Goal: Task Accomplishment & Management: Use online tool/utility

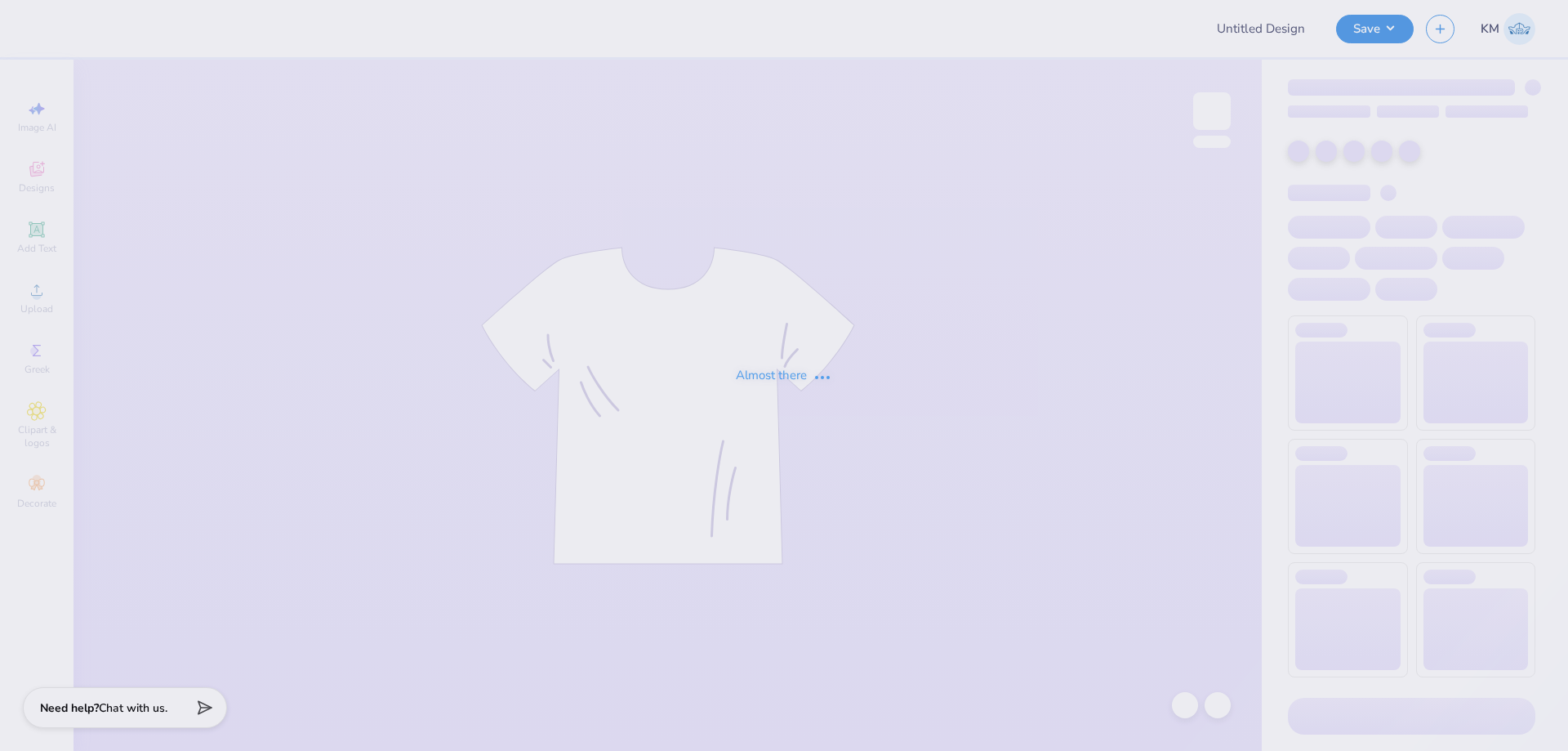
type input "Locket Crewneck 2"
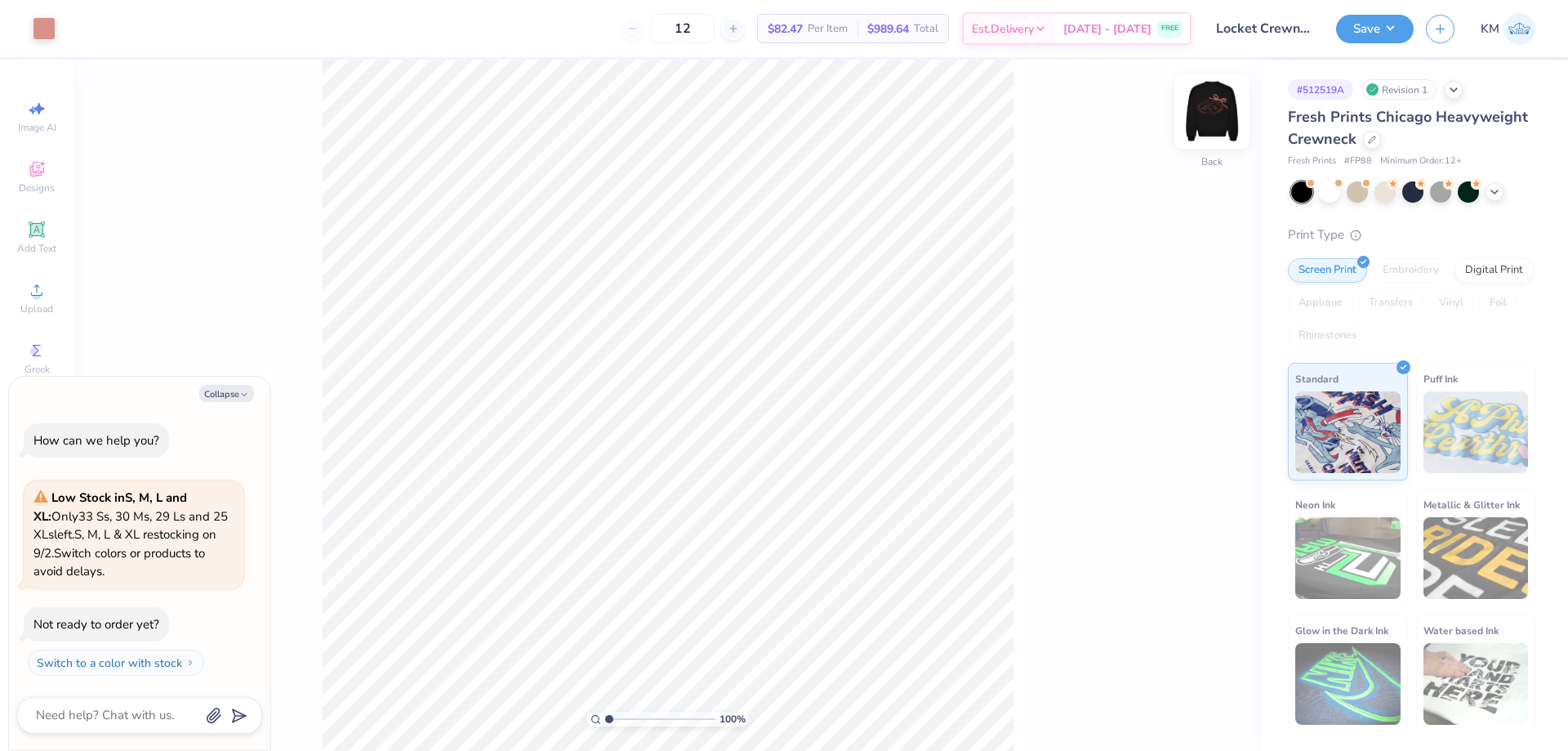
click at [1225, 113] on img at bounding box center [1212, 111] width 65 height 65
click at [246, 396] on icon "button" at bounding box center [244, 394] width 10 height 10
type textarea "x"
click at [1223, 120] on img at bounding box center [1212, 111] width 65 height 65
click at [37, 310] on span "Upload" at bounding box center [36, 308] width 33 height 13
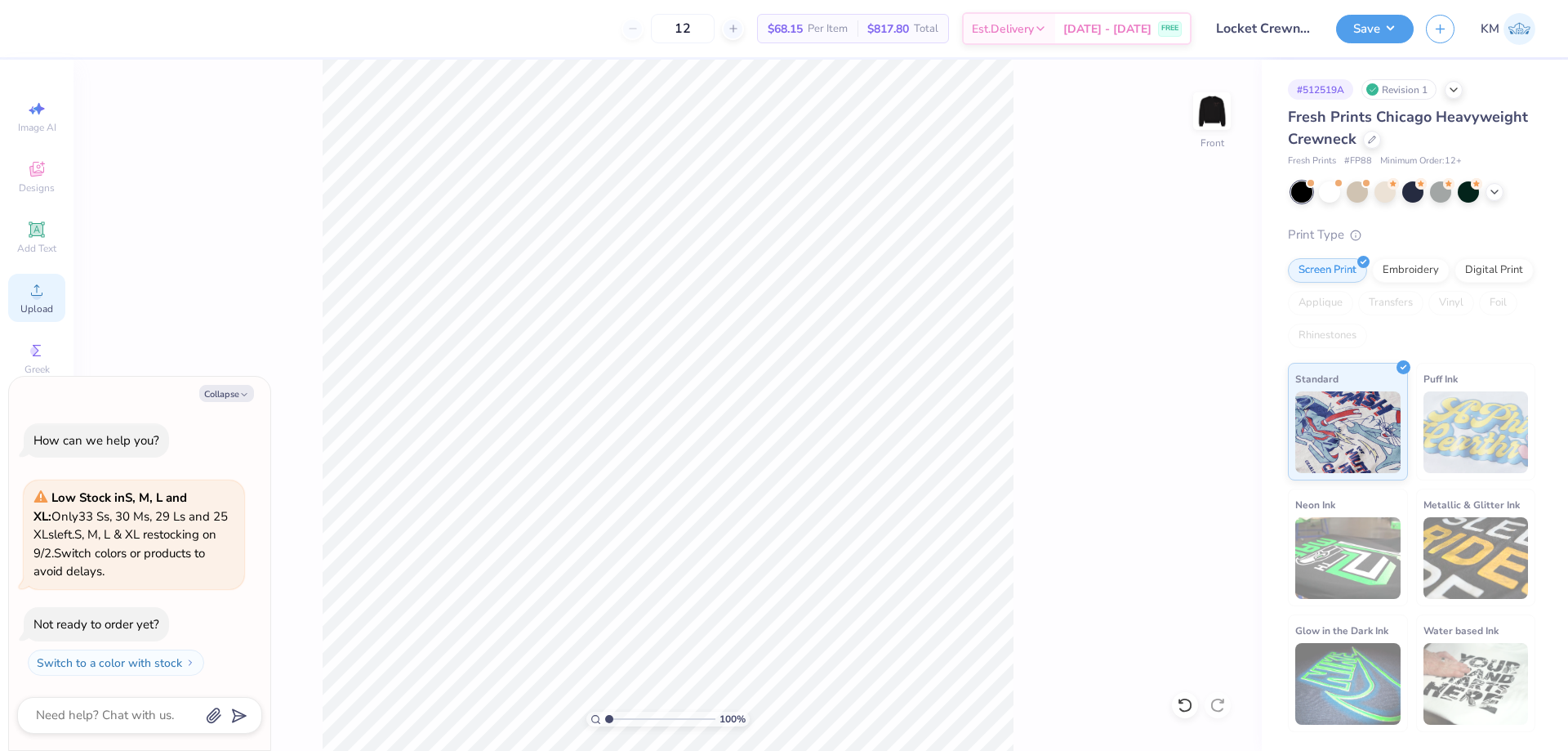
click at [39, 303] on span "Upload" at bounding box center [36, 308] width 33 height 13
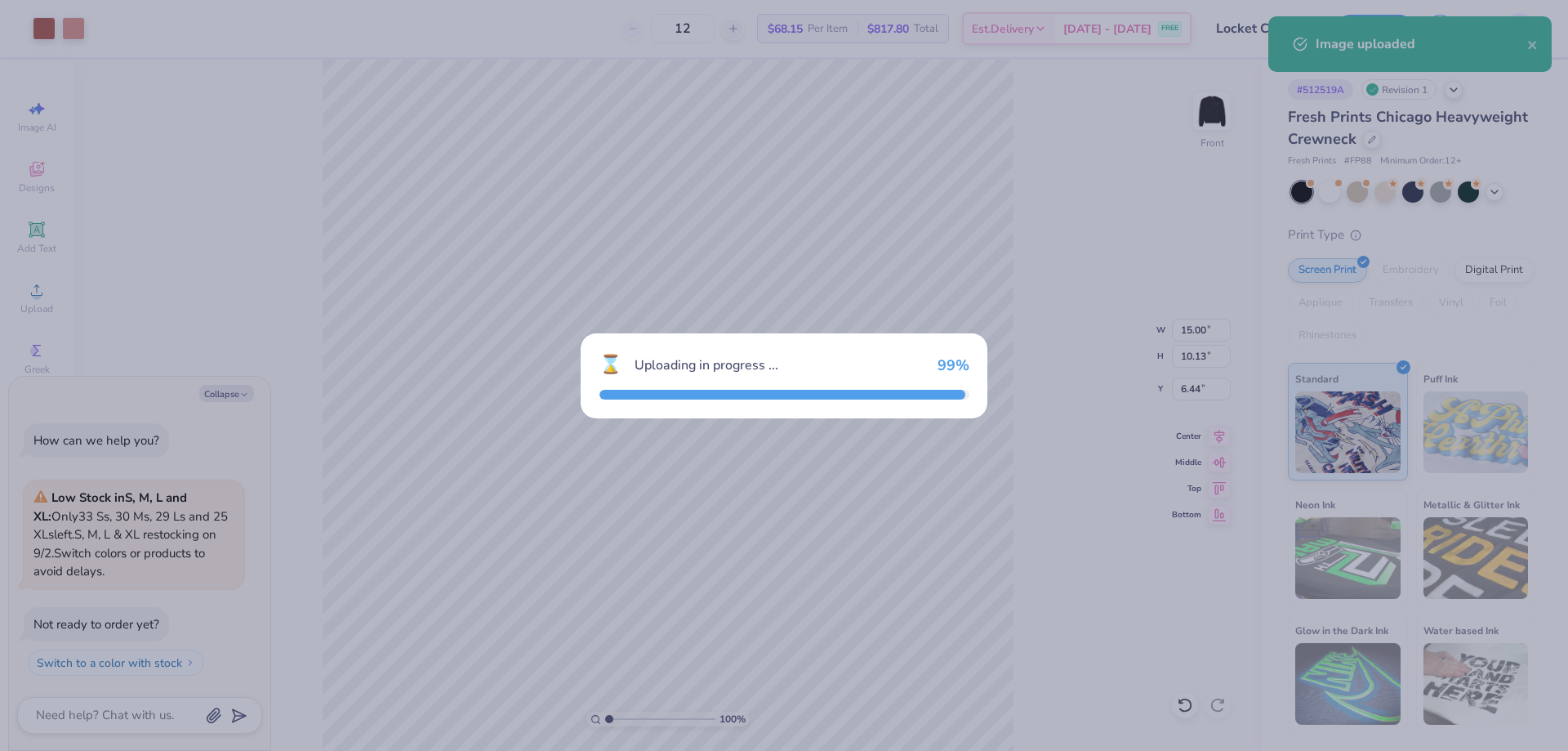
type textarea "x"
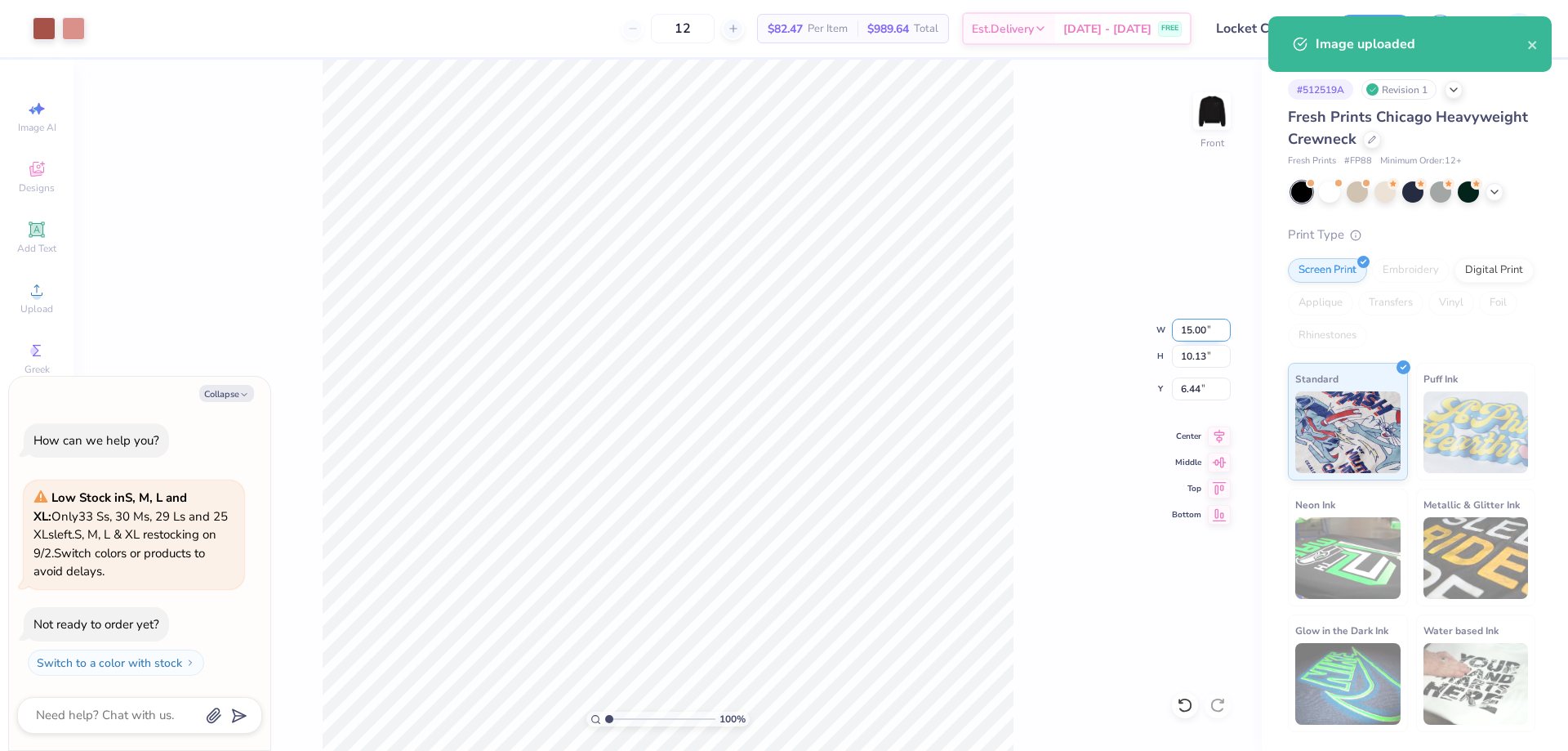
click at [1210, 331] on input "15.00" at bounding box center [1201, 330] width 59 height 23
type input "12"
type textarea "x"
type input "12.00"
type input "8.10"
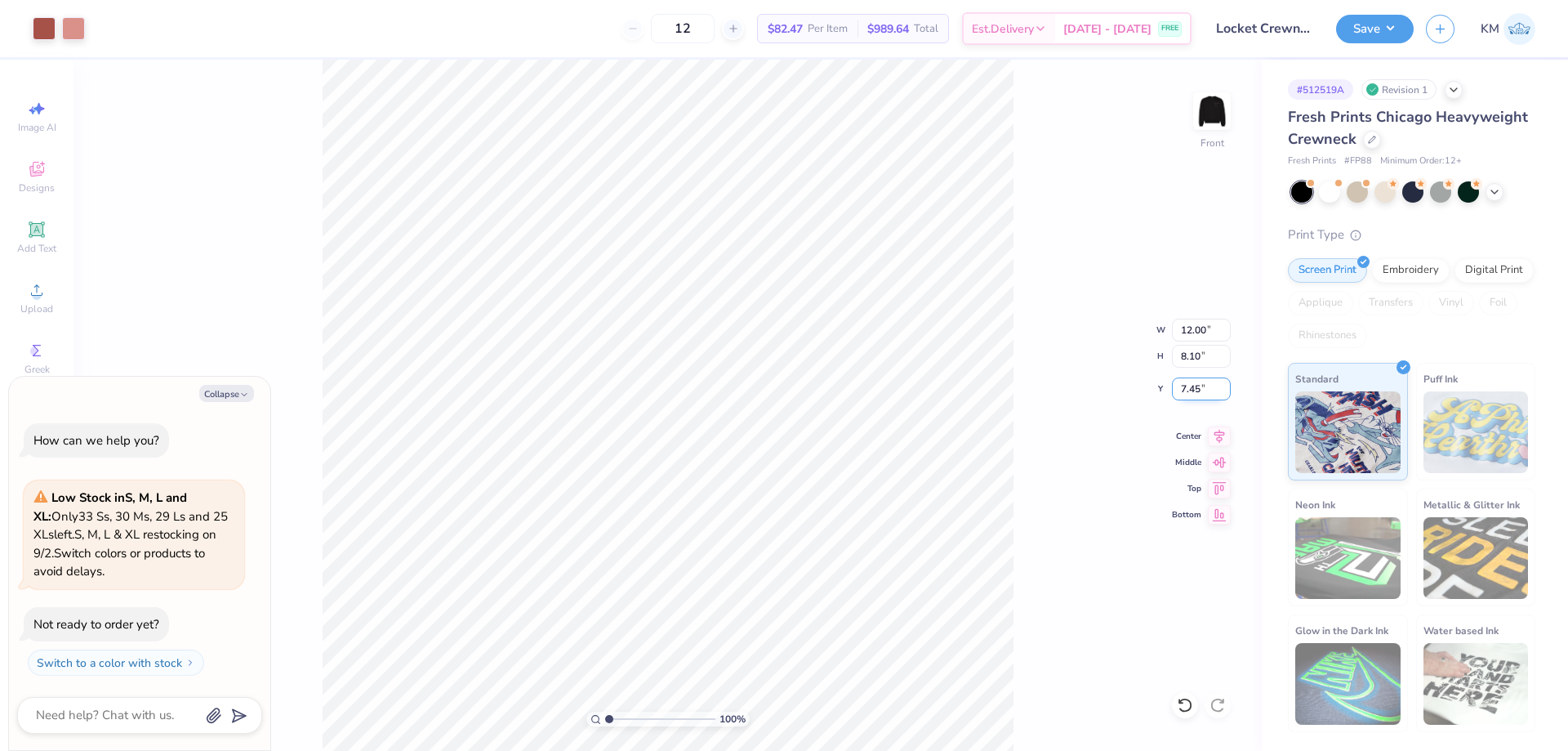
click at [1200, 386] on input "7.45" at bounding box center [1201, 389] width 59 height 23
type input "3"
type textarea "x"
type input "3.00"
click at [1239, 122] on div "100 % Front" at bounding box center [668, 405] width 1189 height 691
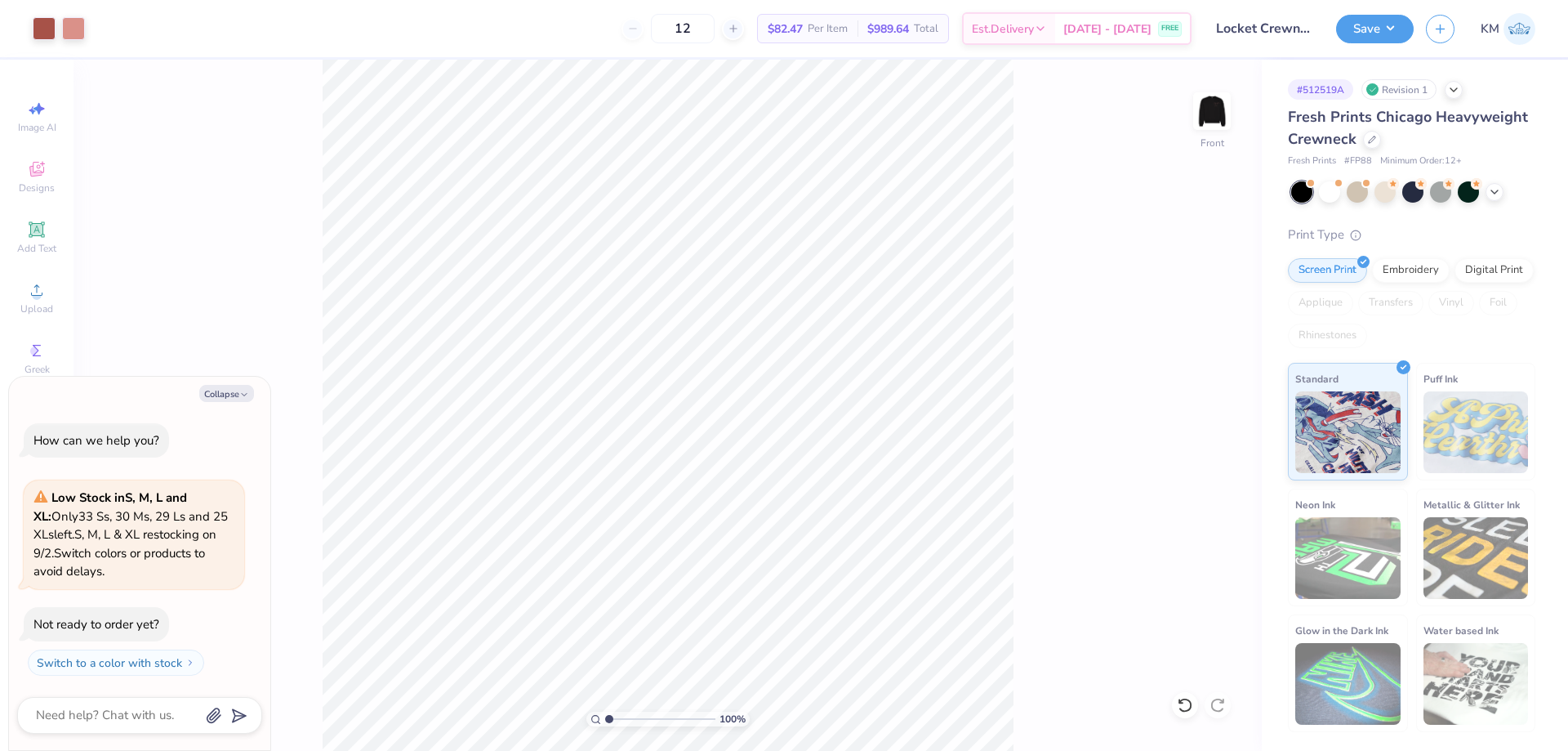
click at [1226, 116] on img at bounding box center [1212, 111] width 33 height 33
click at [220, 393] on button "Collapse" at bounding box center [226, 393] width 55 height 17
type textarea "x"
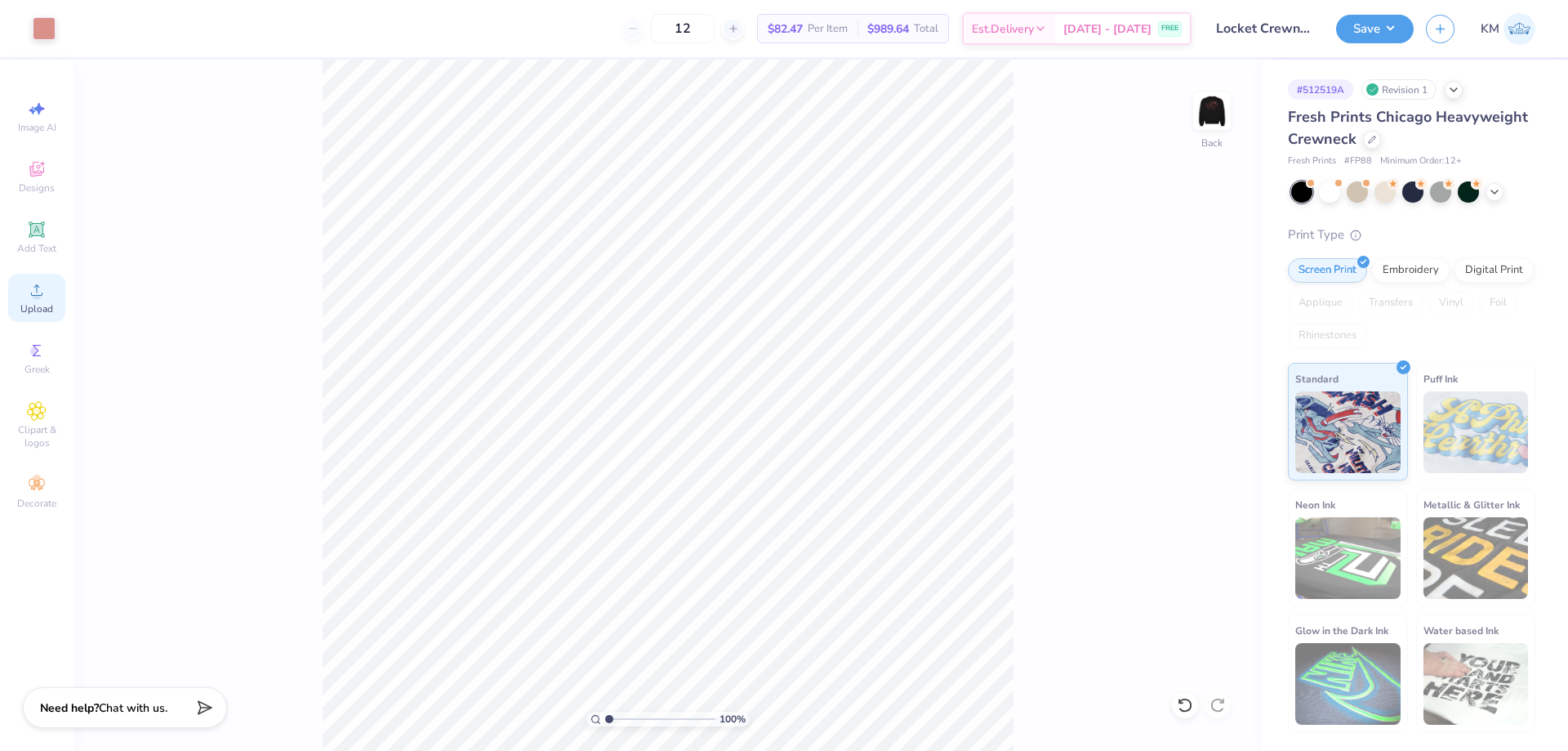
click at [33, 291] on icon at bounding box center [37, 290] width 19 height 19
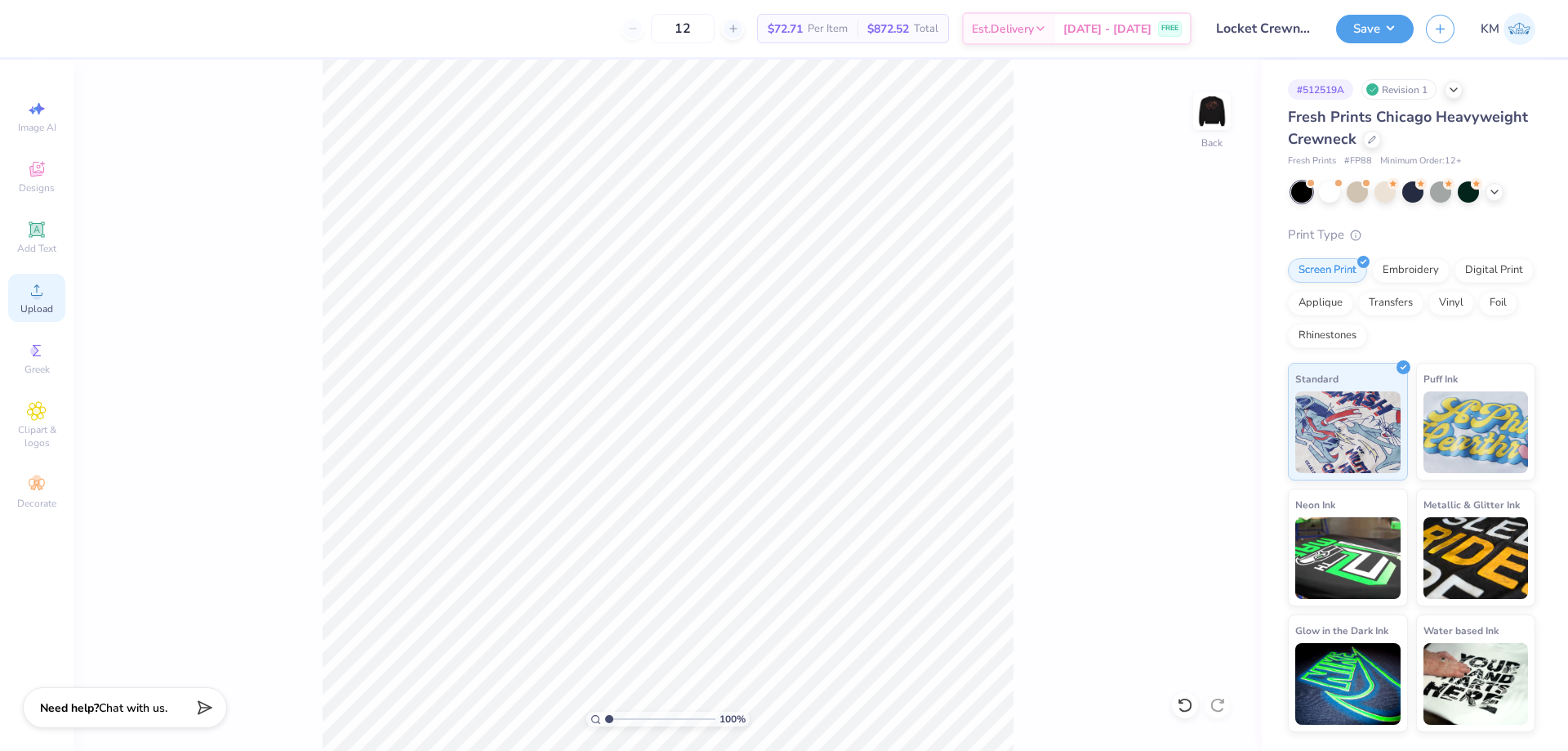
click at [45, 287] on icon at bounding box center [37, 290] width 19 height 19
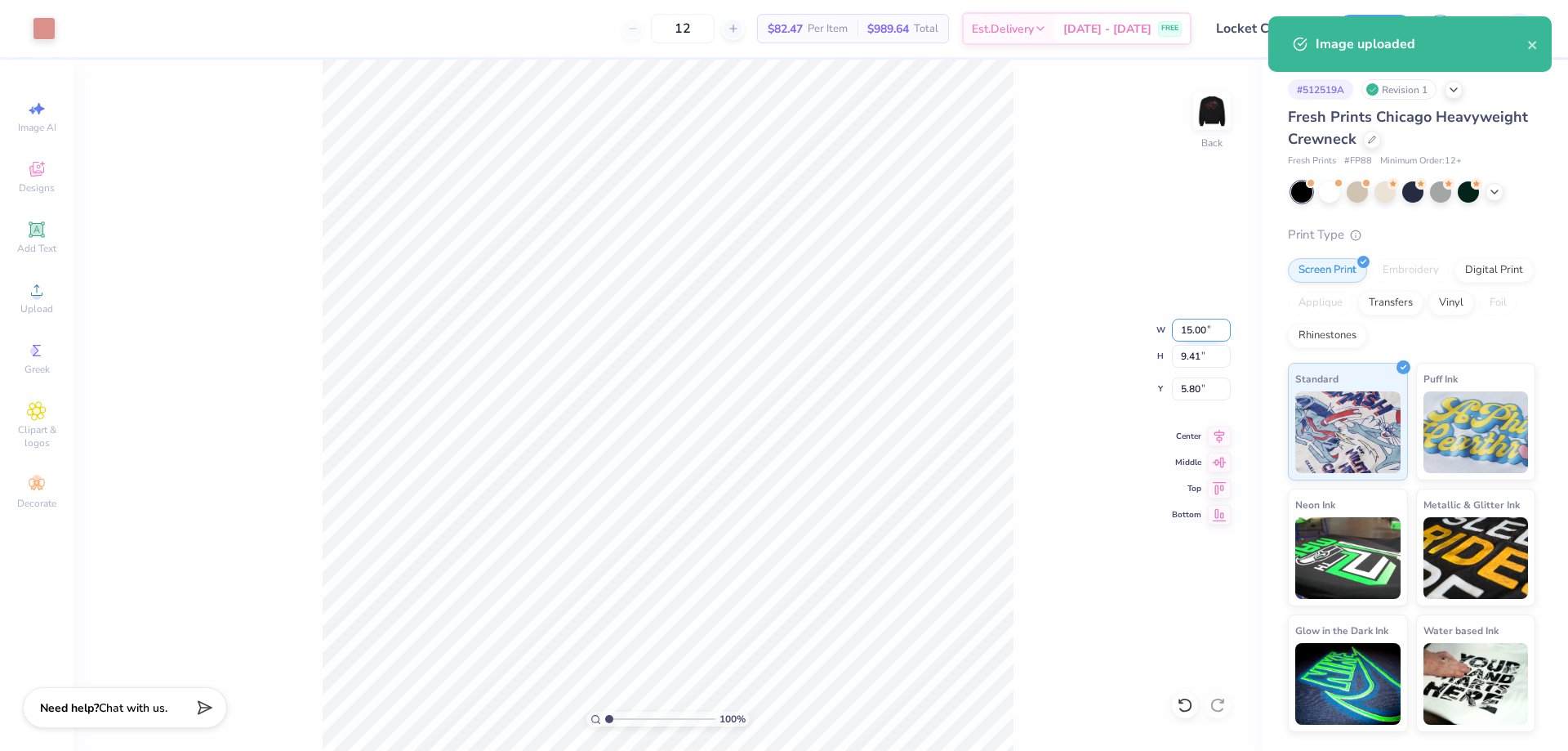
click at [1183, 333] on input "15.00" at bounding box center [1201, 330] width 59 height 23
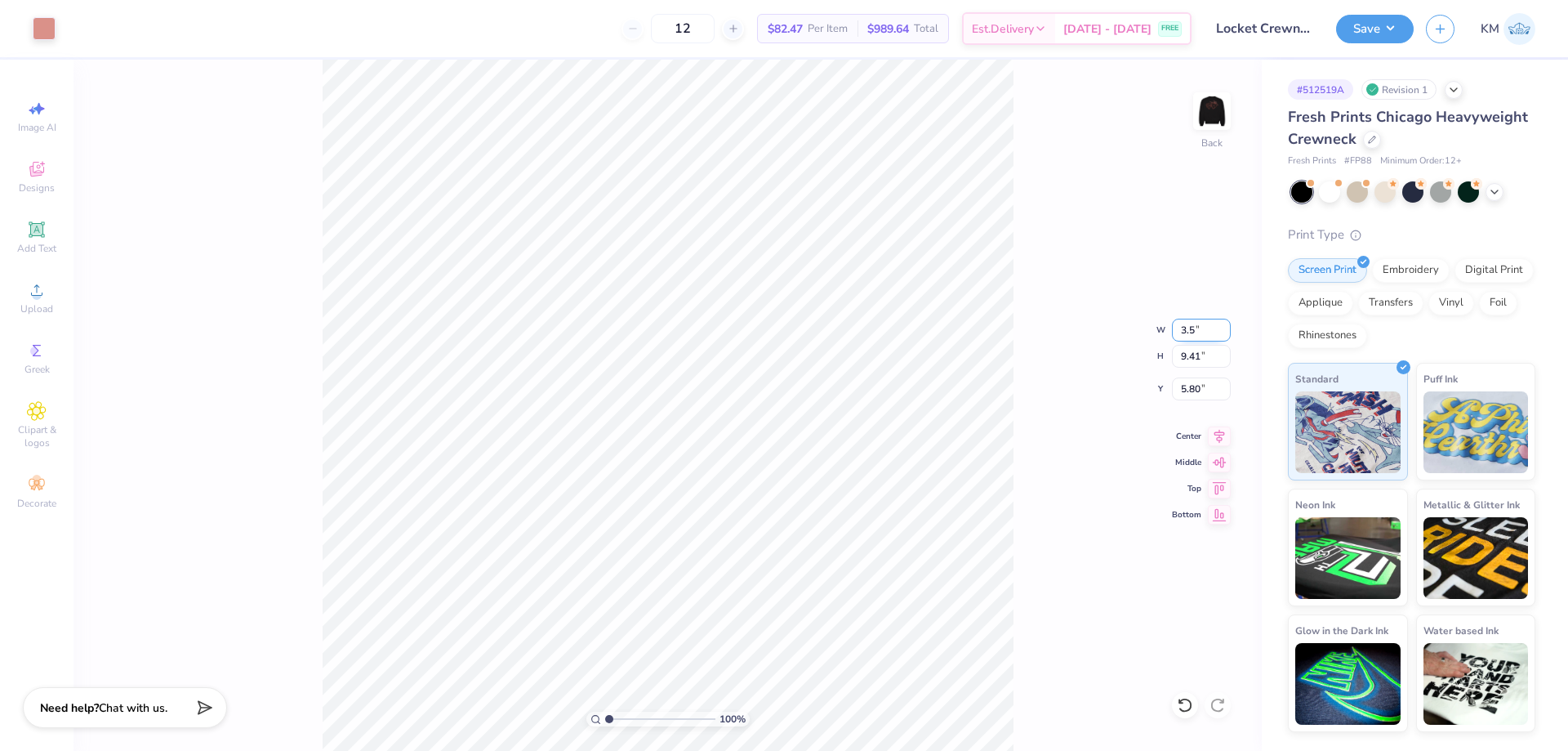
type input "3.50"
type input "2.20"
click at [1202, 387] on input "9.40" at bounding box center [1201, 389] width 59 height 23
type input "3.00"
click at [1209, 94] on div at bounding box center [1212, 111] width 75 height 75
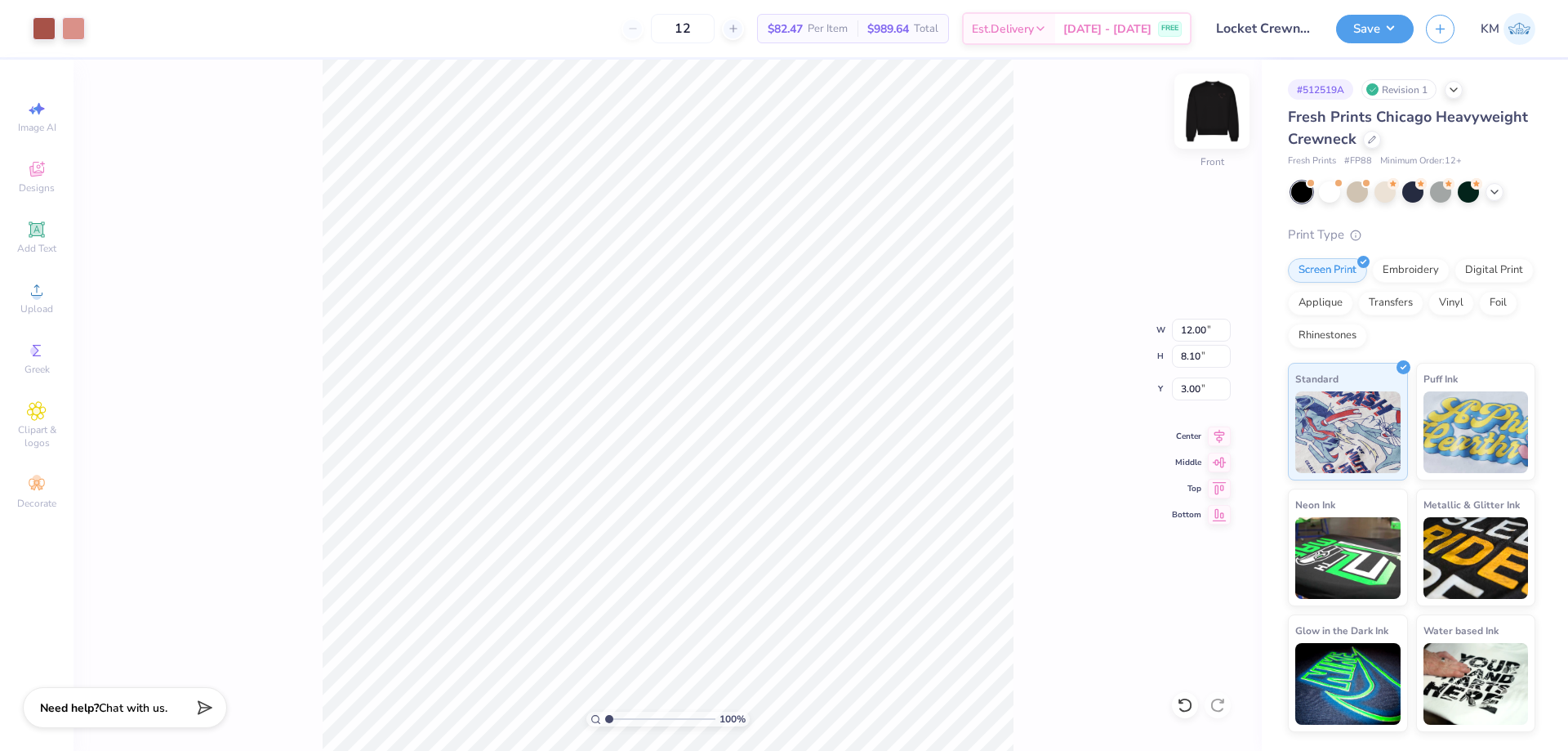
click at [1221, 108] on img at bounding box center [1212, 111] width 65 height 65
click at [1206, 117] on img at bounding box center [1212, 111] width 65 height 65
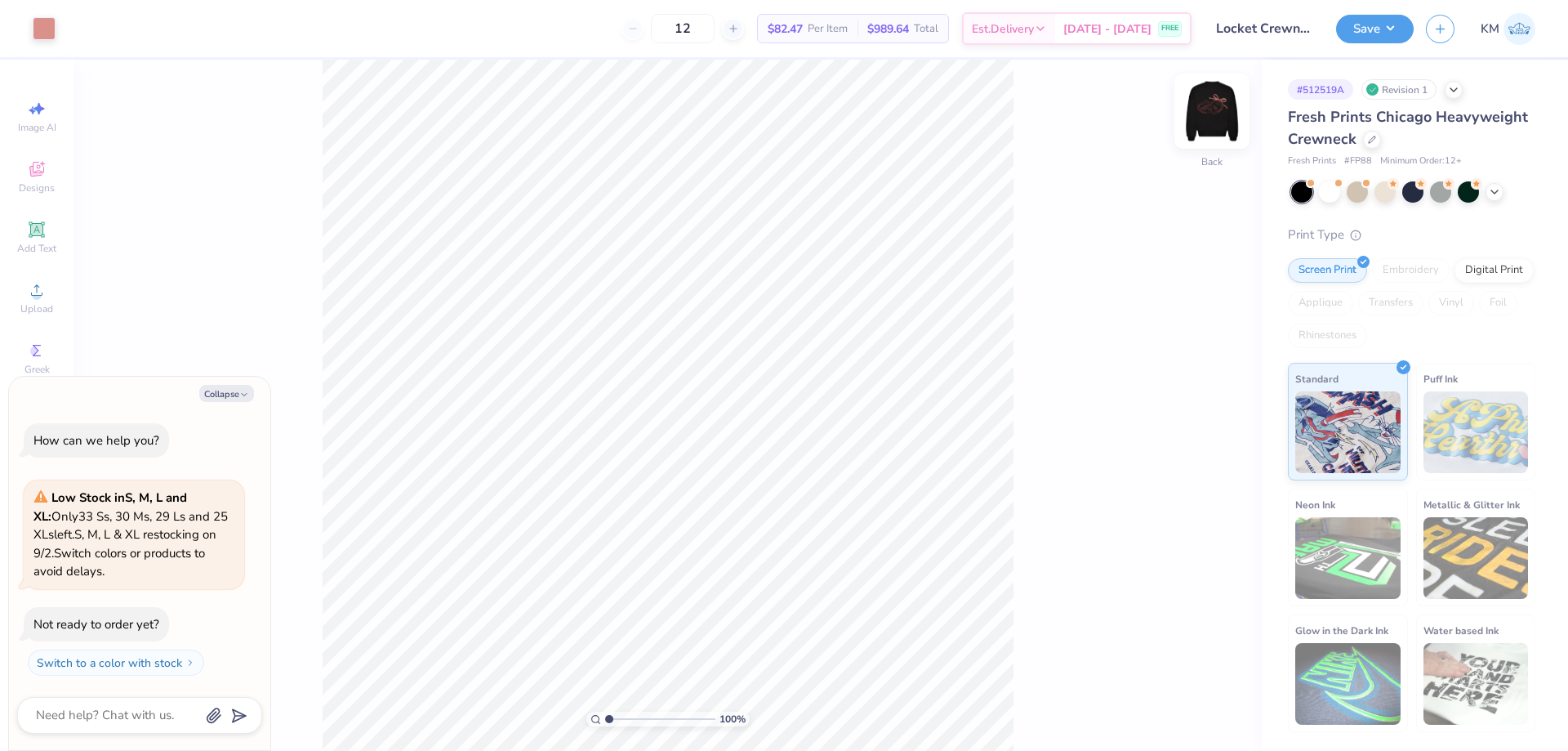
click at [1218, 109] on img at bounding box center [1212, 111] width 65 height 65
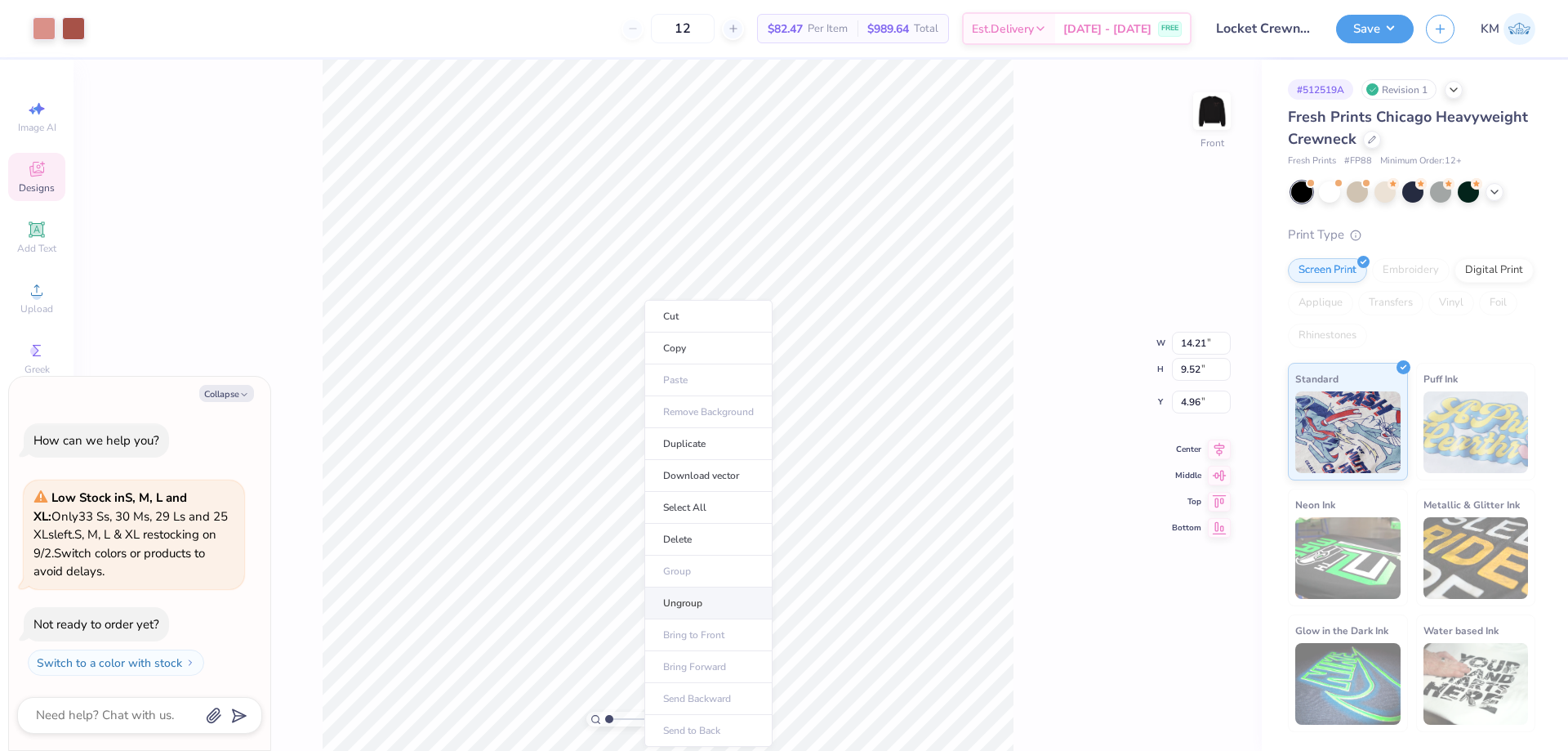
click at [686, 602] on li "Ungroup" at bounding box center [708, 603] width 128 height 32
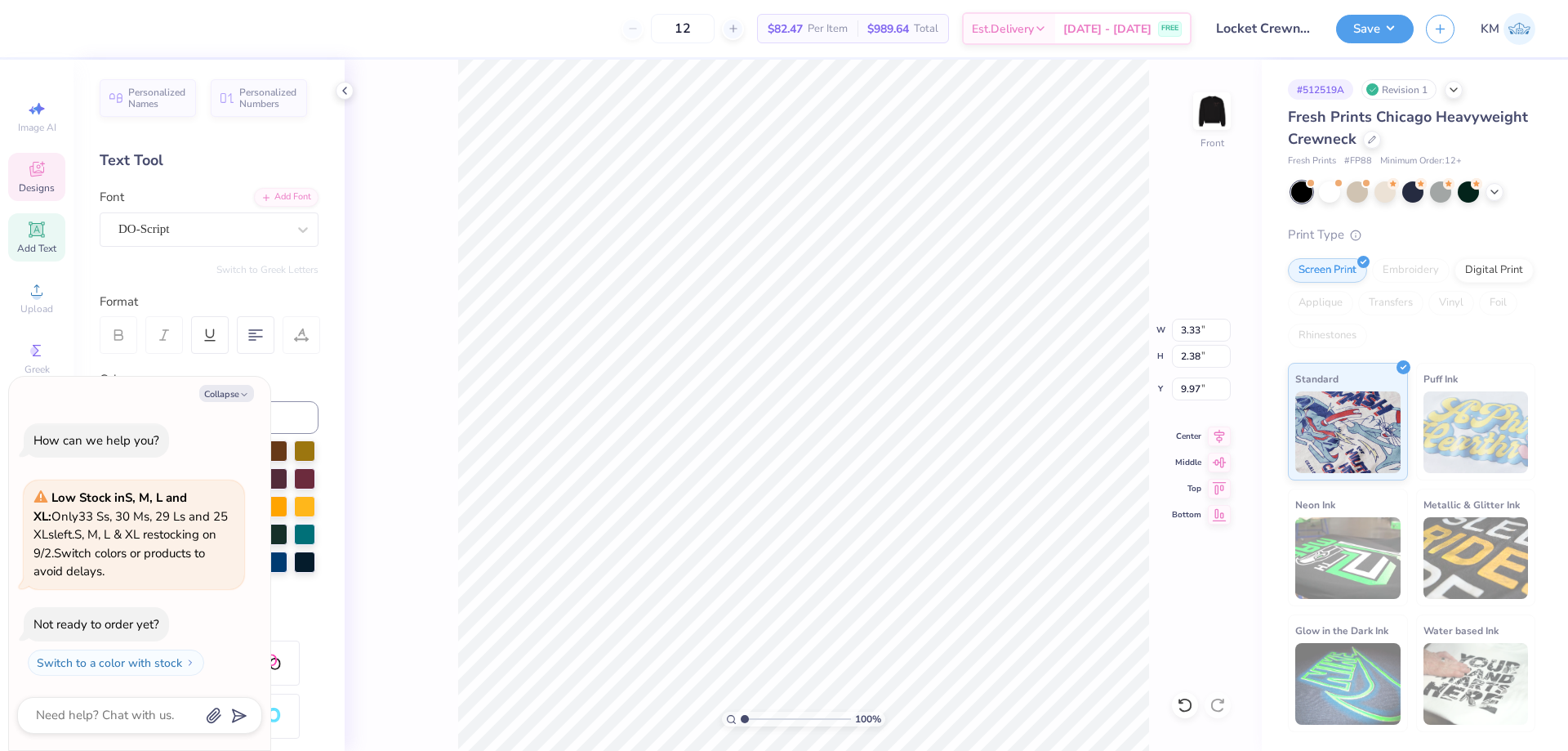
type textarea "x"
type input "2.14"
type input "1.94"
type input "10.98"
type textarea "x"
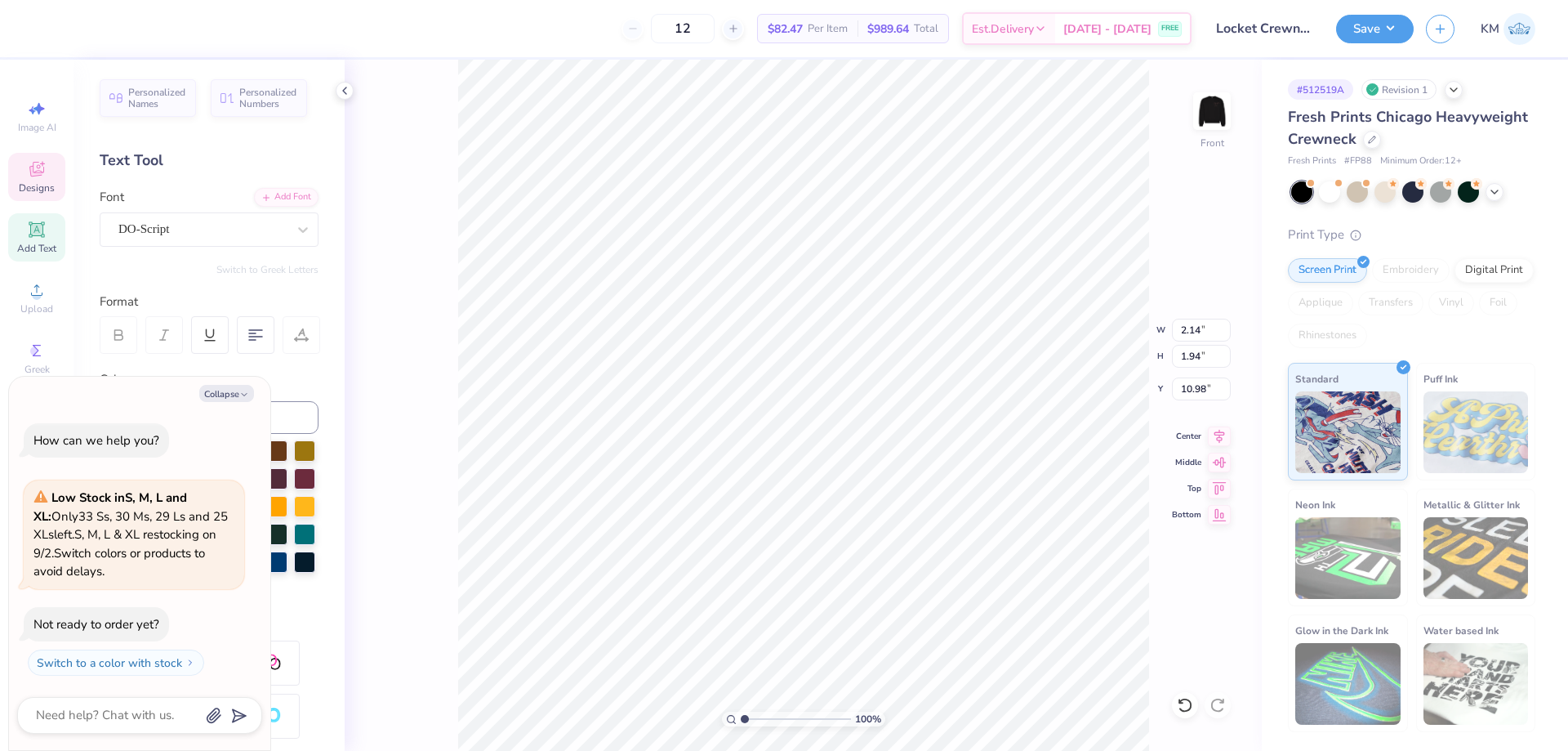
type input "2.52"
type input "1.57"
type input "10.20"
type textarea "x"
type input "1.92"
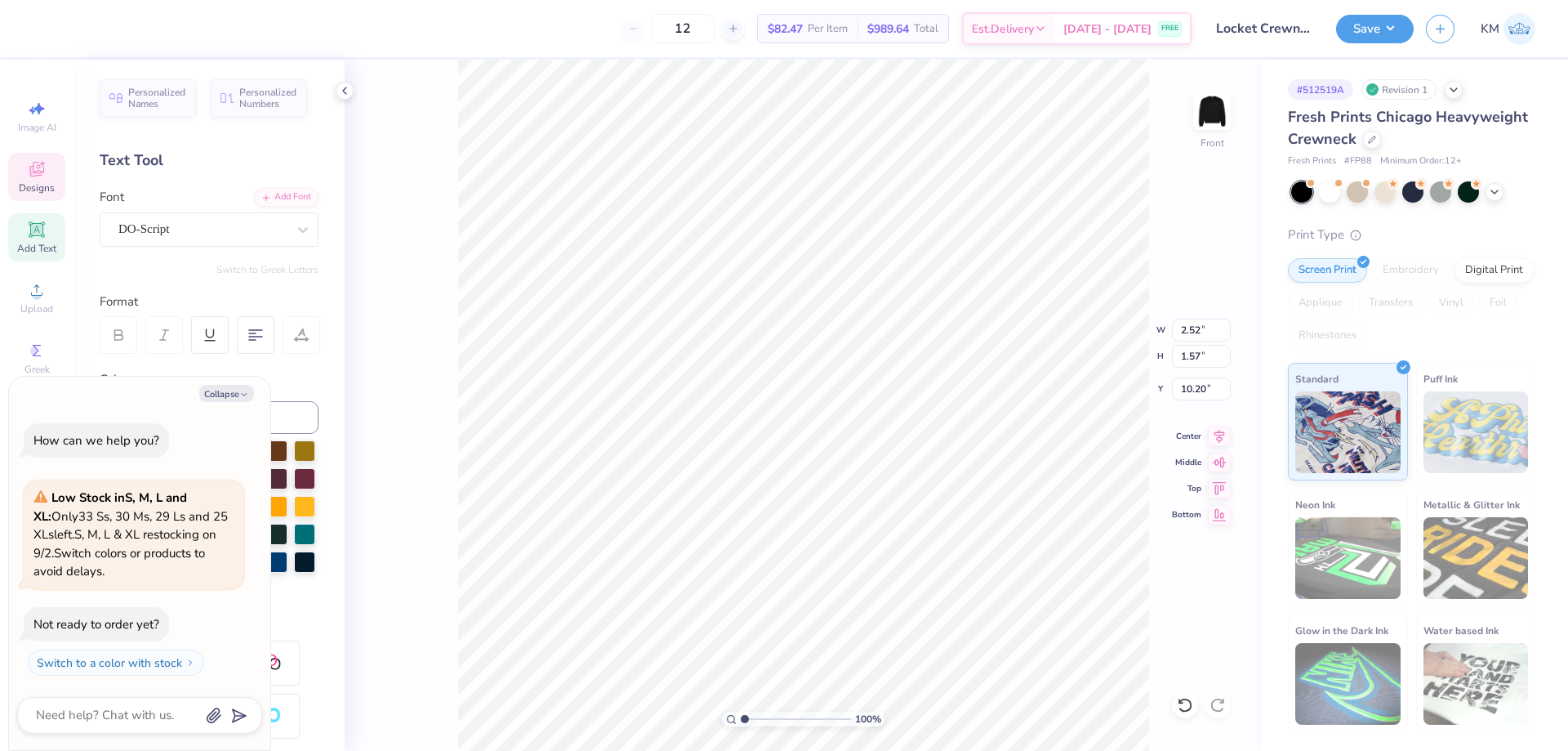
type input "1.33"
type input "11.28"
type textarea "x"
type input "14.21"
type input "9.52"
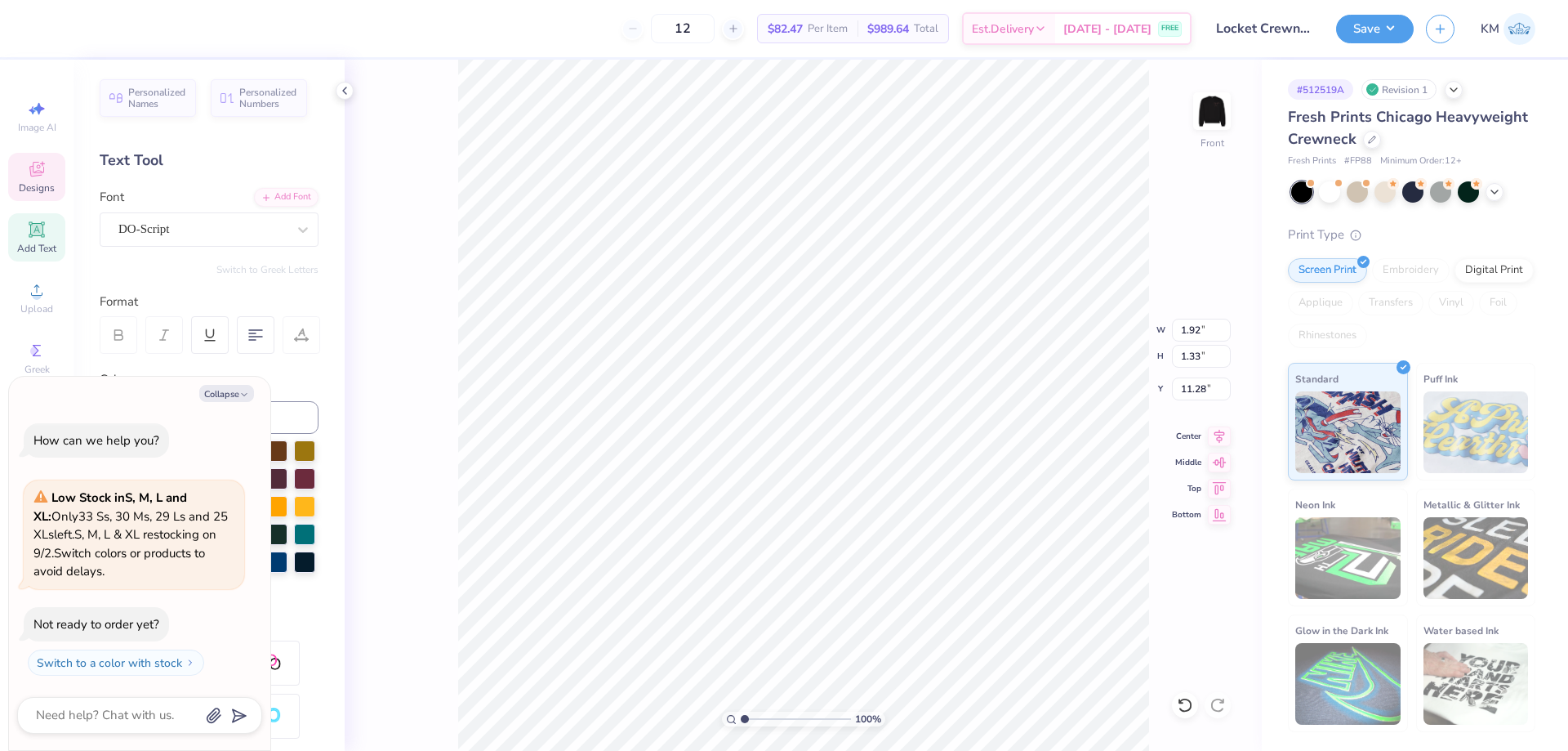
type input "4.96"
click at [235, 395] on button "Collapse" at bounding box center [226, 393] width 55 height 17
type textarea "x"
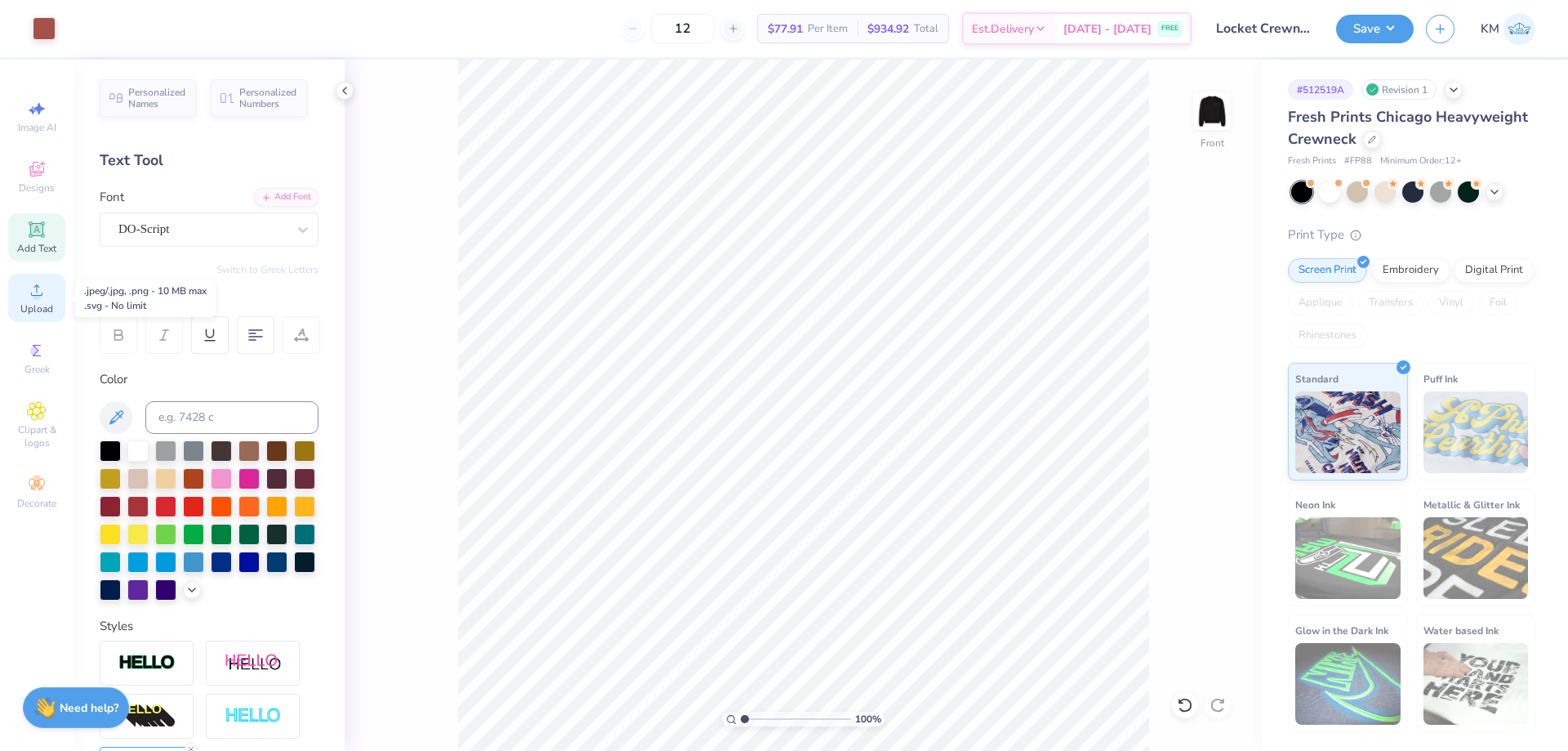
click at [30, 290] on icon at bounding box center [37, 290] width 19 height 19
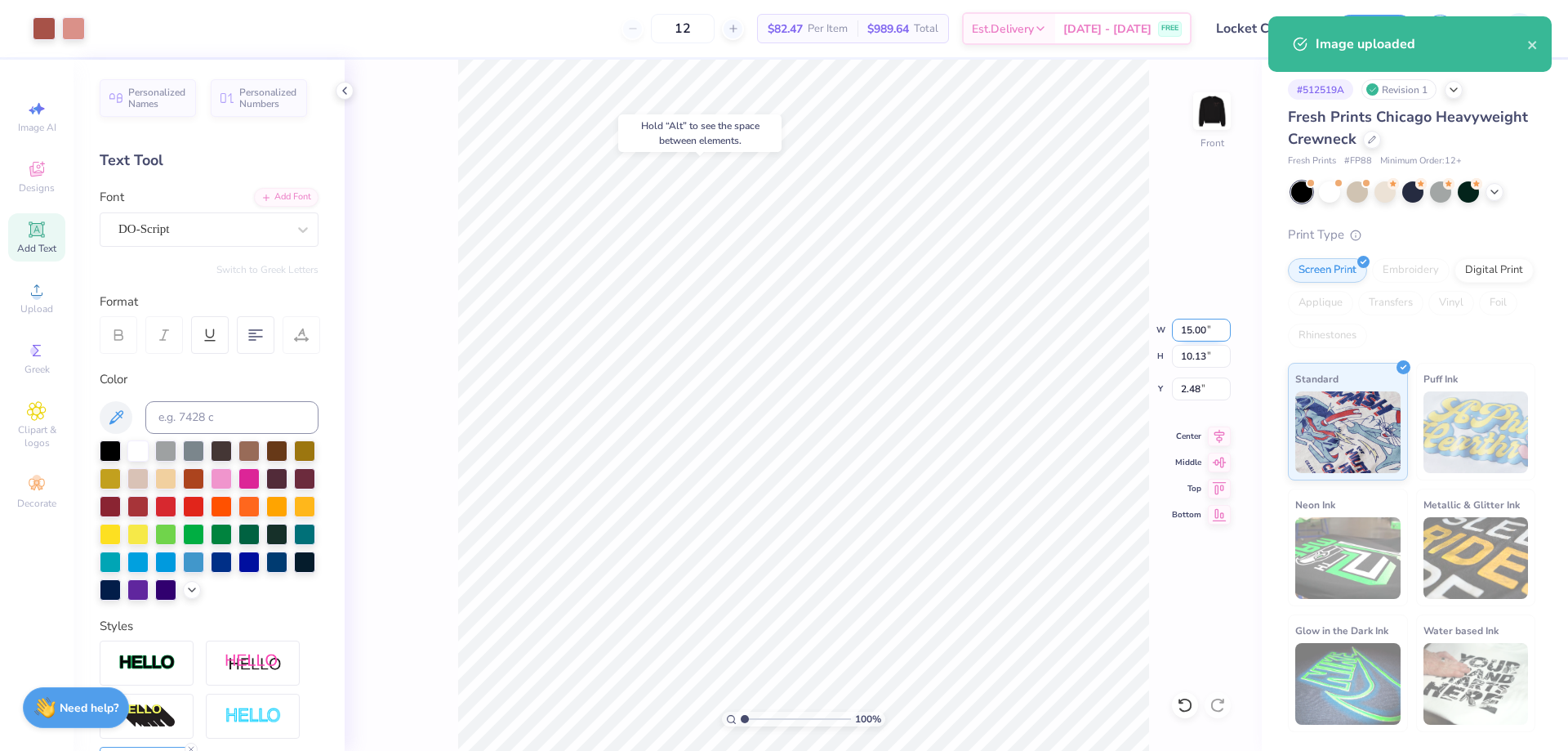
type input "2.48"
click at [1203, 332] on input "15.00" at bounding box center [1201, 330] width 59 height 23
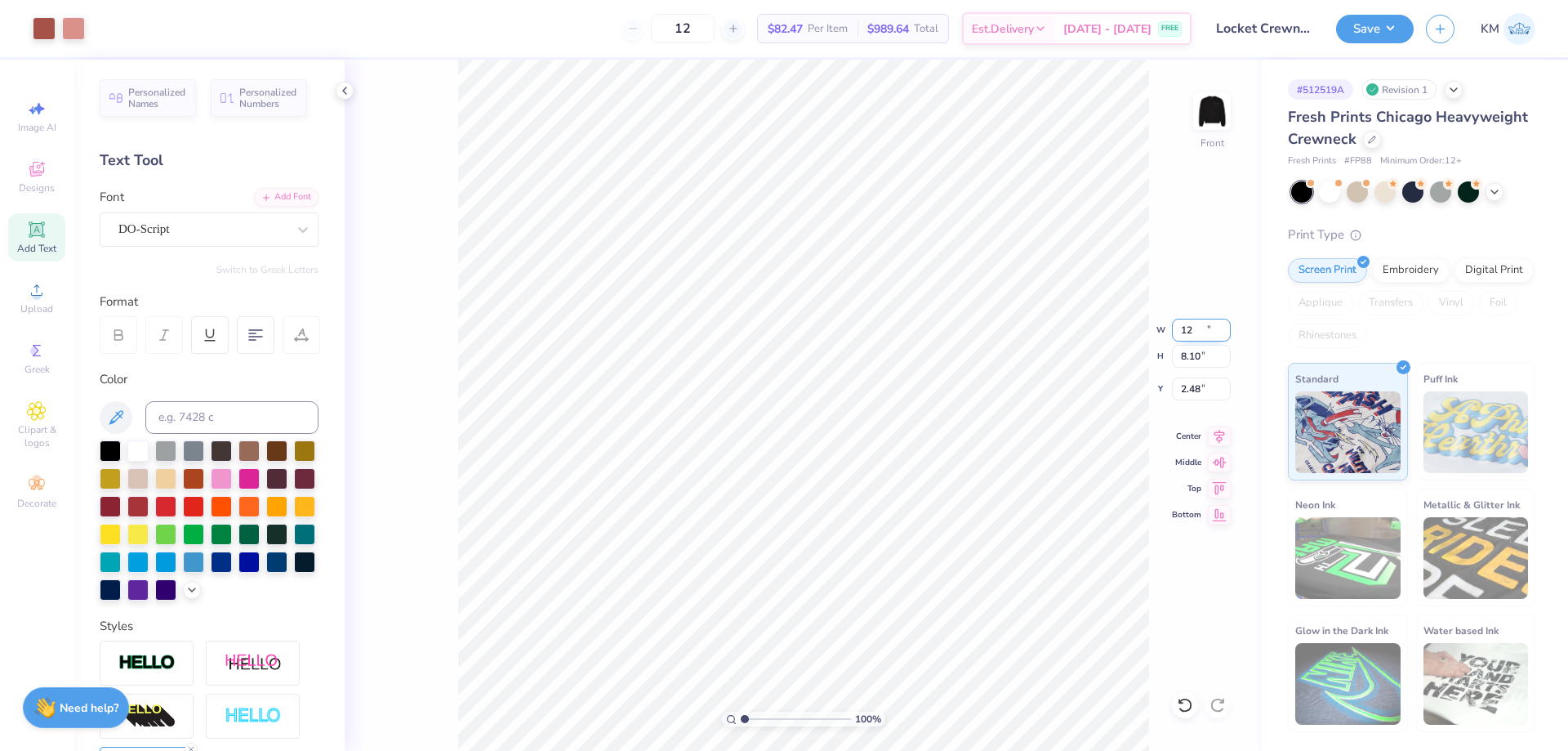
type input "12.00"
type input "8.10"
click at [1195, 379] on input "3.49" at bounding box center [1201, 389] width 59 height 23
type input "3.00"
click at [1192, 389] on input "3.17" at bounding box center [1201, 389] width 59 height 23
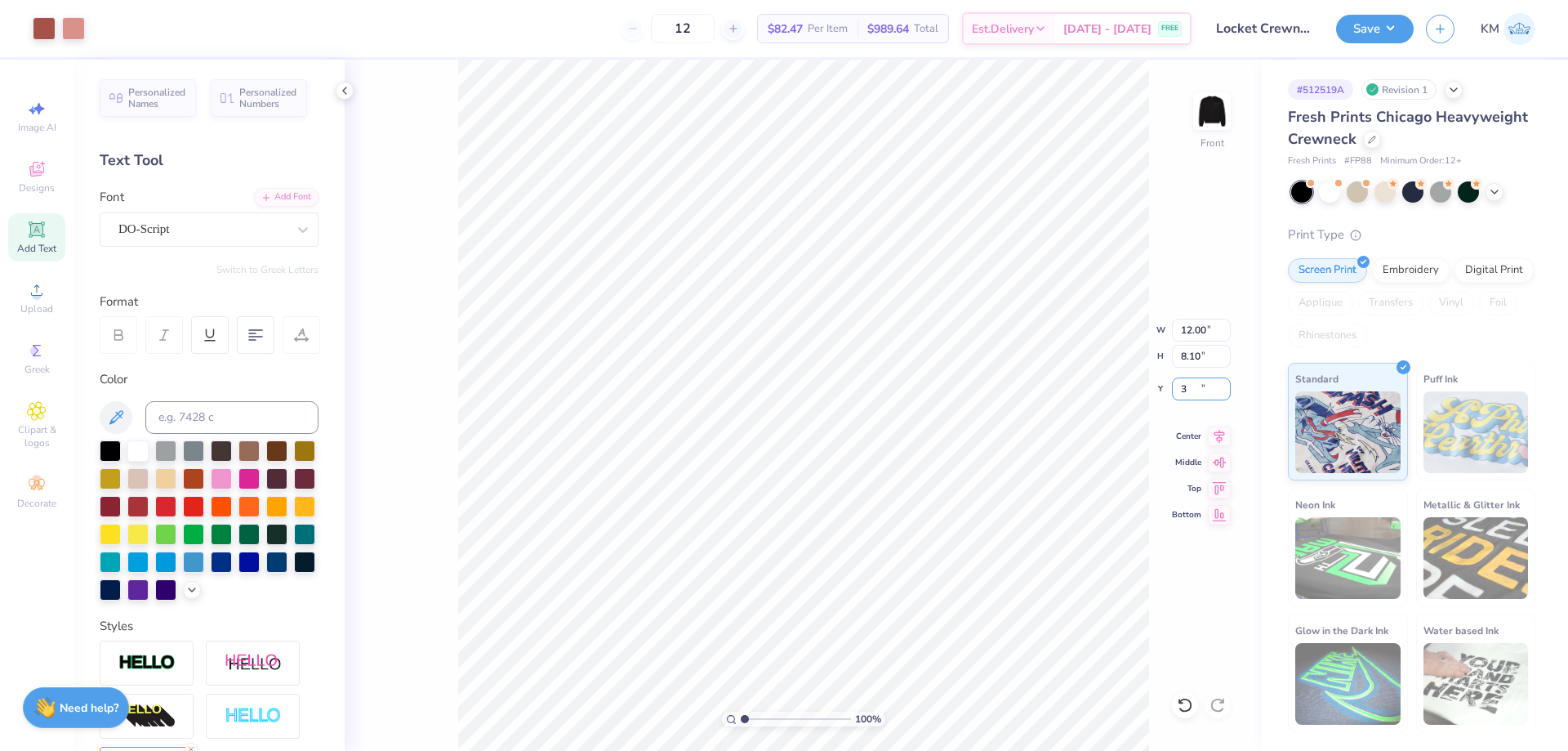
type input "3.00"
drag, startPoint x: 747, startPoint y: 722, endPoint x: 797, endPoint y: 713, distance: 50.8
click at [797, 713] on input "range" at bounding box center [795, 718] width 110 height 15
drag, startPoint x: 795, startPoint y: 721, endPoint x: 768, endPoint y: 721, distance: 27.0
click at [768, 721] on input "range" at bounding box center [795, 718] width 110 height 15
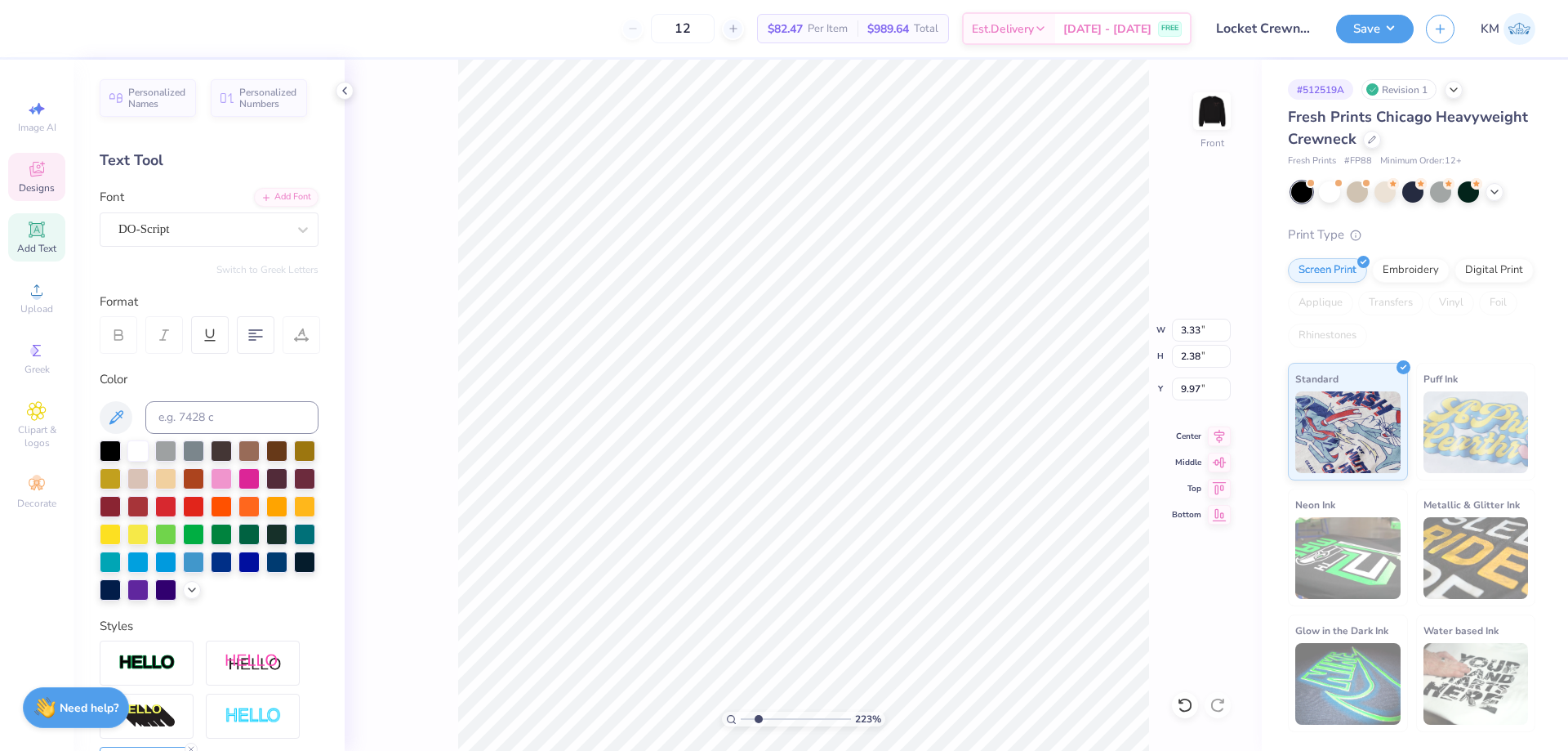
type input "2.23"
click at [758, 720] on input "range" at bounding box center [795, 718] width 110 height 15
type input "12.00"
type input "8.10"
type input "3.00"
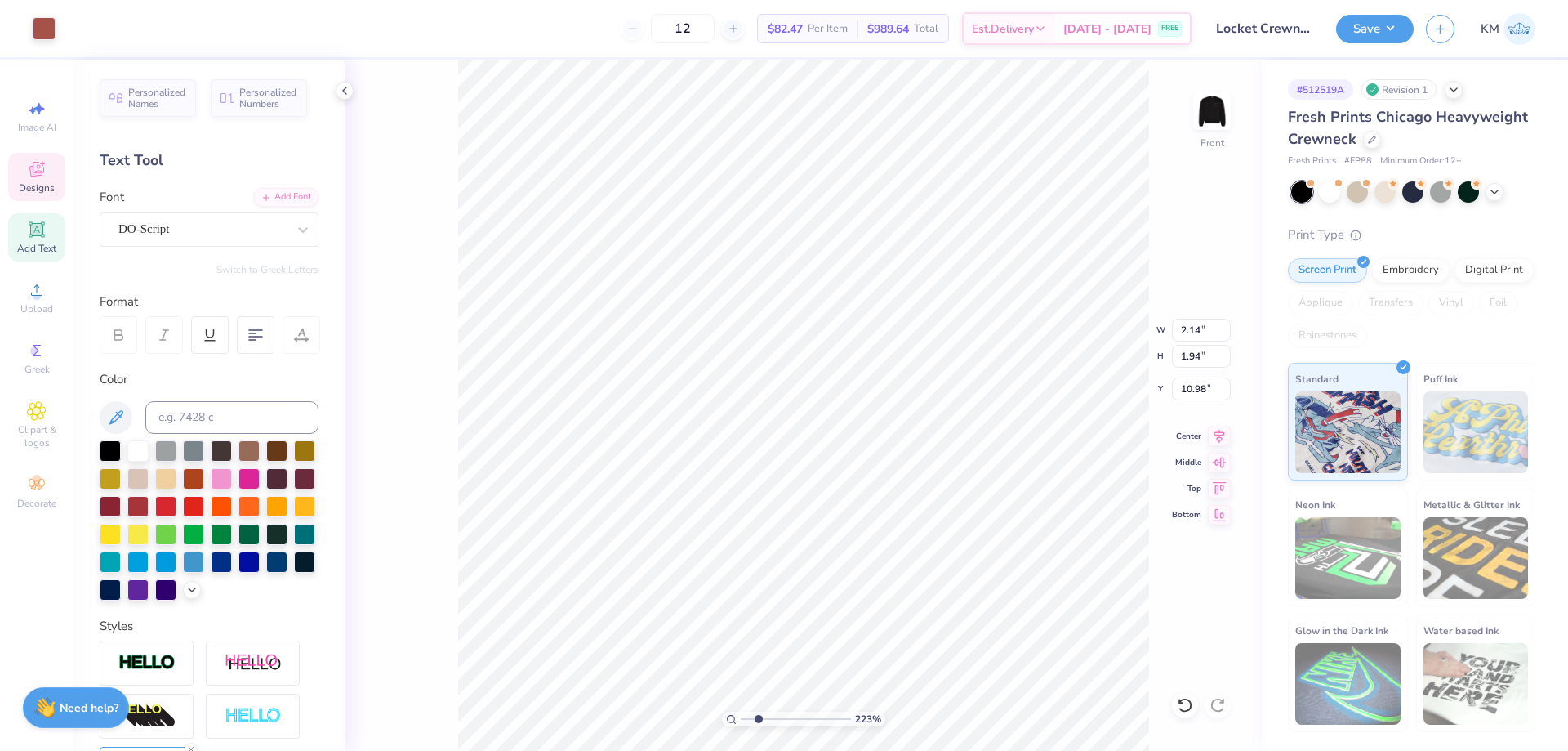
type input "2.14"
type input "1.94"
type input "10.98"
type input "3.33"
type input "2.95"
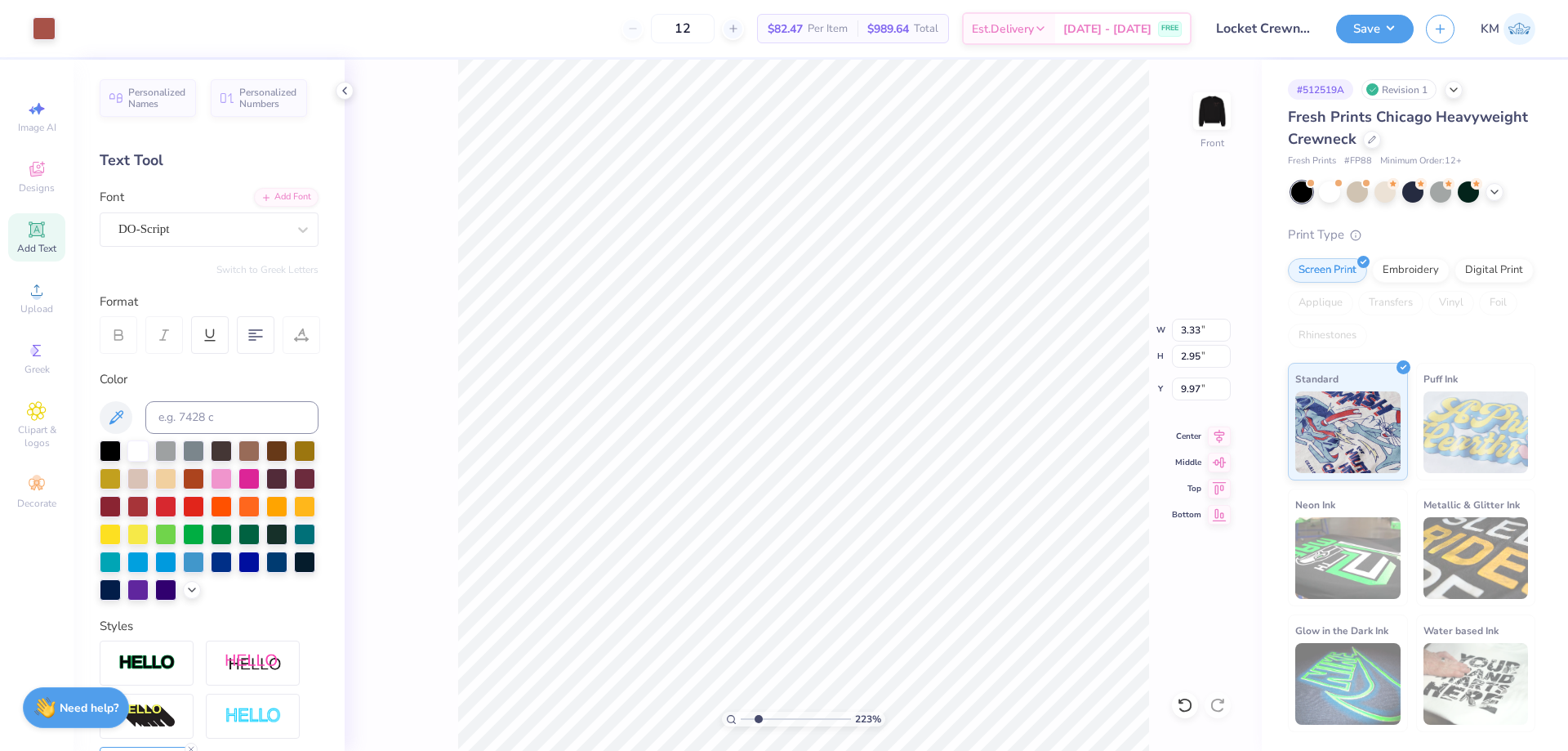
type input "6.32"
type input "12.00"
type input "8.10"
type input "3.28"
click at [882, 701] on li "Send Backward" at bounding box center [872, 699] width 128 height 32
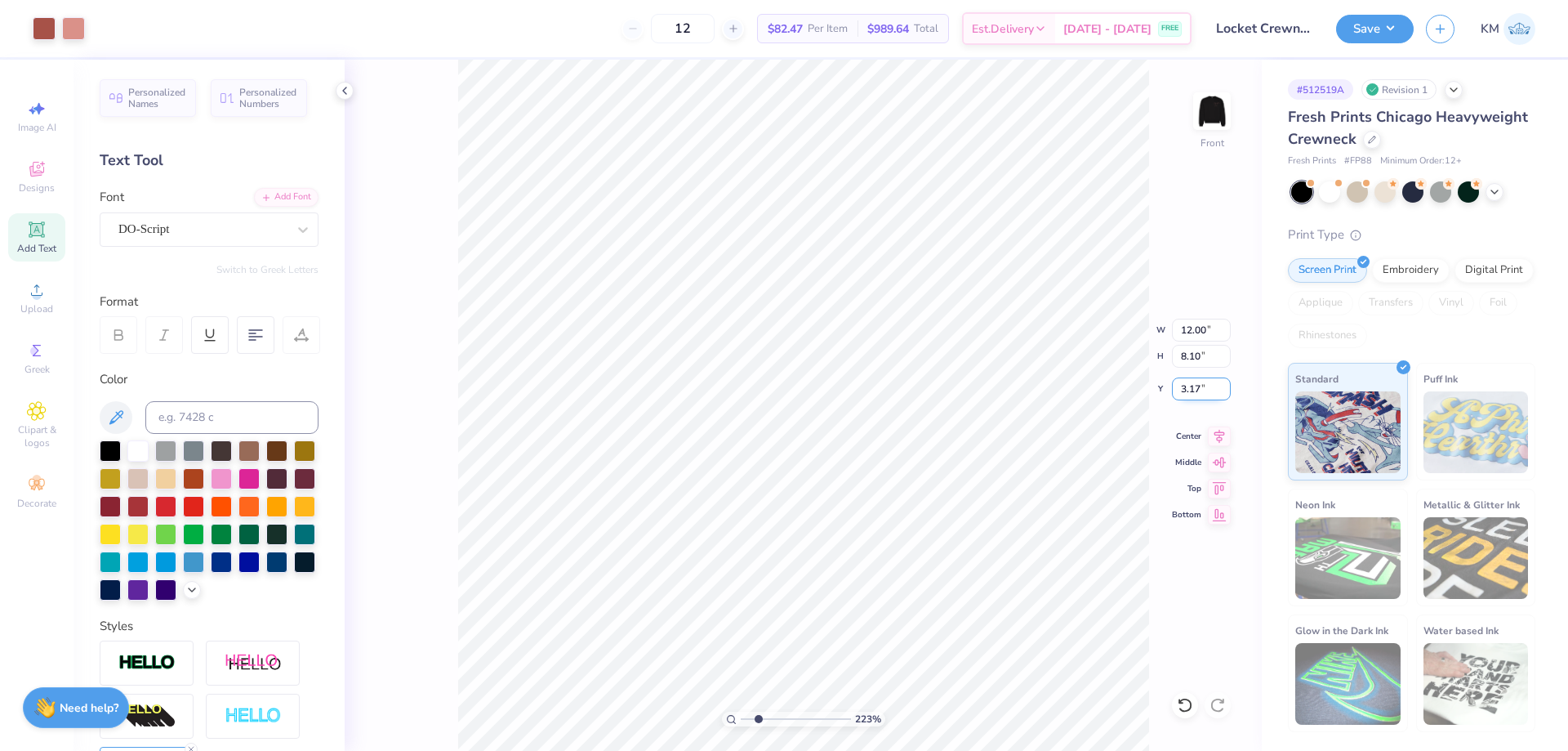
click at [1198, 387] on input "3.17" at bounding box center [1201, 389] width 59 height 23
type input "3.00"
click at [1227, 433] on icon at bounding box center [1220, 434] width 23 height 19
type input "1.92"
type input "1.33"
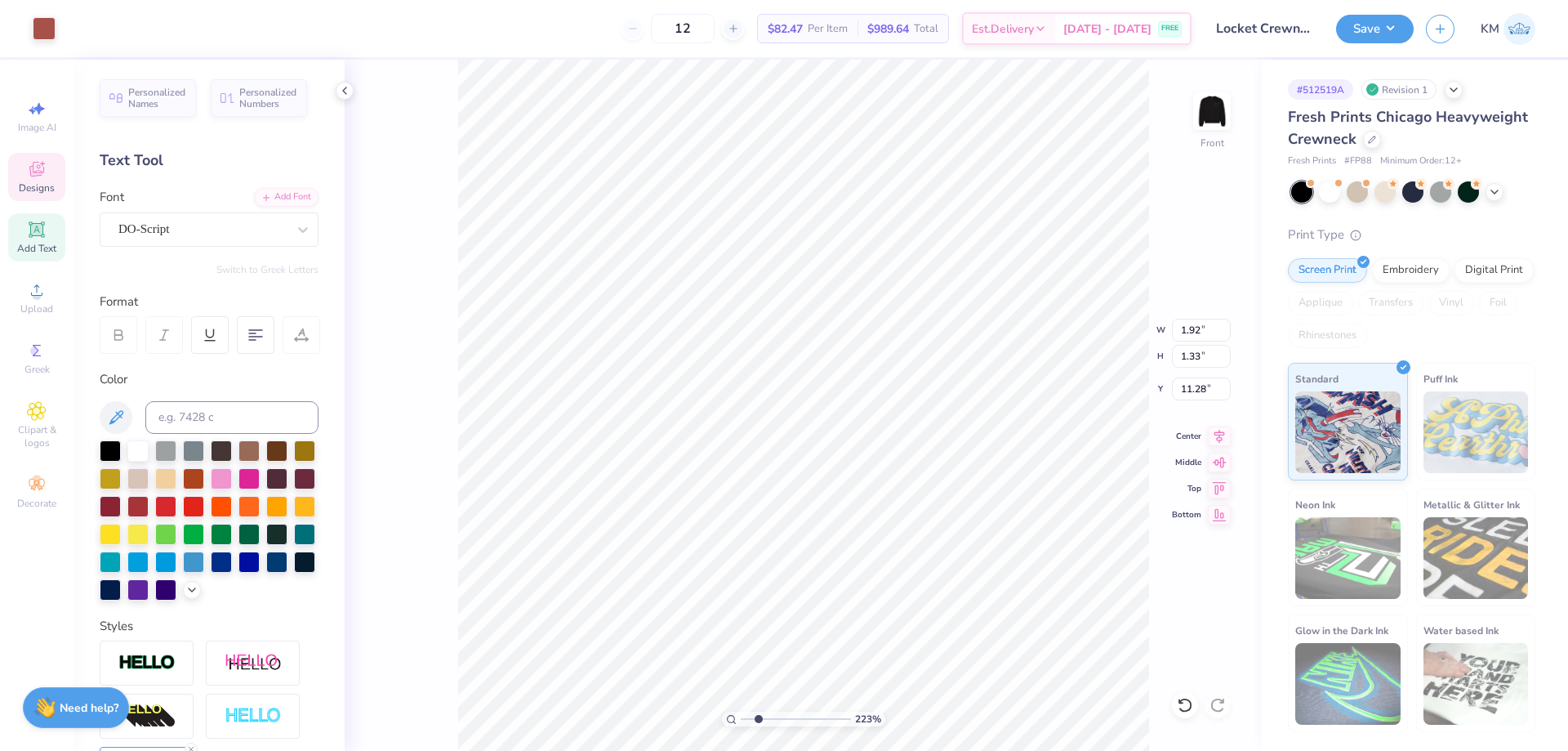
type input "11.28"
type input "2.52"
type input "2.41"
type input "6.70"
click at [1021, 633] on li "Bring to Front" at bounding box center [999, 636] width 128 height 32
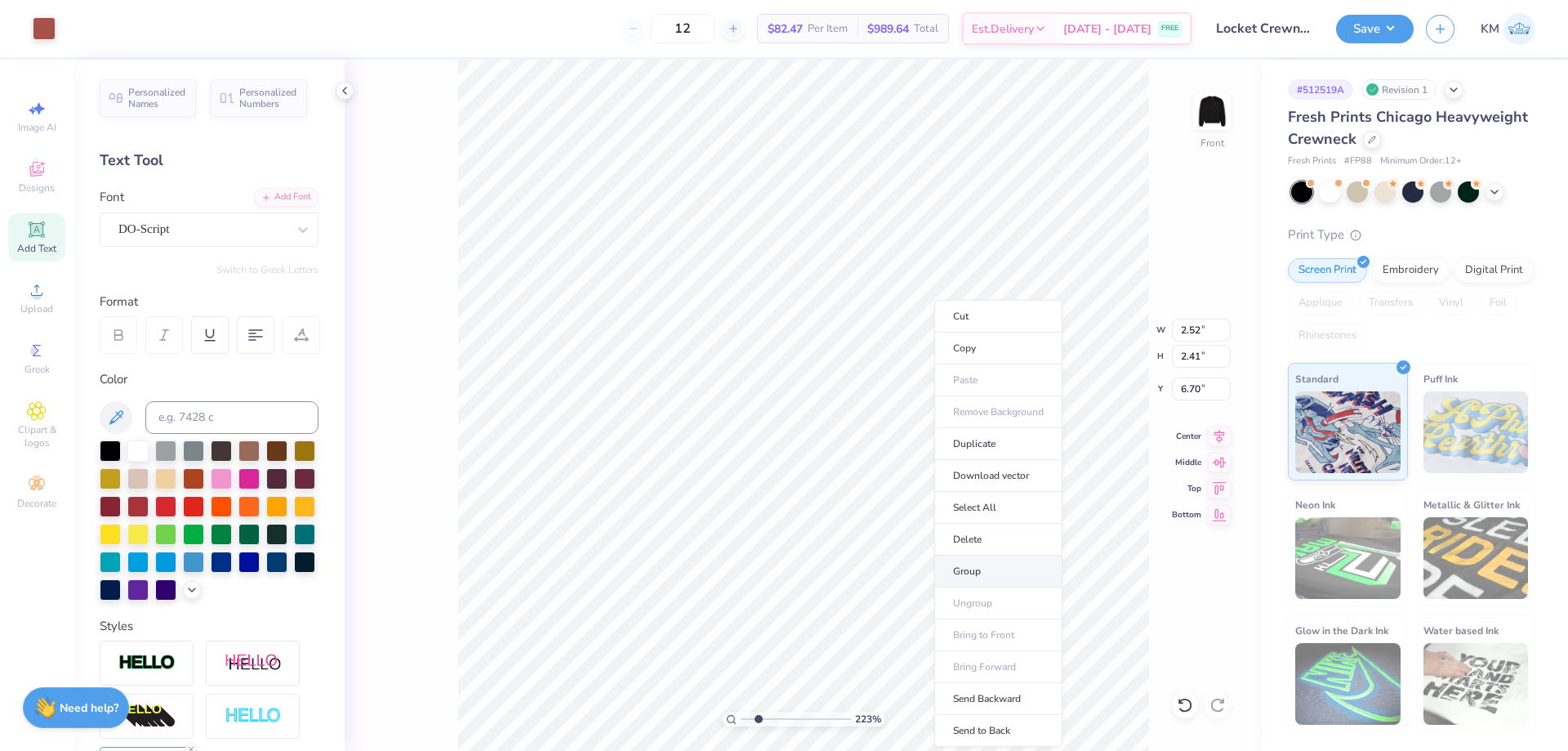
click at [989, 563] on li "Group" at bounding box center [999, 571] width 128 height 32
type input "2.71"
type input "2.03"
type input "7.05"
type input "12.00"
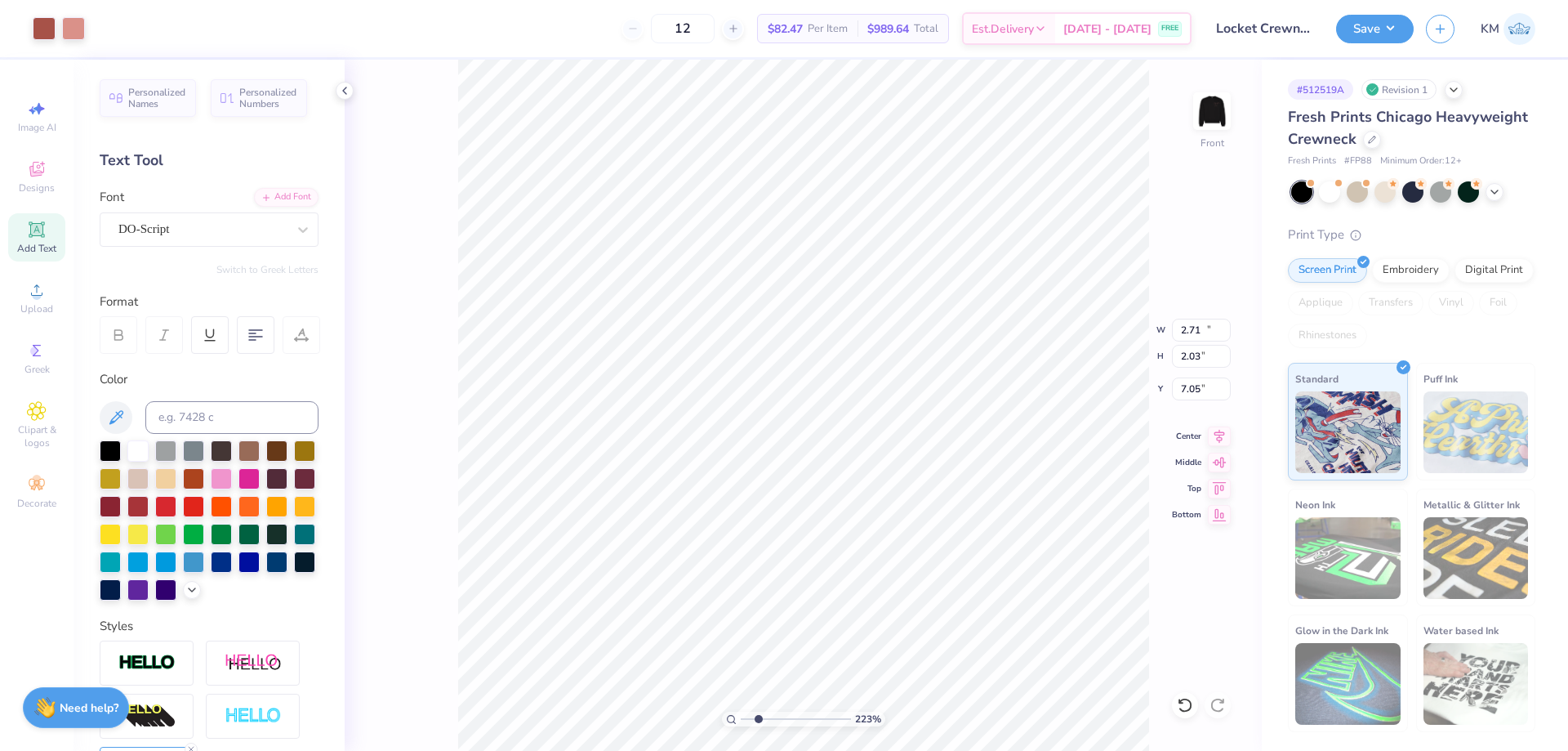
type input "8.10"
type input "3.00"
type input "2.14"
type input "1.94"
type input "7.33"
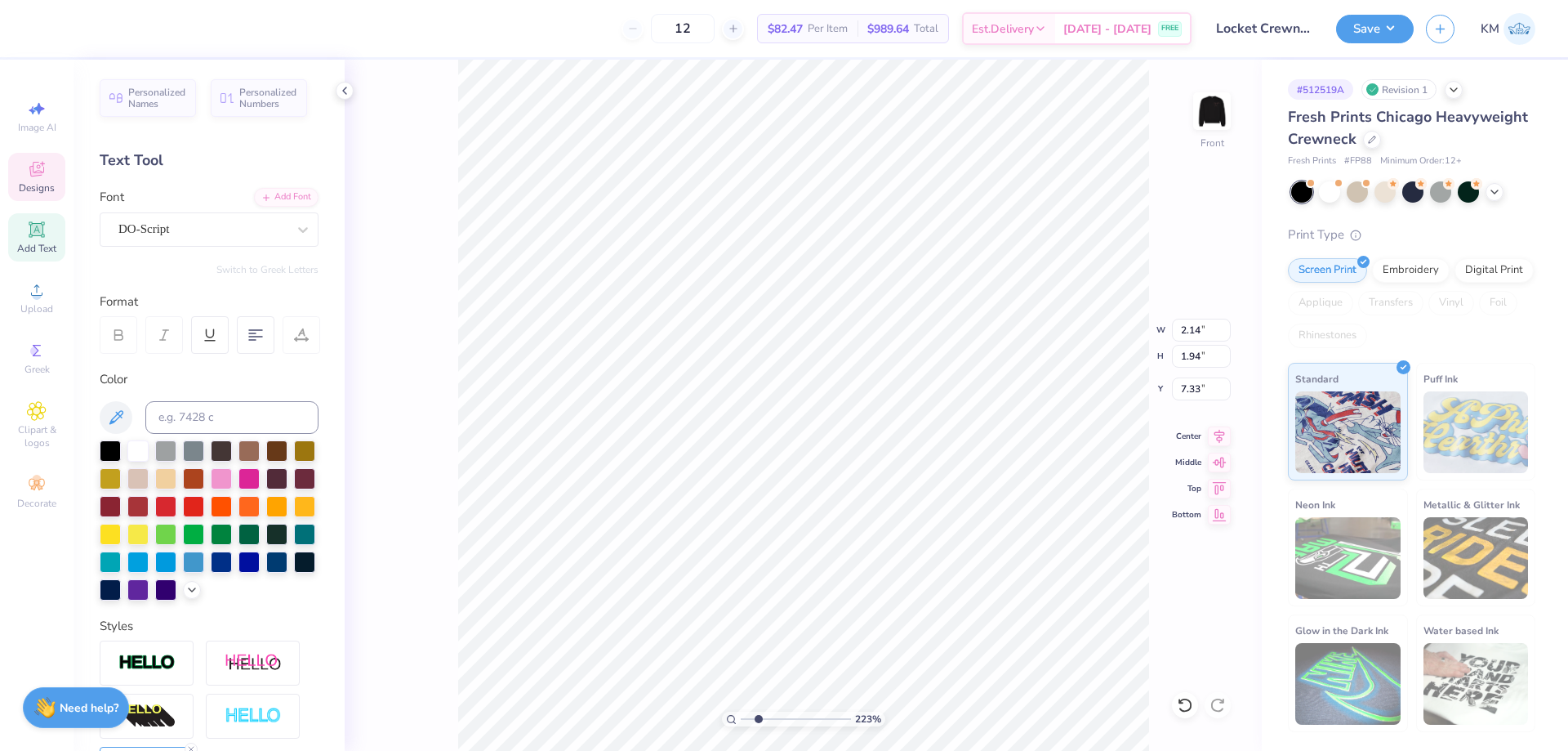
type input "3.33"
type input "2.95"
type input "6.32"
click at [781, 558] on li "Group" at bounding box center [797, 571] width 128 height 32
type input "12.00"
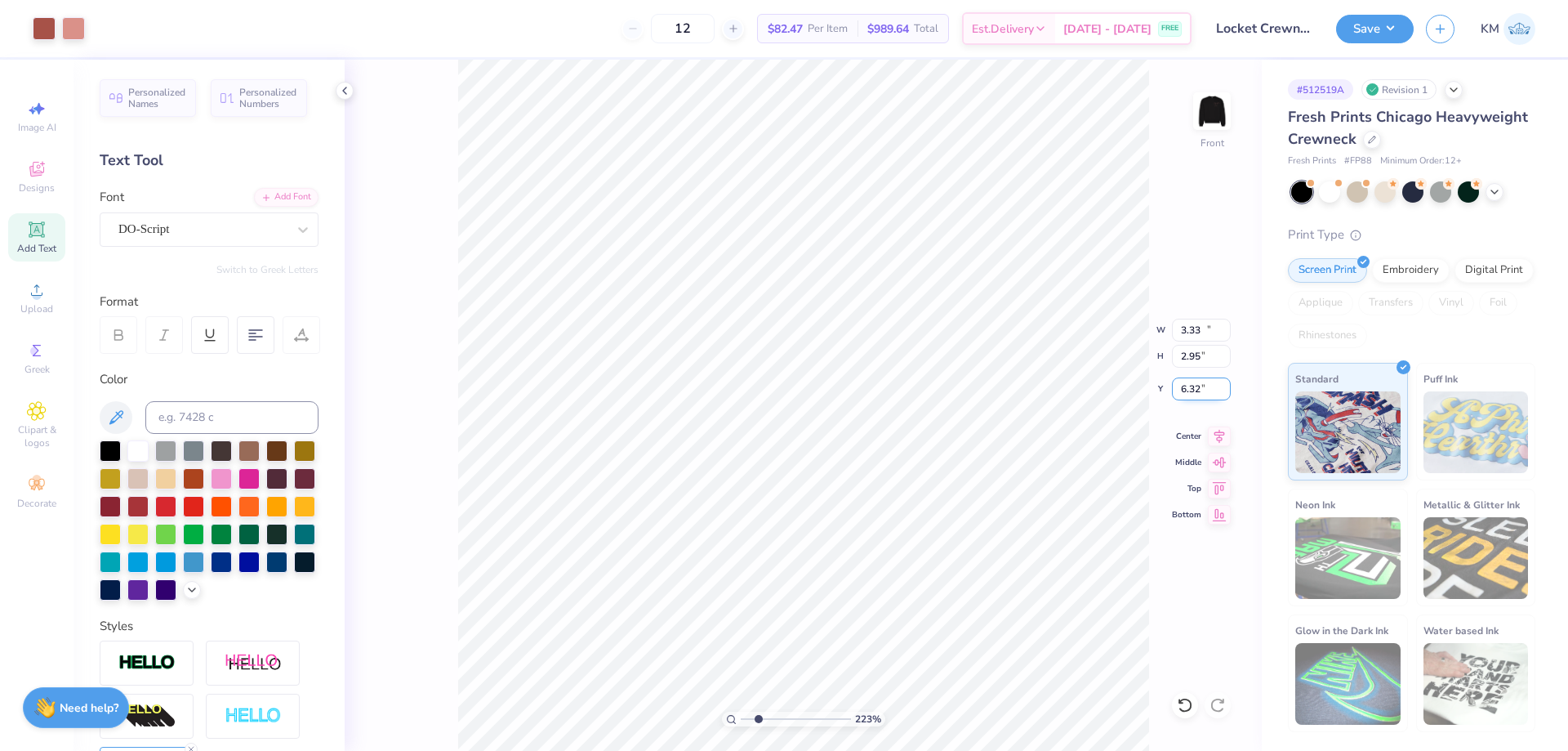
type input "8.10"
click at [1195, 384] on input "6.31" at bounding box center [1201, 389] width 59 height 23
type input "3.00"
click at [1225, 436] on icon at bounding box center [1220, 434] width 23 height 19
type input "3.33"
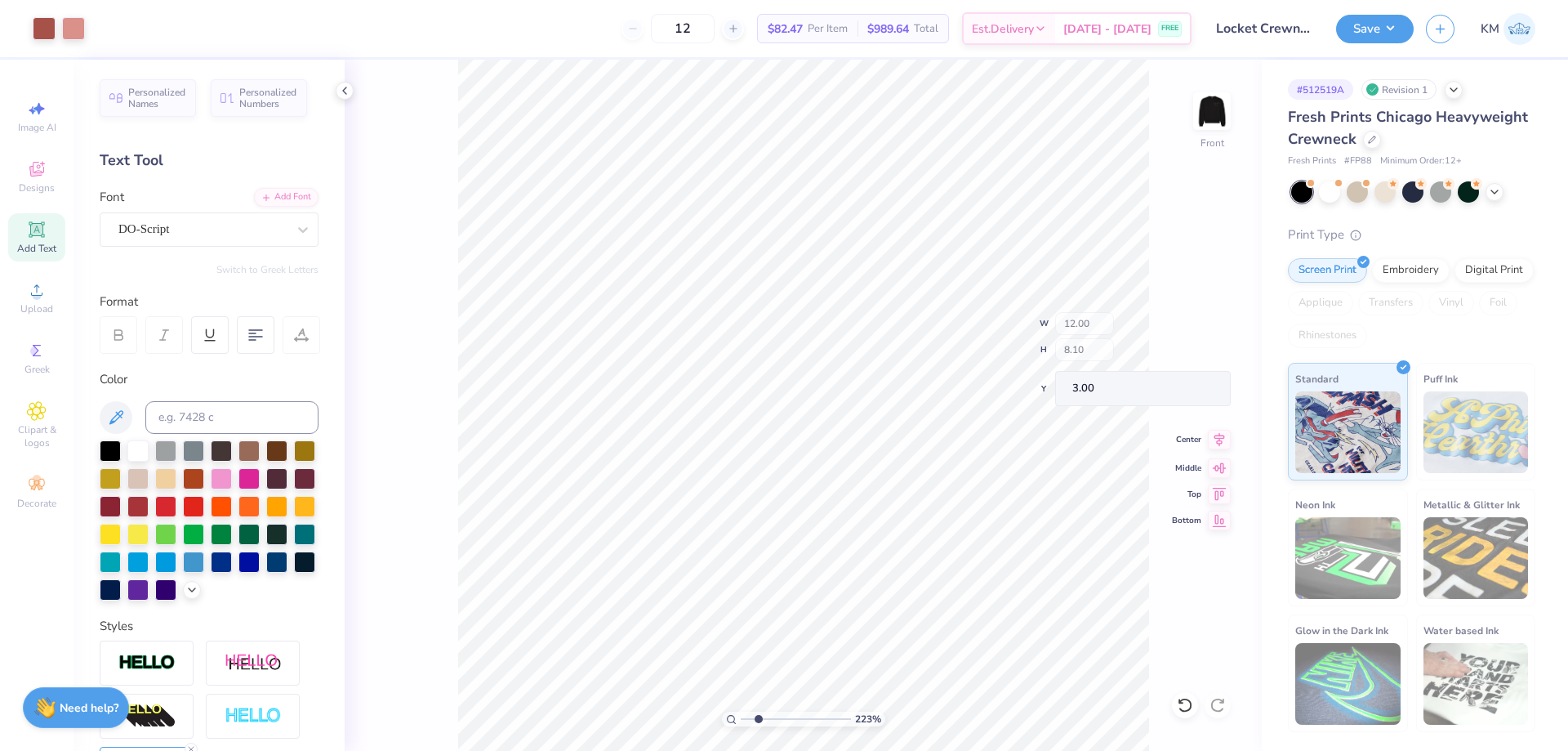
type input "2.95"
type input "6.78"
type input "3.73"
type input "2.58"
type input "7.09"
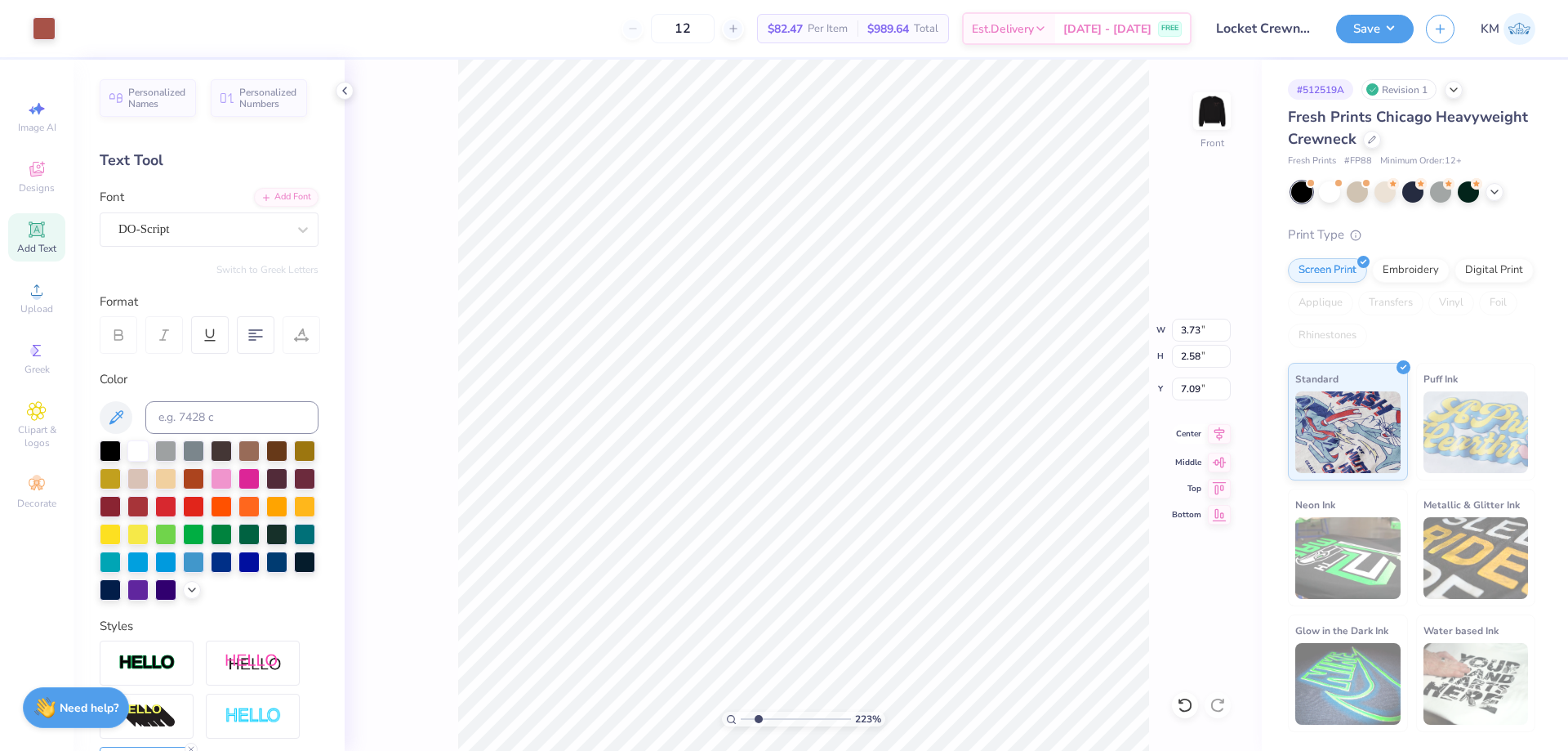
type input "3.03"
type input "2.09"
type input "6.99"
type input "3.02"
type input "2.10"
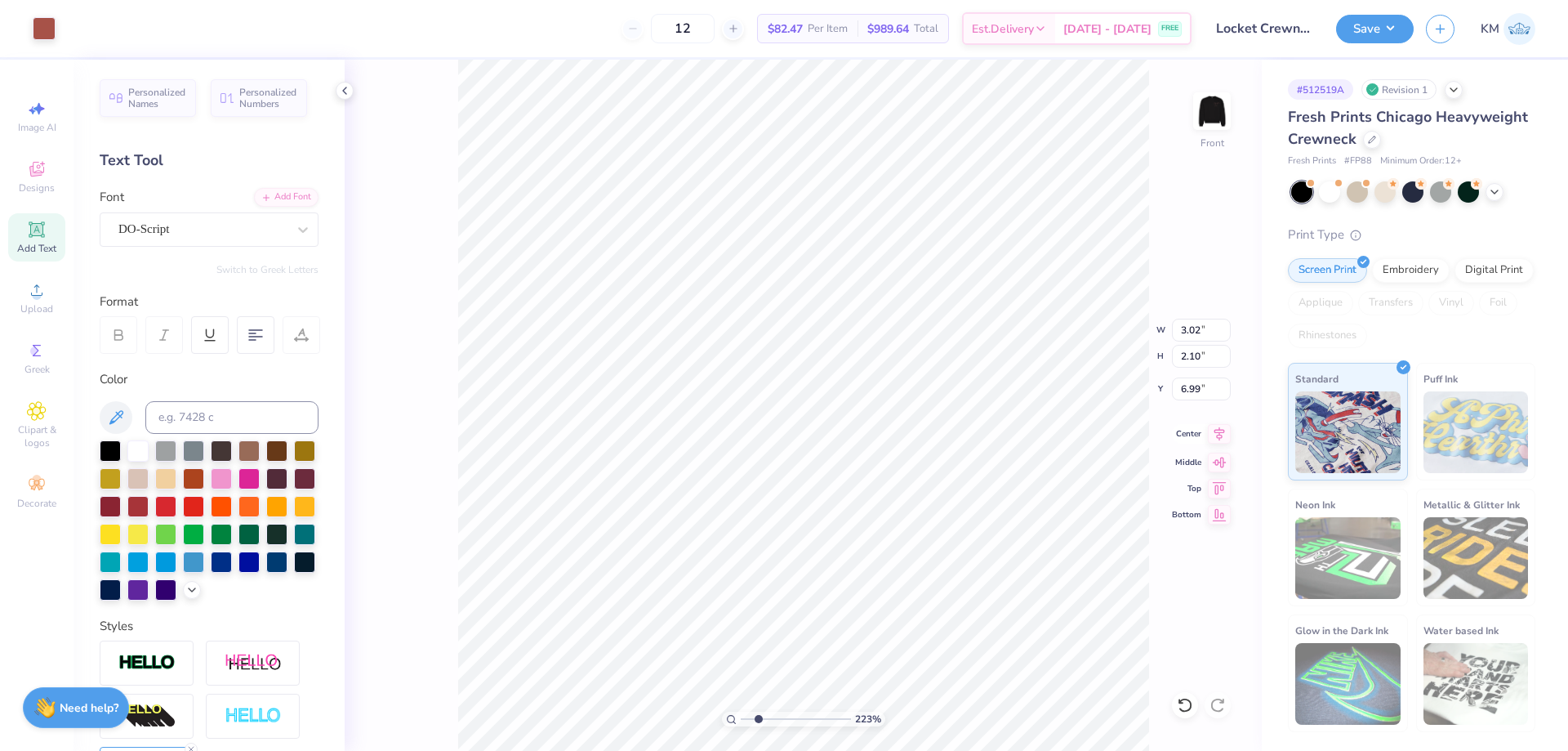
type input "12.00"
type input "8.10"
type input "3.00"
type input "3.02"
type input "2.10"
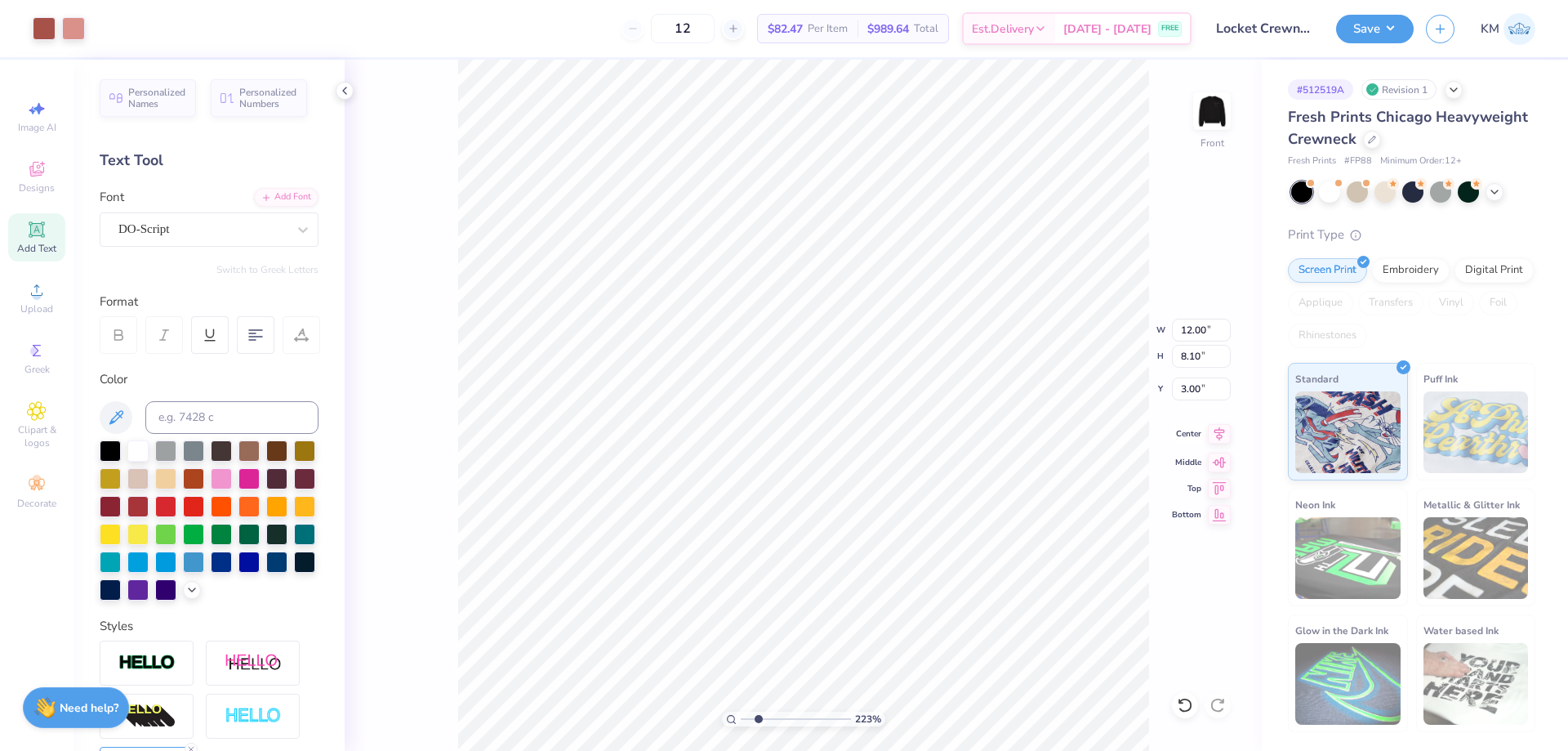
type input "6.99"
type input "2.95"
type input "2.05"
type input "6.83"
click at [711, 556] on li "Ungroup" at bounding box center [736, 549] width 128 height 32
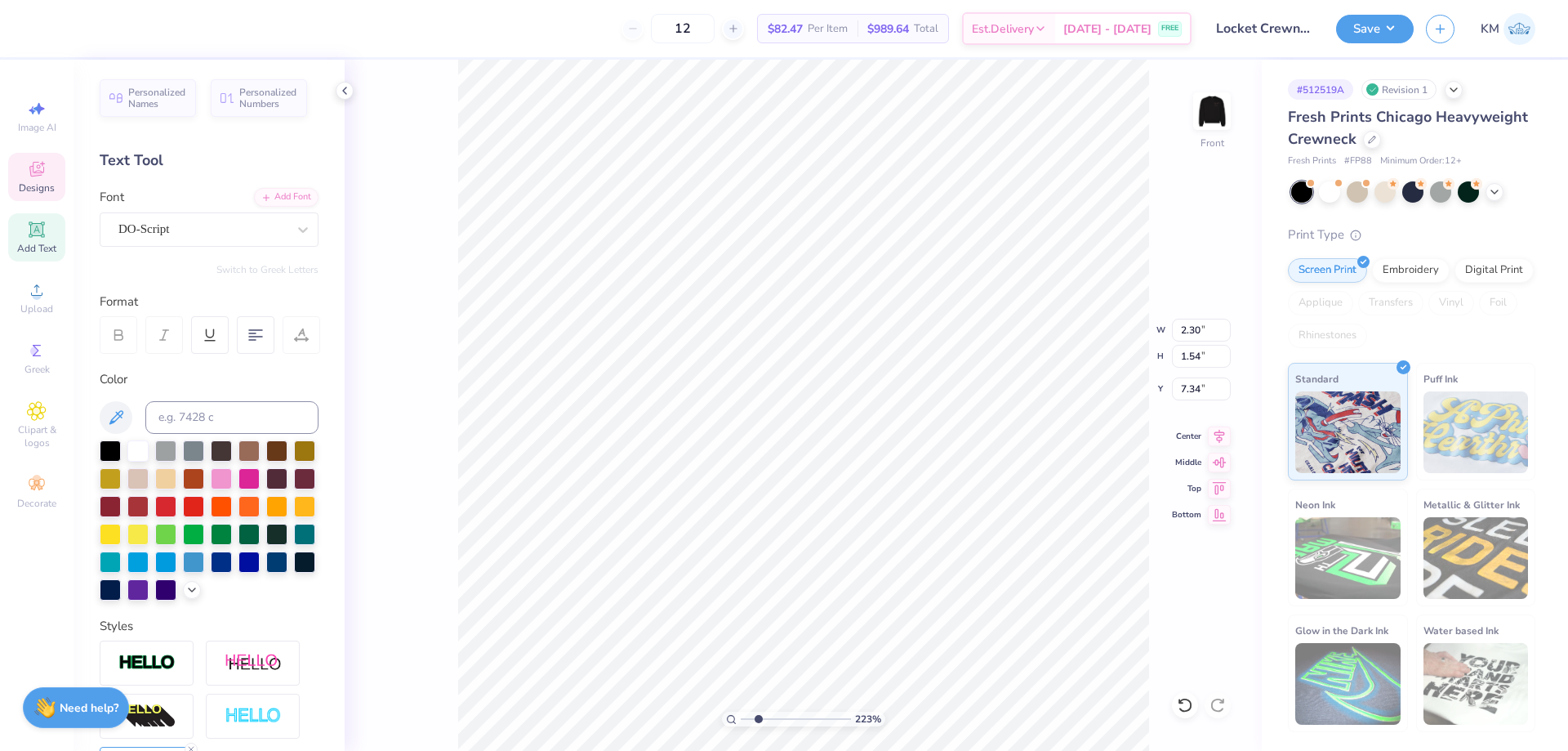
type input "2.30"
type input "1.54"
type input "7.34"
type input "2.71"
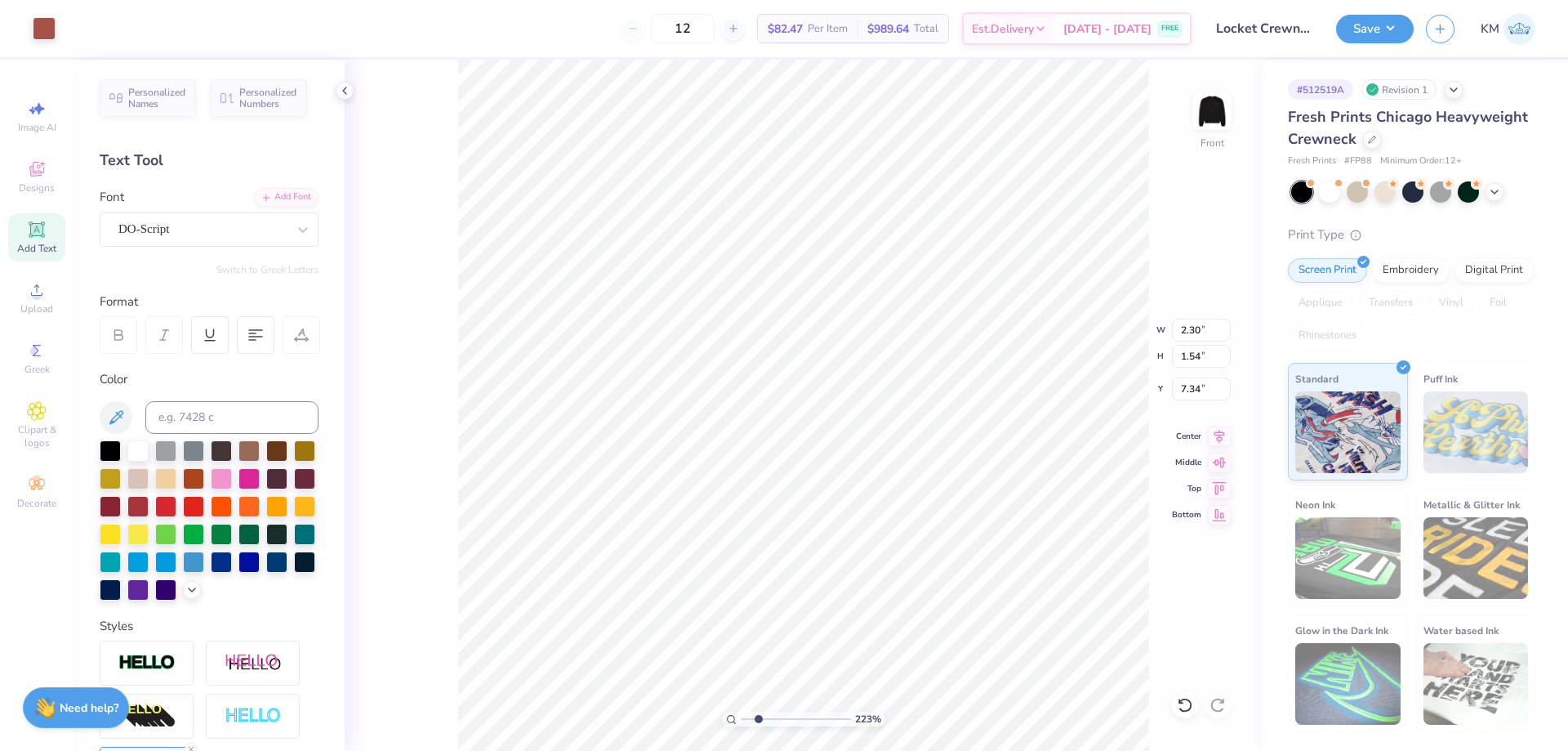
type input "2.03"
type input "7.05"
type input "2.30"
type input "1.54"
type input "7.34"
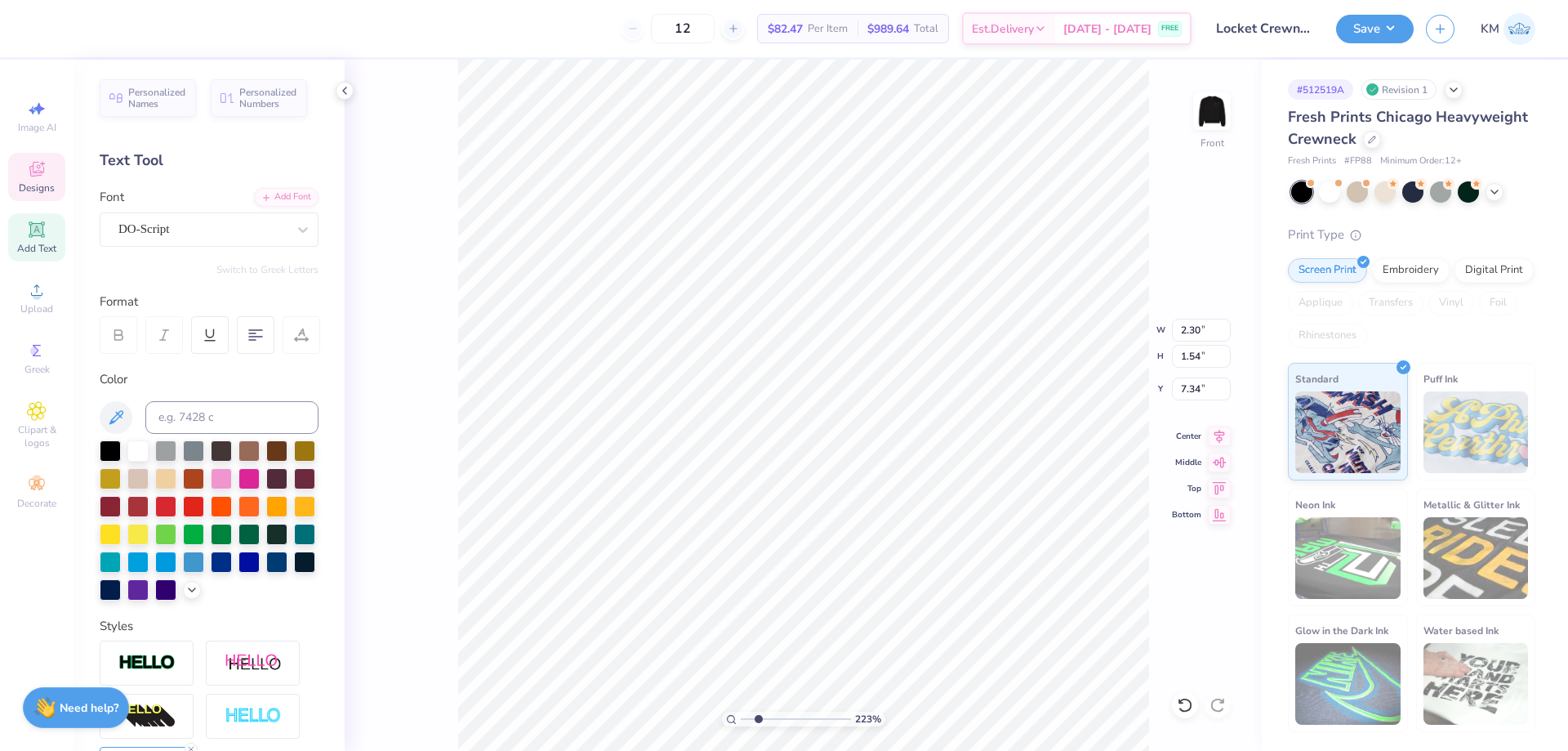
type input "2.95"
type input "1.29"
type input "6.83"
type input "2.30"
type input "1.54"
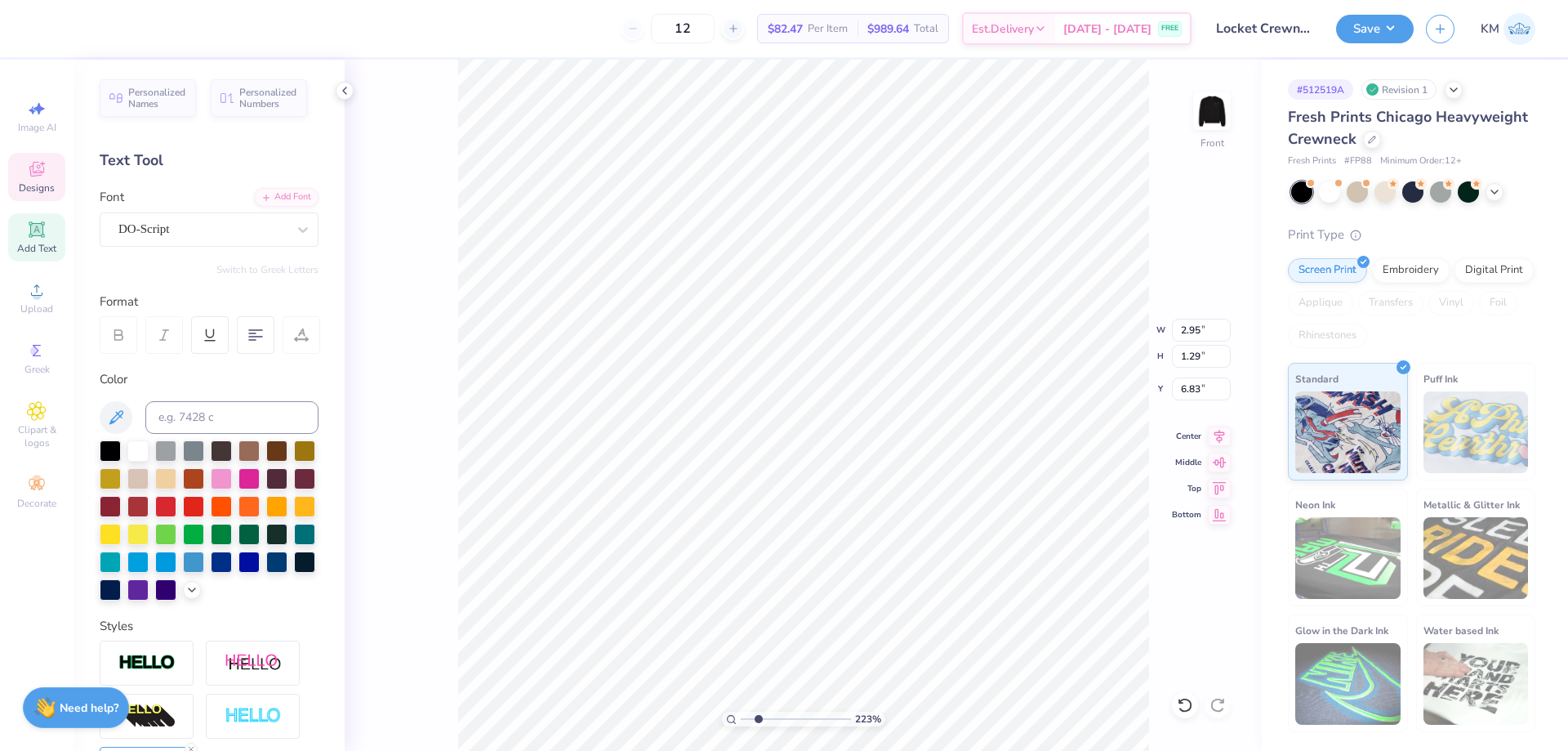
type input "7.78"
type input "2.95"
type input "1.29"
type input "6.83"
type input "2.71"
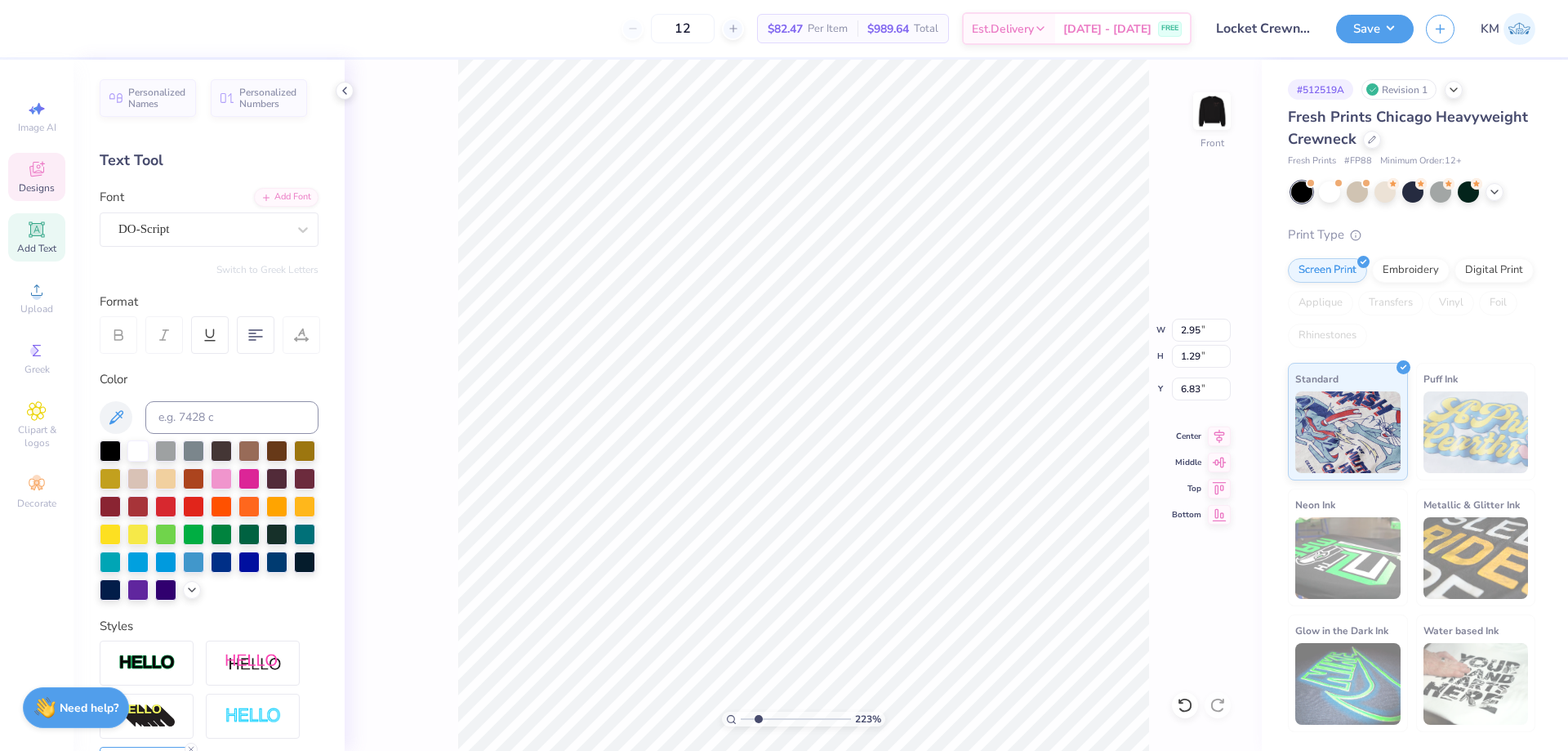
type input "2.03"
type input "7.05"
type input "12.00"
type input "8.10"
type input "3.00"
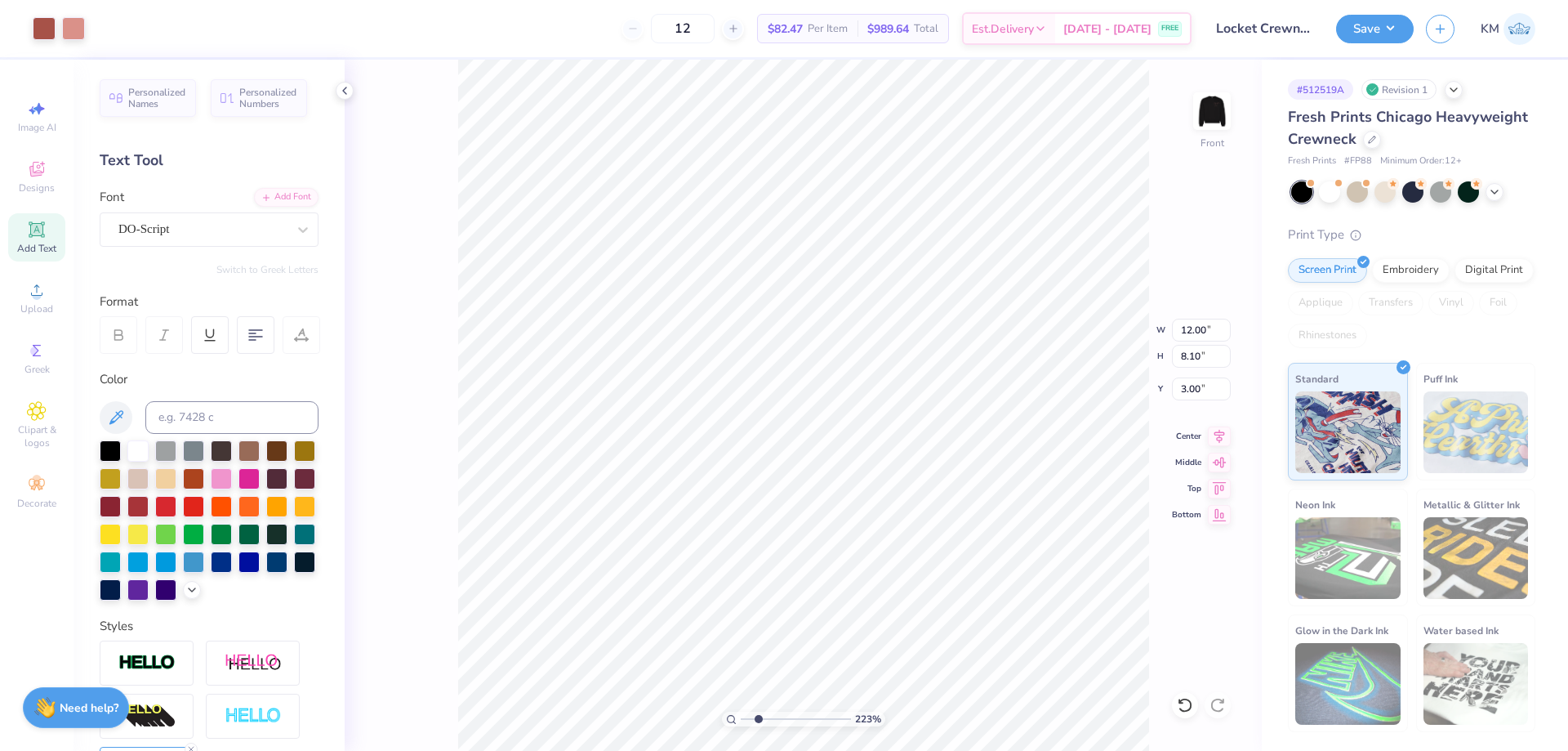
type input "2.71"
type input "2.03"
type input "7.05"
type input "2.30"
type input "1.54"
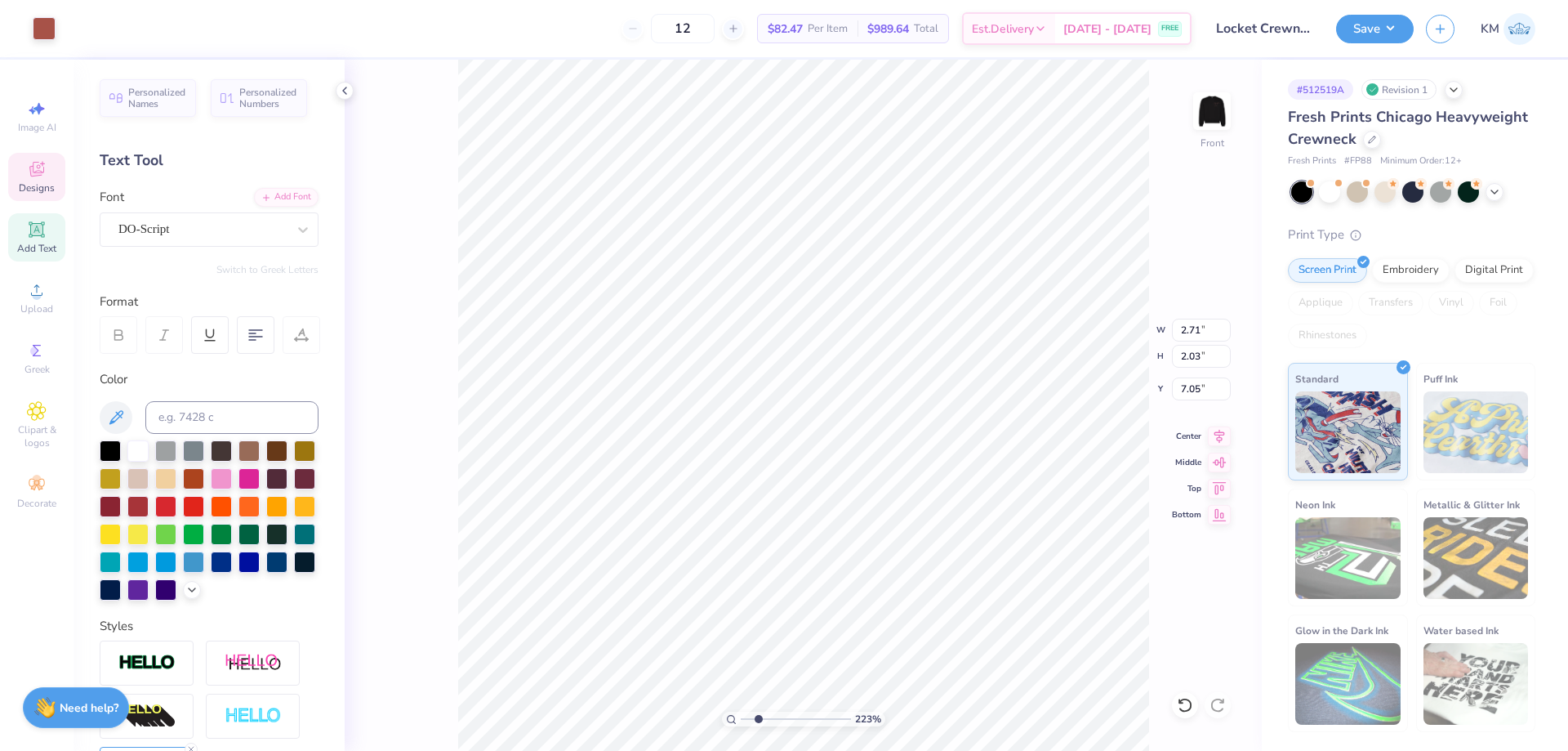
type input "7.78"
type input "2.95"
type input "2.49"
type input "6.83"
type input "2.71"
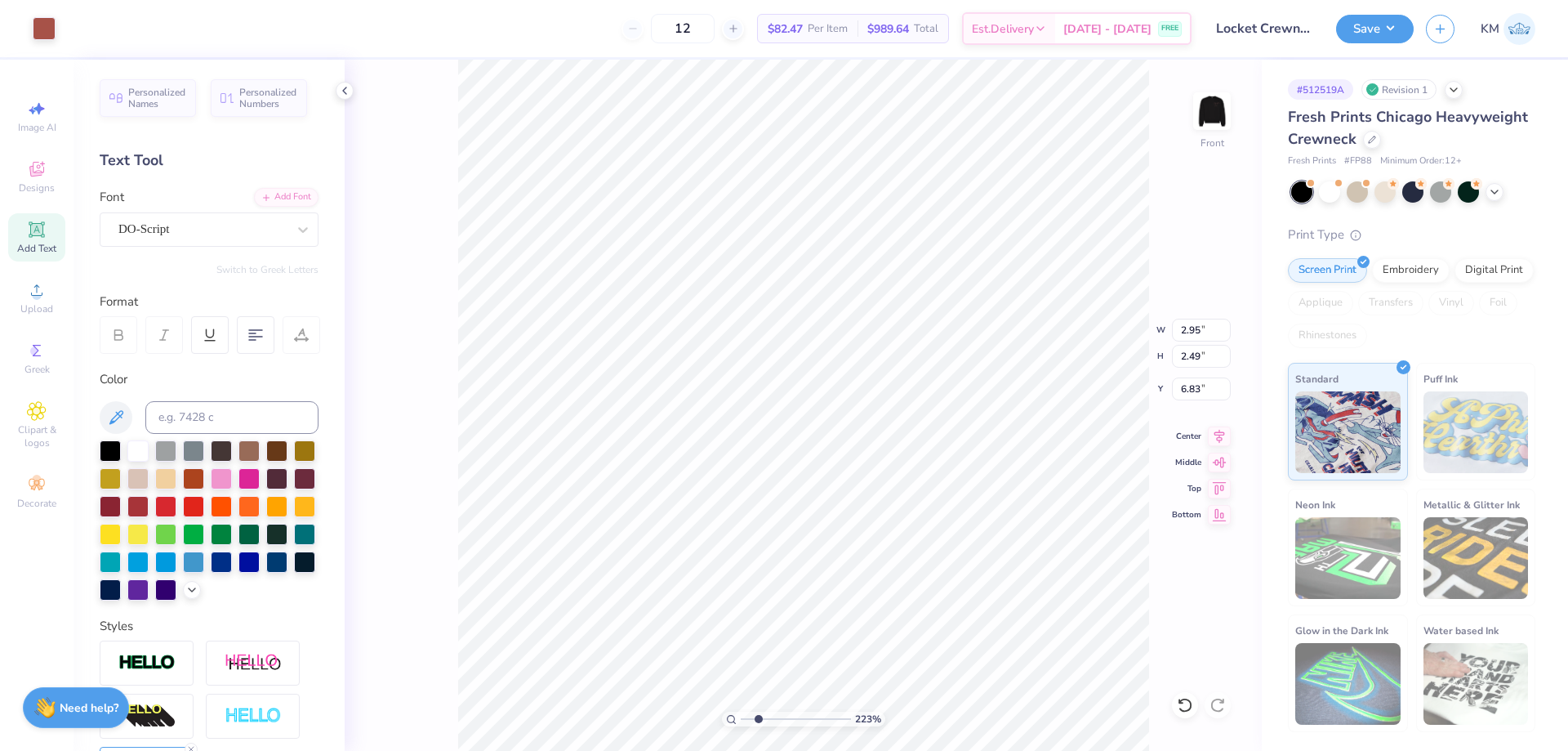
type input "2.03"
type input "7.05"
click at [918, 604] on li "Ungroup" at bounding box center [938, 603] width 128 height 32
type input "2.71"
type input "2.03"
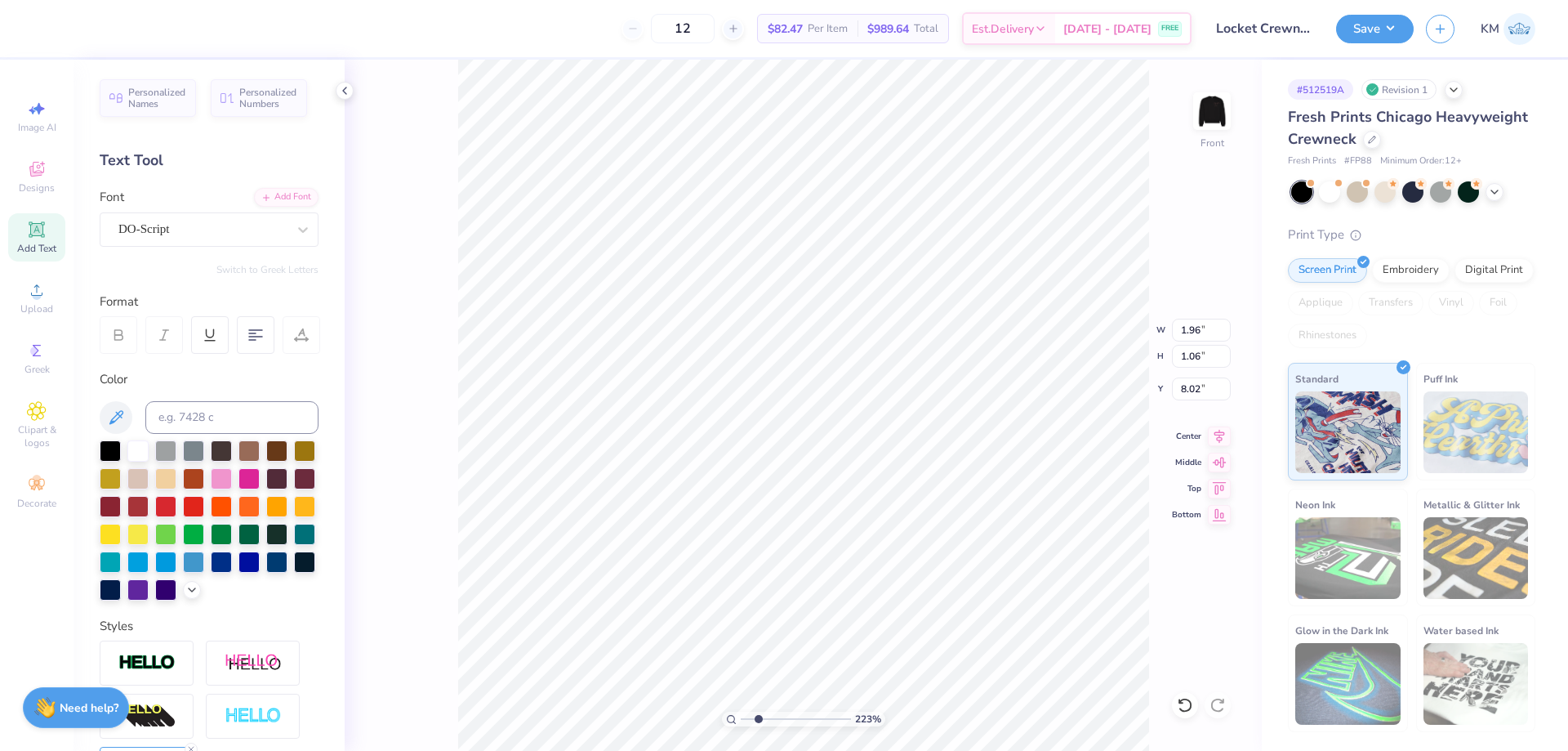
type input "7.05"
drag, startPoint x: 758, startPoint y: 715, endPoint x: 645, endPoint y: 716, distance: 113.0
type input "1"
click at [741, 716] on input "range" at bounding box center [795, 718] width 110 height 15
type input "12.00"
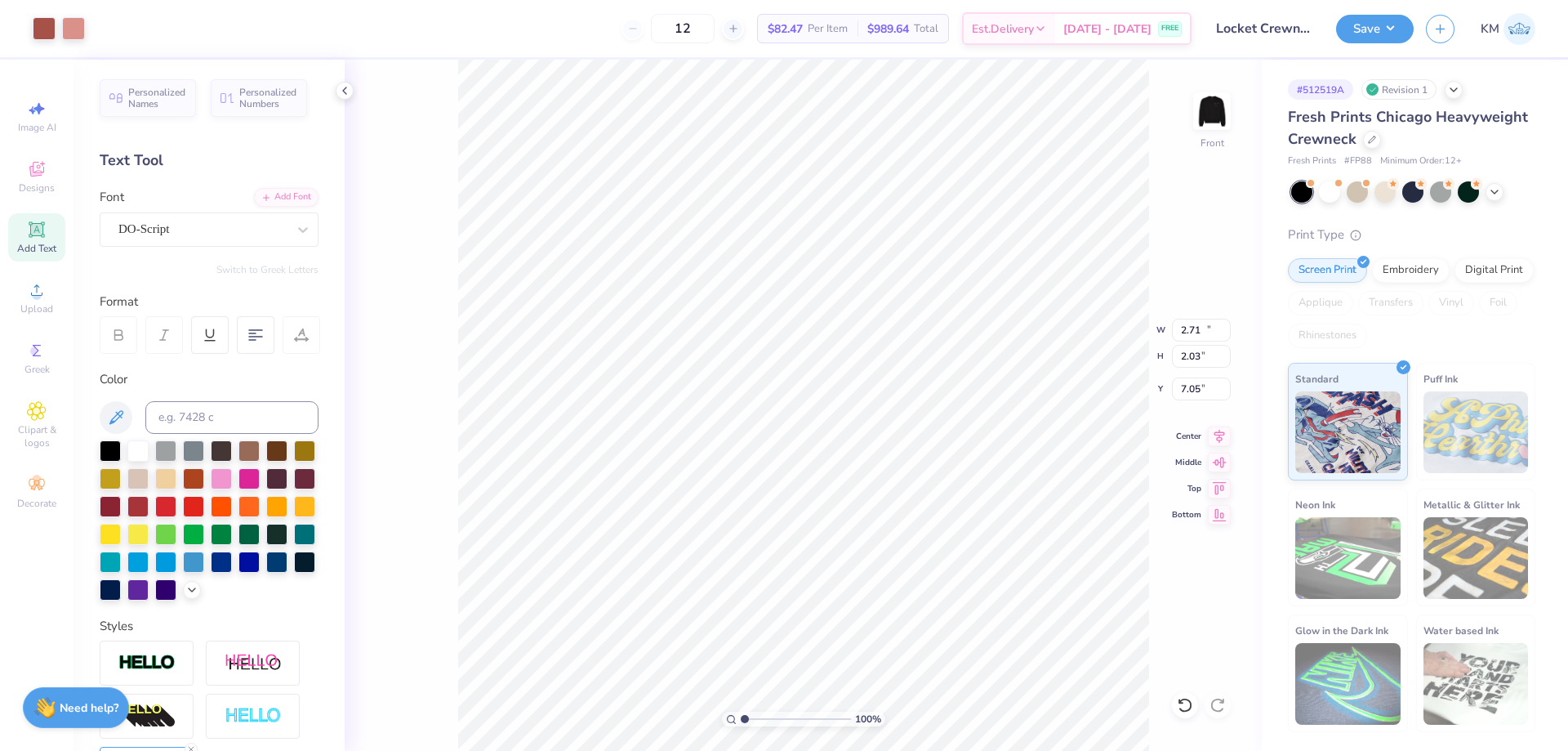
type input "8.10"
type input "3.00"
type input "2.71"
type input "1.12"
type input "7.05"
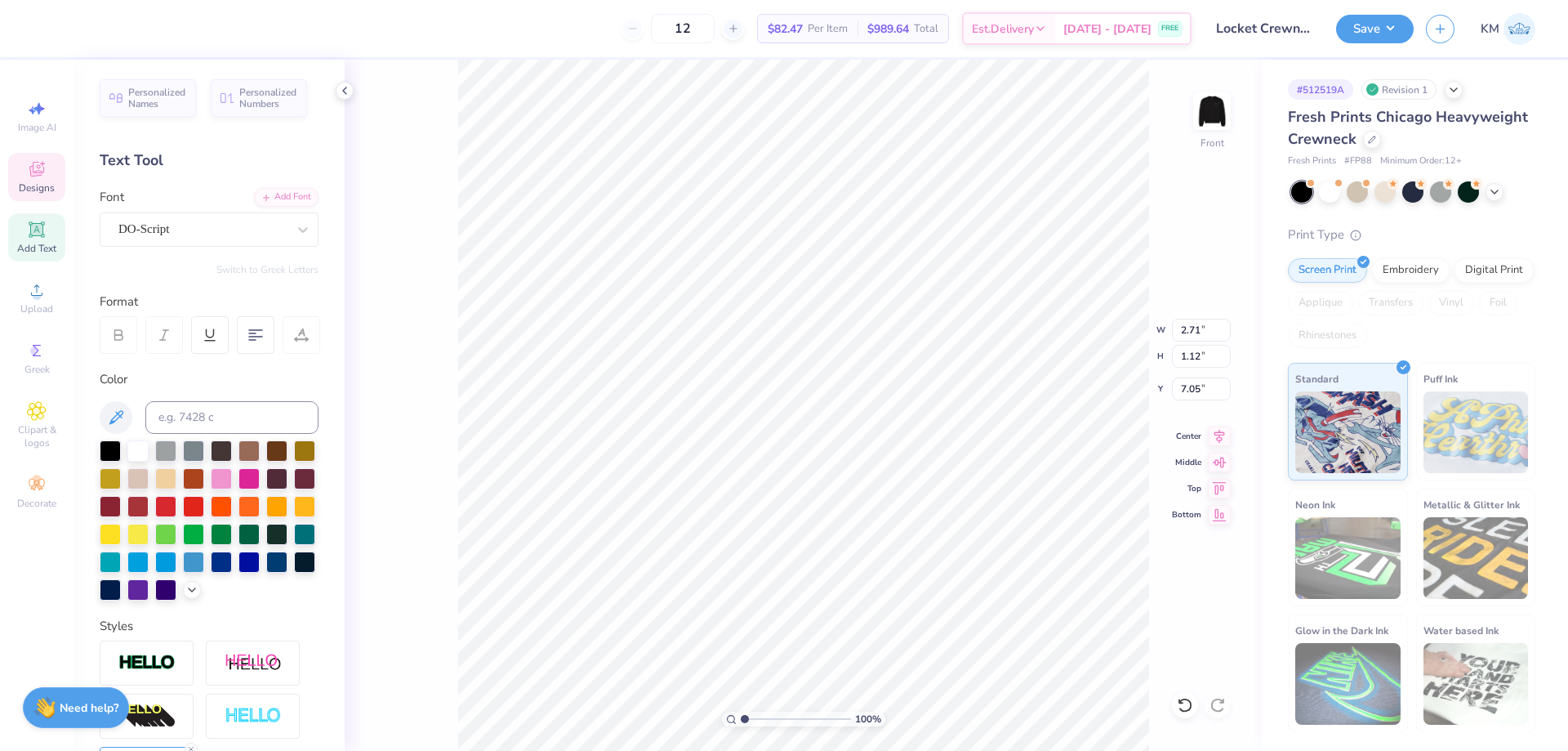
type input "2.95"
type input "1.29"
type input "6.83"
type input "2.30"
type input "1.54"
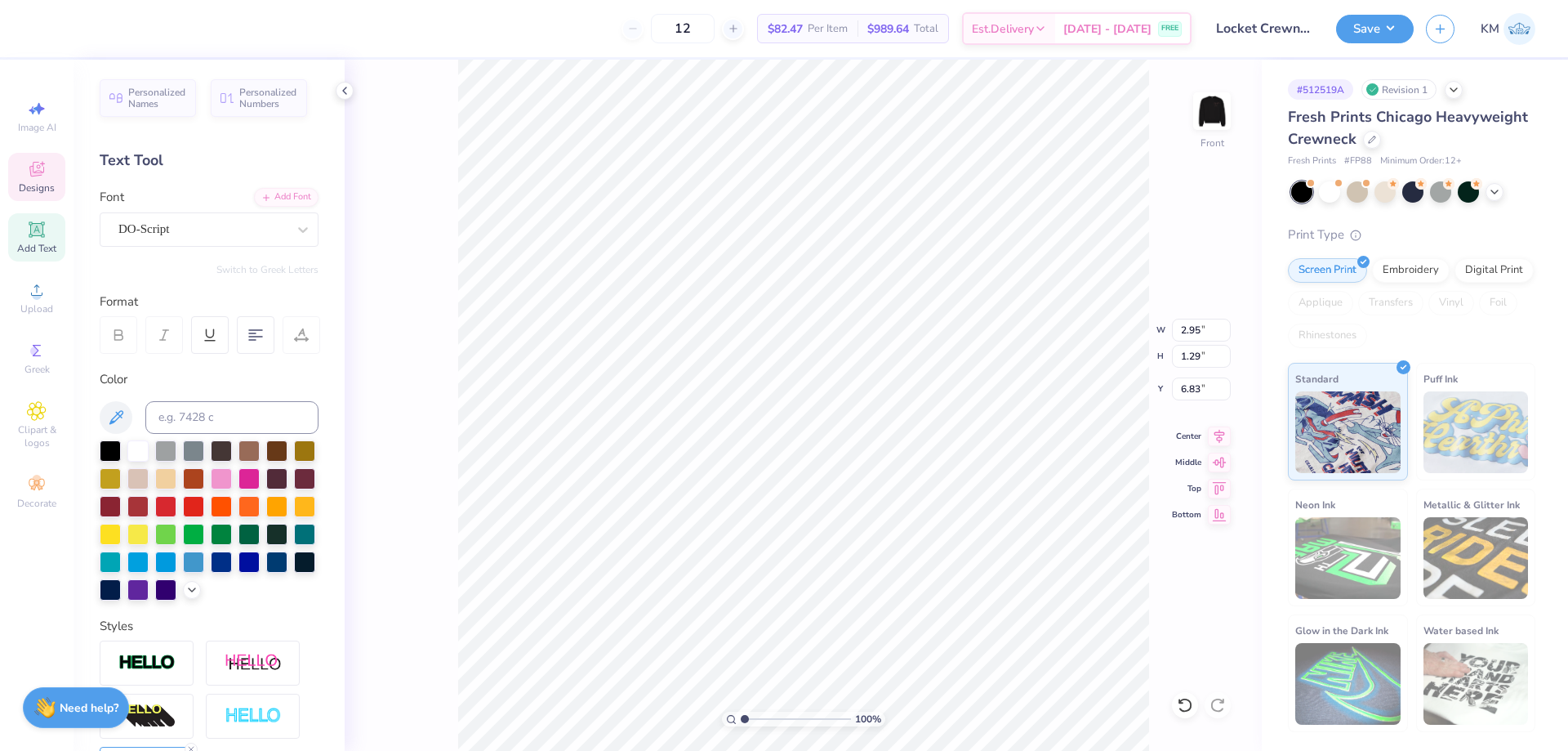
type input "7.78"
click at [1209, 99] on img at bounding box center [1212, 111] width 65 height 65
type input "2.83"
type input "3.63"
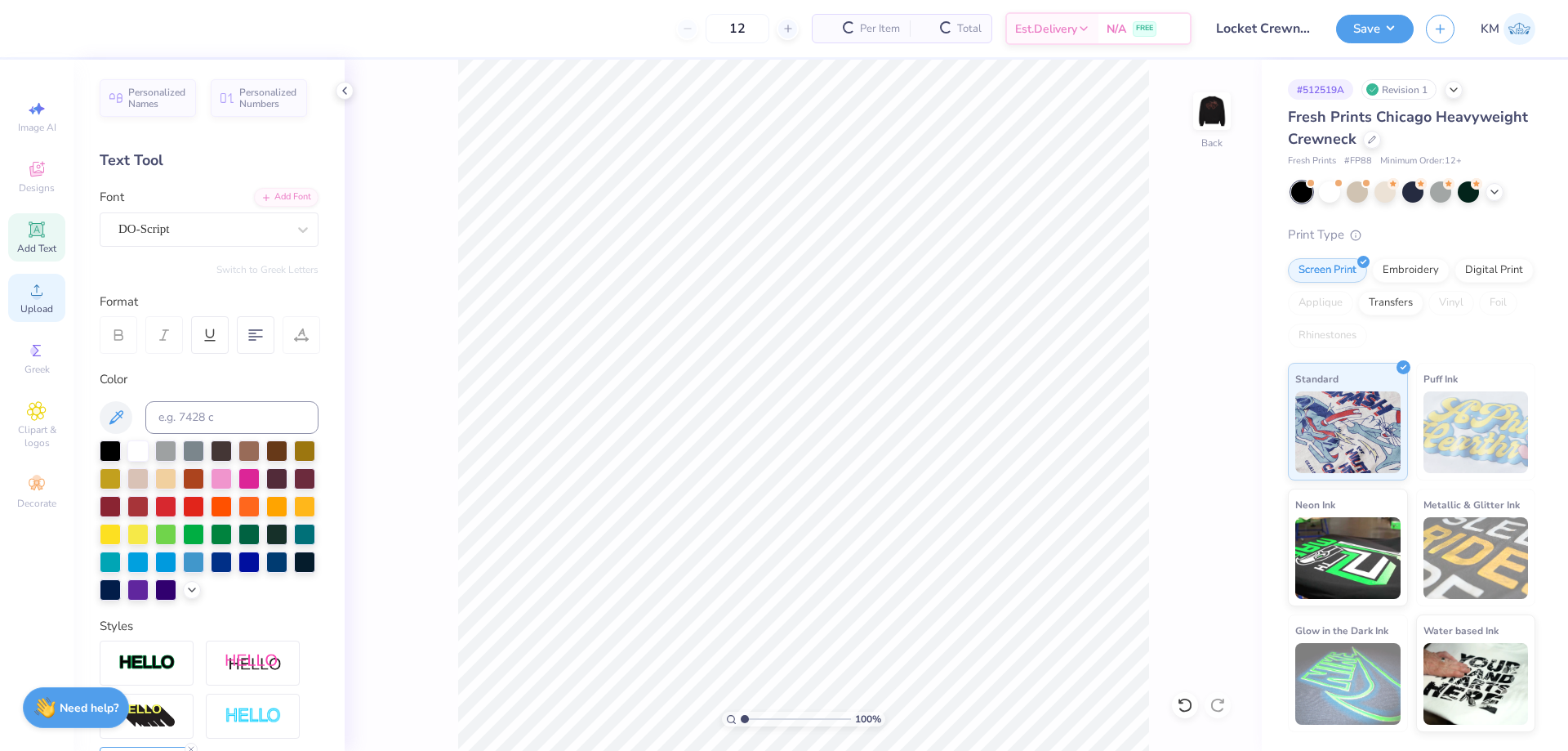
click at [35, 302] on div "Upload" at bounding box center [36, 298] width 57 height 48
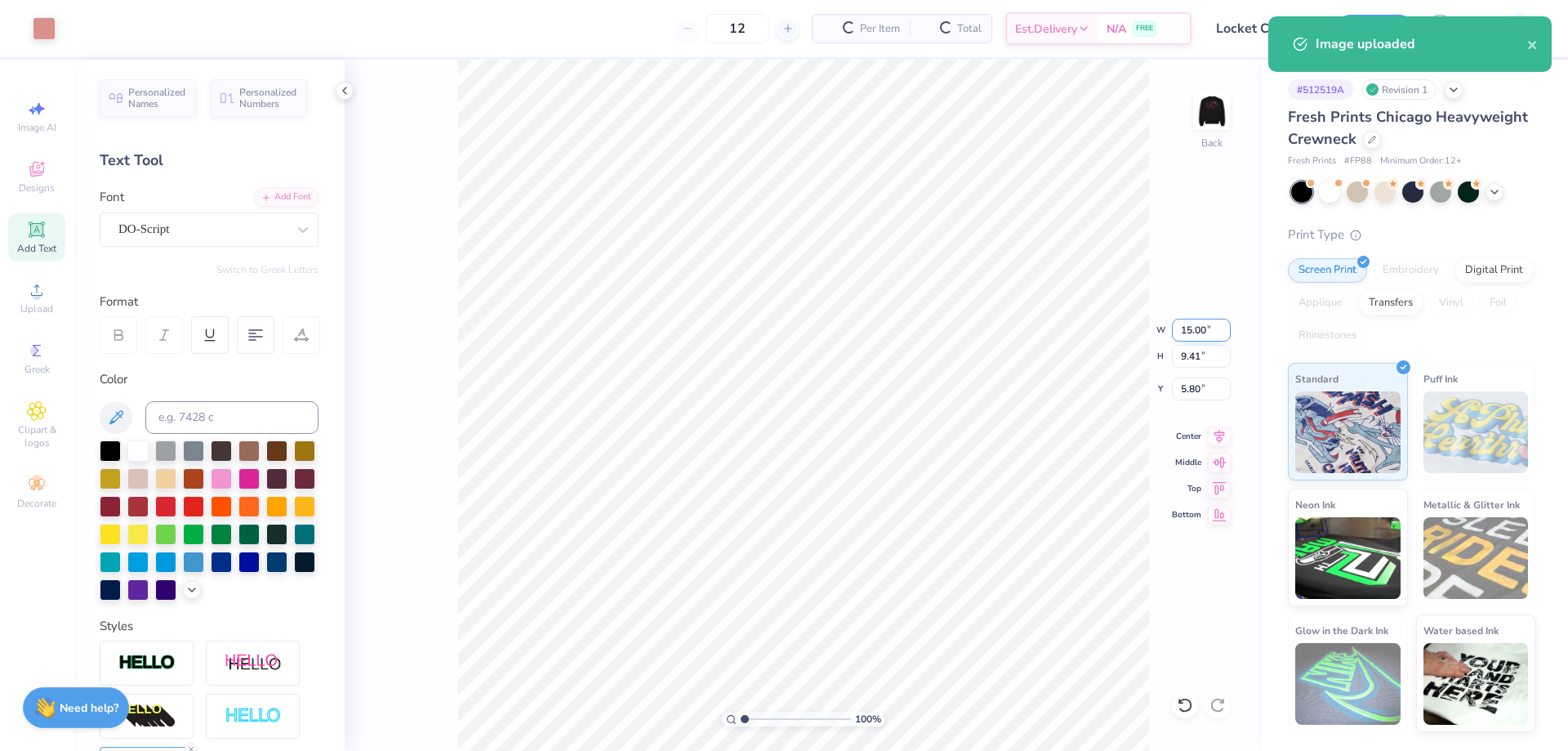
click at [1196, 325] on input "15.00" at bounding box center [1201, 330] width 59 height 23
type input "3.50"
type input "2.20"
click at [1190, 394] on input "9.40" at bounding box center [1201, 389] width 59 height 23
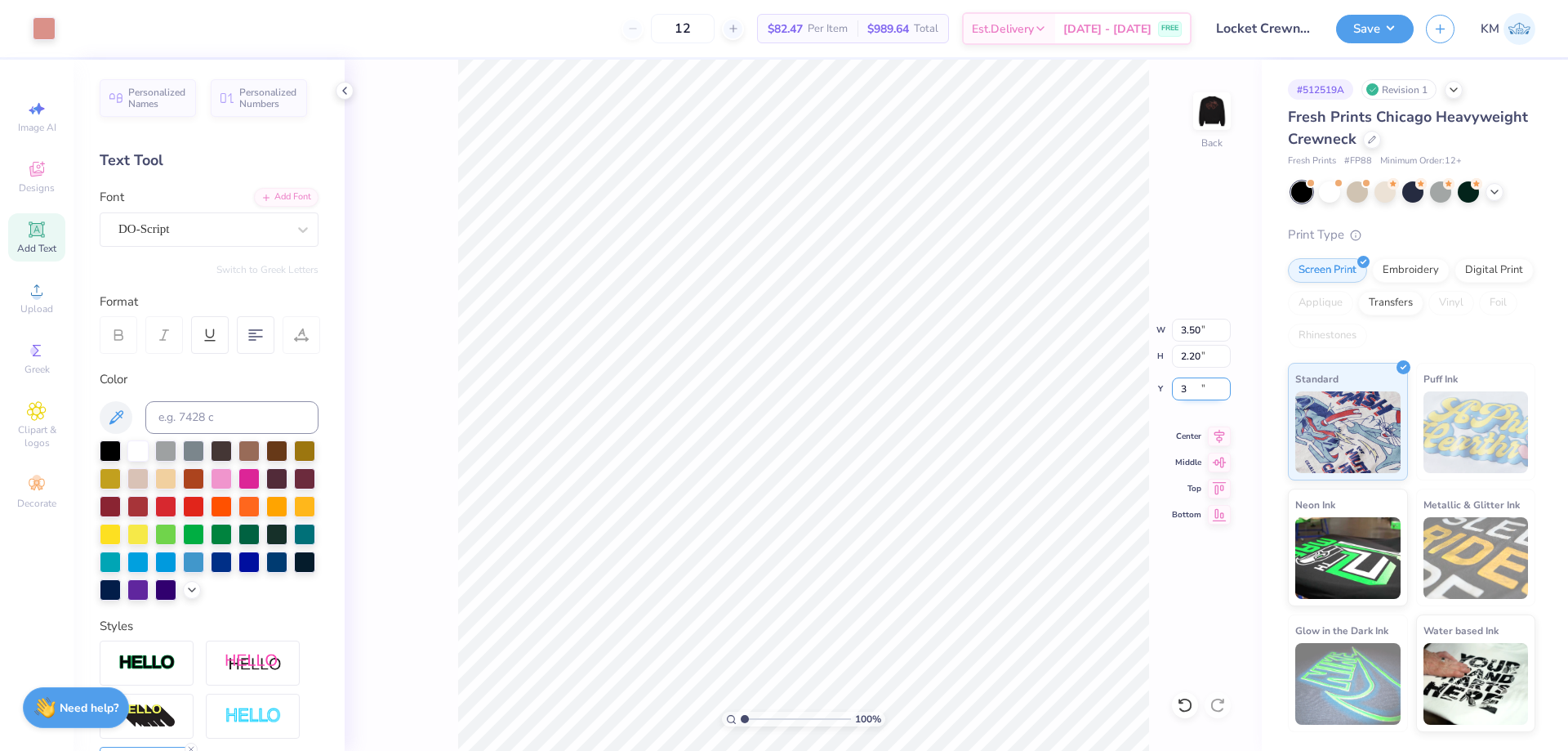
type input "3.00"
click at [1401, 29] on button "Save" at bounding box center [1375, 26] width 77 height 28
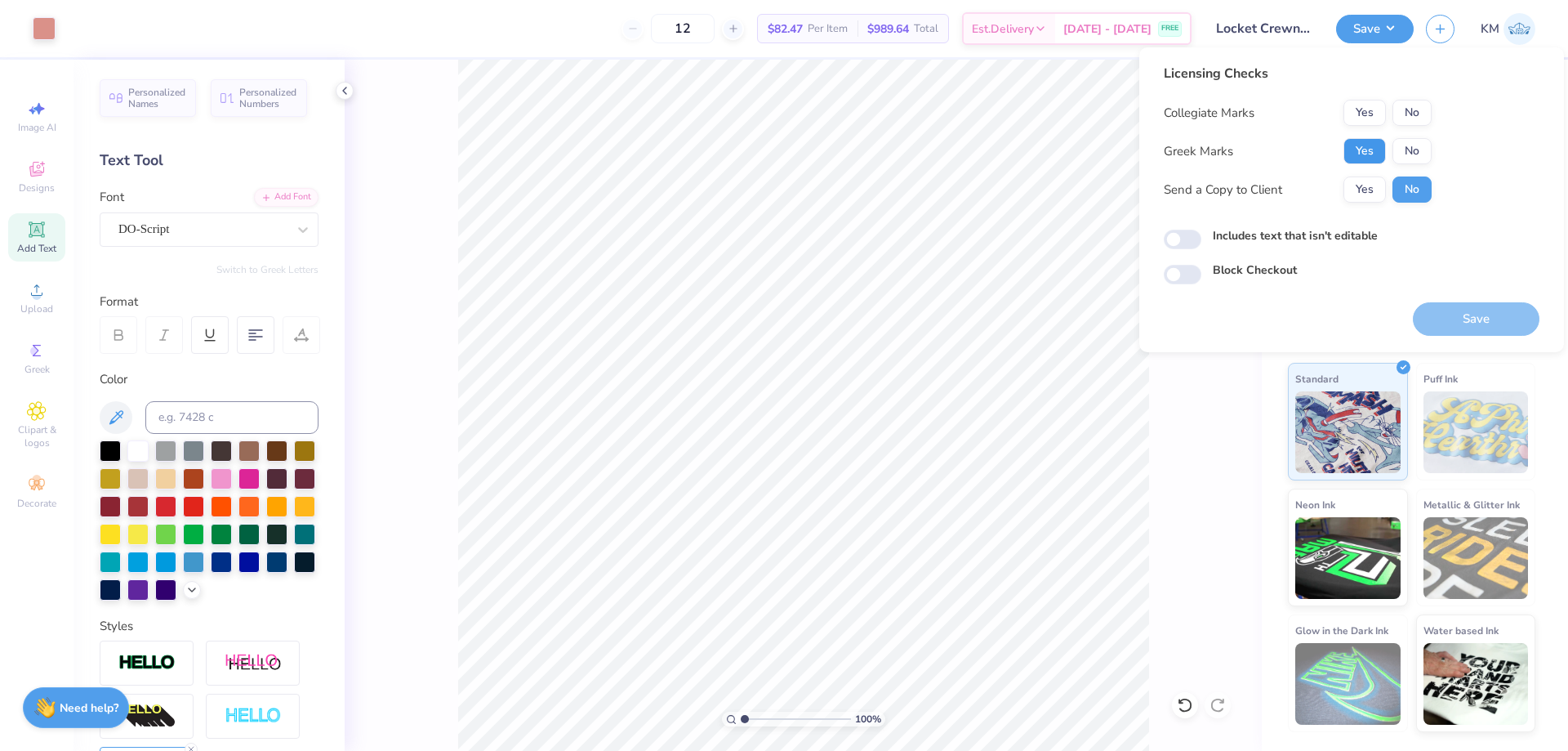
click at [1352, 143] on button "Yes" at bounding box center [1365, 151] width 42 height 26
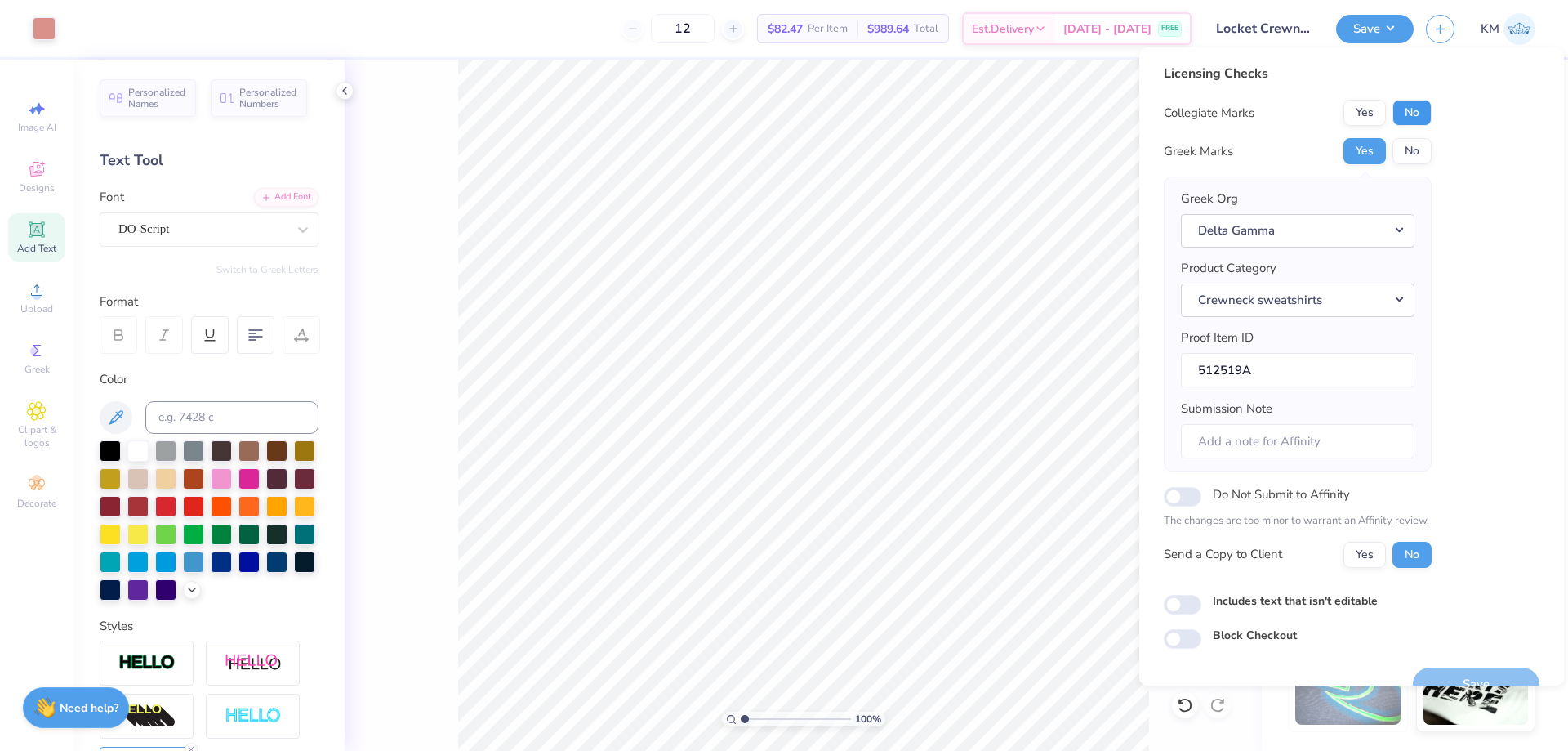
click at [1403, 117] on button "No" at bounding box center [1412, 113] width 40 height 26
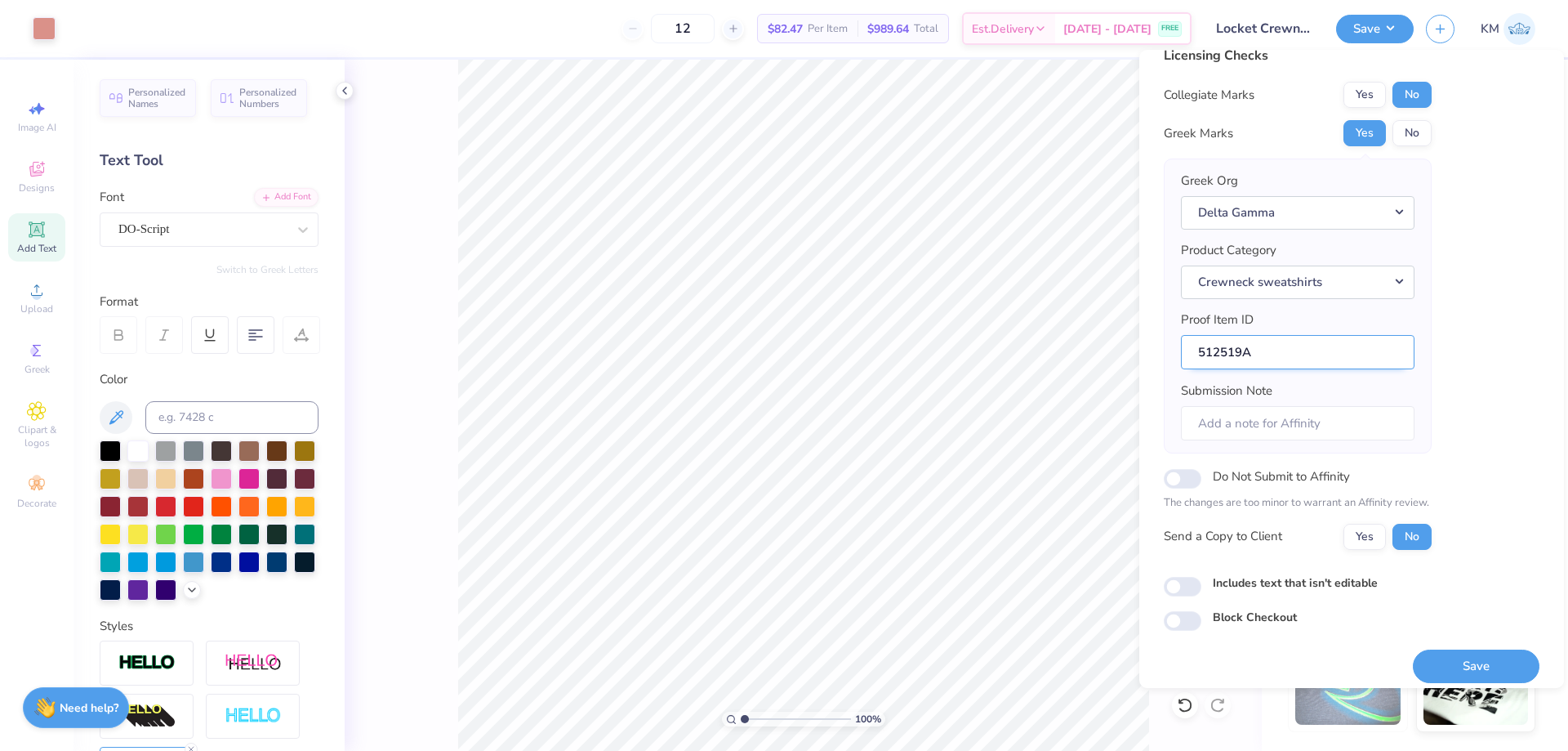
scroll to position [31, 0]
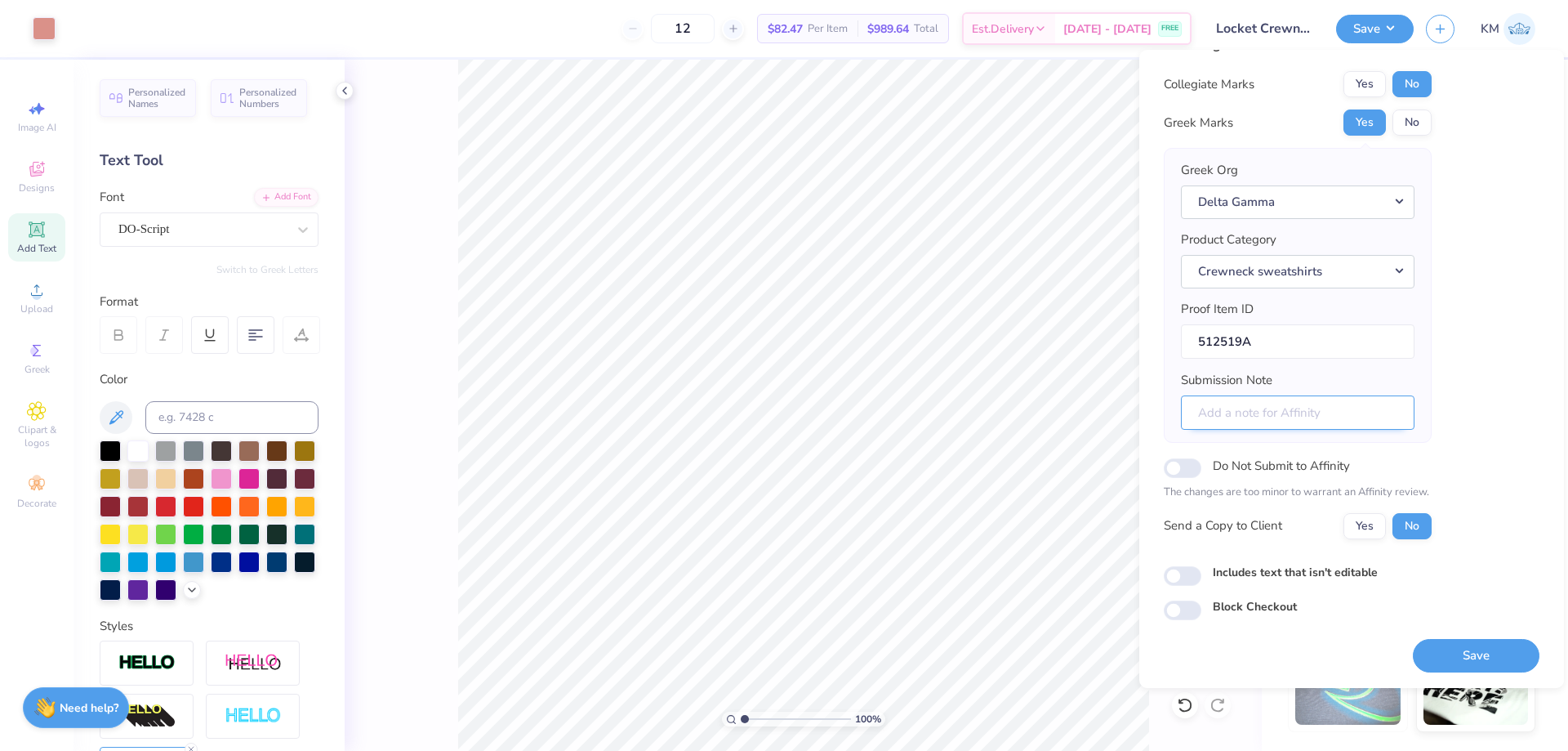
click at [1264, 413] on input "Submission Note" at bounding box center [1297, 413] width 233 height 35
click at [1453, 370] on div "Licensing Checks Collegiate Marks Yes No Greek Marks Yes No Greek Org Delta Gam…" at bounding box center [1352, 328] width 376 height 585
click at [1348, 516] on button "Yes" at bounding box center [1365, 526] width 42 height 26
click at [1463, 666] on button "Save" at bounding box center [1476, 656] width 127 height 33
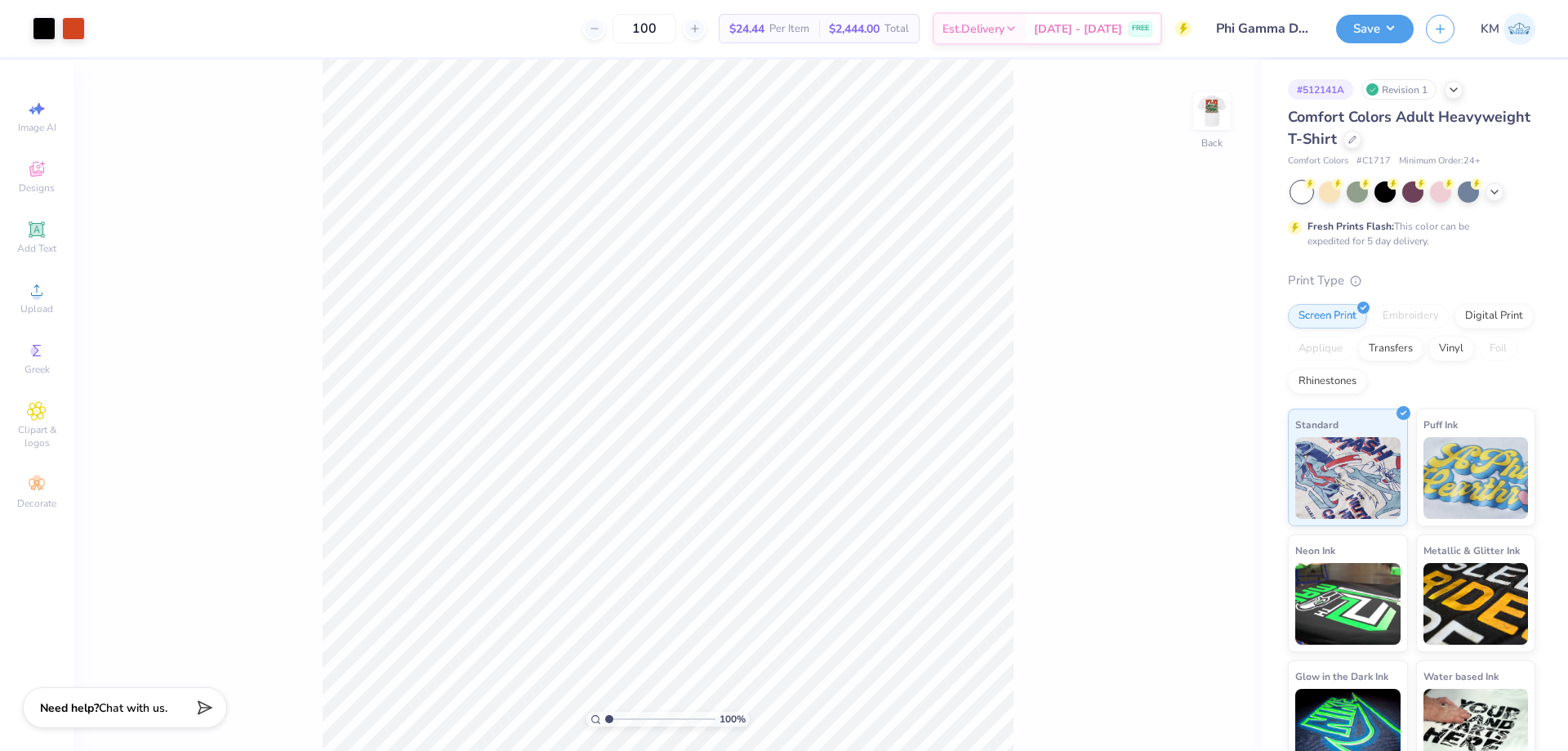
click at [1283, 266] on div "# 512141A Revision 1 Comfort Colors Adult Heavyweight T-Shirt Comfort Colors # …" at bounding box center [1415, 419] width 306 height 718
type input "3.89"
type input "0.32"
type input "0.34"
type input "3.51"
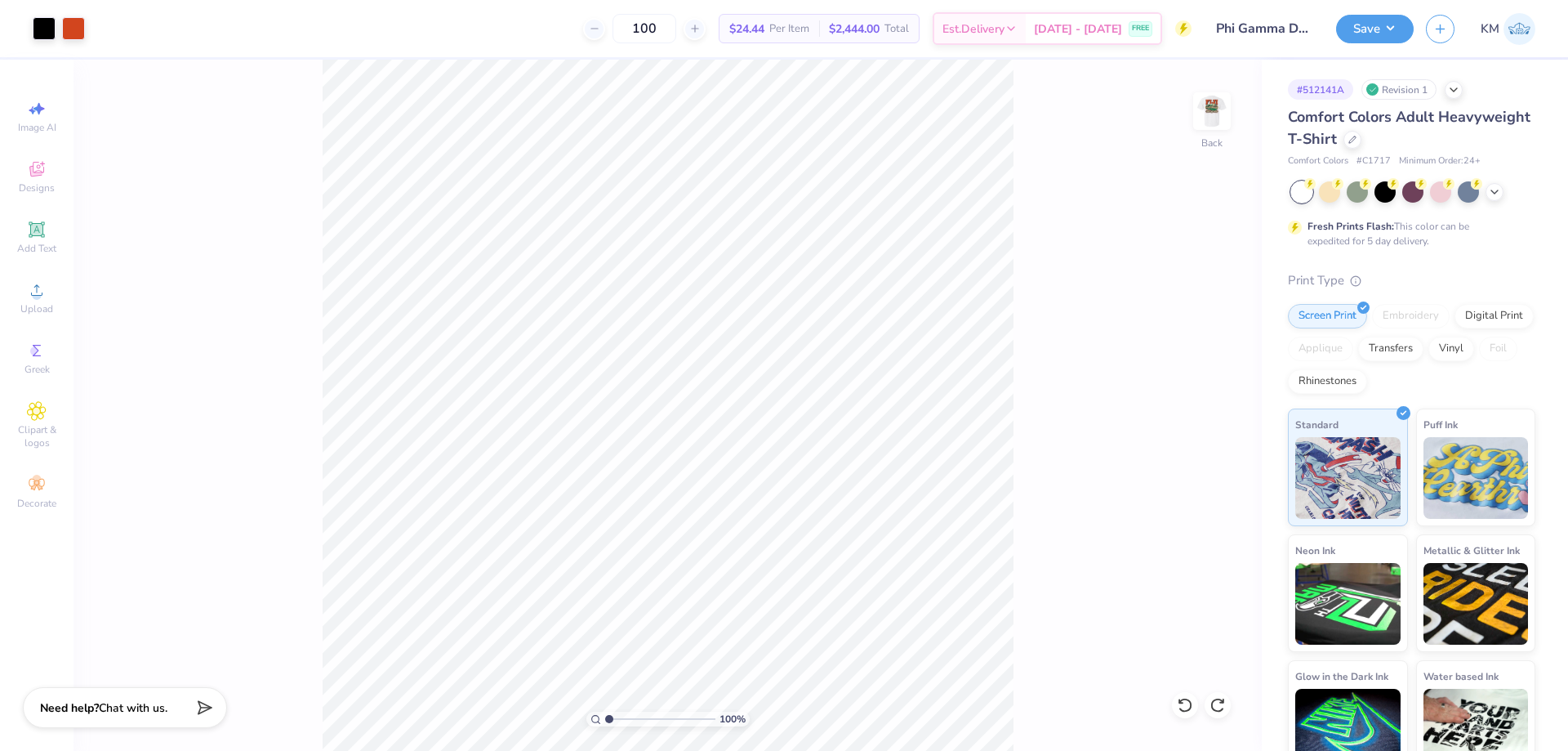
click at [44, 296] on icon at bounding box center [37, 290] width 19 height 19
click at [38, 245] on span "Add Text" at bounding box center [36, 248] width 40 height 13
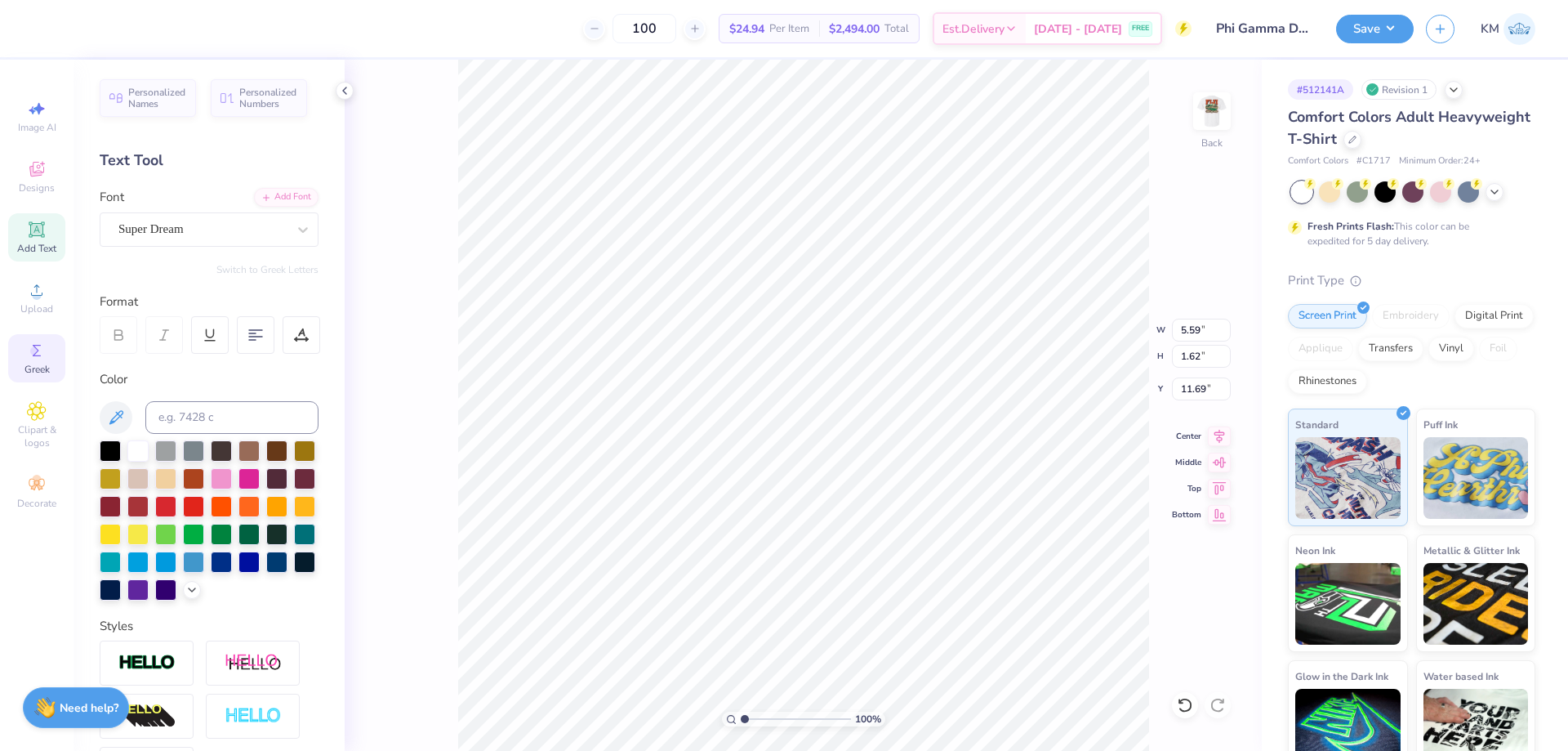
click at [48, 350] on div "Greek" at bounding box center [36, 358] width 57 height 48
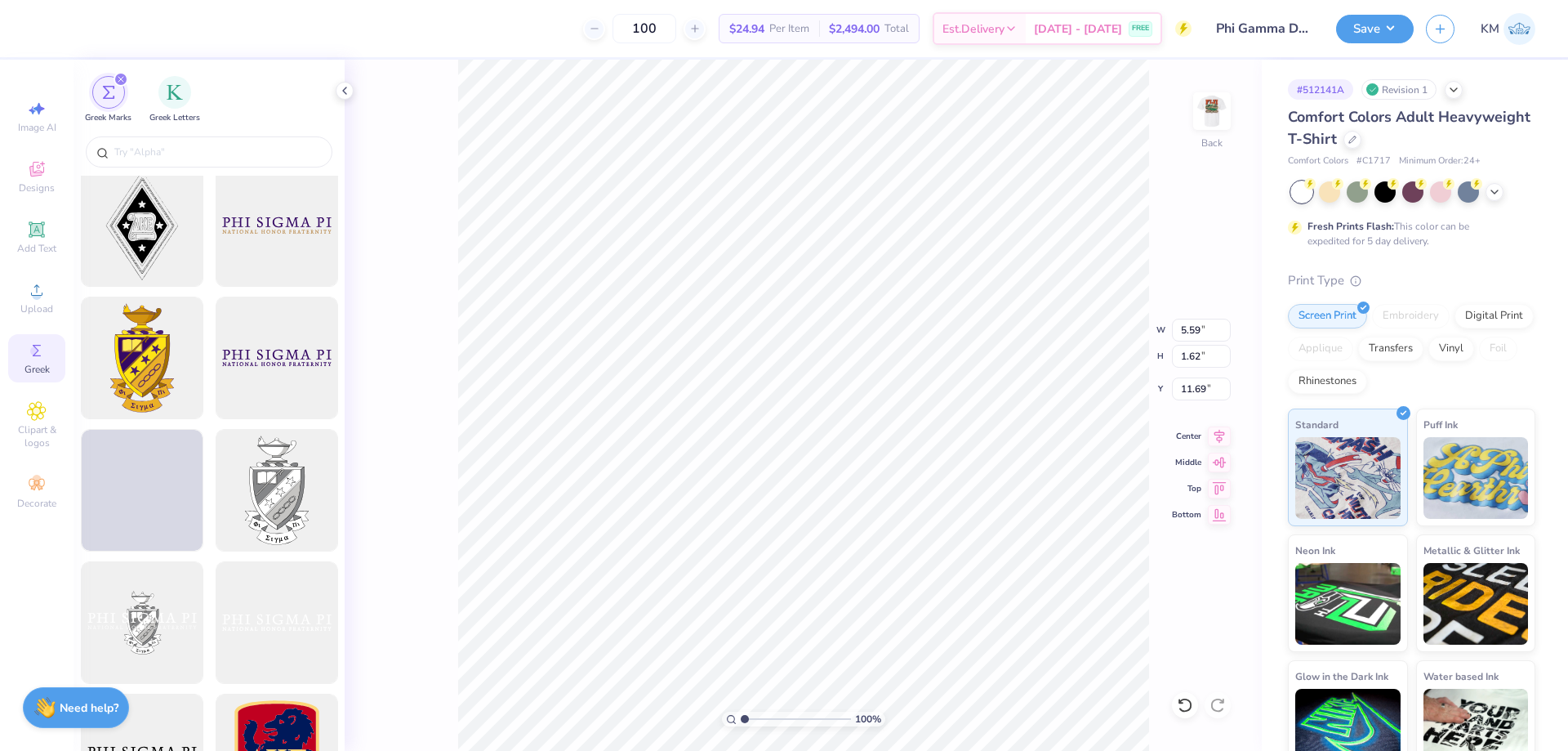
scroll to position [735, 0]
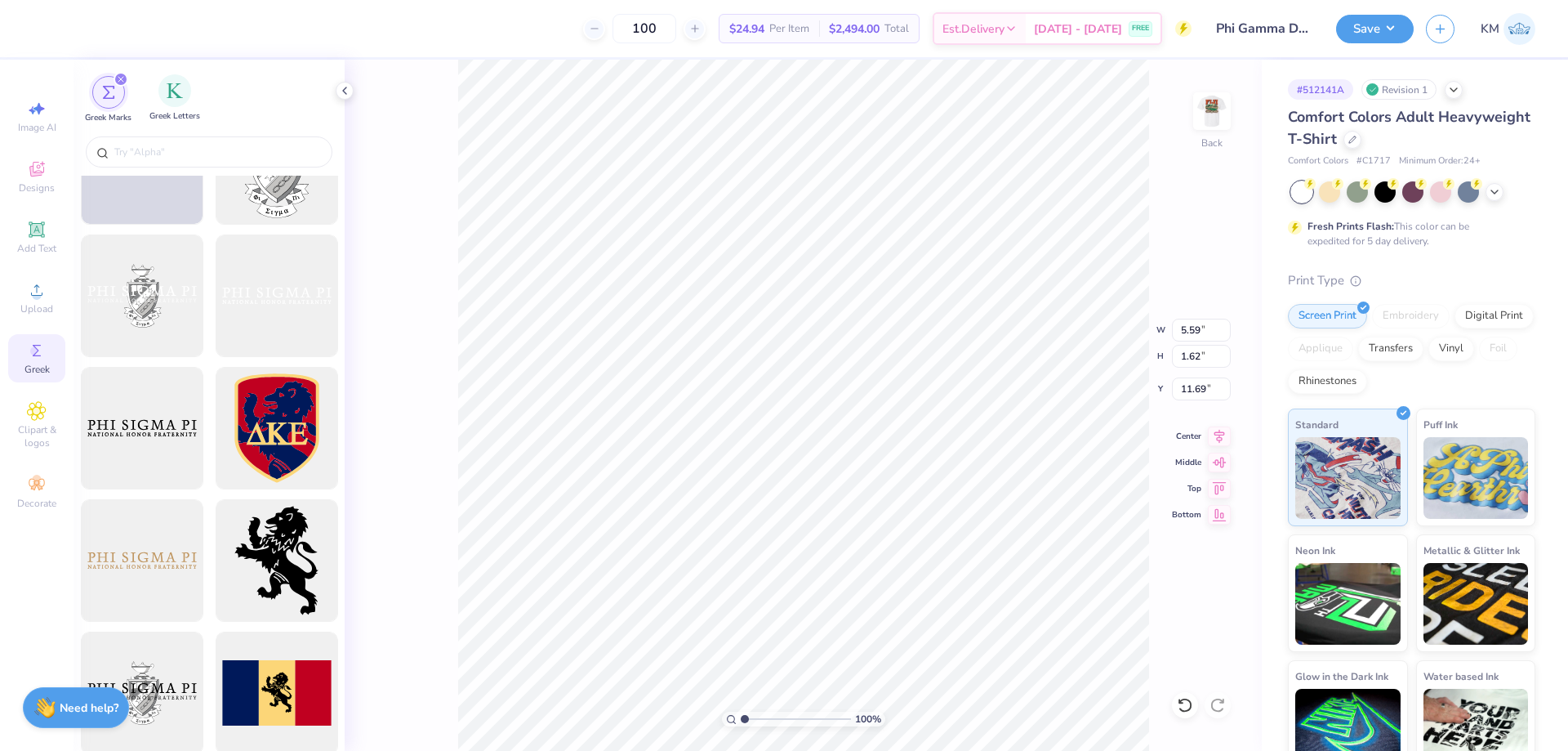
click at [188, 111] on span "Greek Letters" at bounding box center [175, 116] width 51 height 12
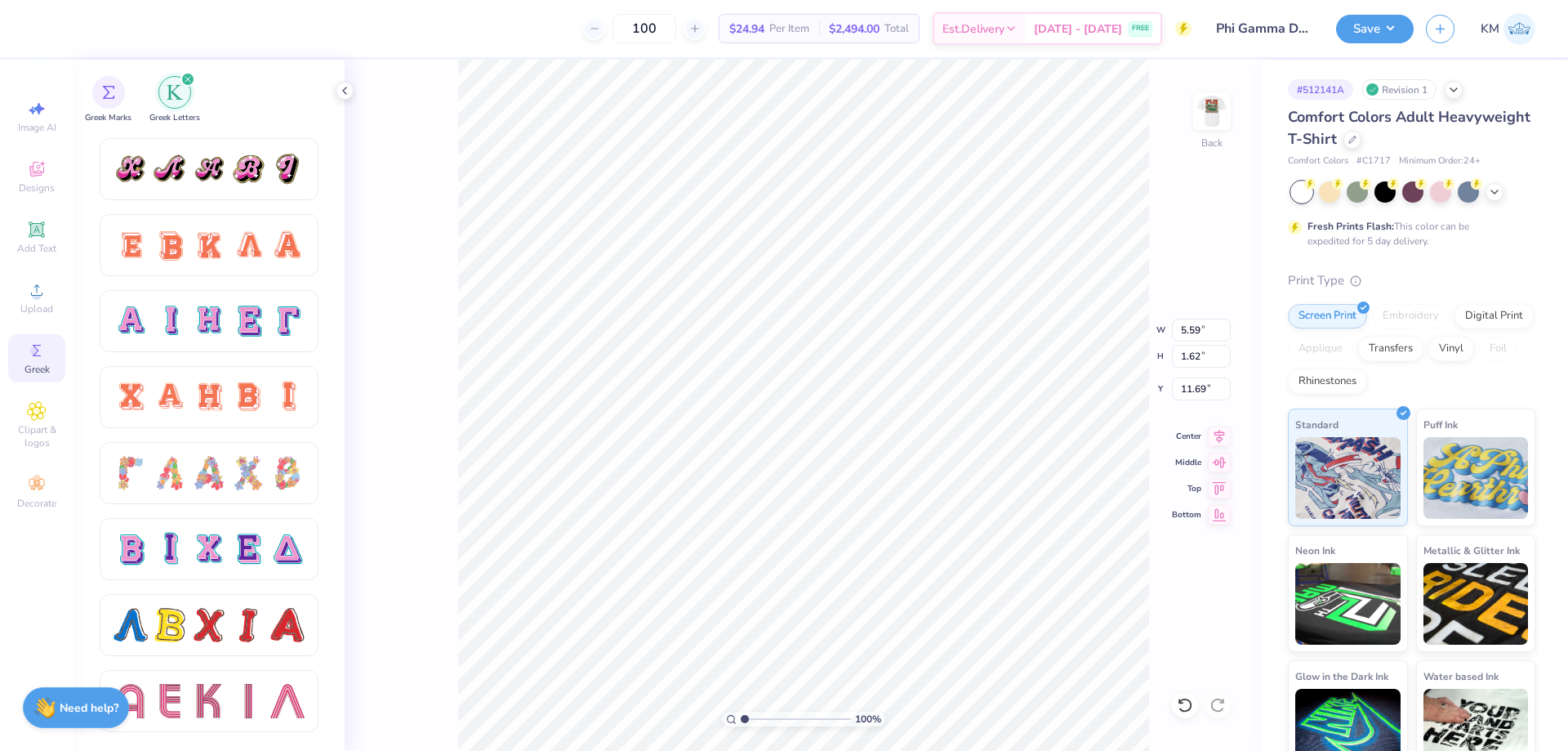
scroll to position [849, 0]
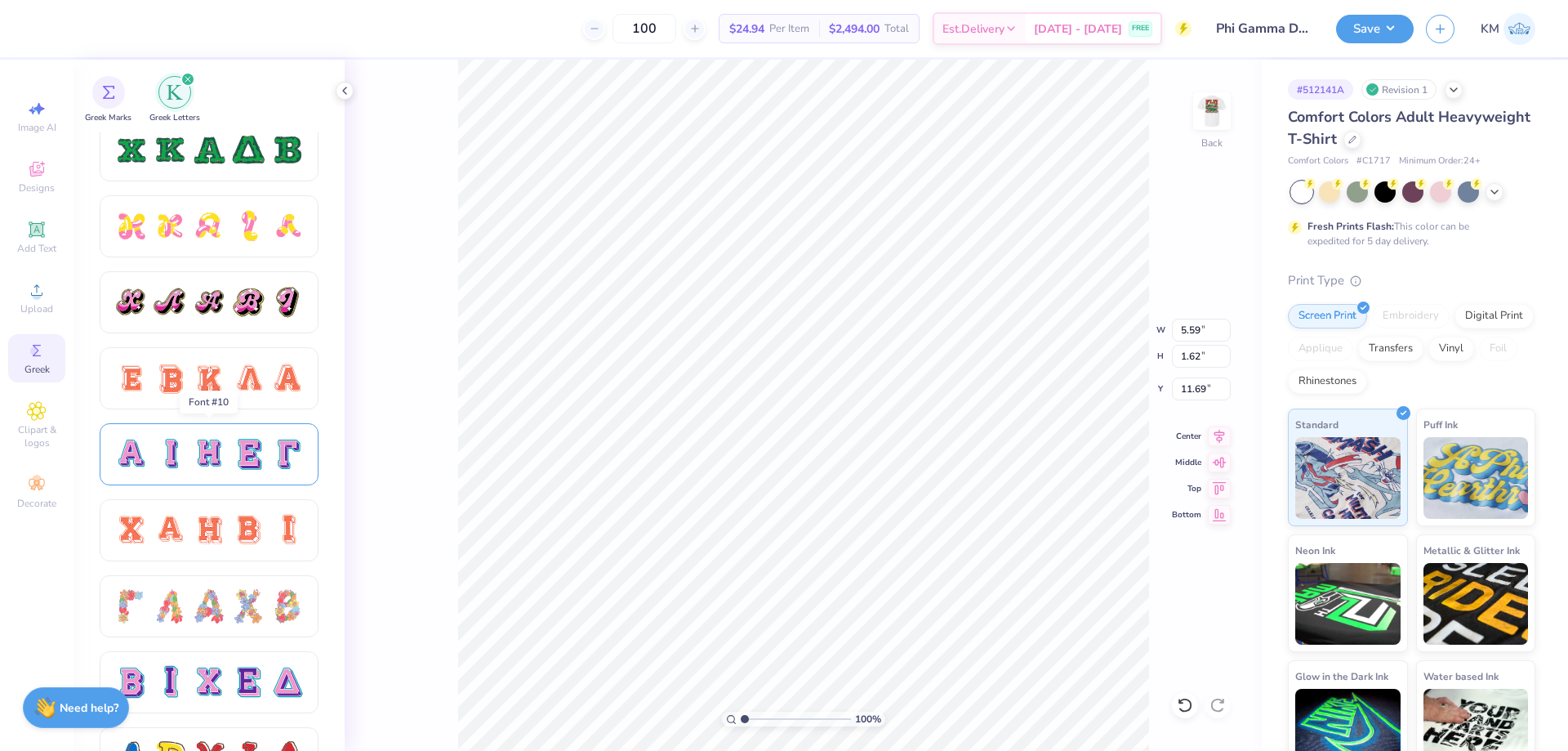
click at [261, 453] on div at bounding box center [248, 454] width 34 height 34
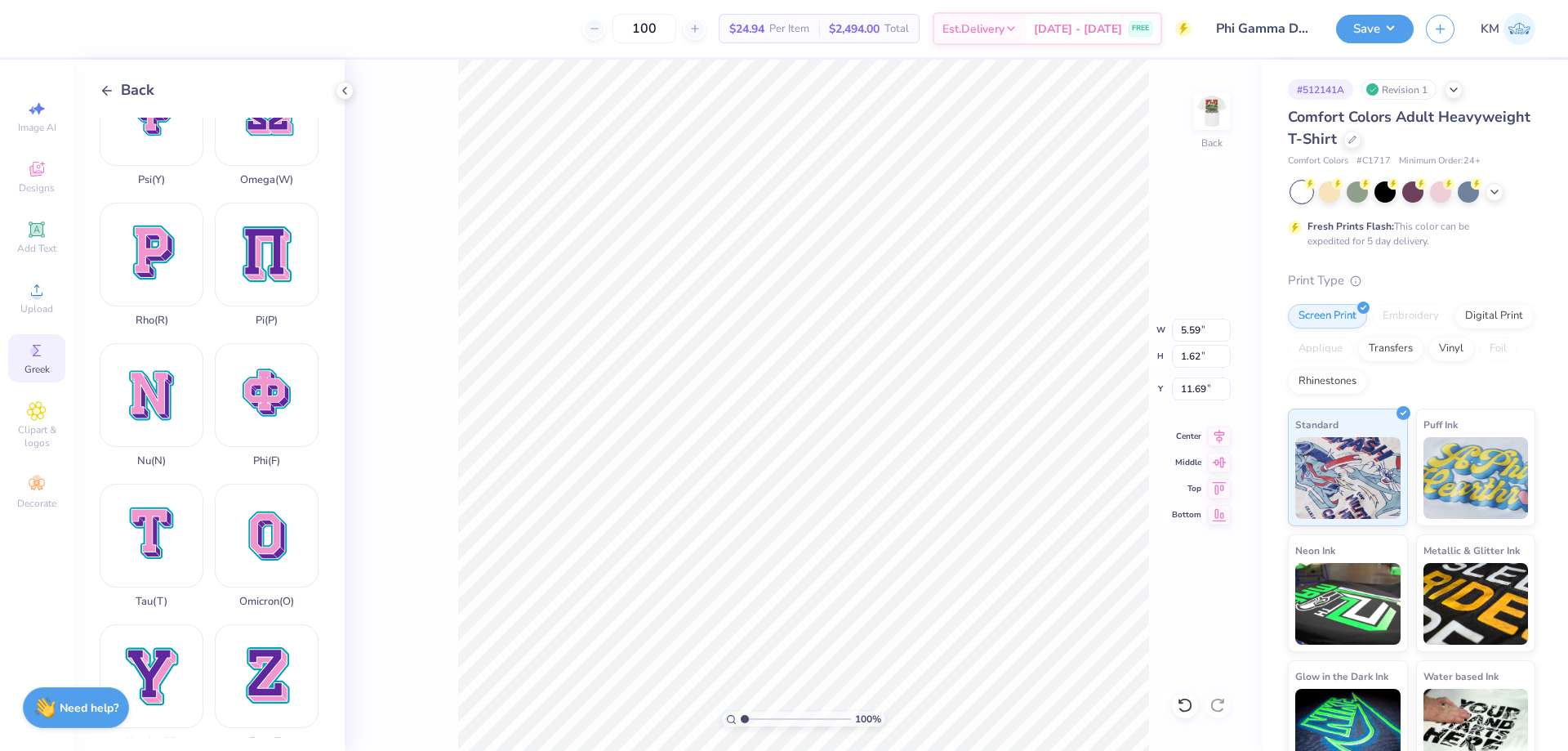
scroll to position [14, 3]
click at [36, 240] on div "Add Text" at bounding box center [36, 237] width 57 height 48
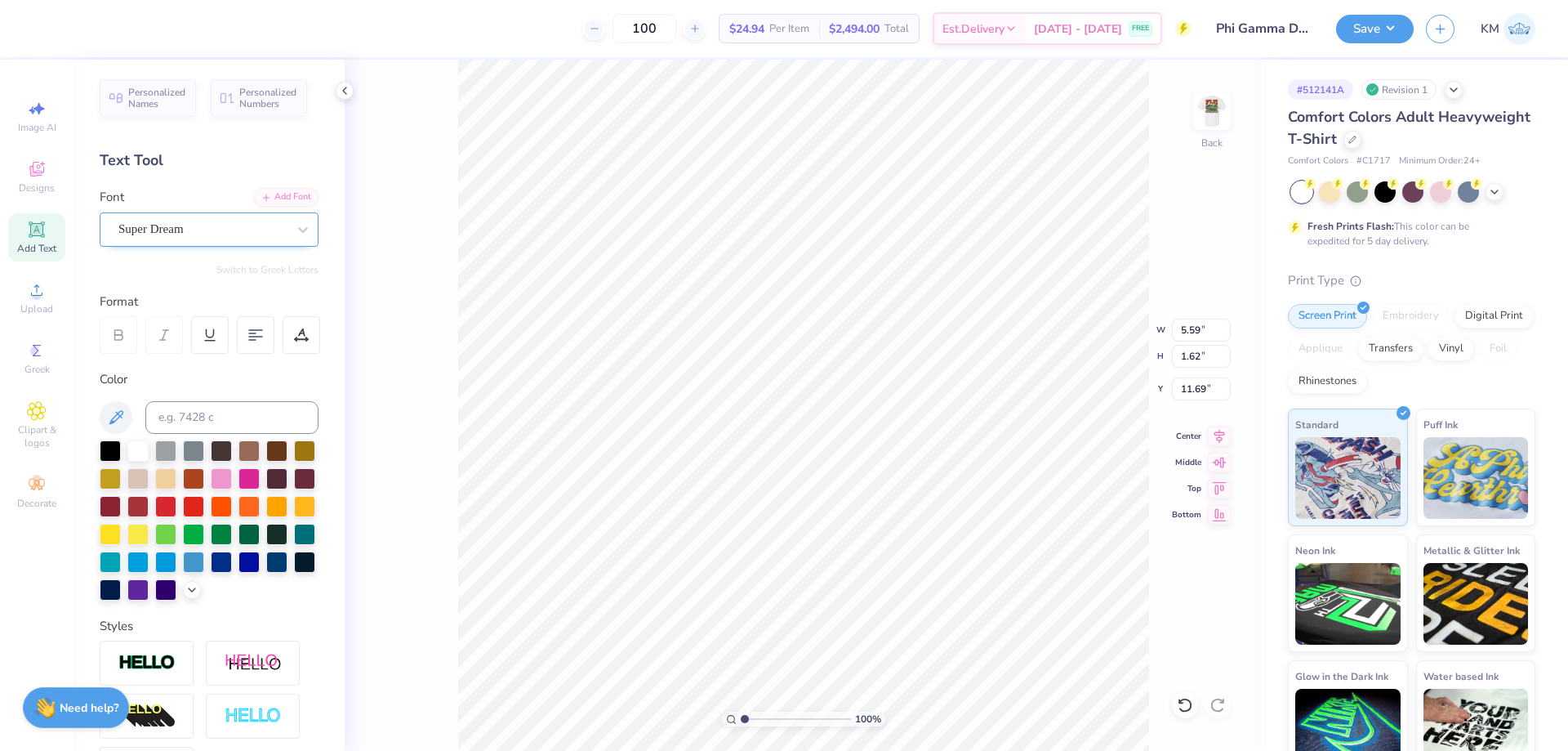
click at [226, 222] on div "Super Dream" at bounding box center [202, 229] width 172 height 26
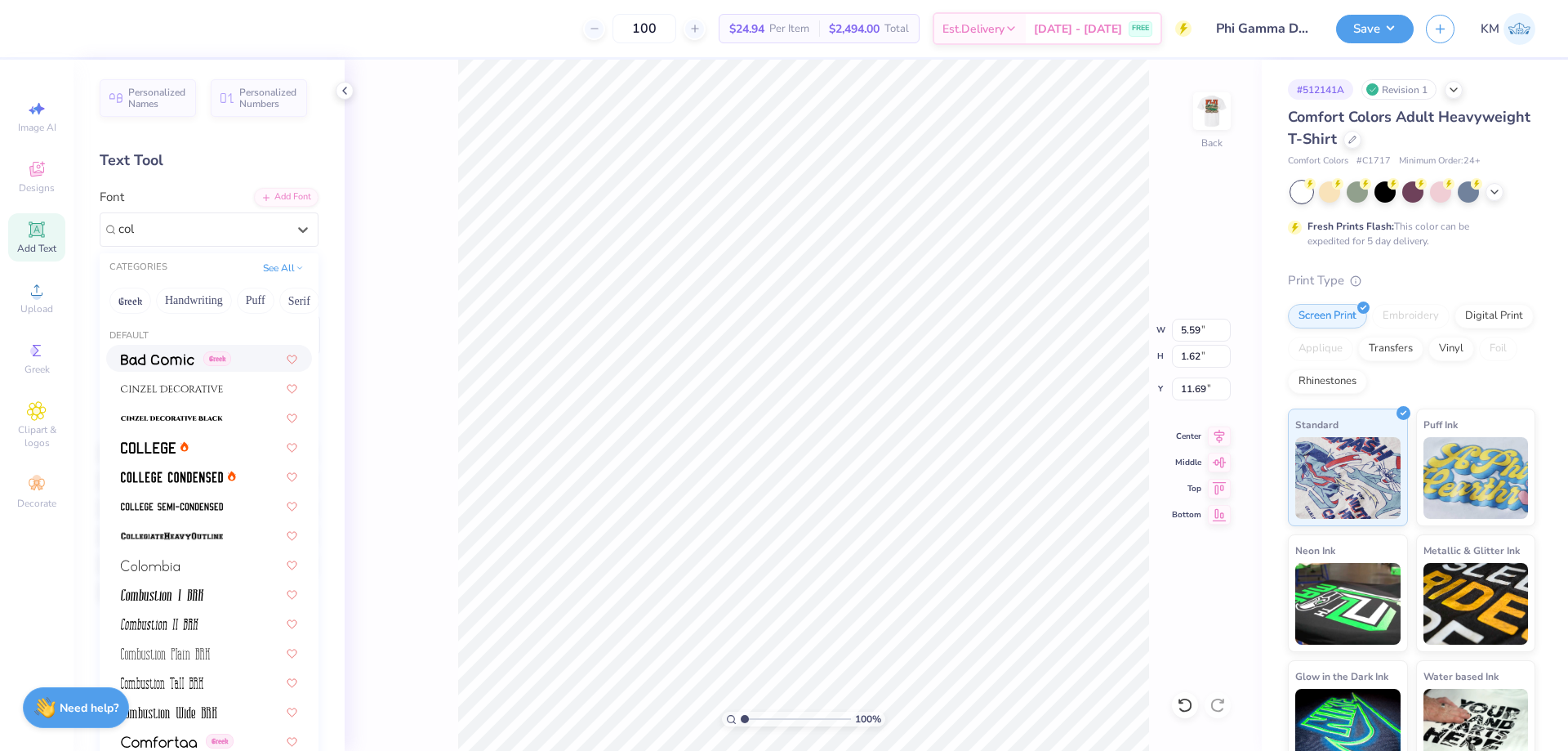
type input "coll"
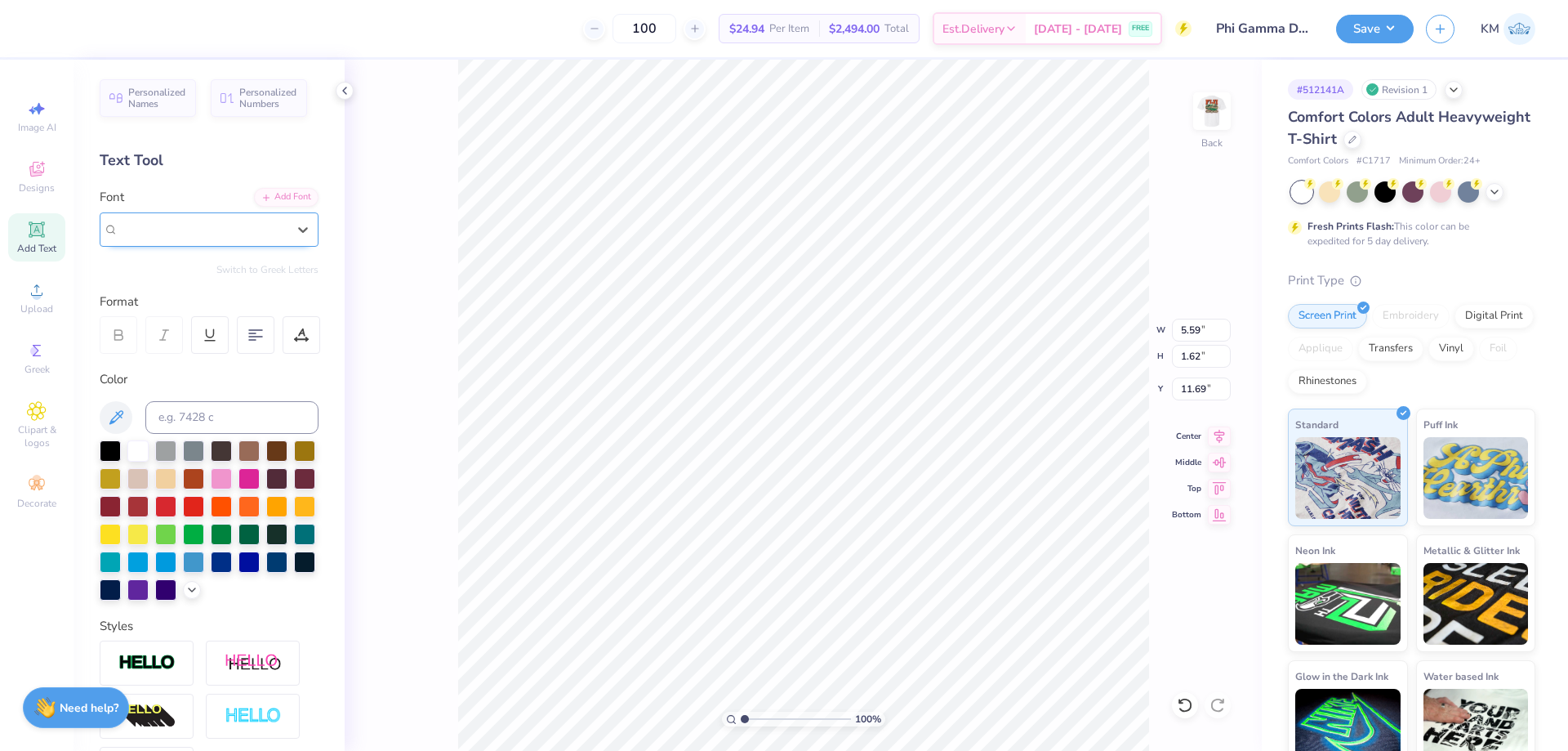
drag, startPoint x: 174, startPoint y: 221, endPoint x: 112, endPoint y: 228, distance: 62.4
click at [112, 228] on div "Super Dream" at bounding box center [209, 229] width 219 height 34
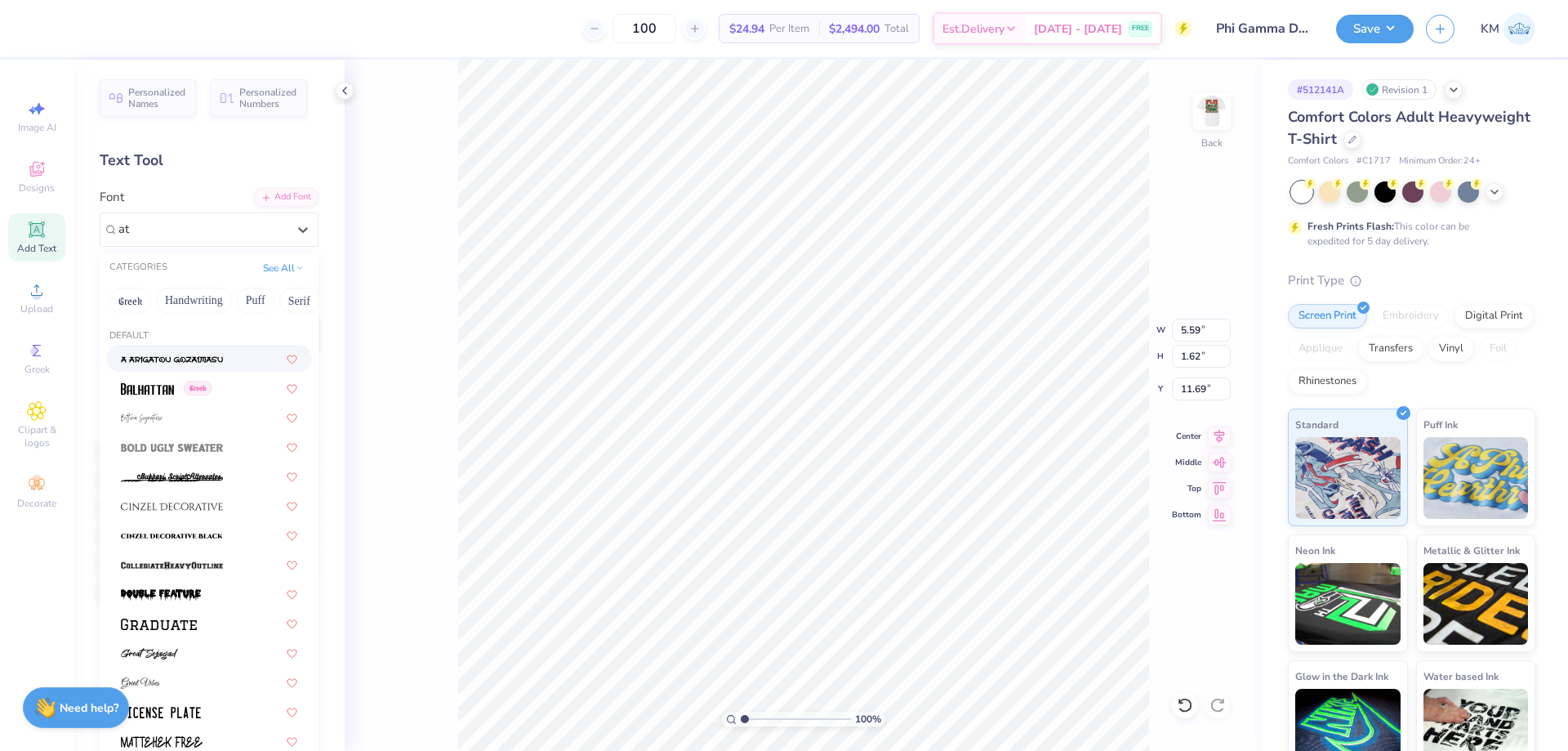
type input "a"
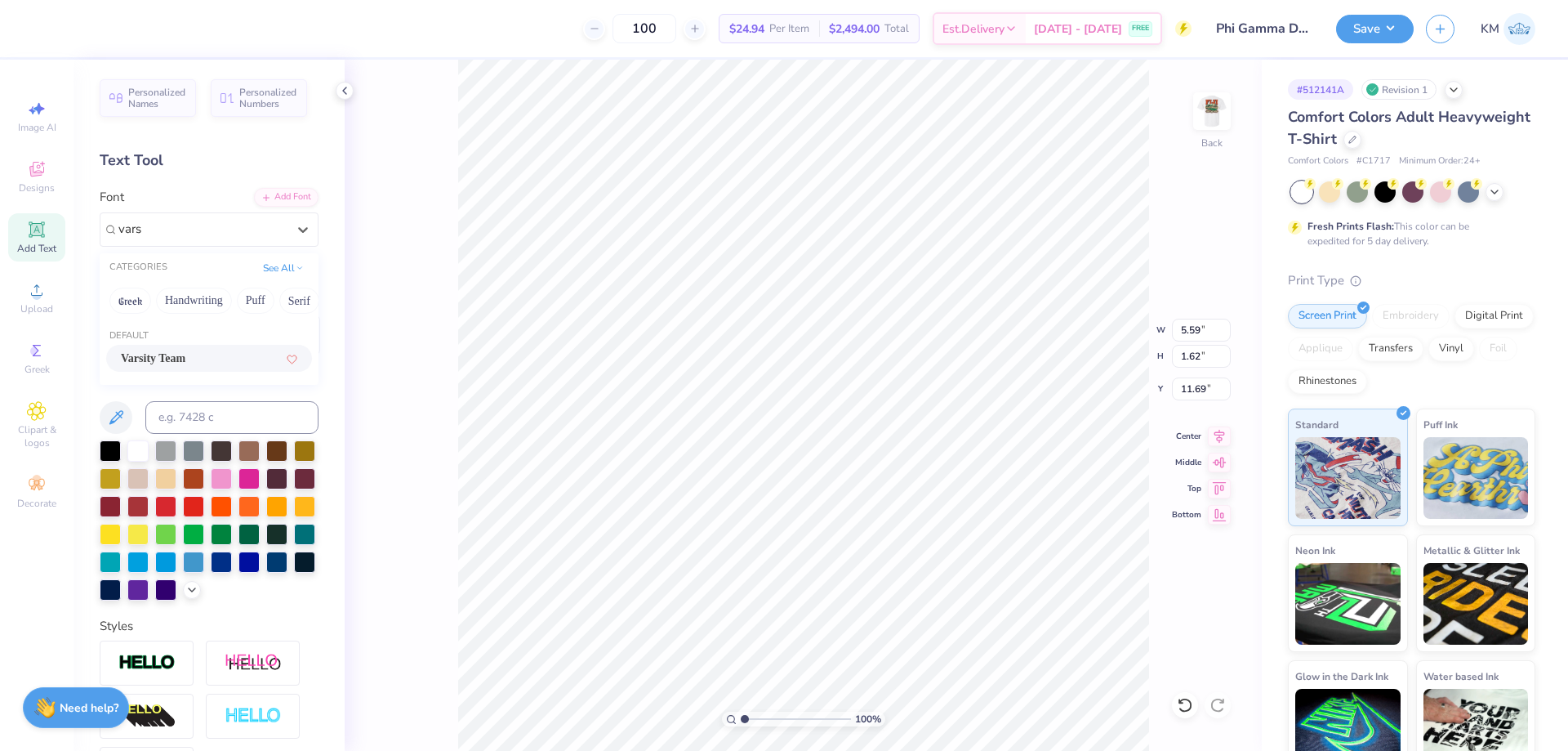
click at [186, 358] on span "Varsity Team" at bounding box center [152, 357] width 64 height 17
type input "vars"
click at [189, 223] on div "Varsity Team" at bounding box center [202, 229] width 172 height 26
click at [182, 355] on span "Varsity Team" at bounding box center [152, 357] width 64 height 17
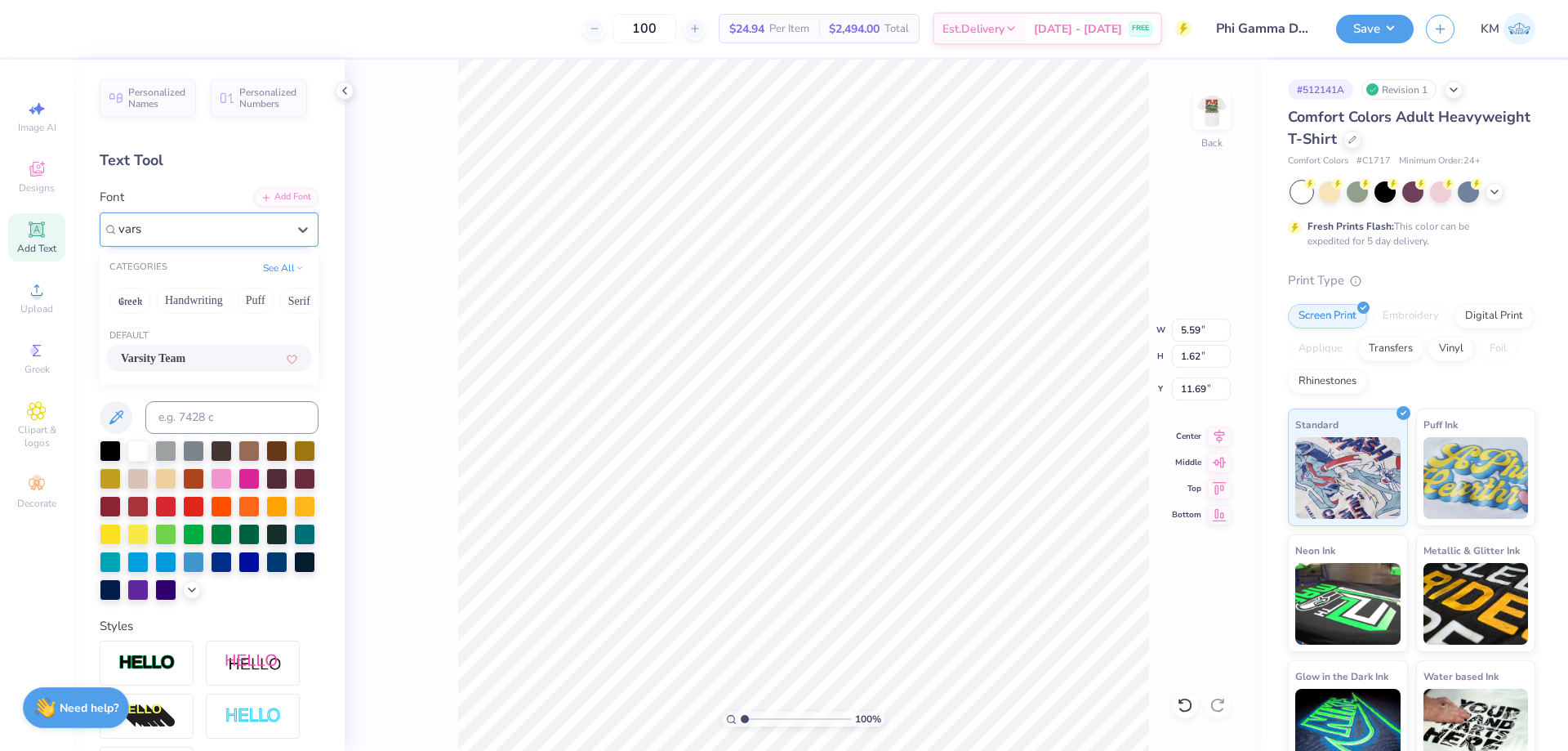
type input "vars"
drag, startPoint x: 746, startPoint y: 717, endPoint x: 777, endPoint y: 715, distance: 31.1
type input "3.94"
click at [777, 715] on input "range" at bounding box center [795, 718] width 110 height 15
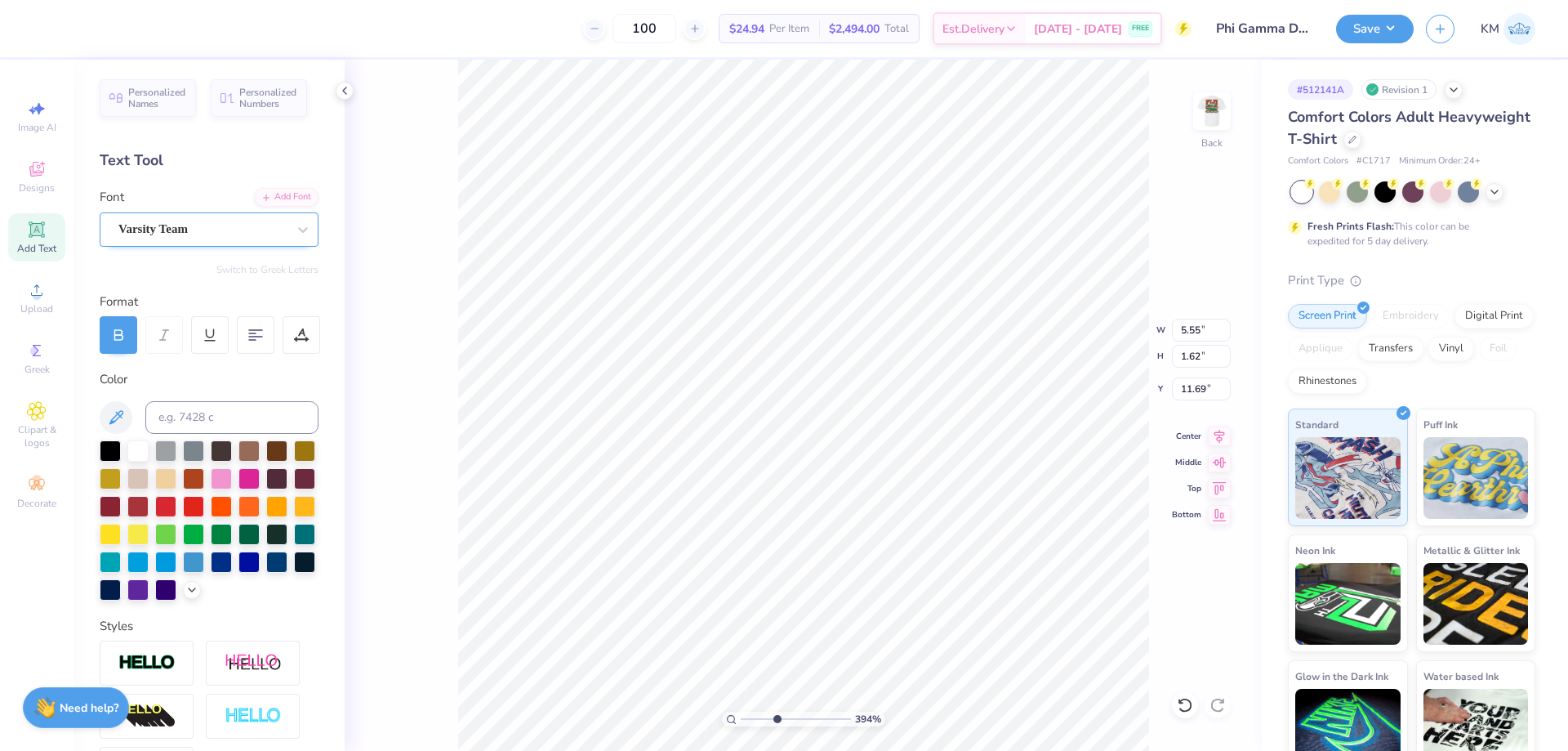
type textarea "TEX"
type input "5.59"
type textarea "FIJI"
drag, startPoint x: 770, startPoint y: 723, endPoint x: 744, endPoint y: 725, distance: 26.1
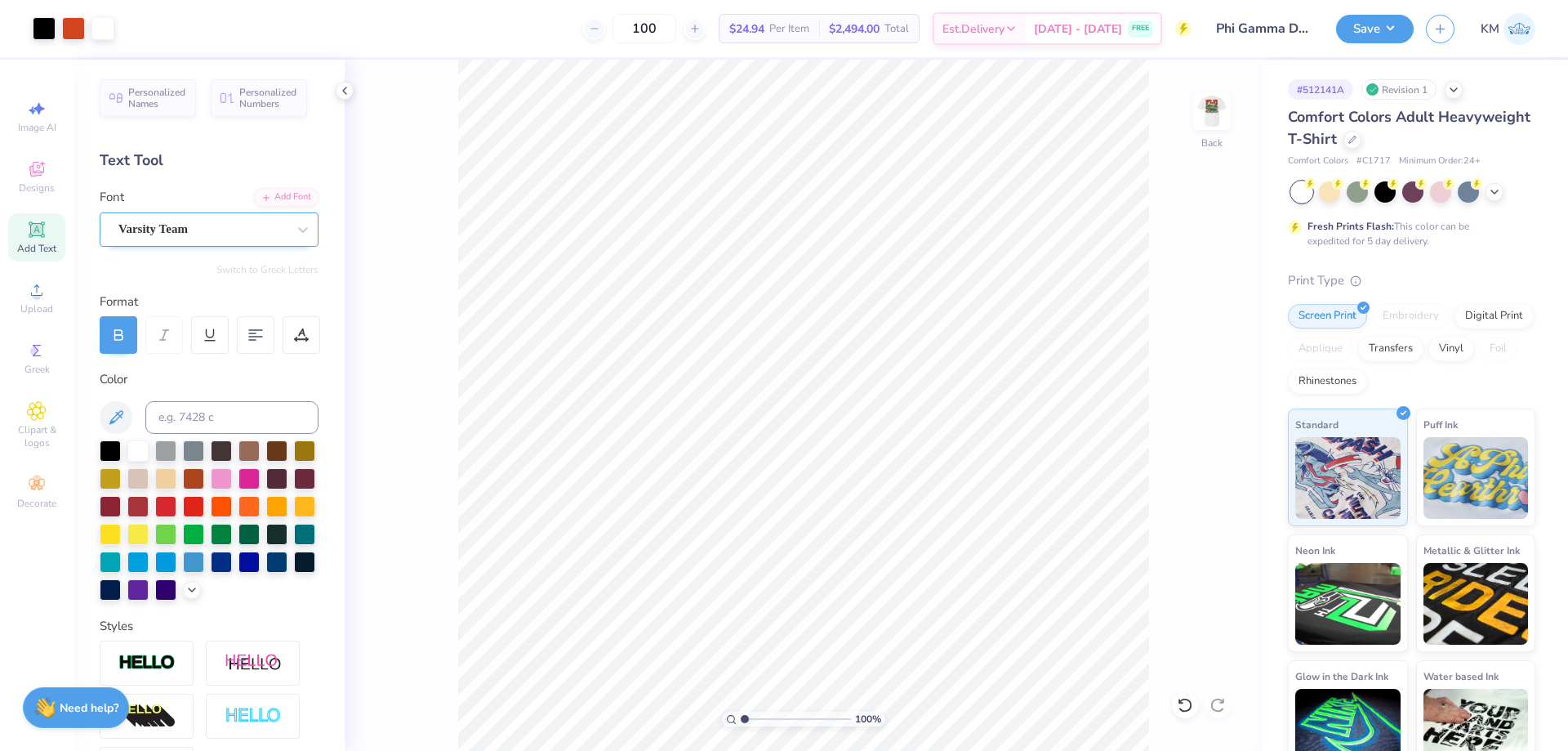
type input "1"
click at [744, 725] on input "range" at bounding box center [795, 718] width 110 height 15
type input "5.20"
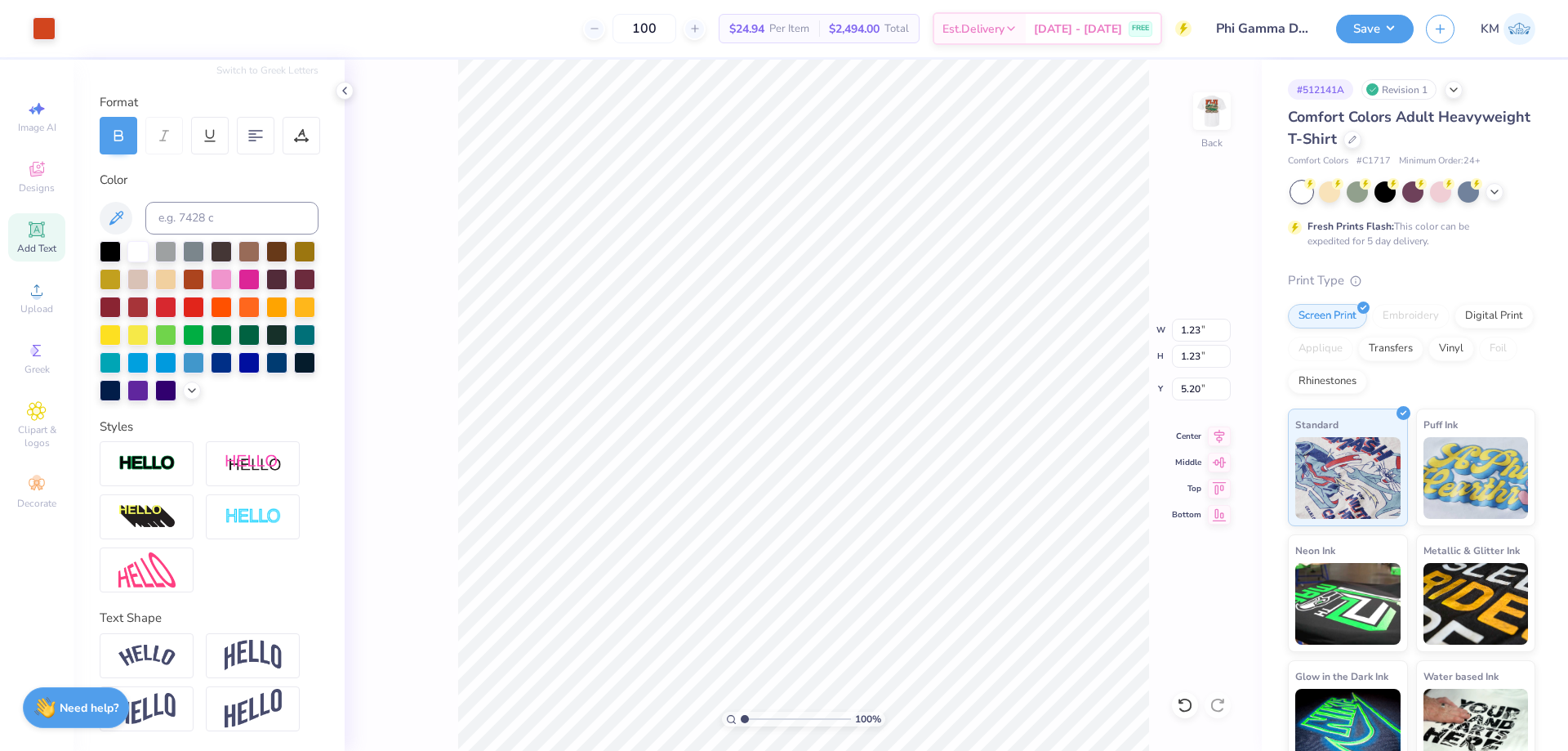
type input "1.23"
type input "3.06"
type input "4.01"
type input "1.62"
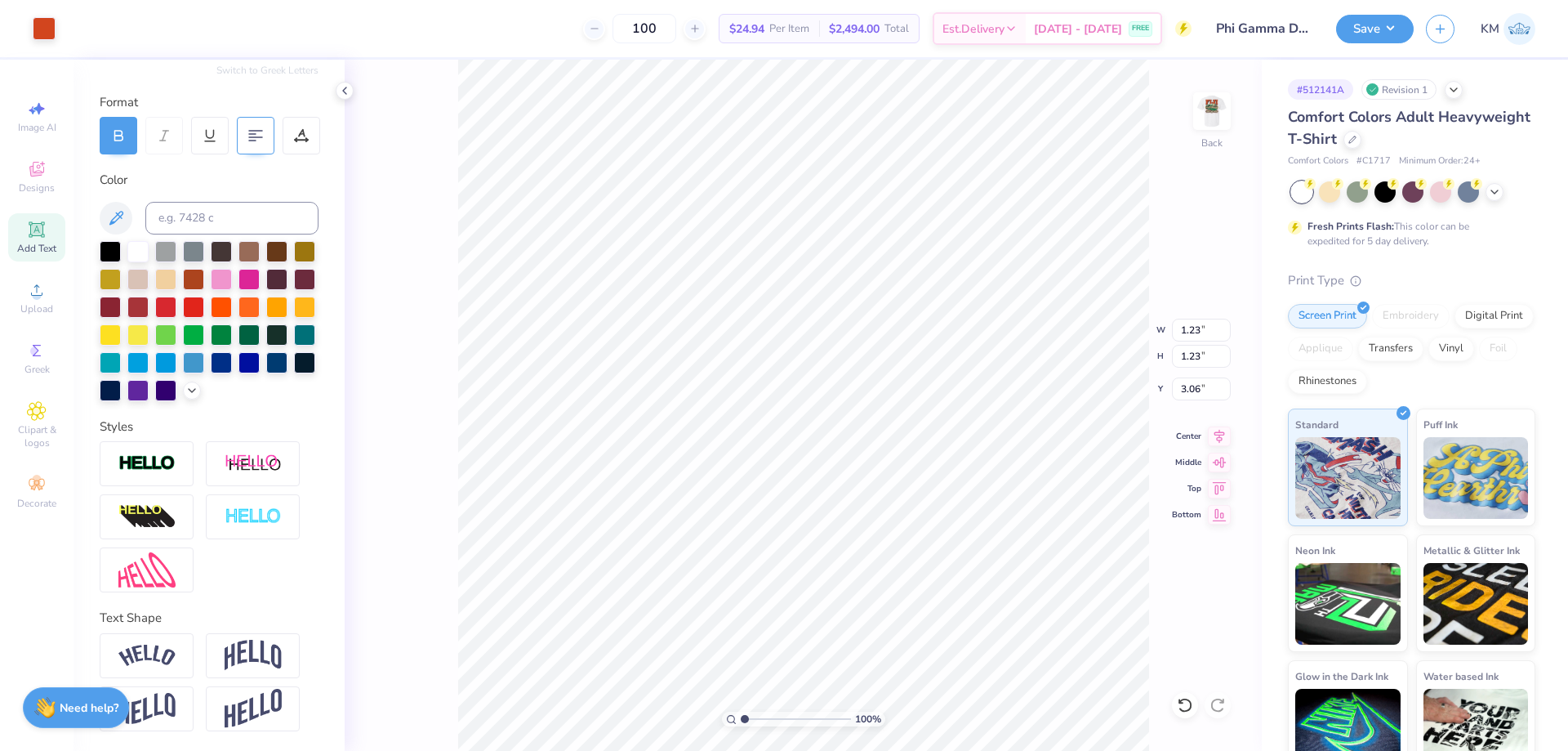
type input "5.20"
click at [218, 202] on input at bounding box center [231, 217] width 173 height 33
type input "173"
click at [114, 209] on icon at bounding box center [116, 218] width 19 height 19
click at [165, 464] on img at bounding box center [147, 463] width 57 height 18
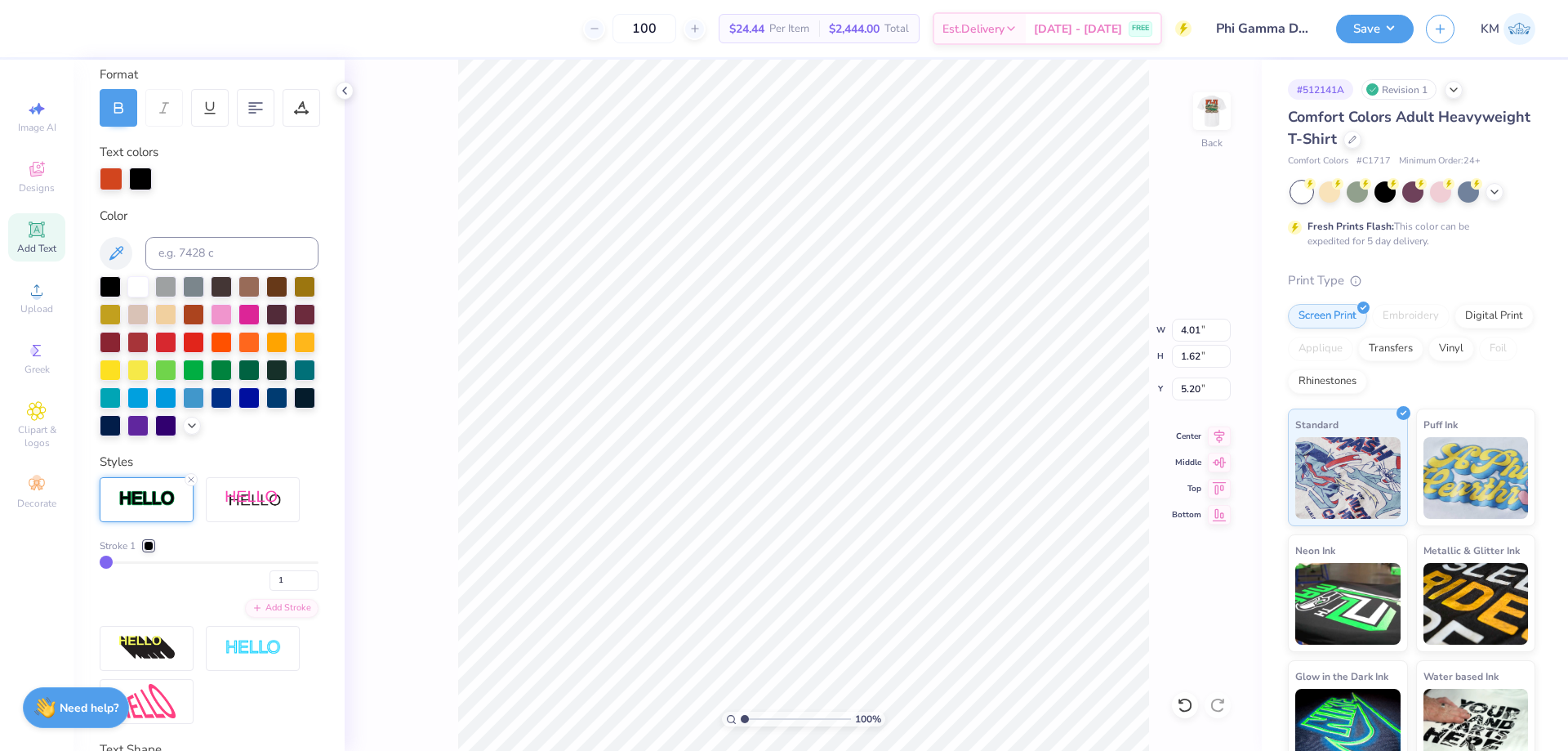
type input "4.04"
type input "1.65"
type input "5.19"
type input "6"
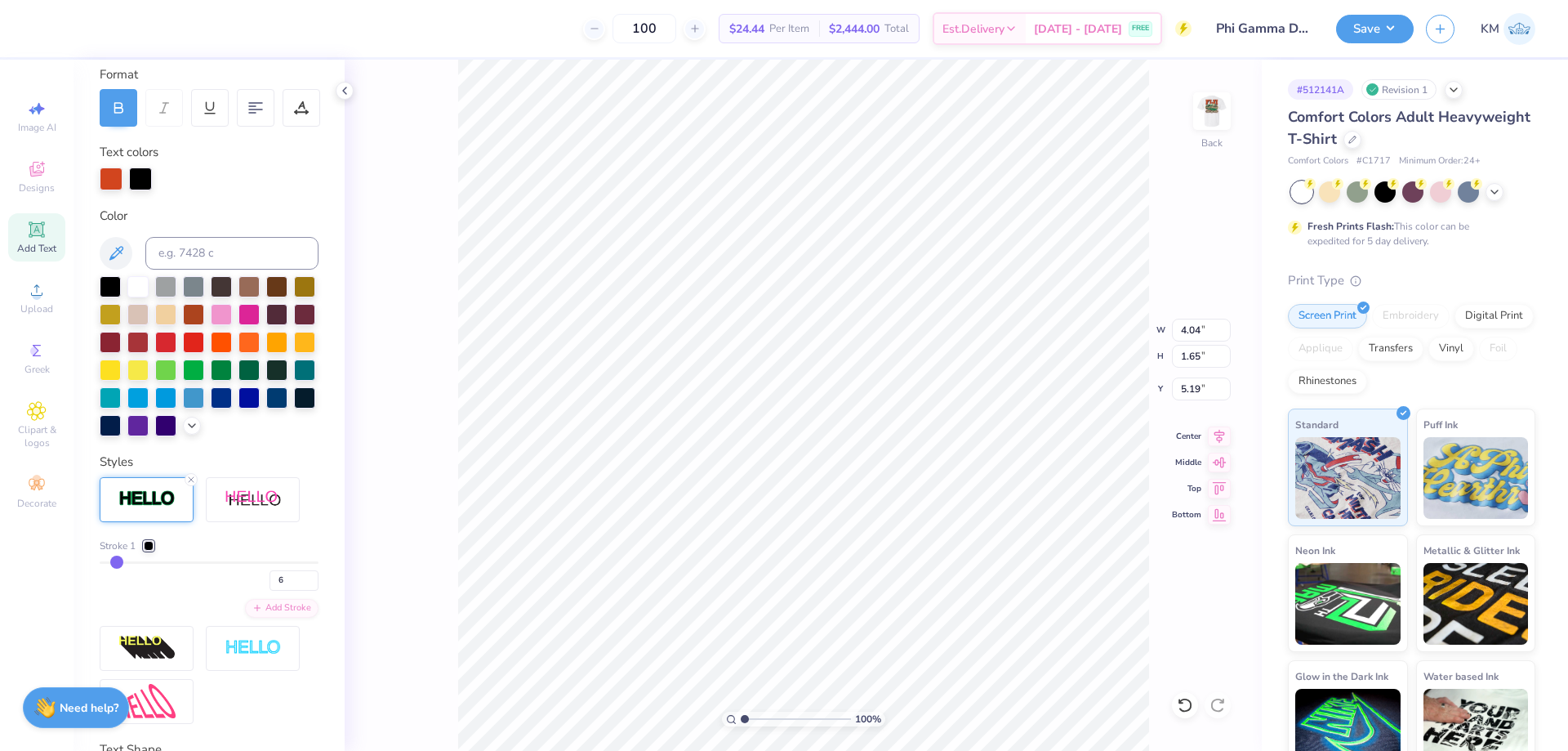
type input "7"
type input "11"
type input "14"
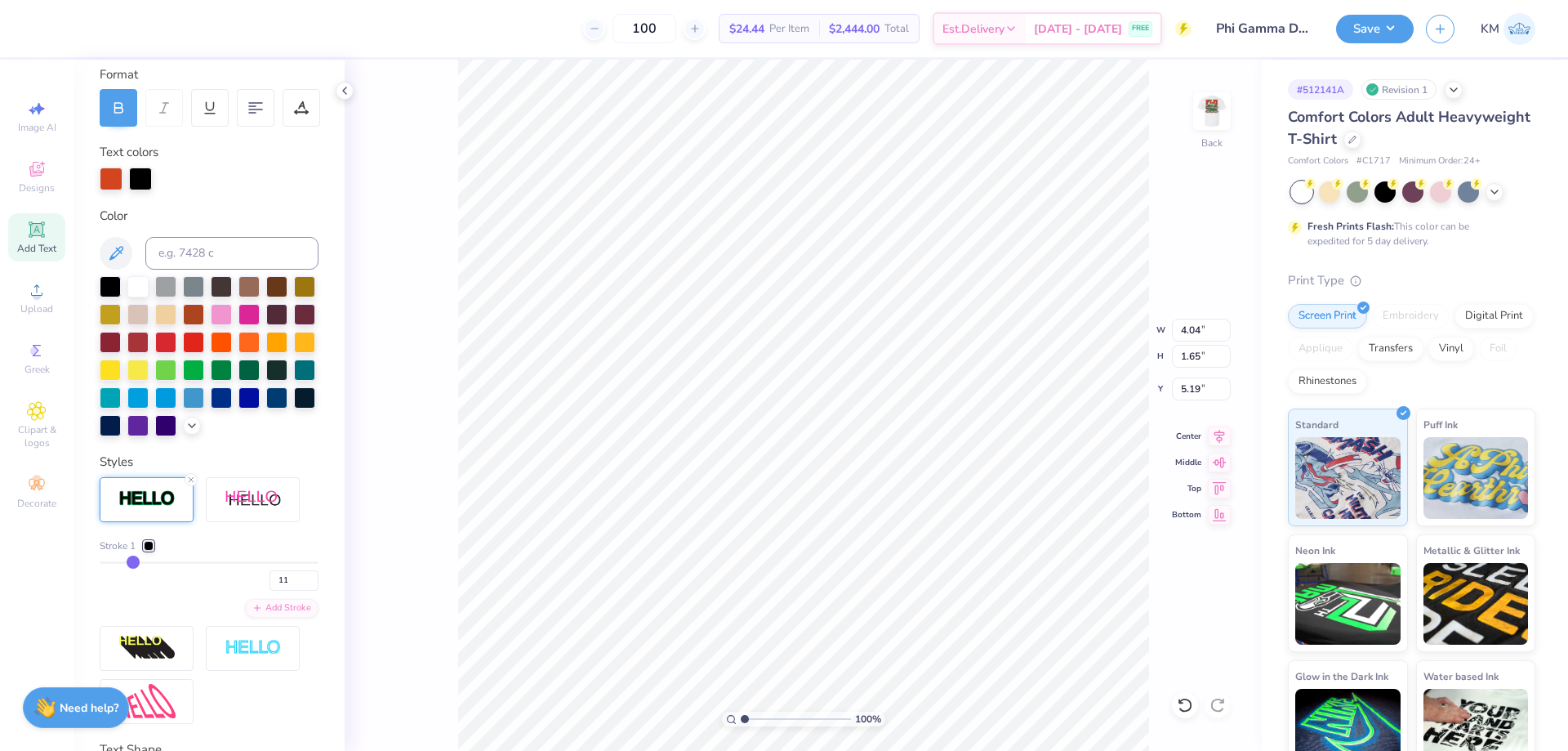
type input "14"
type input "16"
type input "17"
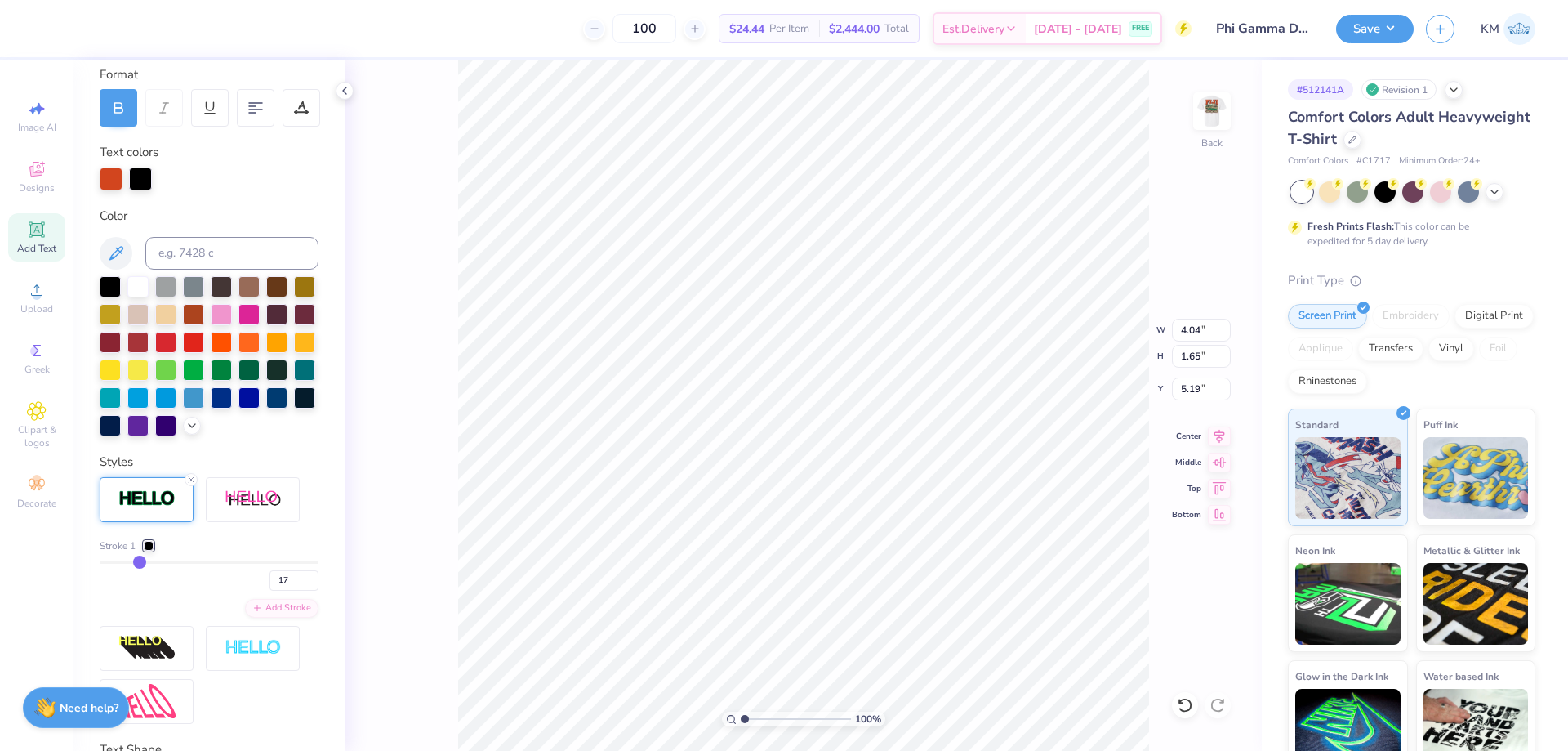
type input "18"
type input "19"
drag, startPoint x: 117, startPoint y: 590, endPoint x: 142, endPoint y: 588, distance: 25.1
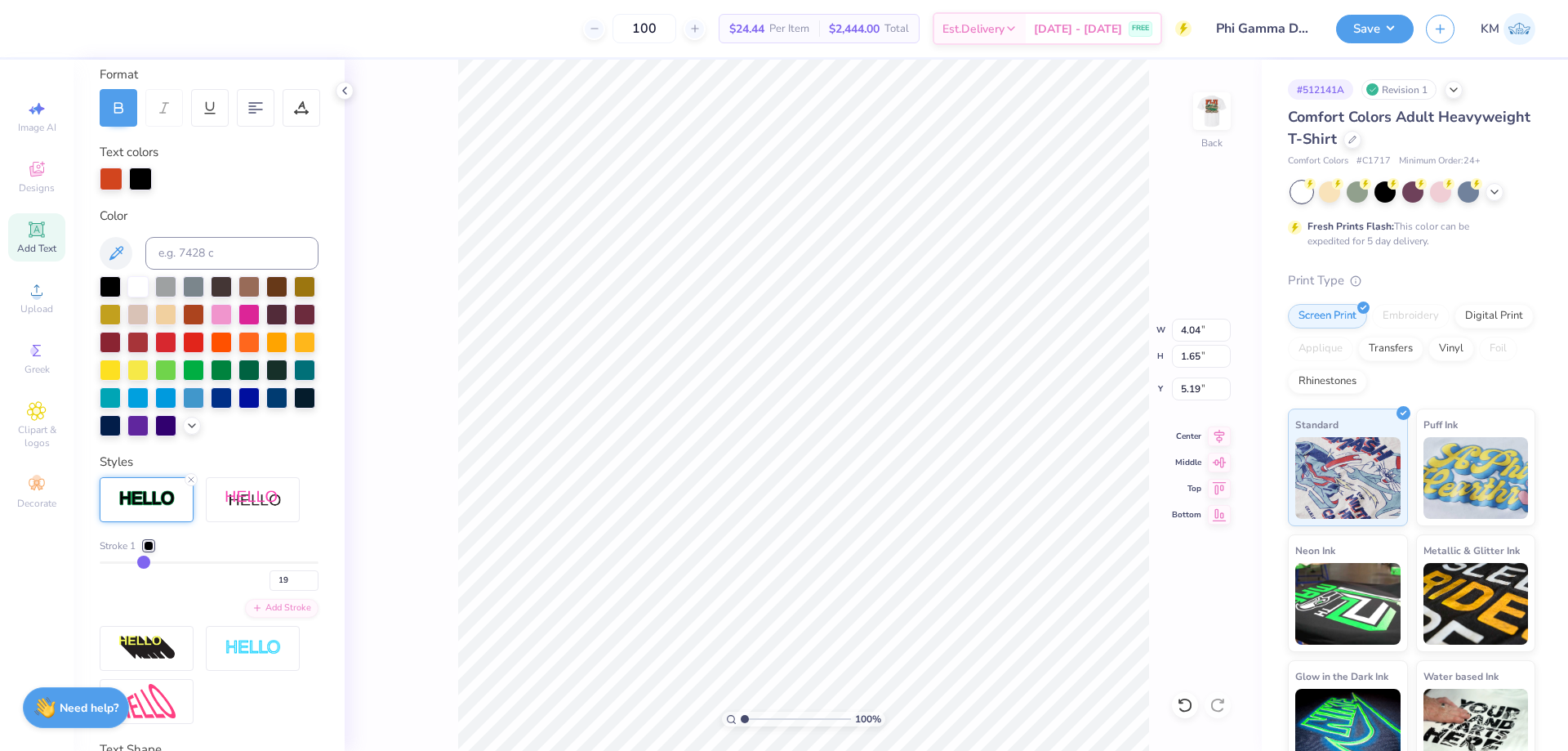
type input "19"
click at [142, 563] on input "range" at bounding box center [209, 563] width 219 height 3
type input "4.59"
type input "2.20"
type input "4.91"
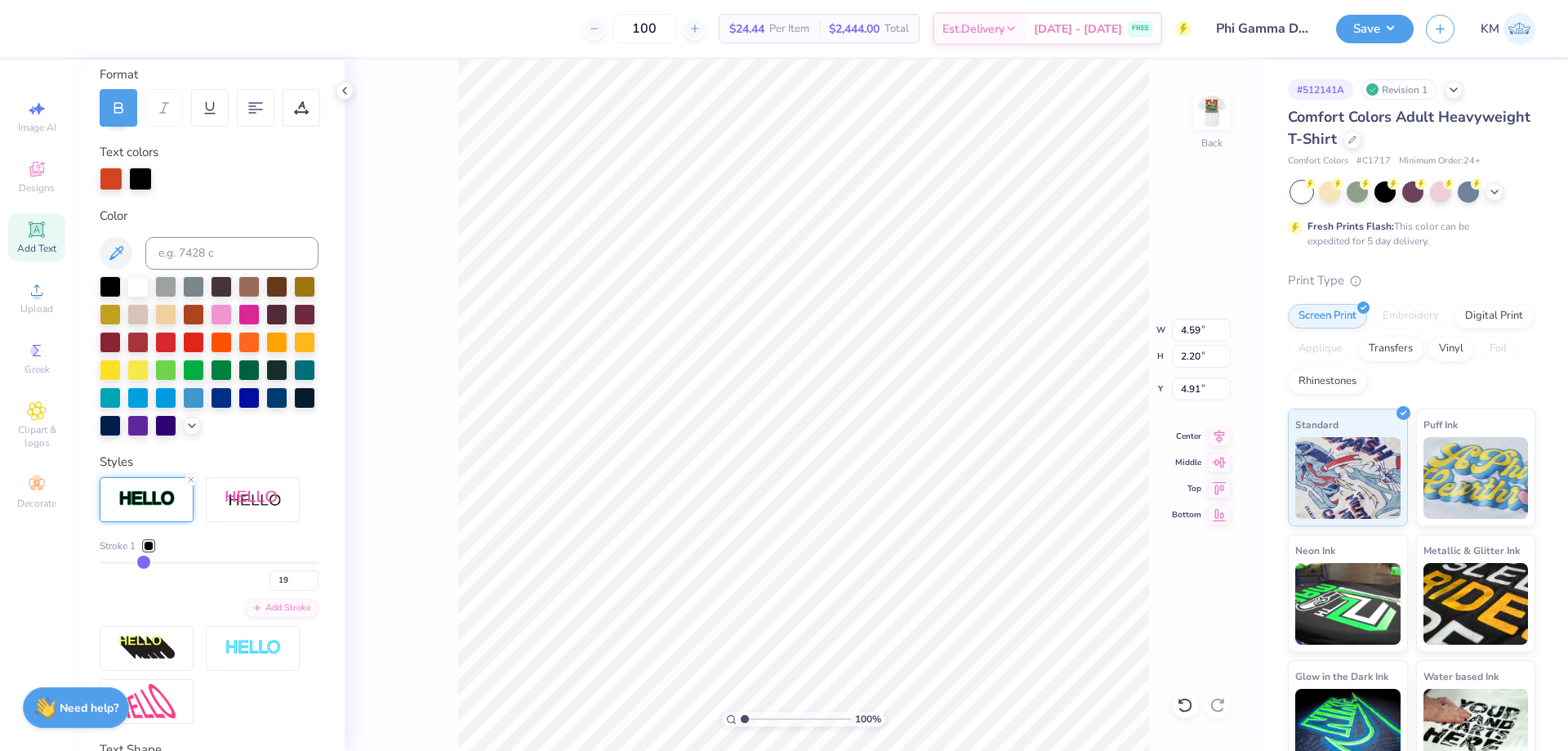
type input "17"
type input "16"
type input "14"
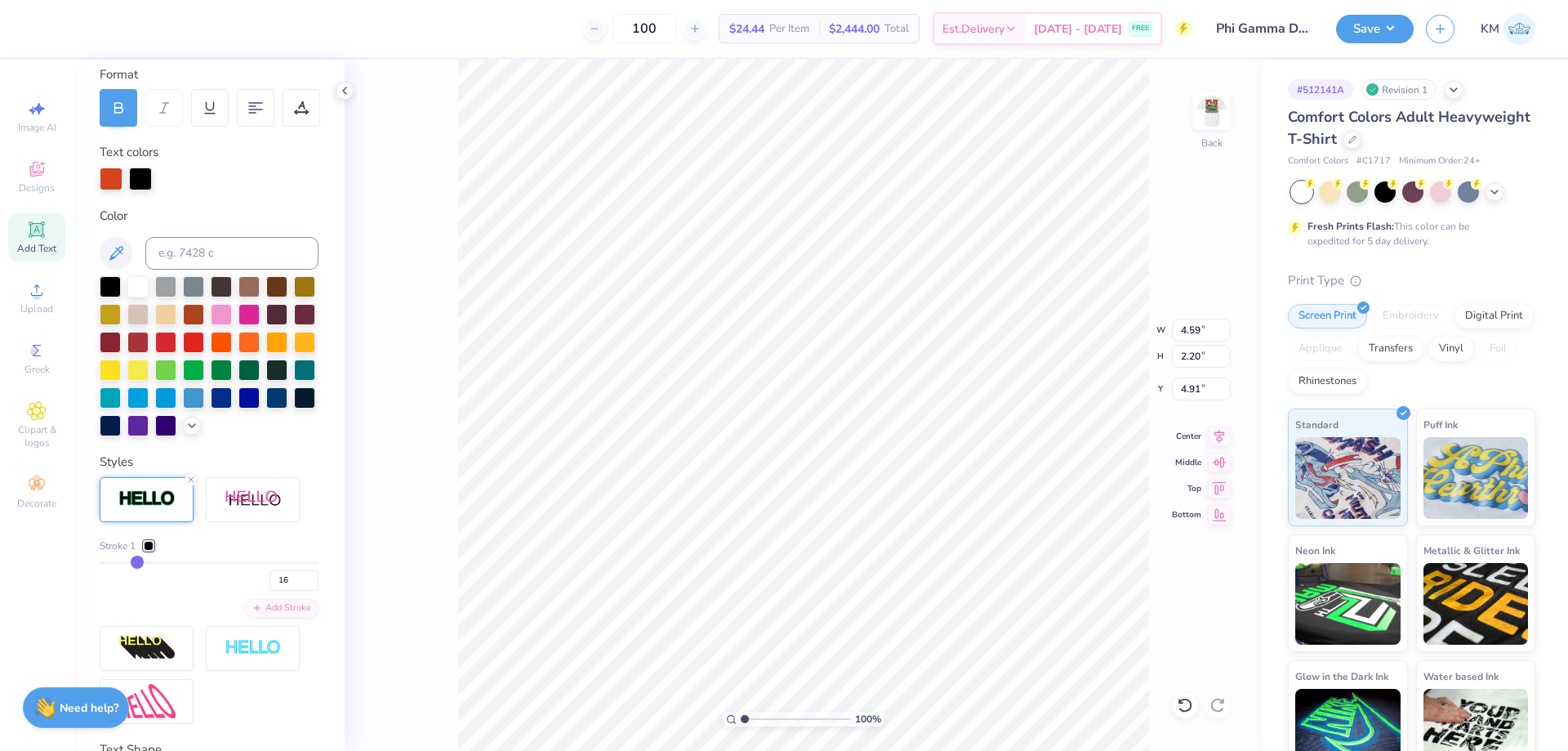
type input "14"
click at [131, 563] on input "range" at bounding box center [209, 563] width 219 height 3
type input "4.43"
type input "2.04"
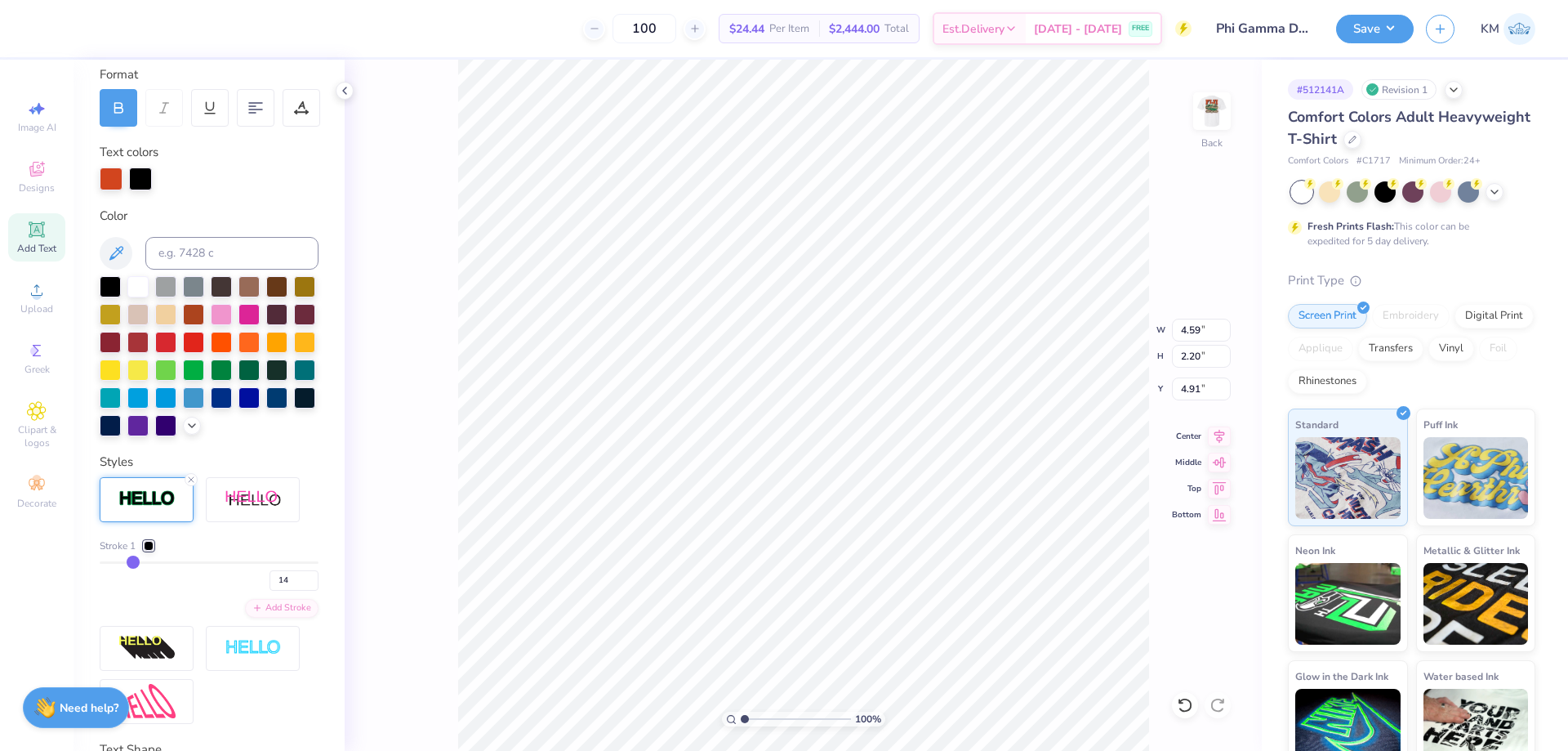
type input "4.99"
click at [108, 588] on div "Stroke 1 14" at bounding box center [209, 564] width 219 height 52
drag, startPoint x: 127, startPoint y: 596, endPoint x: 117, endPoint y: 595, distance: 10.0
click at [117, 591] on div "14" at bounding box center [209, 576] width 219 height 29
type input "11"
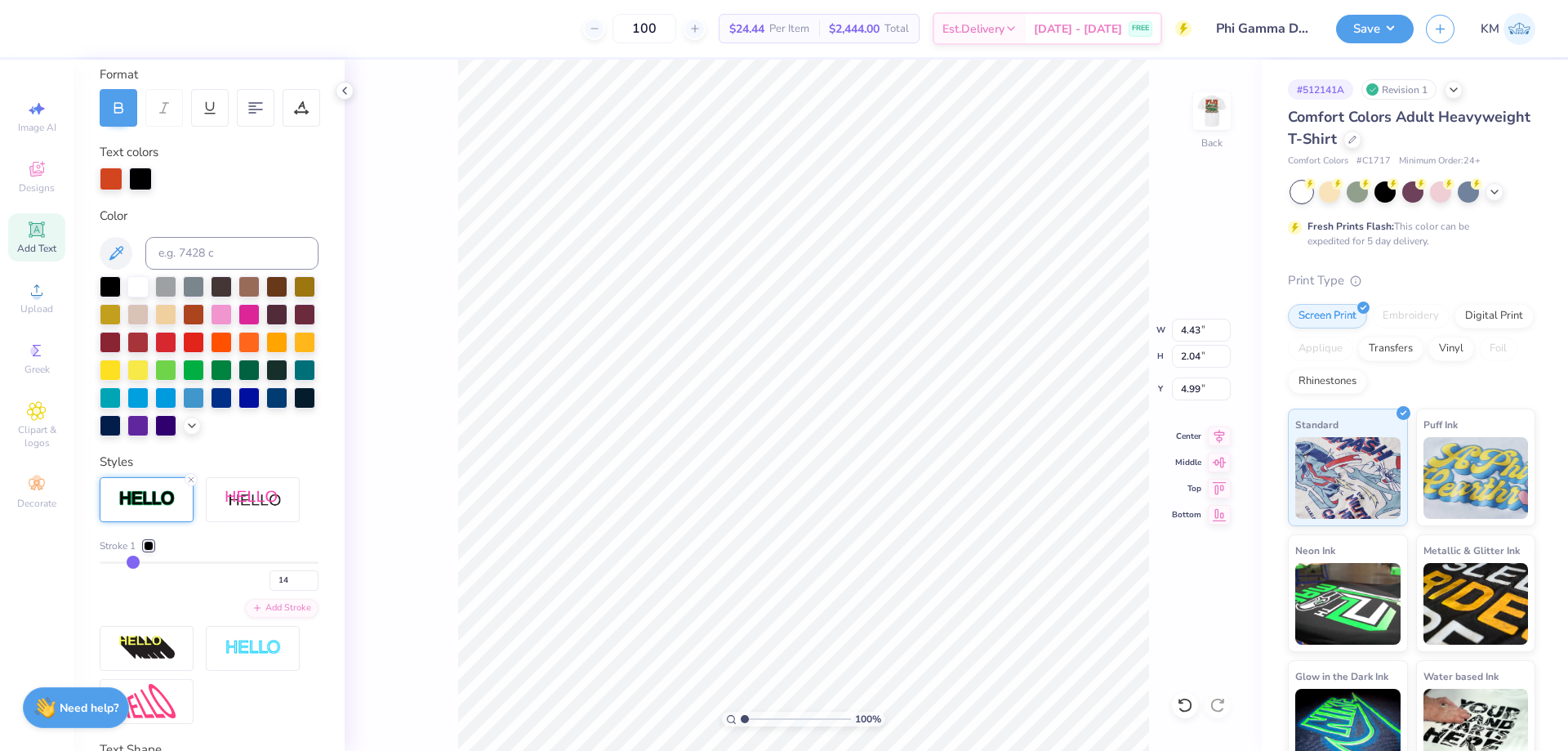
type input "11"
type input "10"
type input "9"
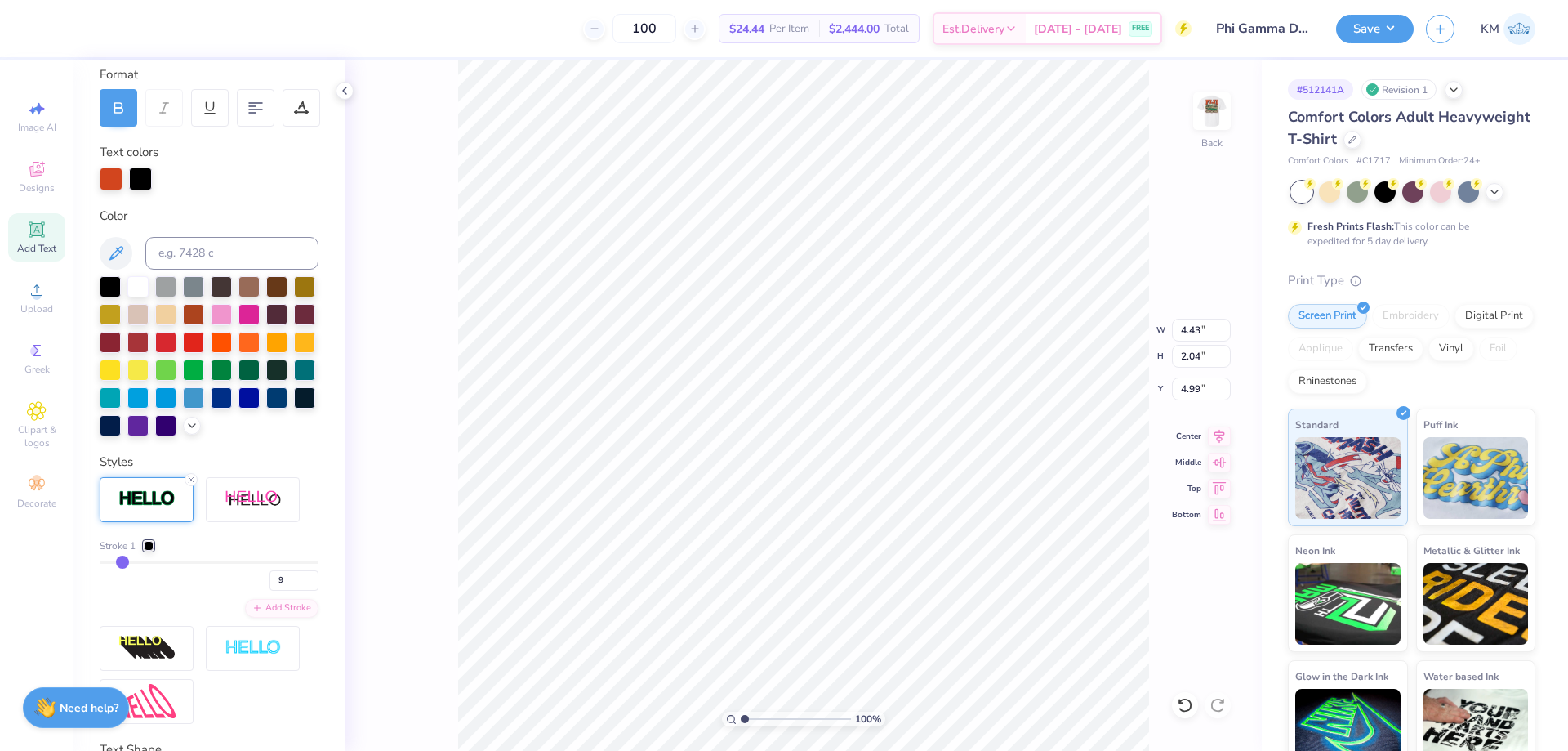
type input "8"
type input "7"
type input "6"
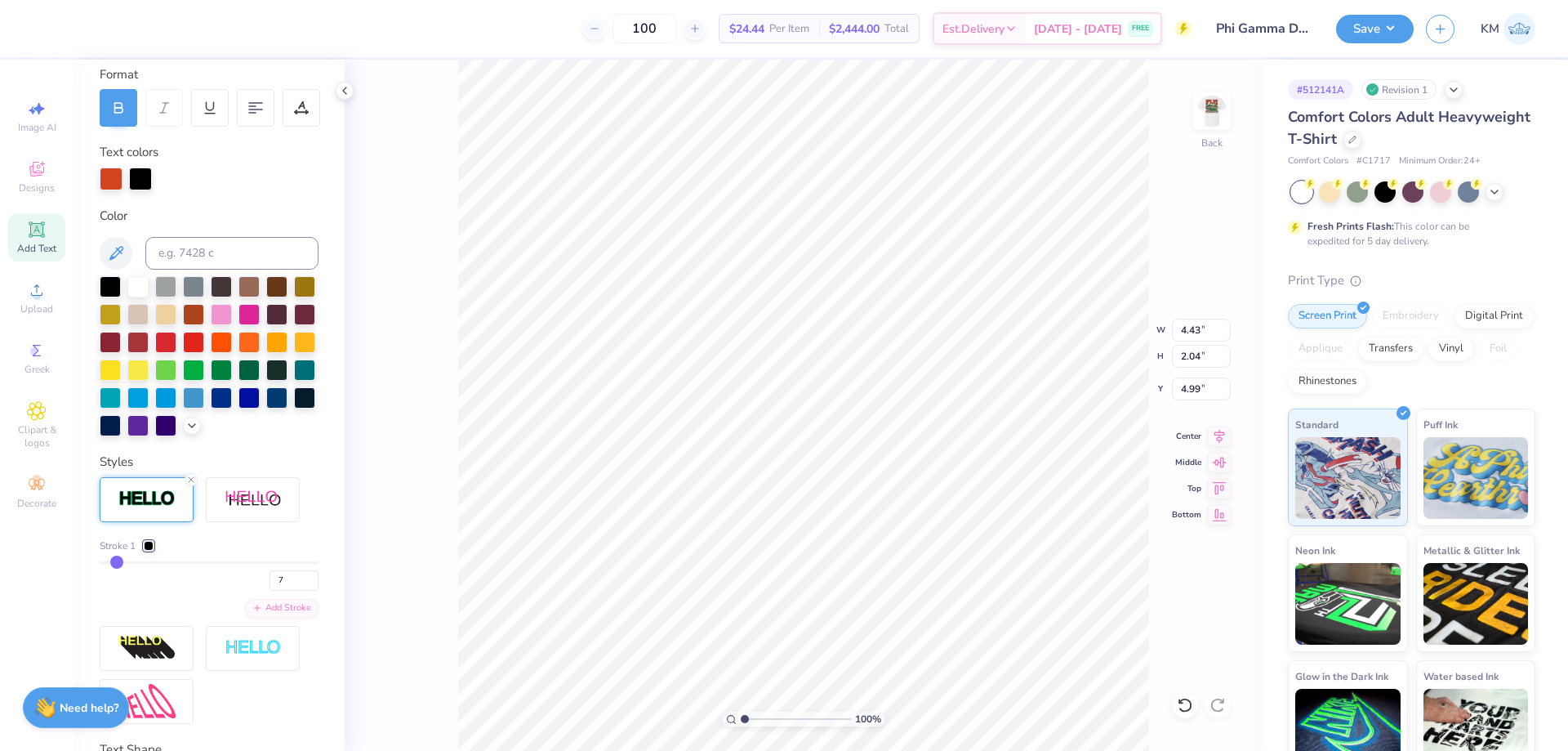
type input "6"
type input "5"
drag, startPoint x: 127, startPoint y: 590, endPoint x: 114, endPoint y: 589, distance: 13.0
type input "5"
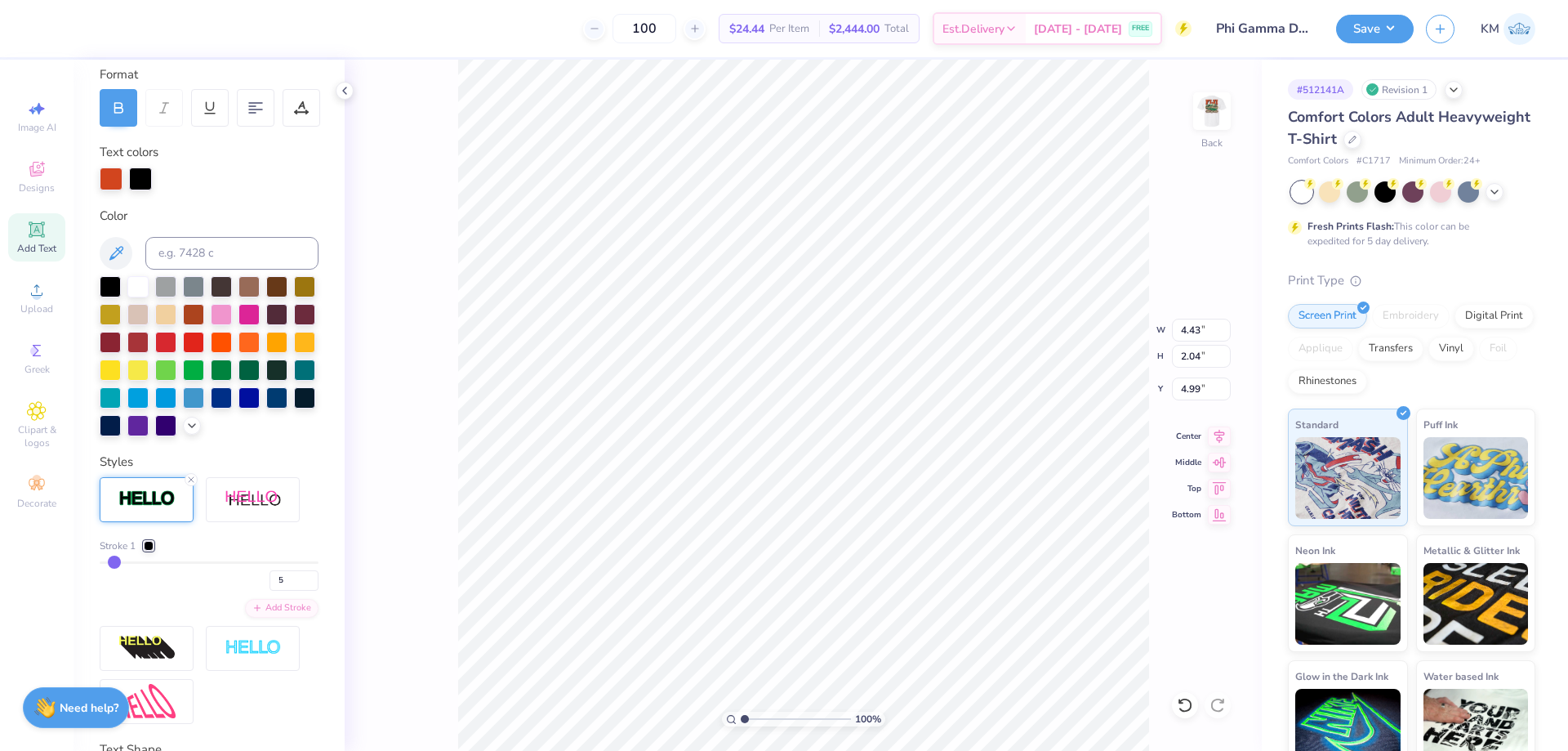
click at [114, 563] on input "range" at bounding box center [209, 563] width 219 height 3
type input "4.16"
type input "1.77"
type input "5.13"
drag, startPoint x: 753, startPoint y: 717, endPoint x: 768, endPoint y: 713, distance: 15.5
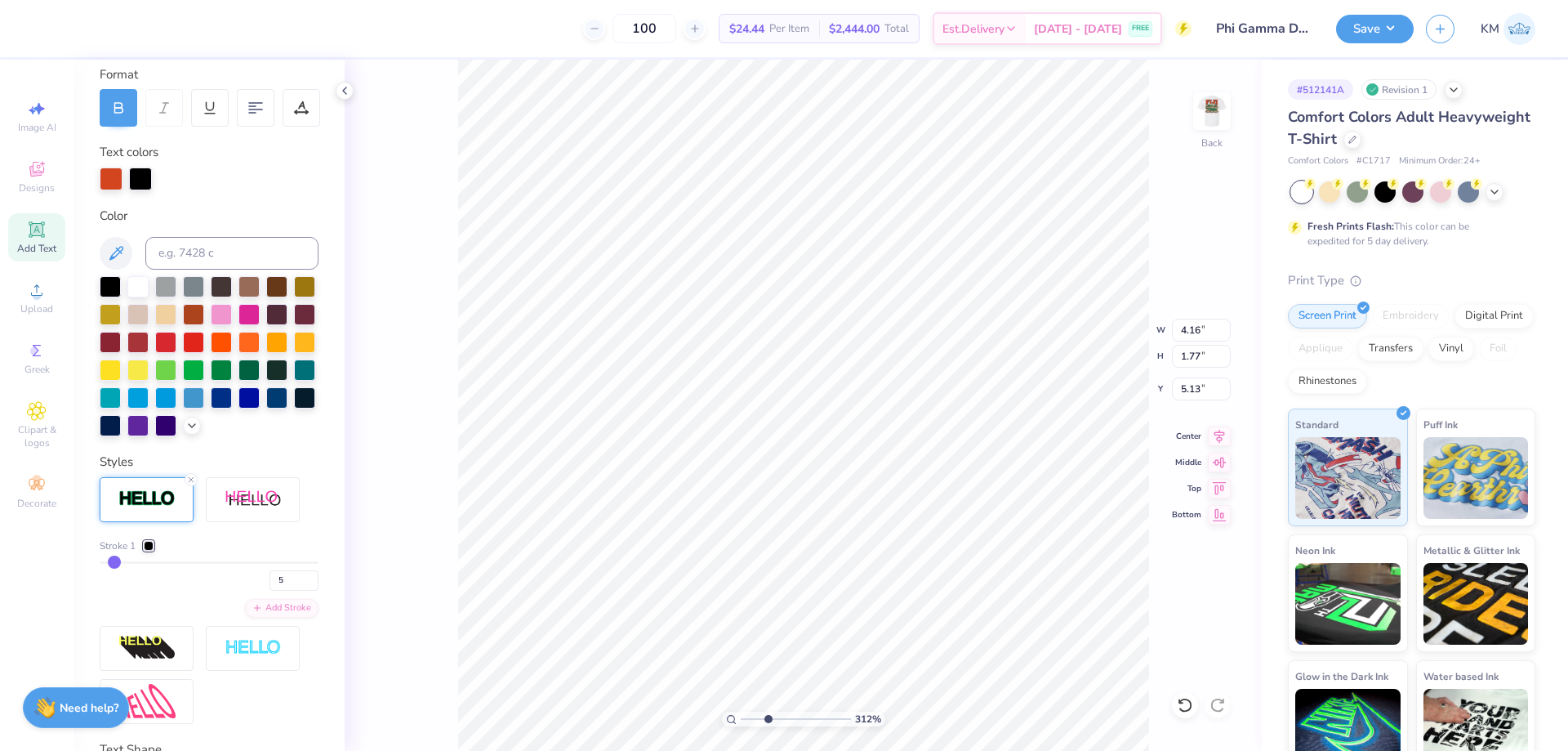
type input "3.12"
click at [768, 713] on input "range" at bounding box center [795, 718] width 110 height 15
type input "4"
type input "3"
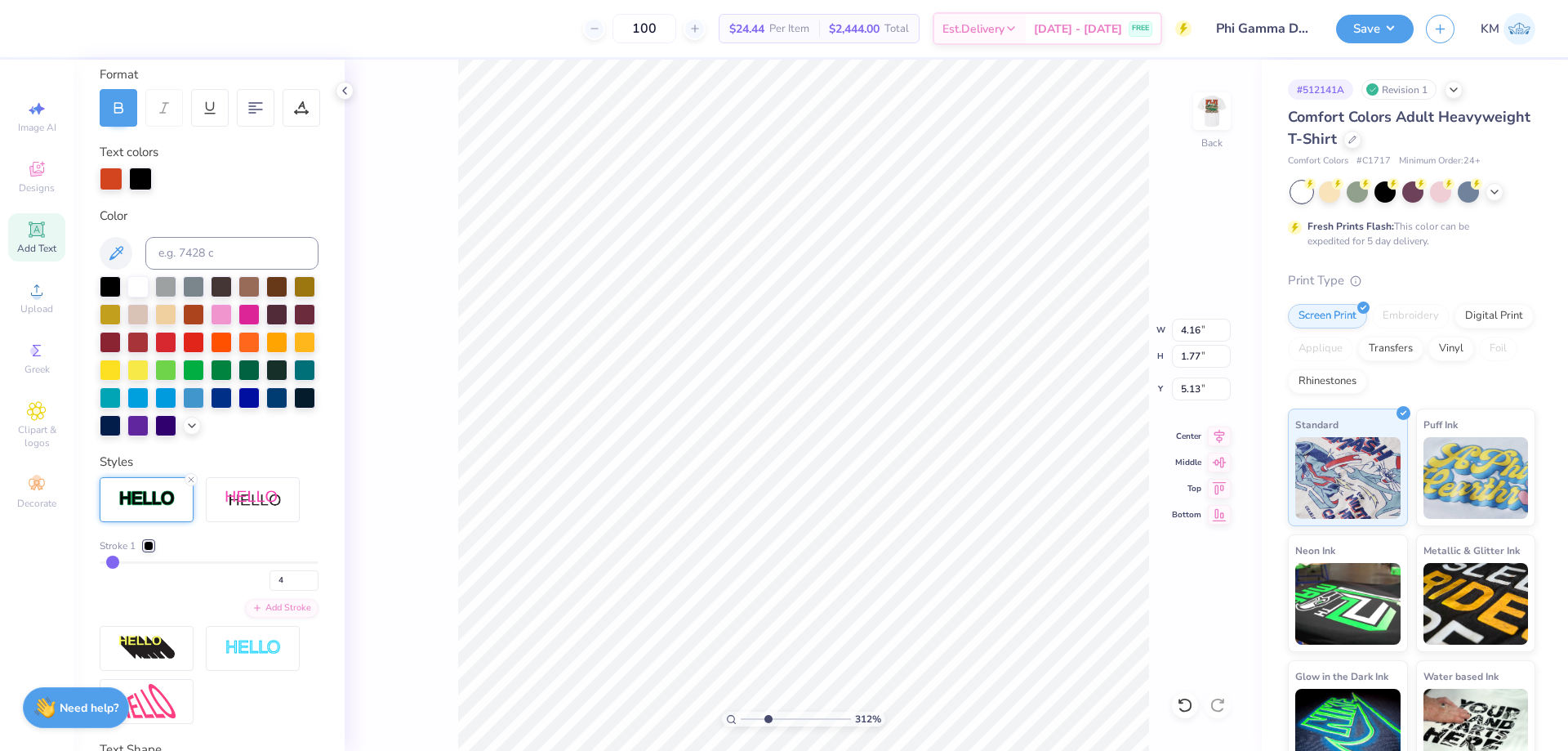
type input "3"
type input "4.10"
type input "1.71"
type input "5.16"
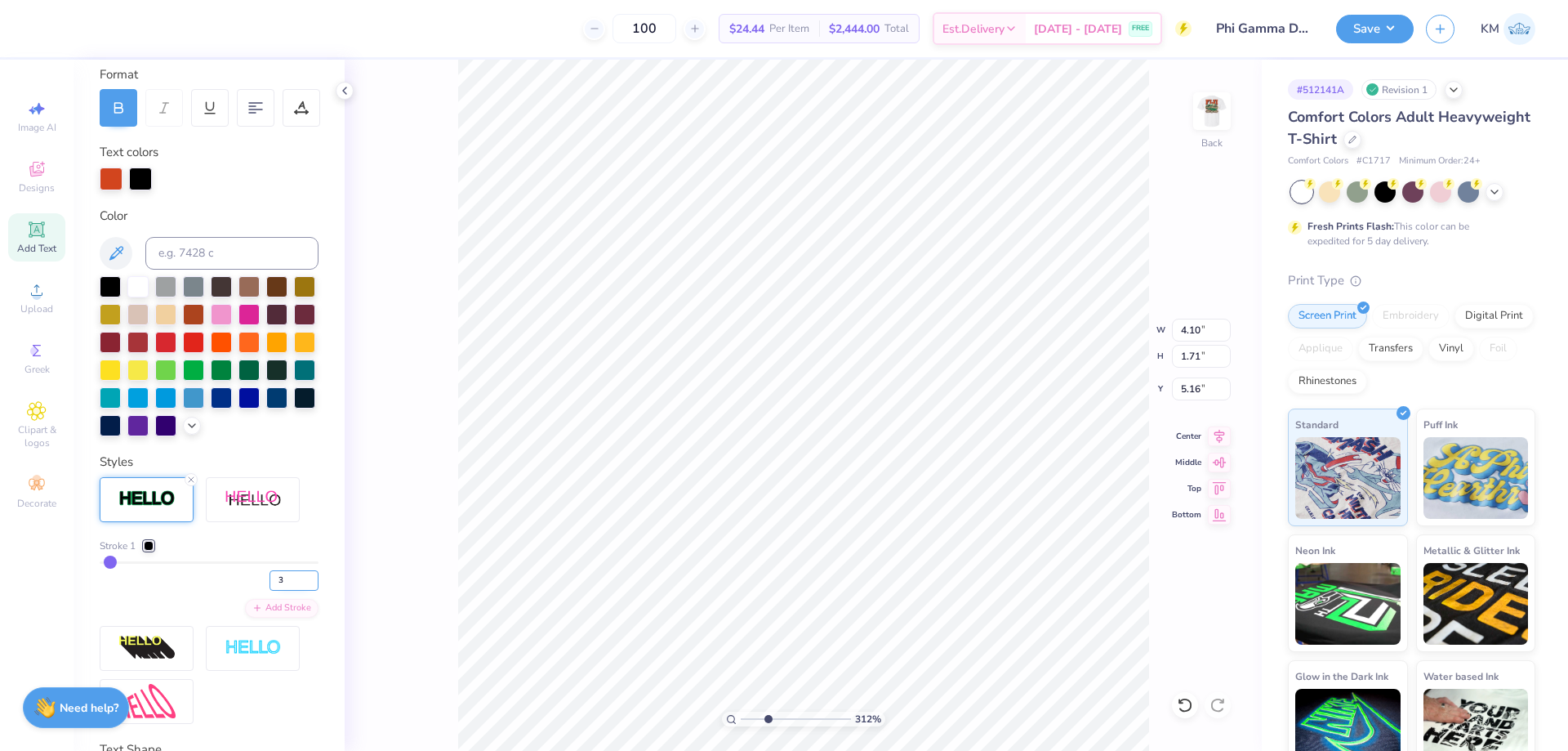
drag, startPoint x: 272, startPoint y: 604, endPoint x: 262, endPoint y: 607, distance: 10.4
click at [269, 591] on input "3" at bounding box center [294, 580] width 49 height 20
type input "2"
type input "1"
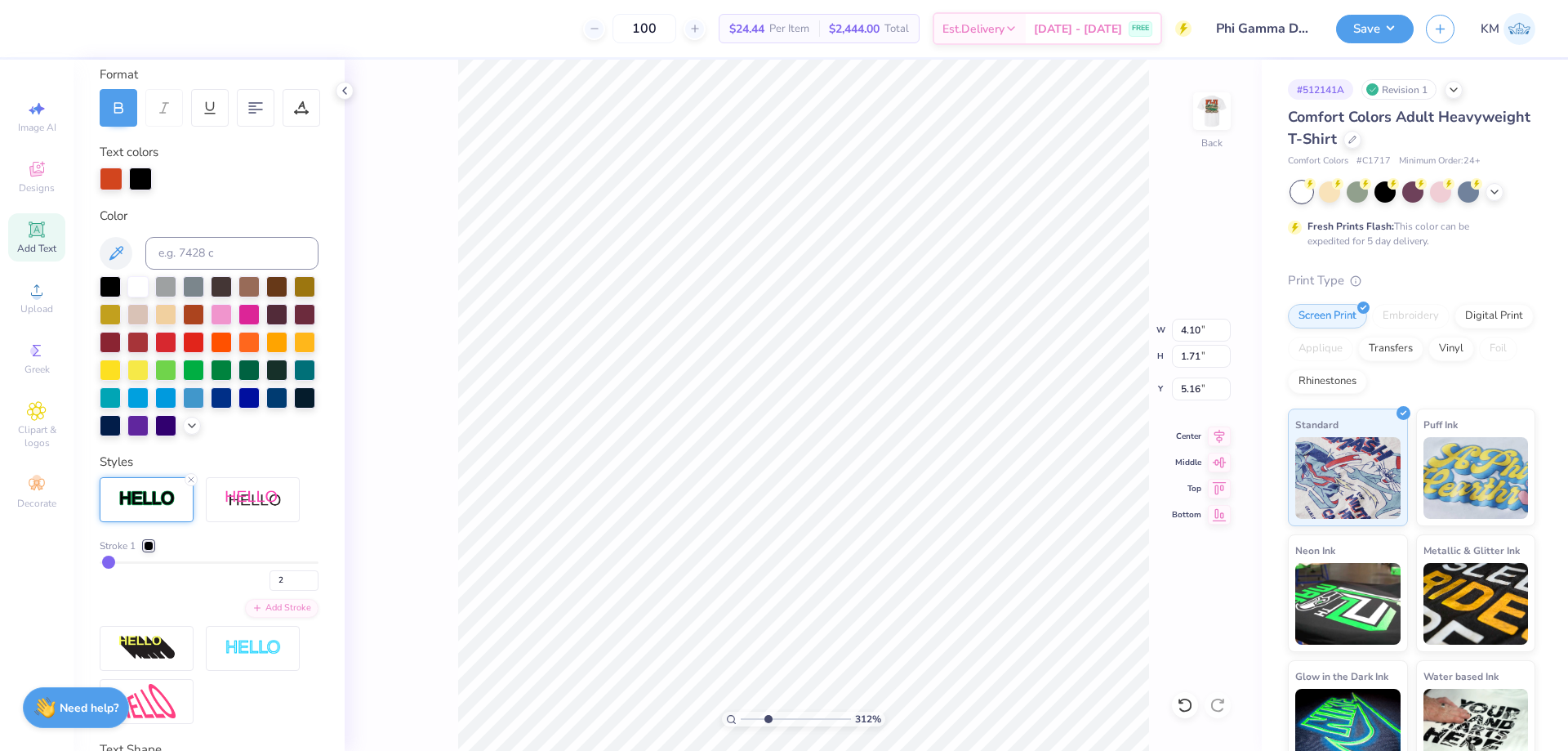
type input "1"
type input "4.04"
type input "1.65"
type input "5.19"
type input "4"
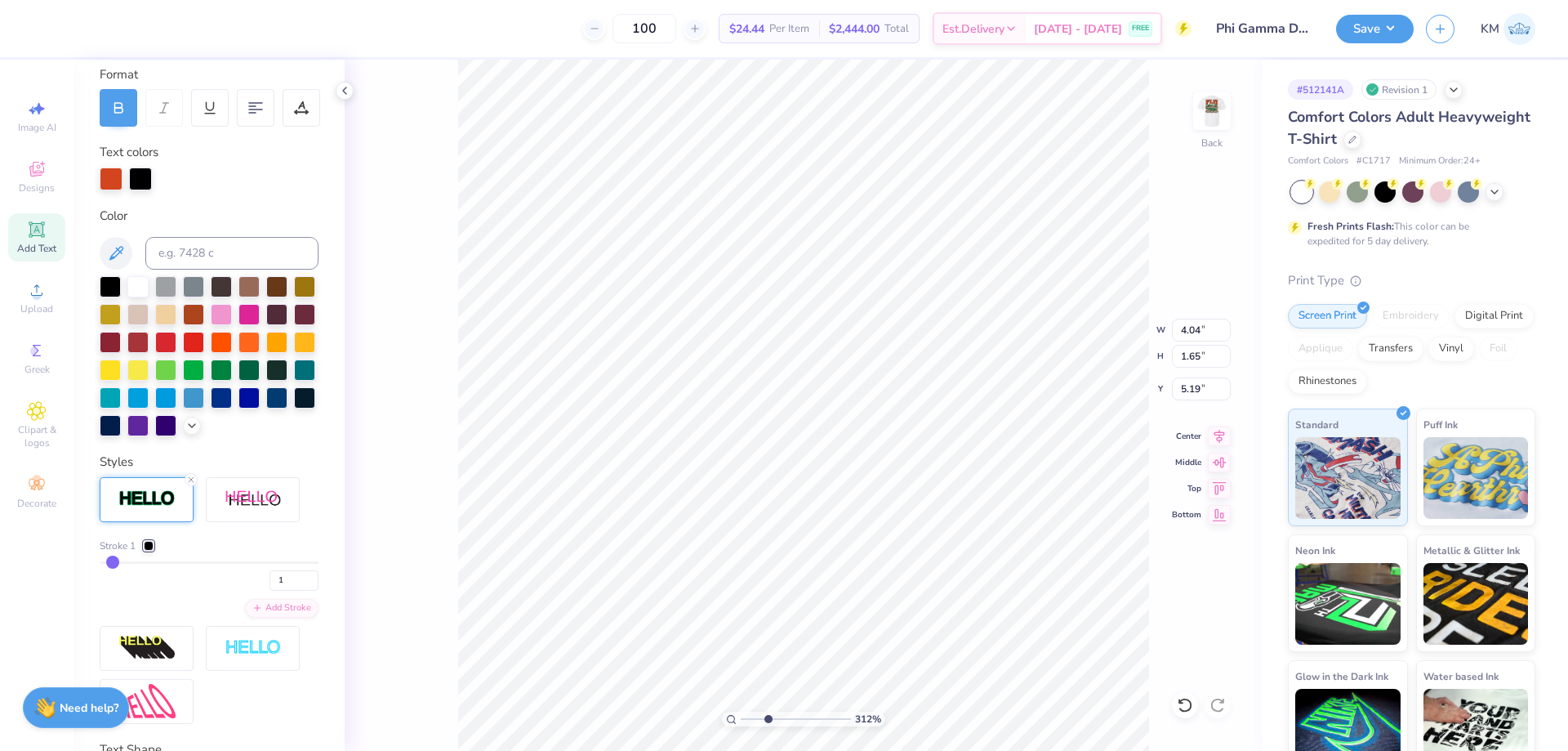
type input "4"
type input "5"
type input "6"
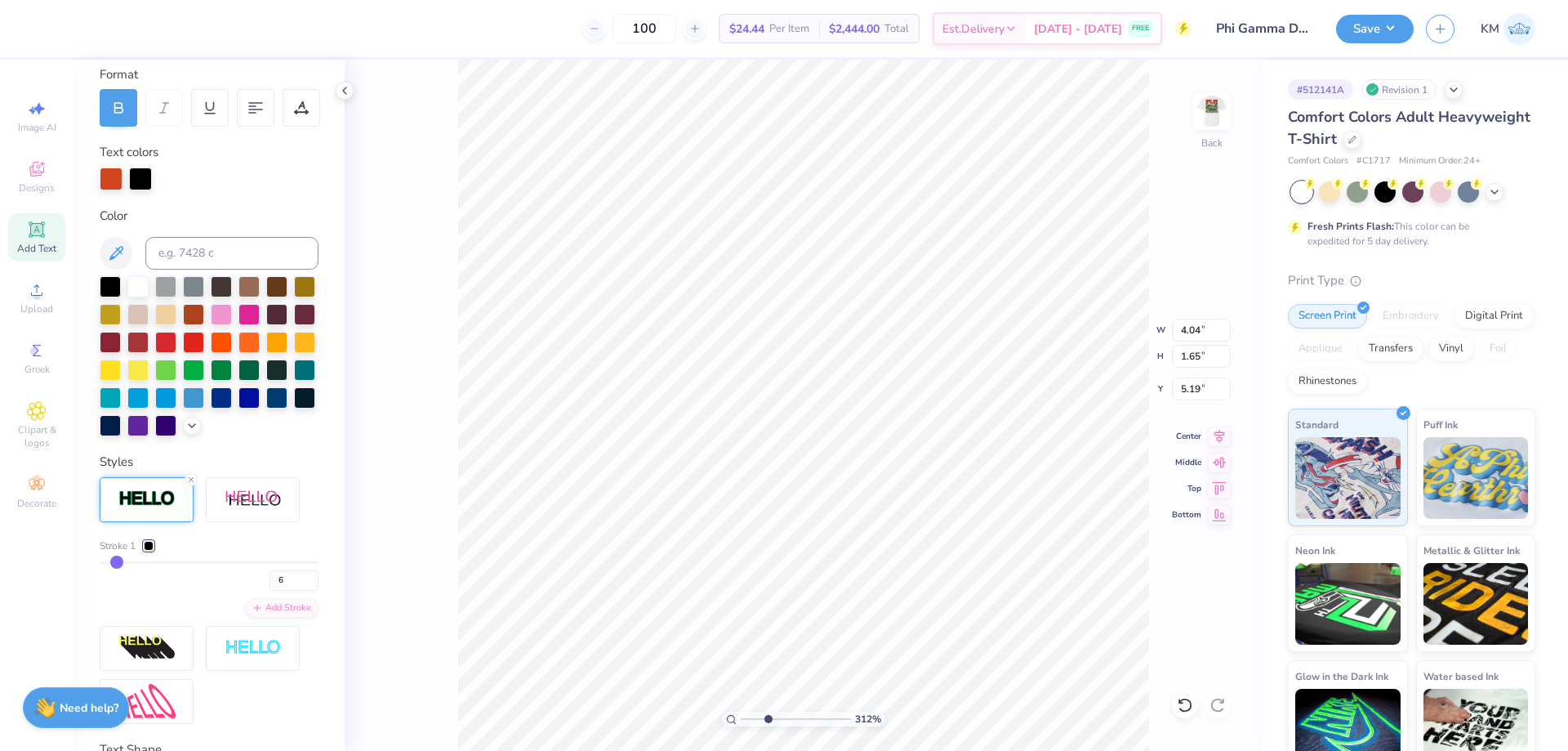
type input "4.19"
type input "1.80"
type input "5.11"
type input "4"
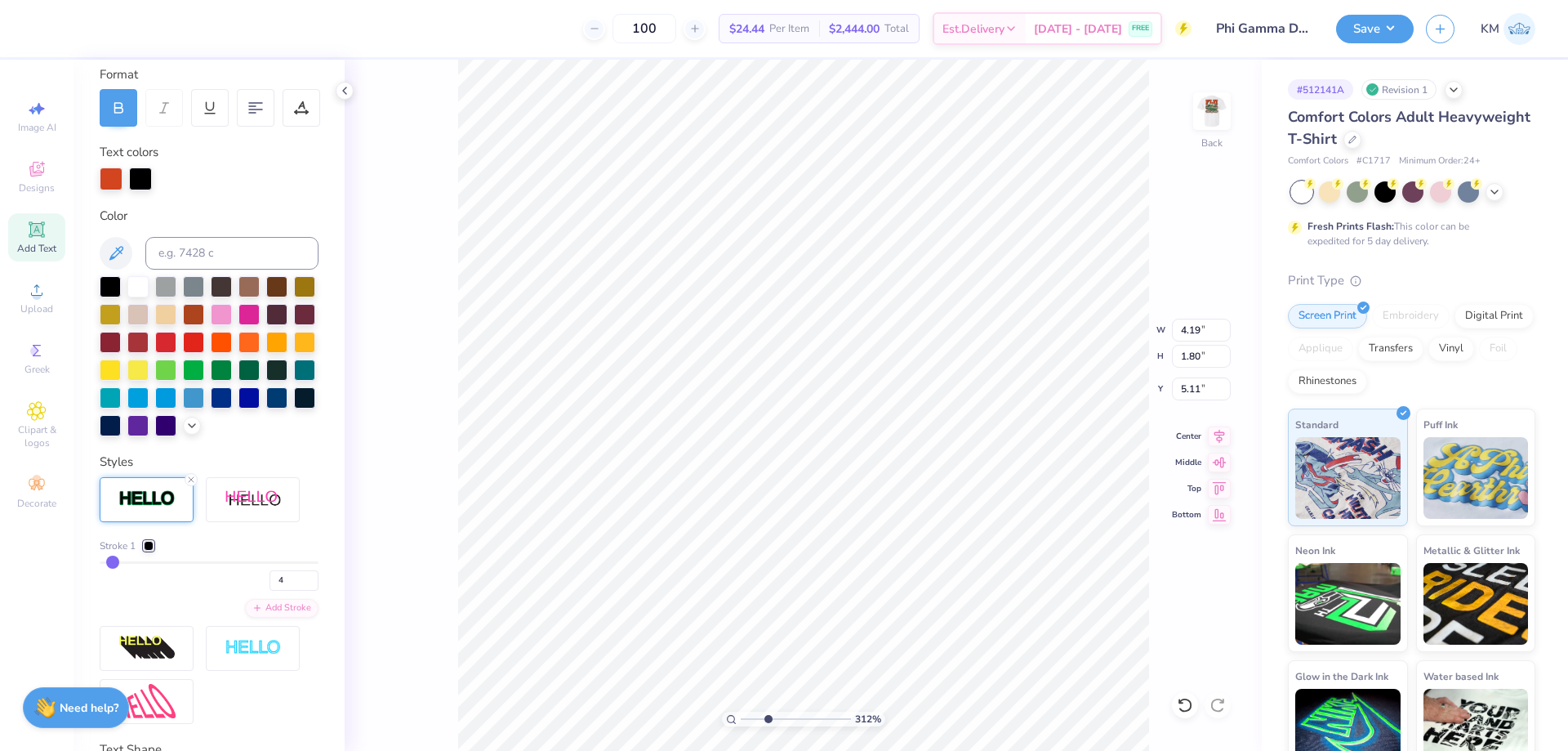
type input "3"
type input "4.10"
type input "1.71"
type input "5.16"
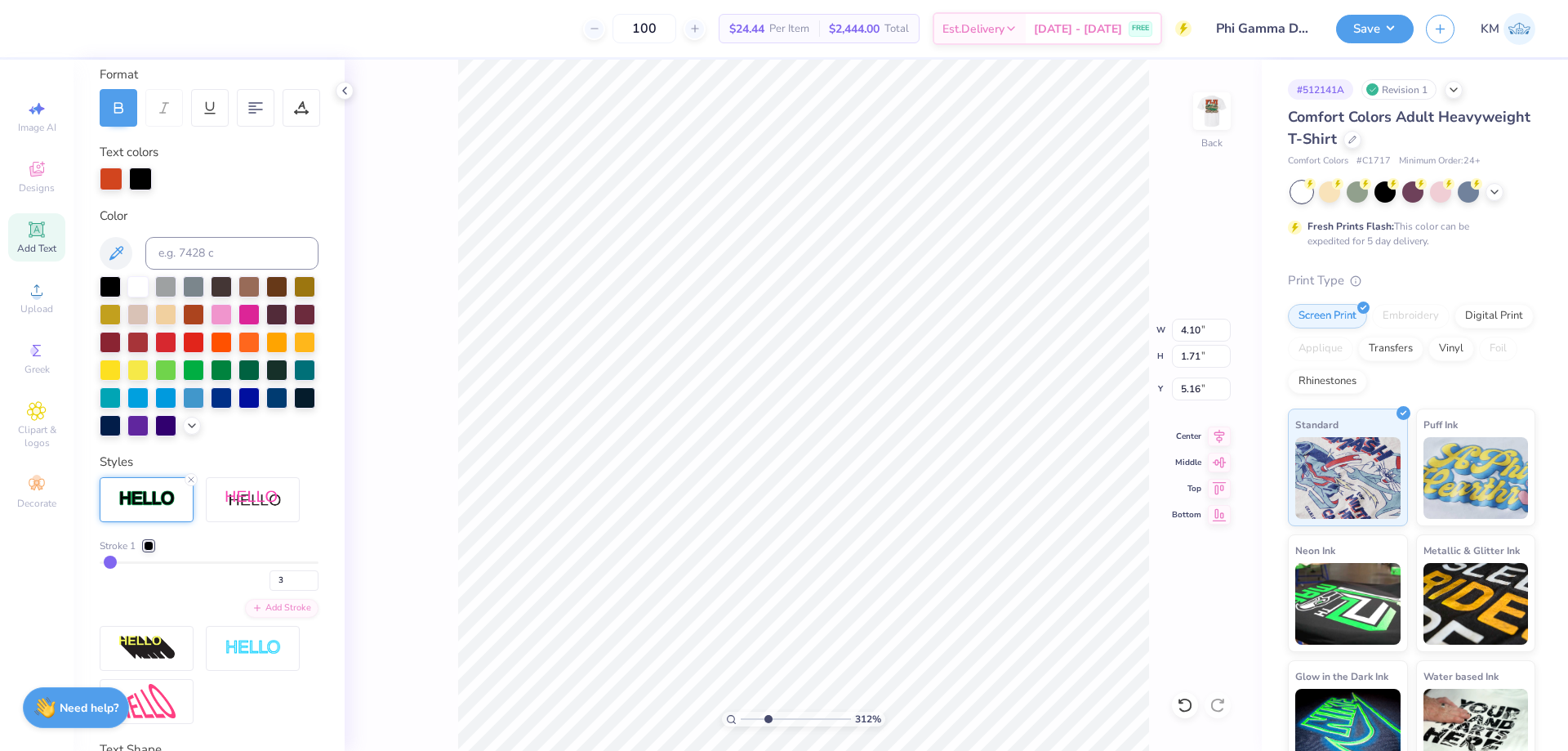
drag, startPoint x: 114, startPoint y: 589, endPoint x: 103, endPoint y: 588, distance: 11.0
click at [269, 591] on input "3" at bounding box center [294, 580] width 49 height 20
type input "2"
type input "4.07"
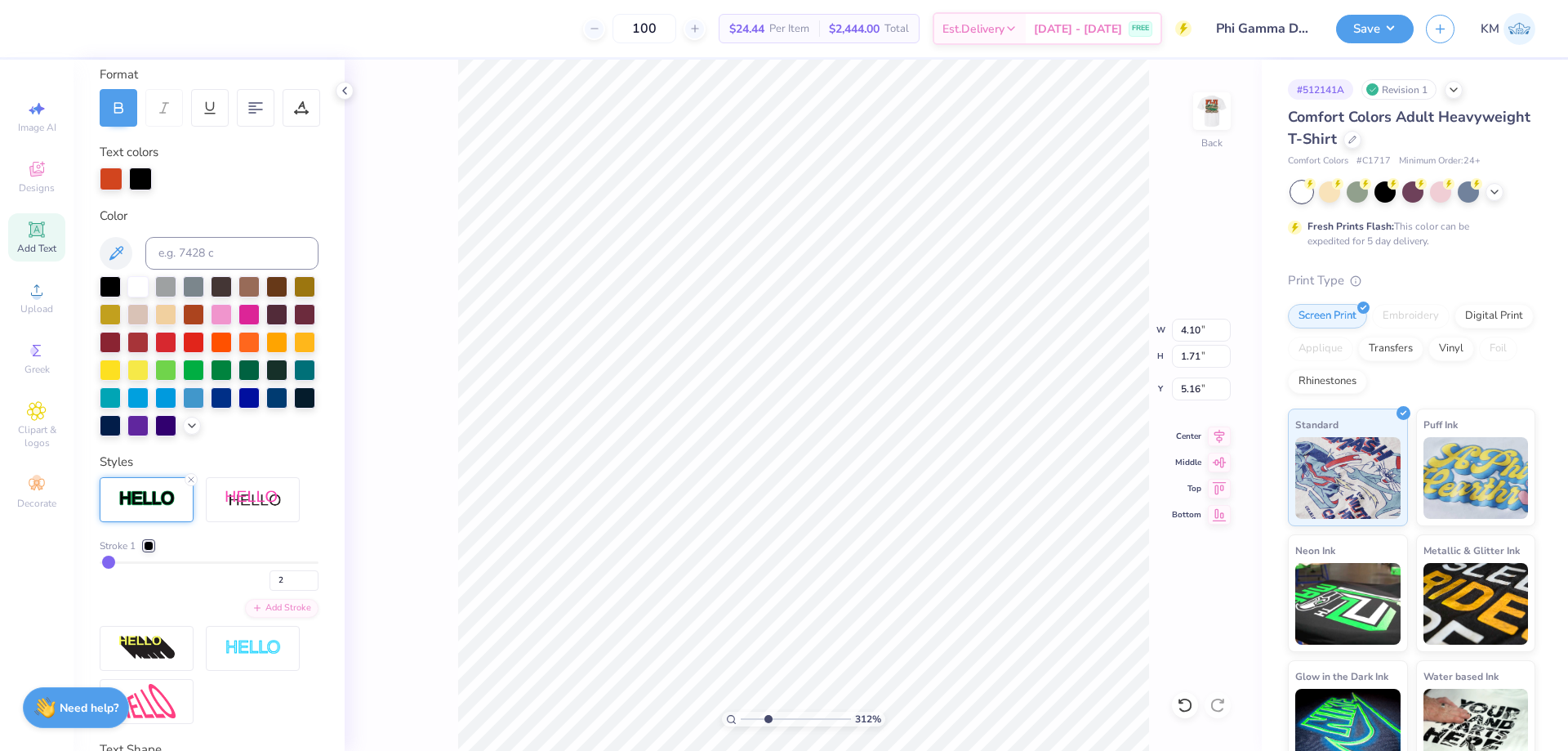
type input "1.68"
type input "5.17"
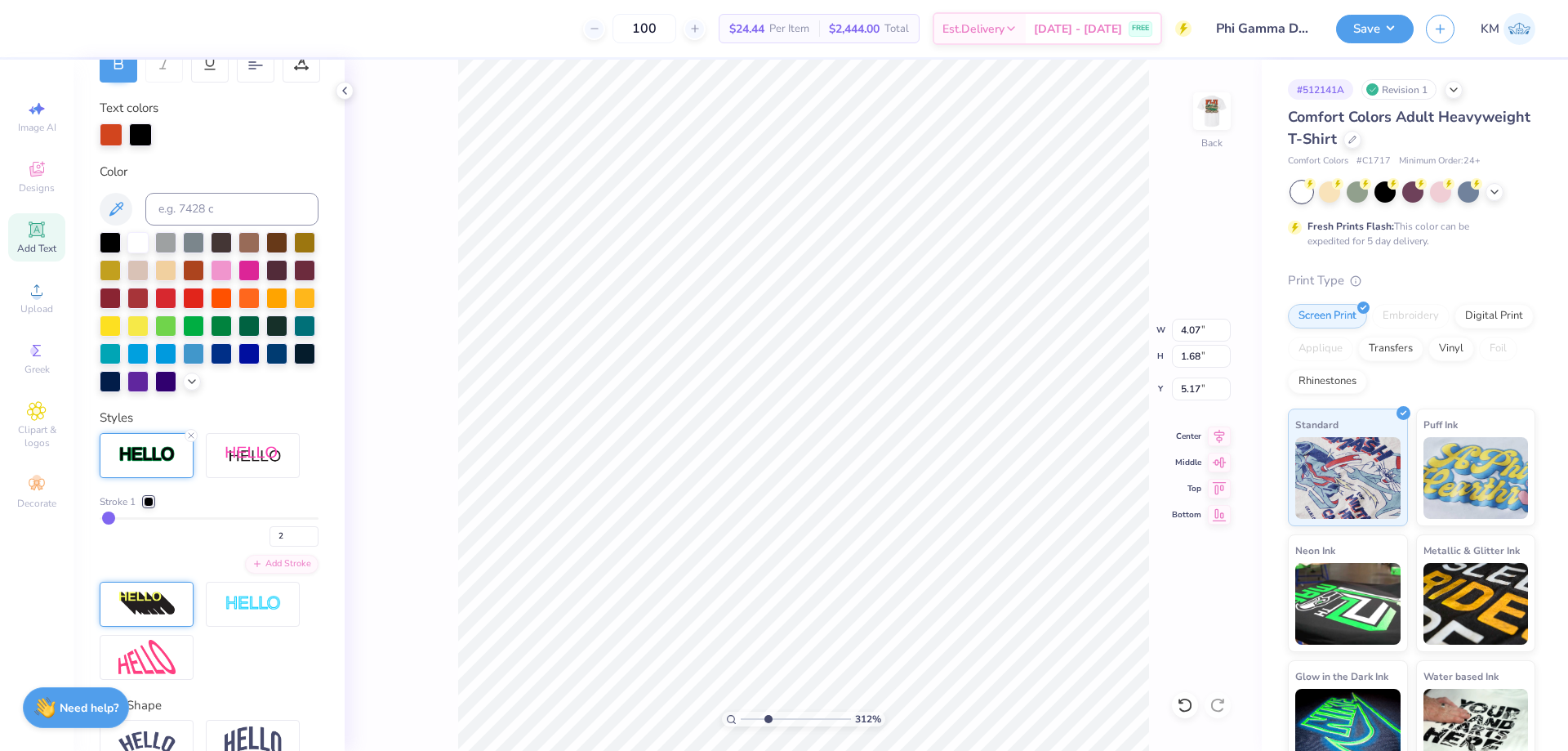
scroll to position [309, 0]
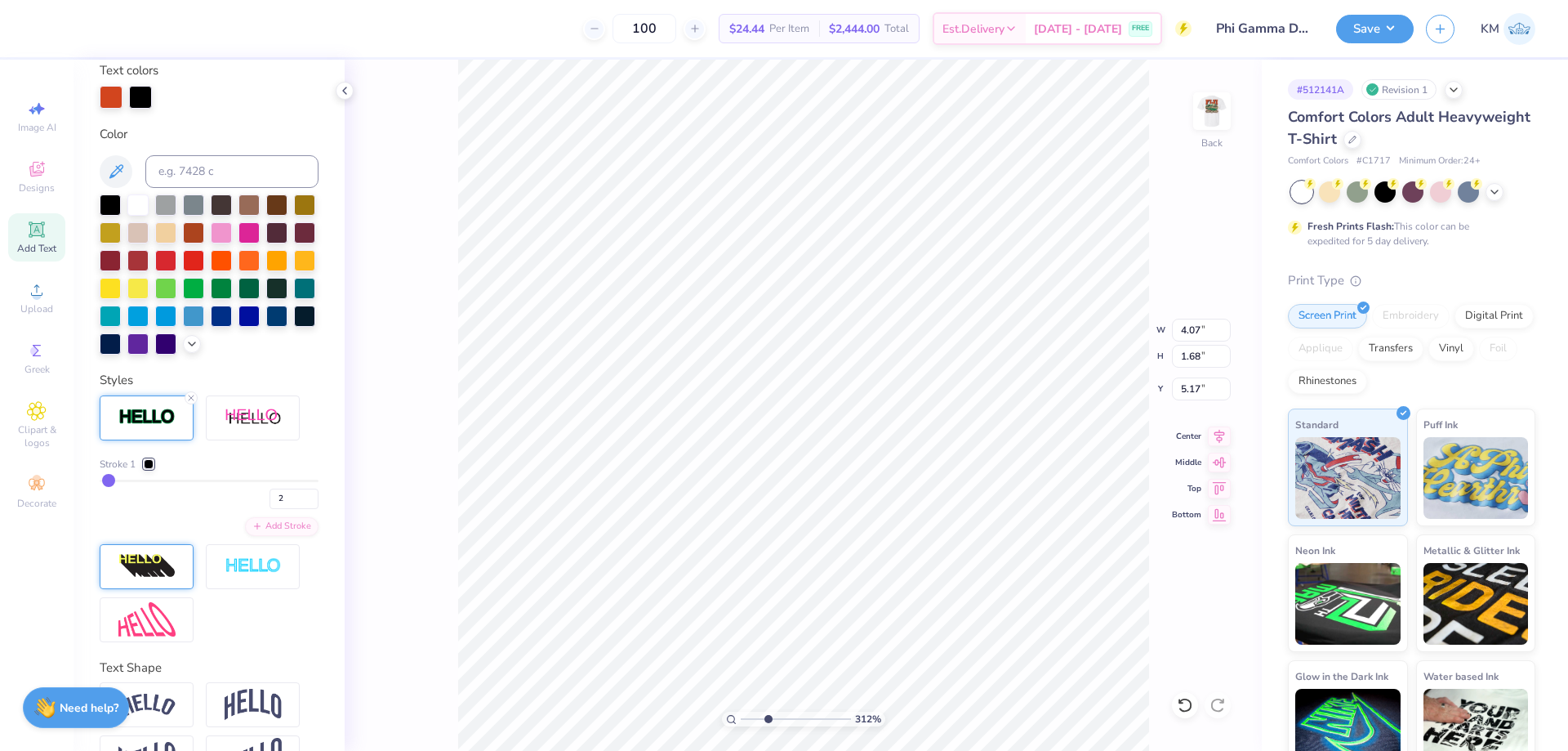
click at [181, 585] on div at bounding box center [146, 566] width 94 height 45
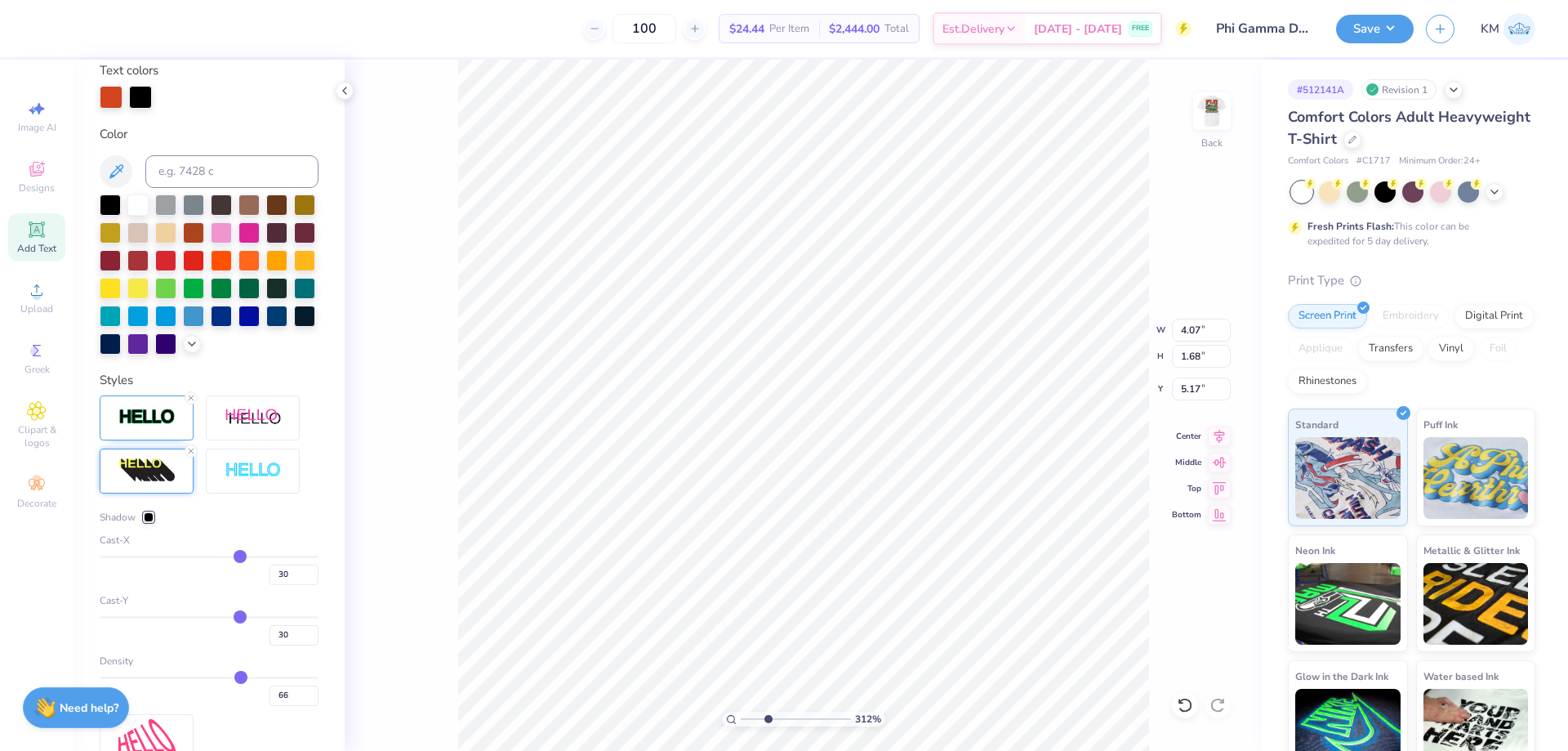
type input "5.24"
type input "2.13"
type input "26"
type input "24"
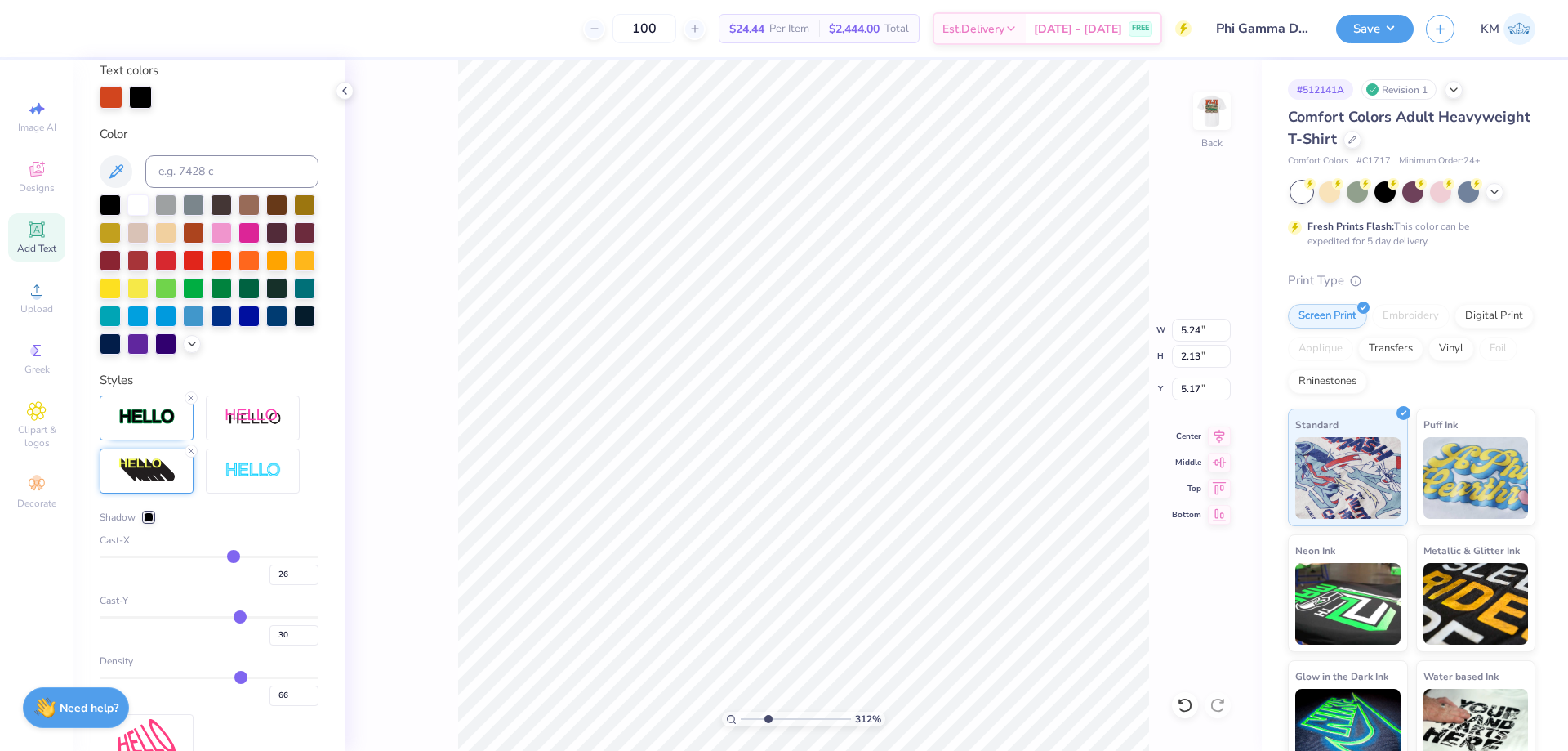
type input "24"
type input "23"
type input "22"
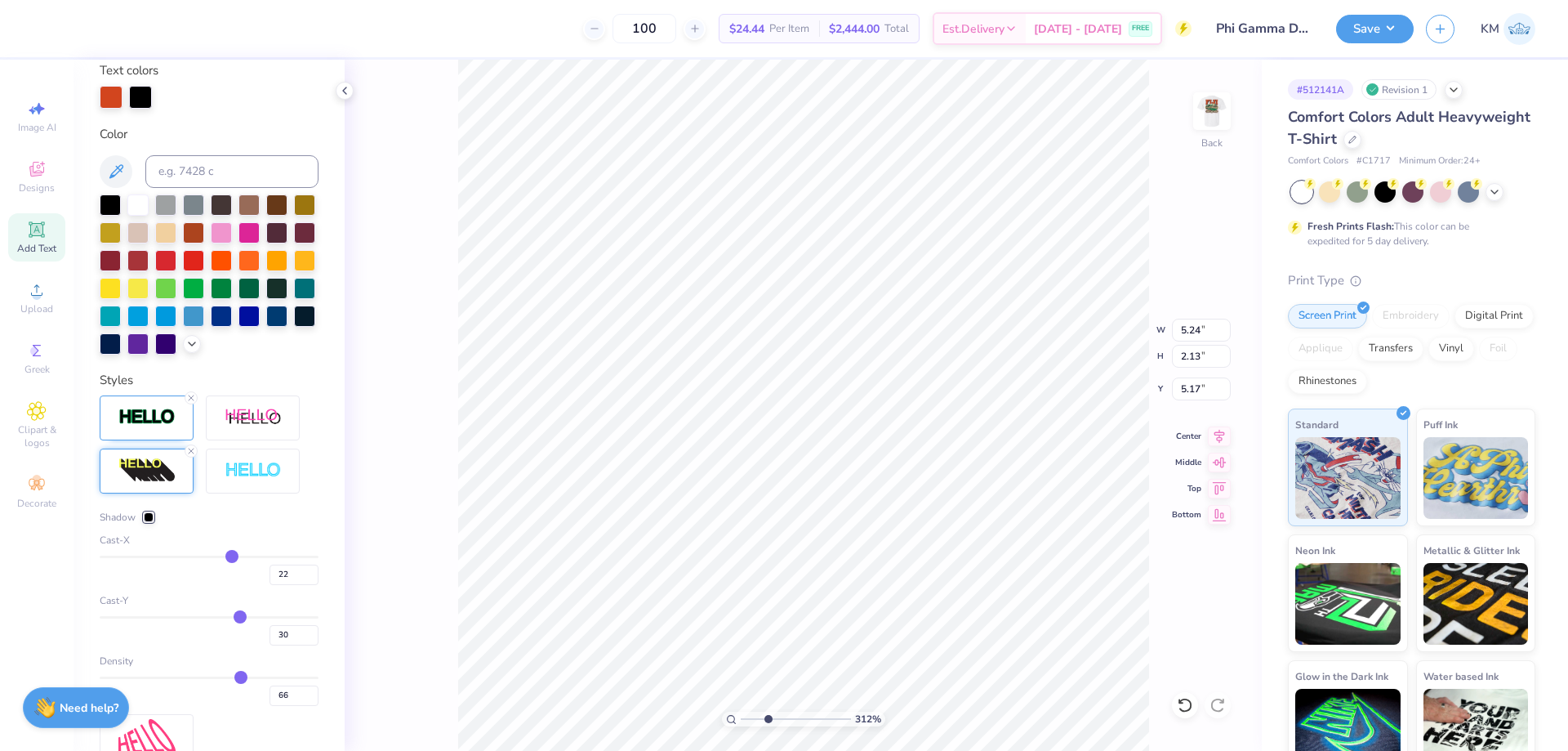
type input "21"
type input "18"
type input "17"
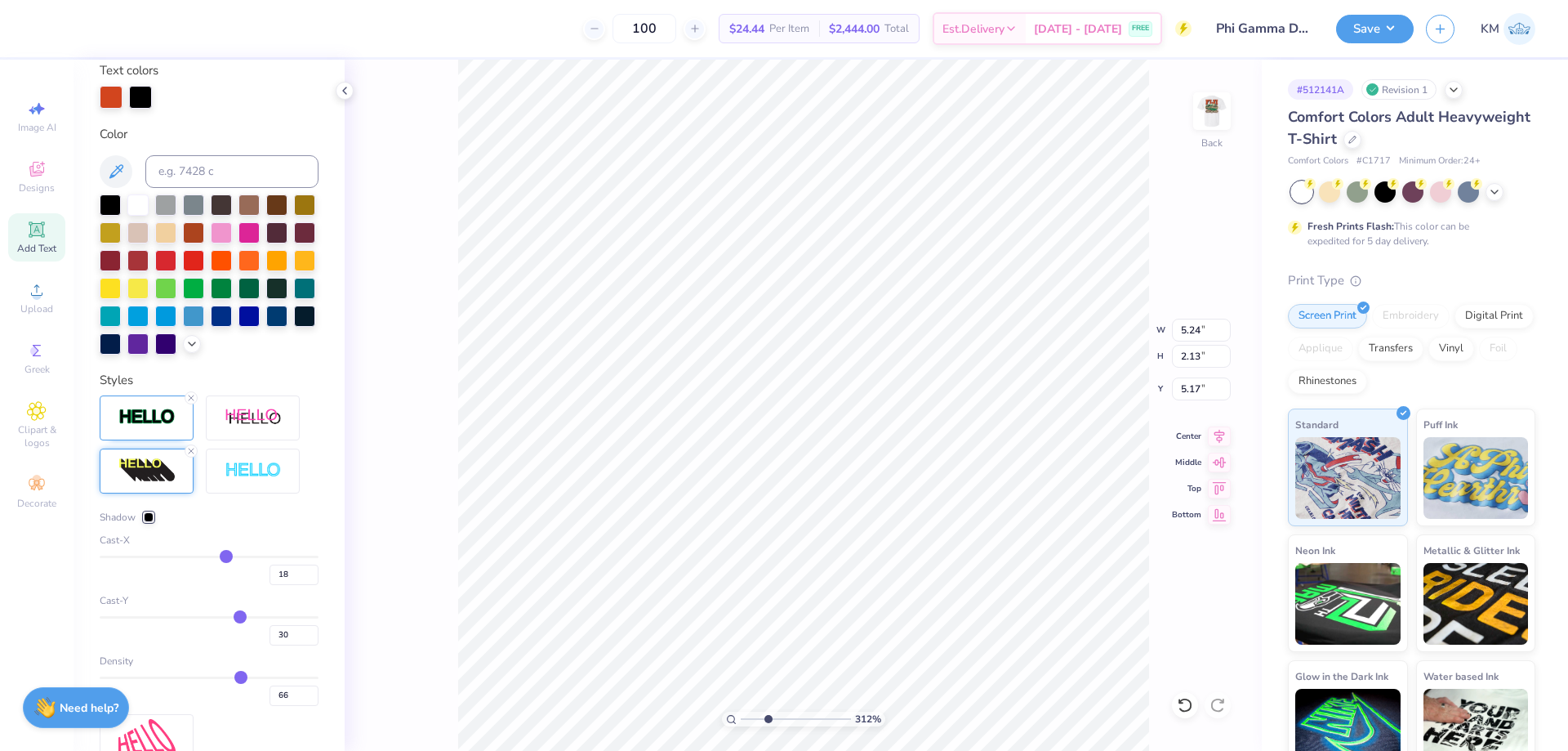
type input "17"
type input "14"
type input "13"
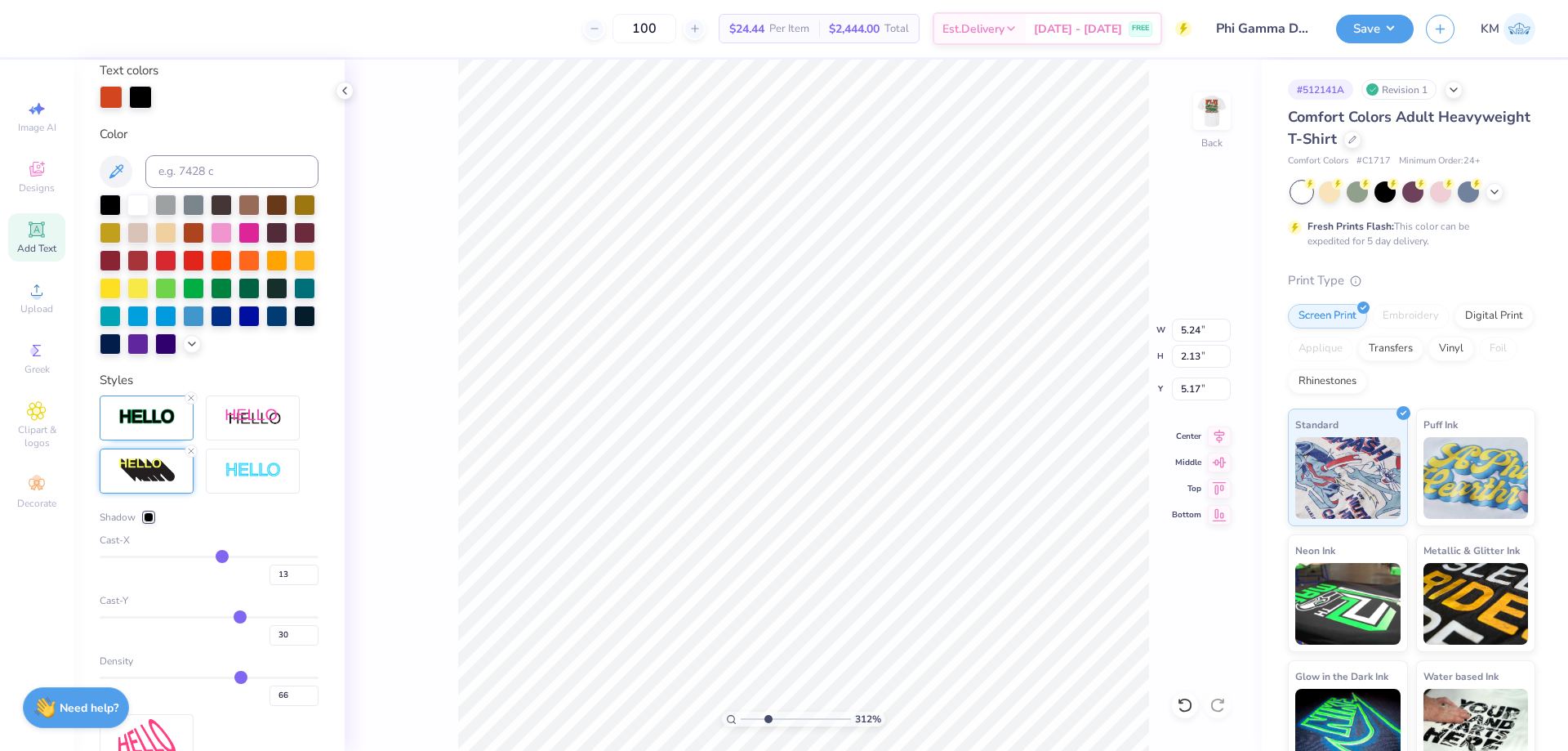
type input "12"
type input "11"
type input "10"
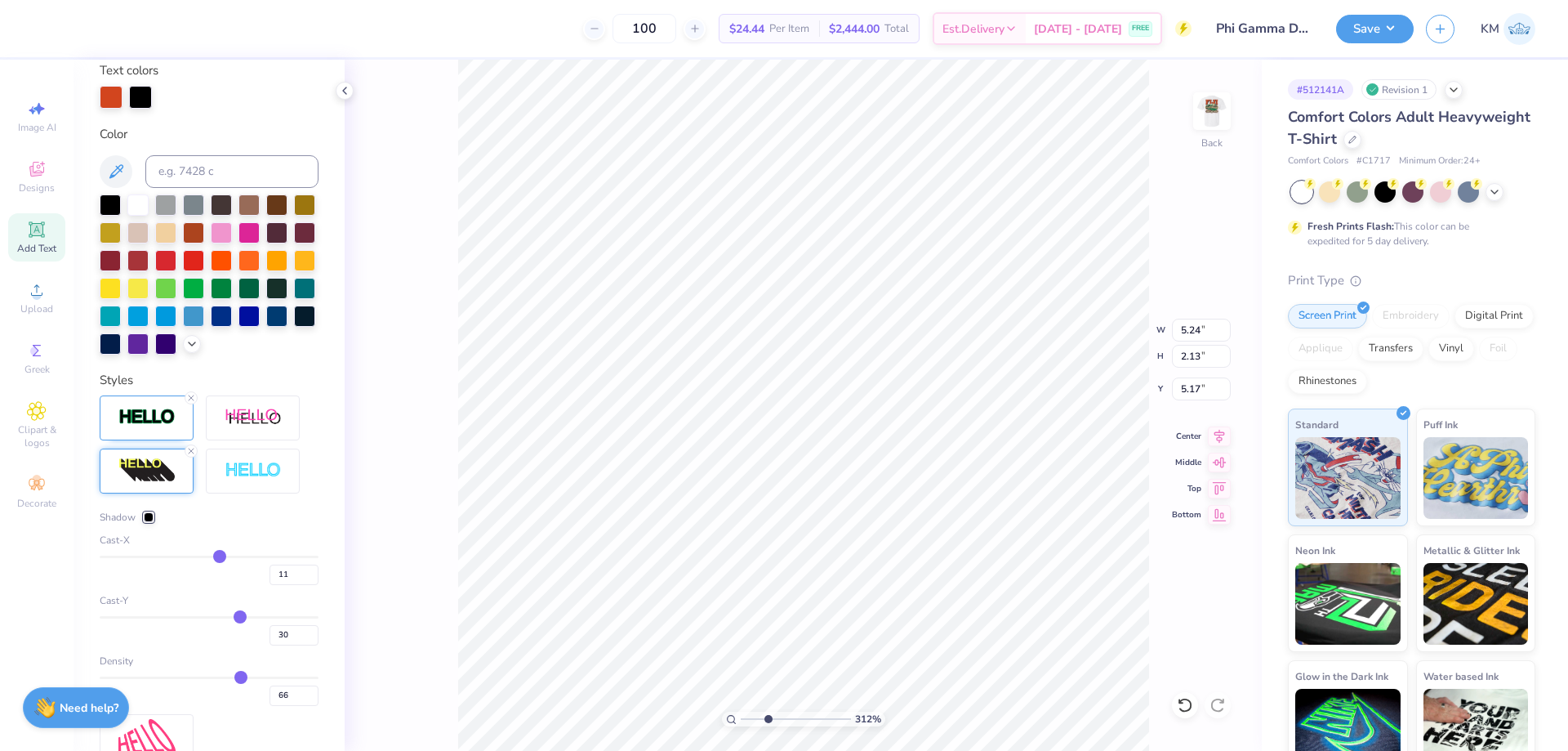
type input "10"
type input "9"
type input "8"
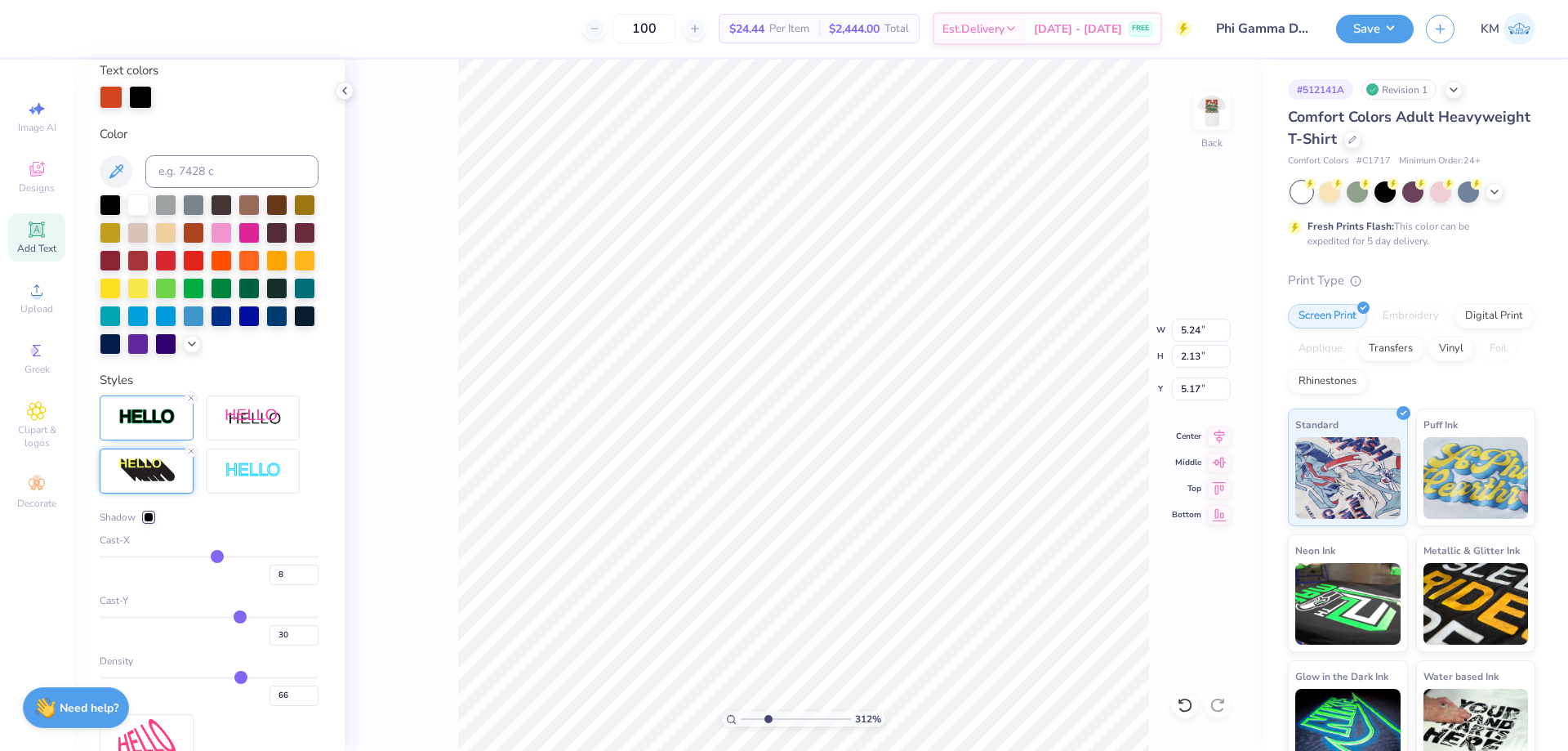
type input "7"
type input "6"
type input "5"
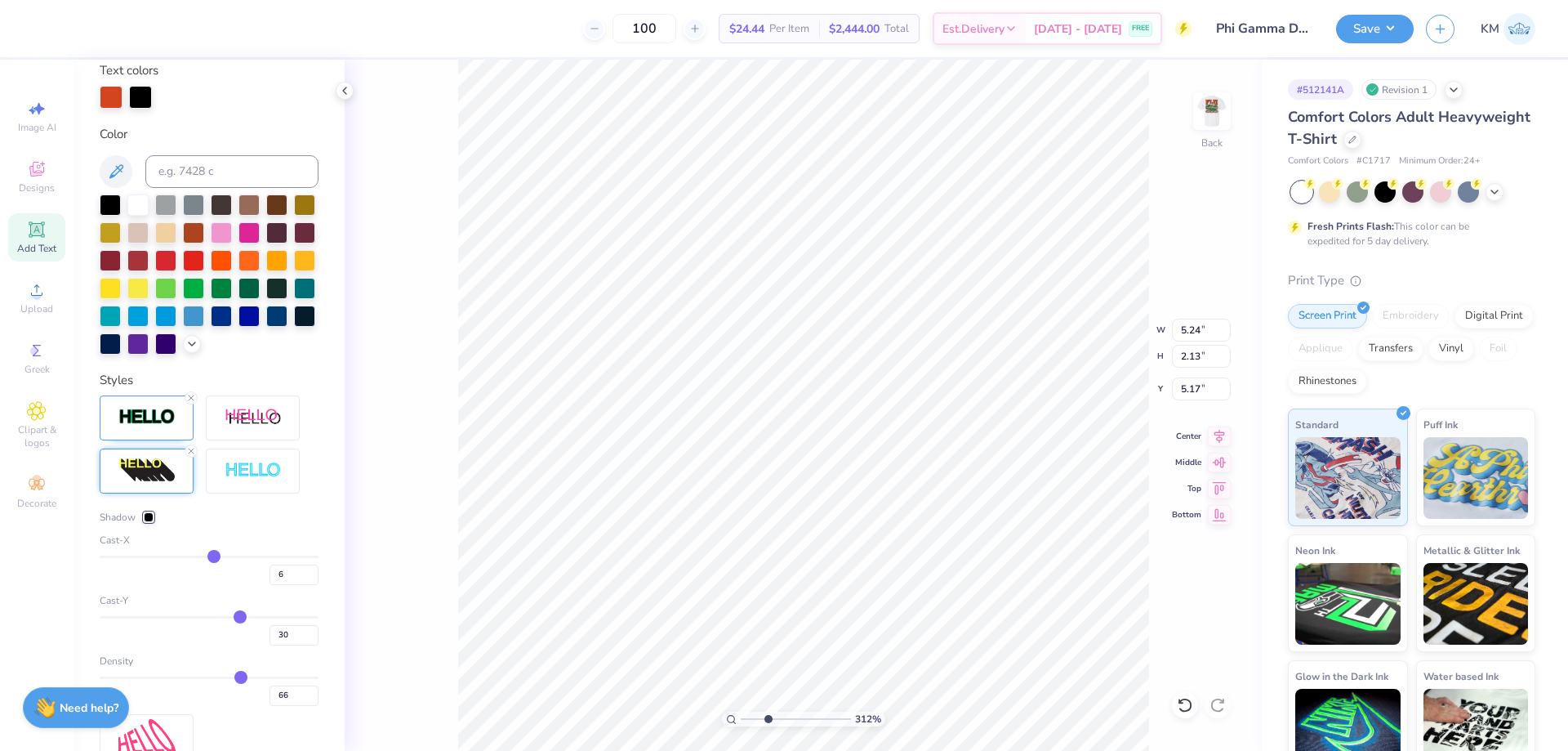
type input "5"
type input "4"
type input "3"
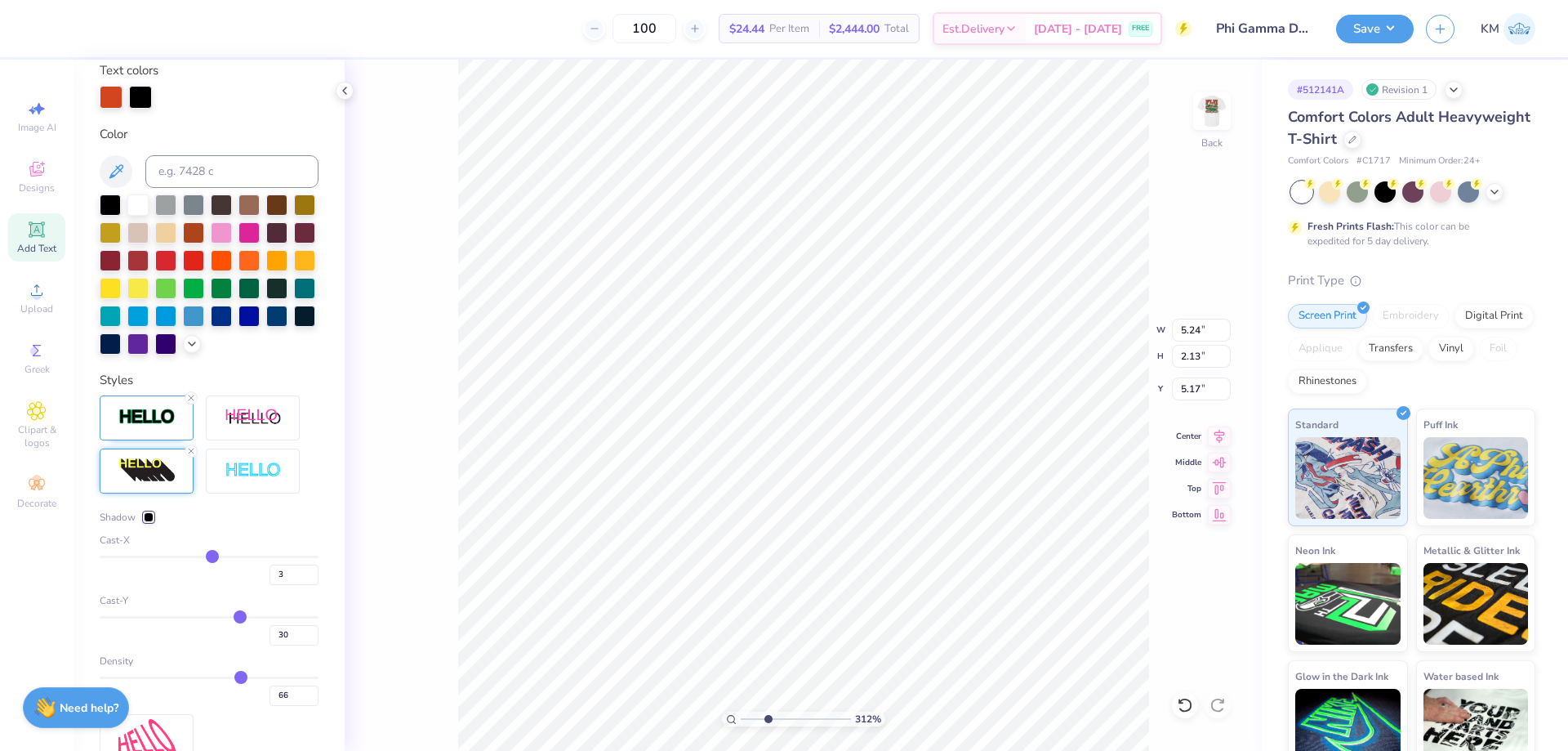
type input "2"
type input "1"
type input "0"
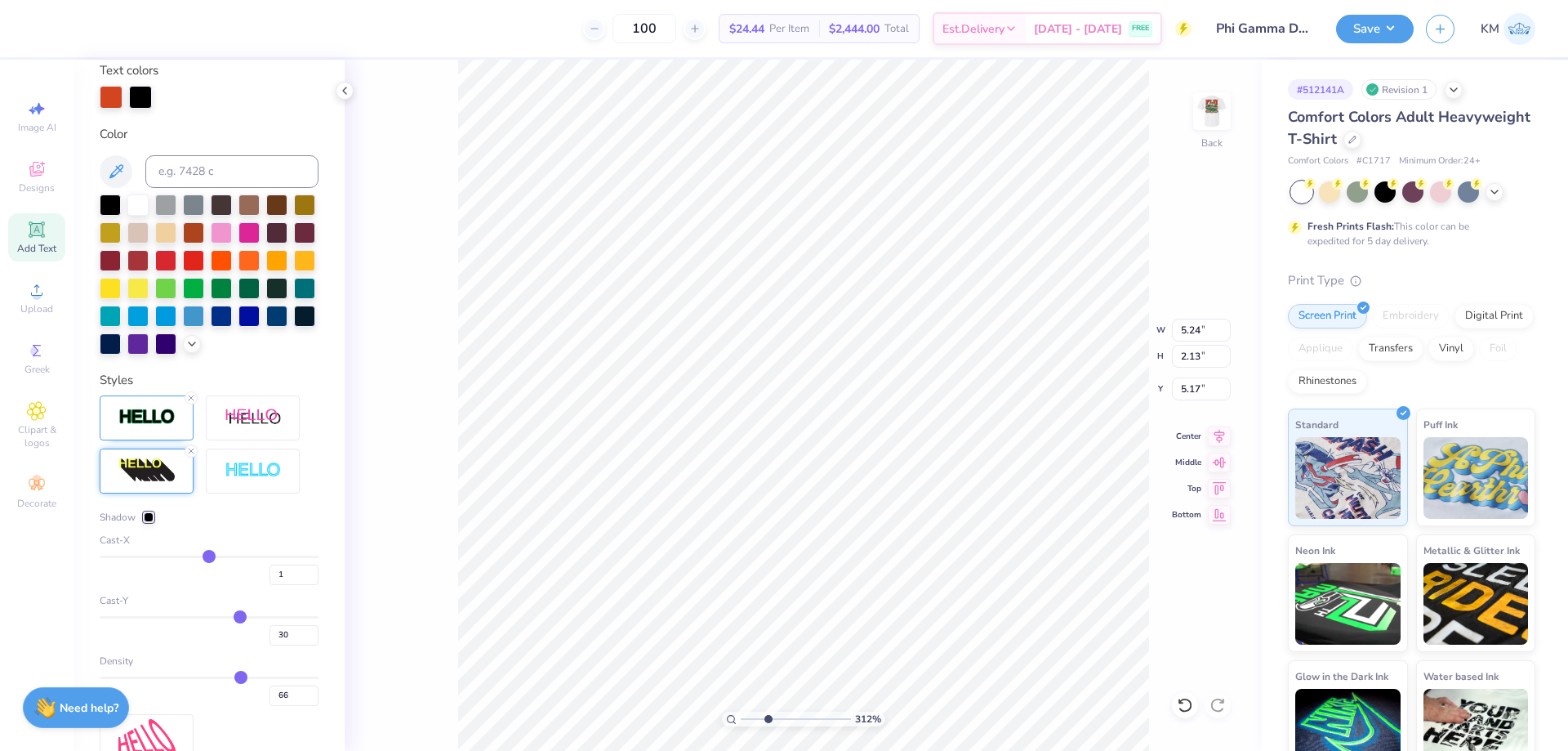
type input "0"
type input "-1"
type input "-2"
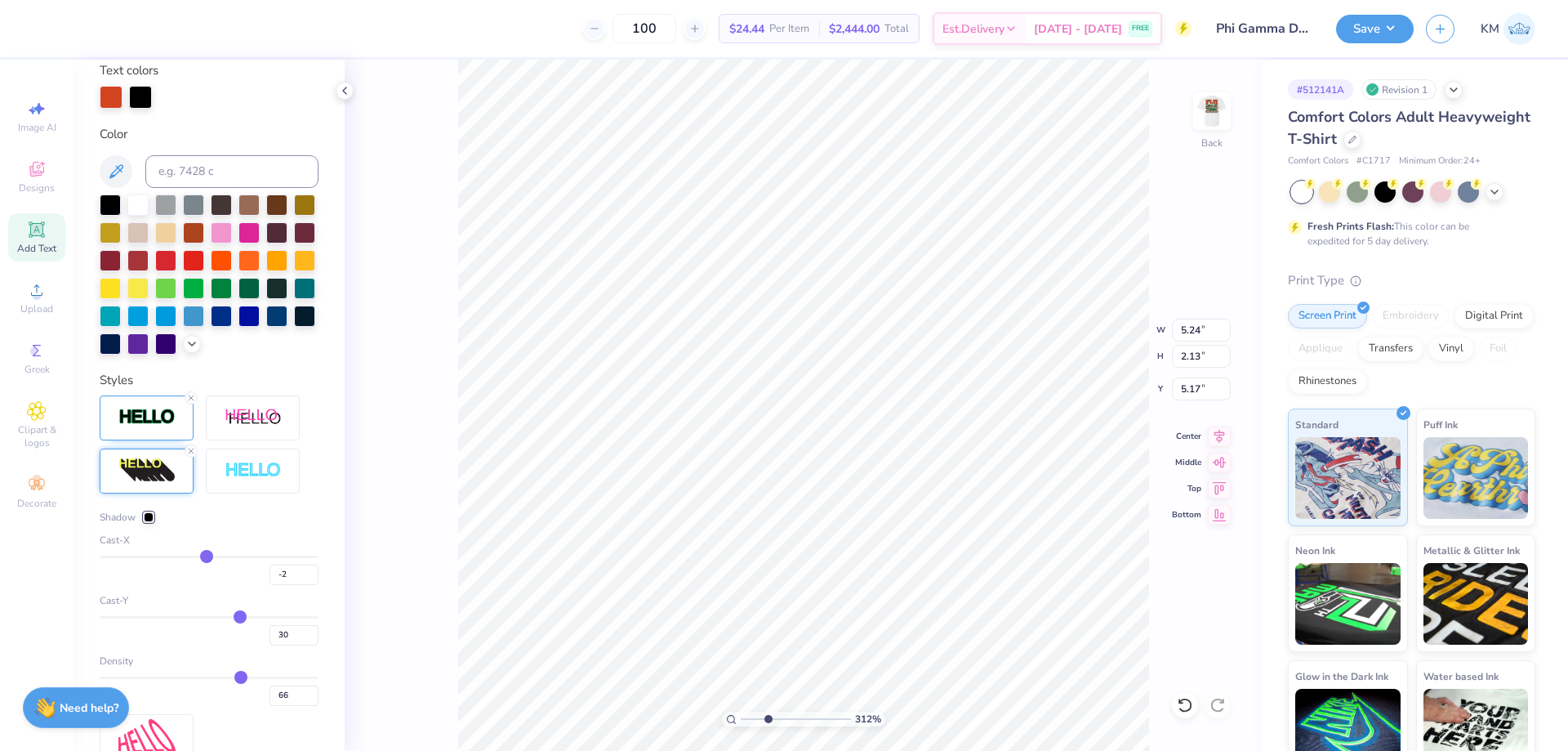
type input "-4"
type input "-5"
type input "-6"
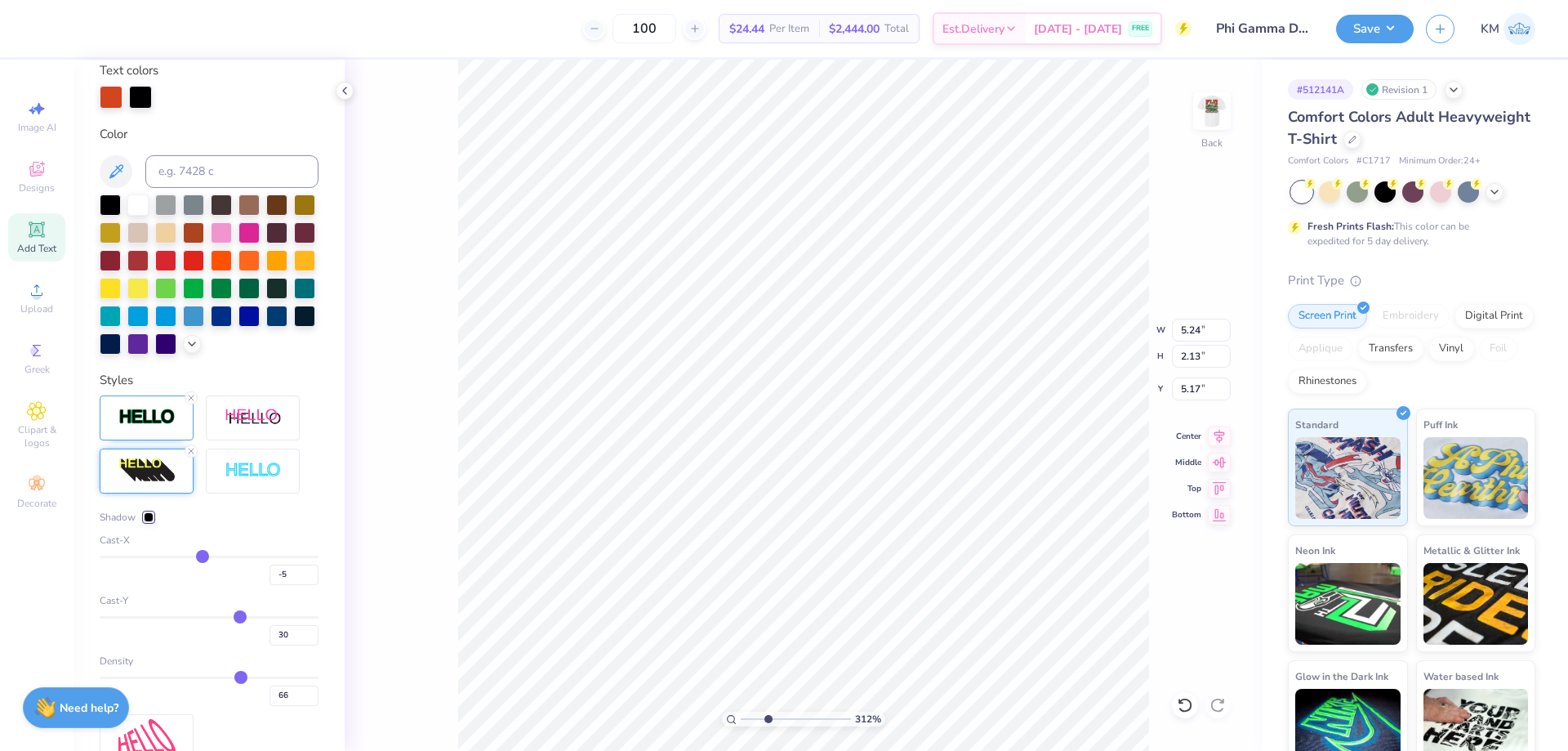
type input "-6"
type input "-9"
type input "-10"
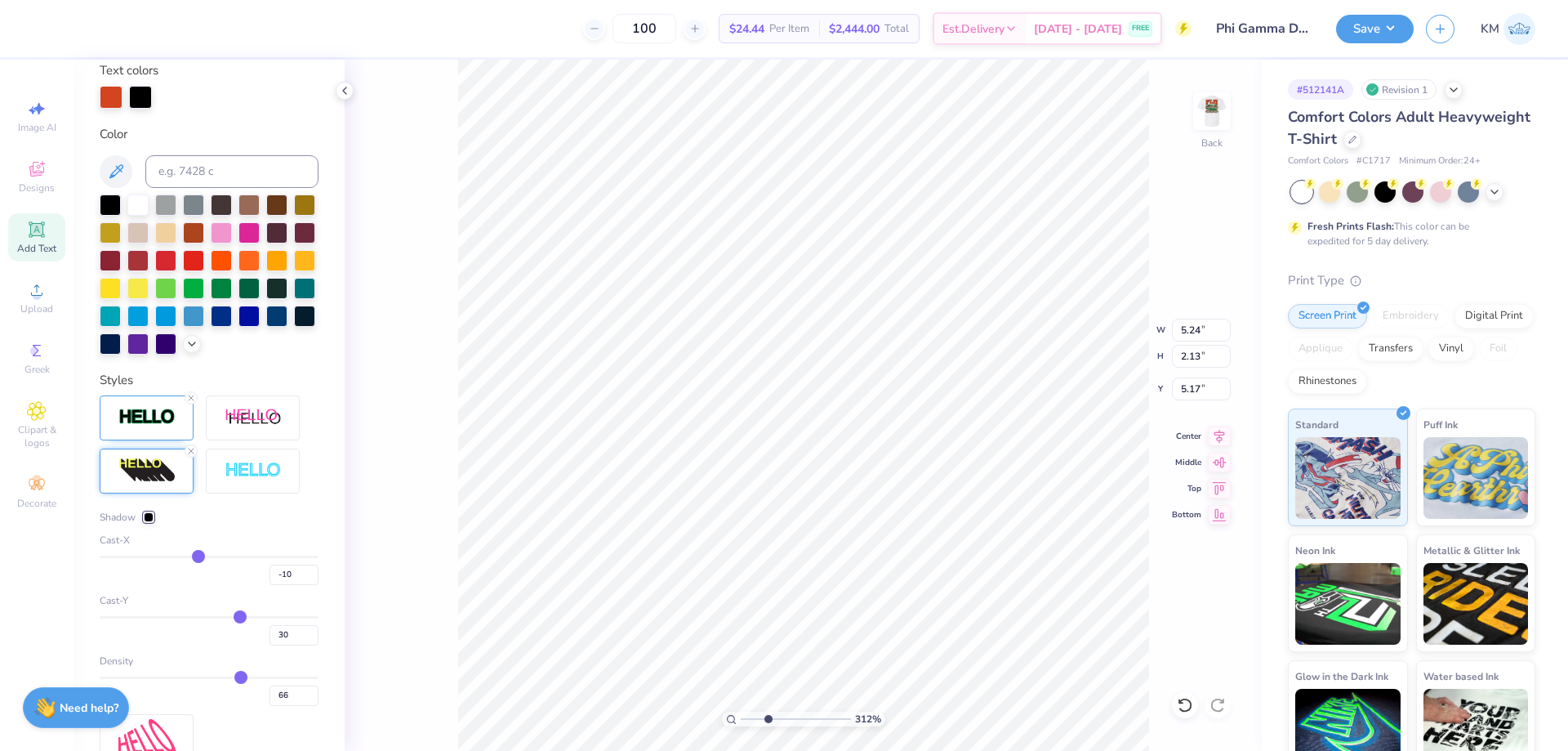
type input "-11"
drag, startPoint x: 228, startPoint y: 585, endPoint x: 192, endPoint y: 587, distance: 36.1
type input "-11"
click at [192, 558] on input "range" at bounding box center [209, 556] width 219 height 3
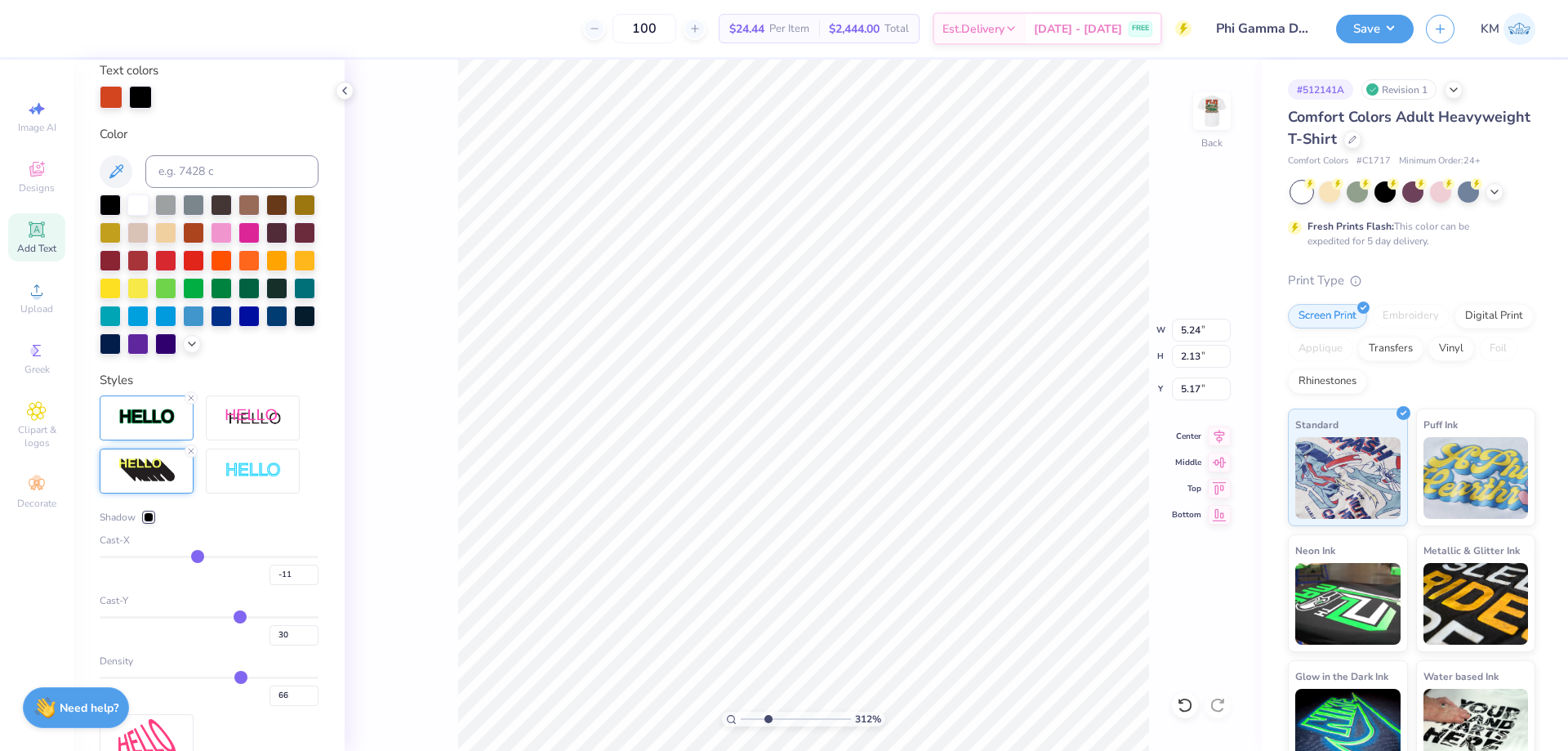
type input "4.48"
type input "-6"
type input "-5"
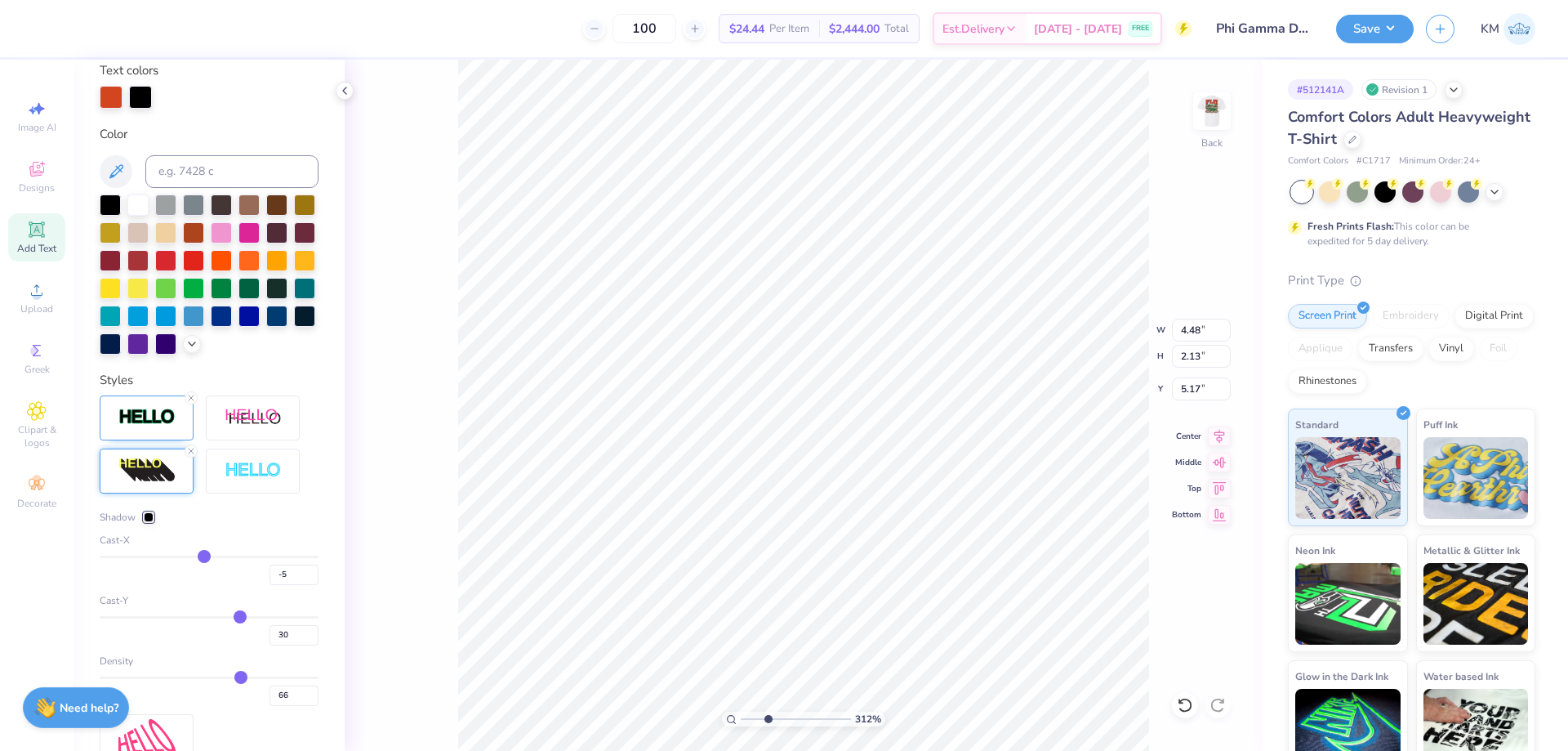
type input "-4"
type input "-2"
type input "0"
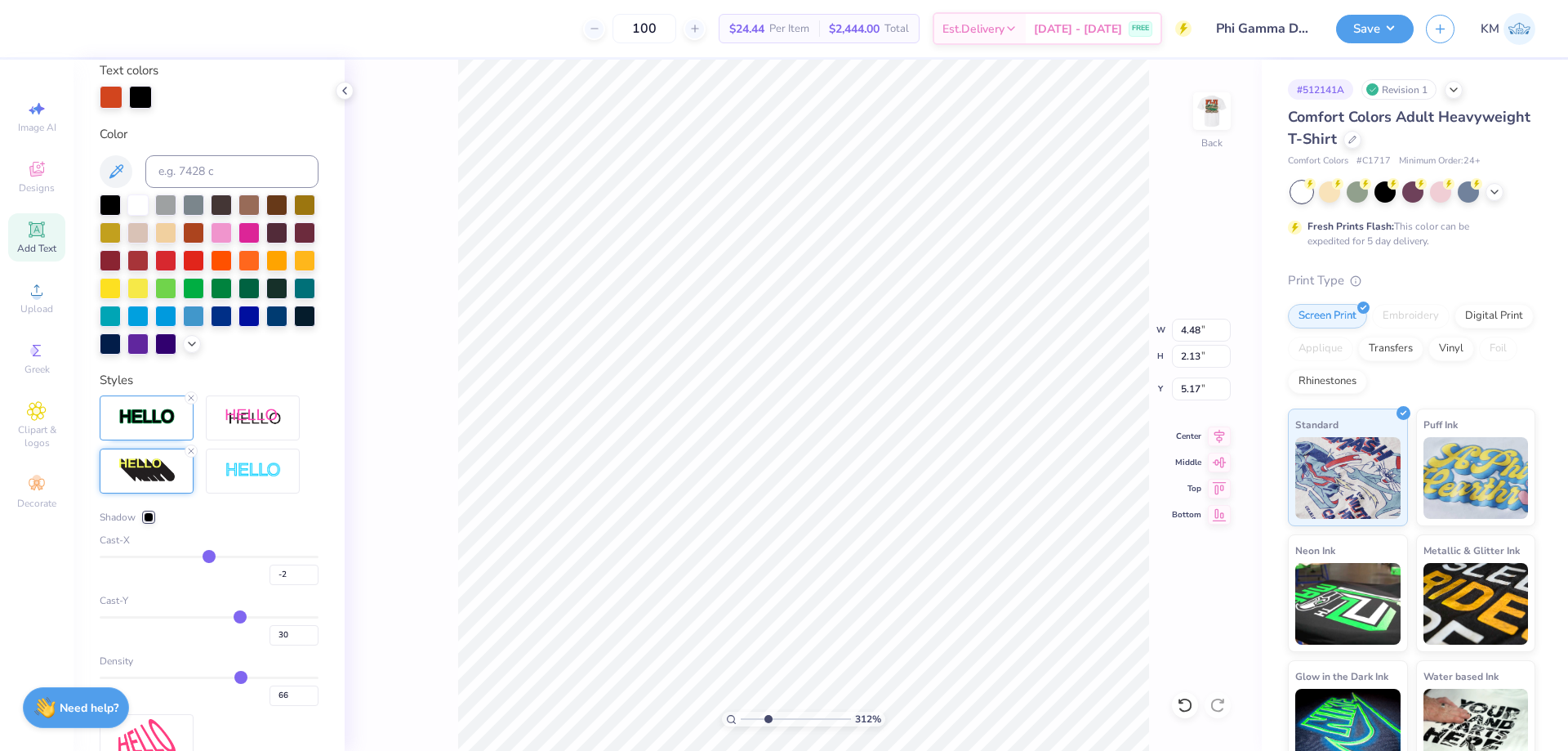
type input "0"
type input "2"
type input "4"
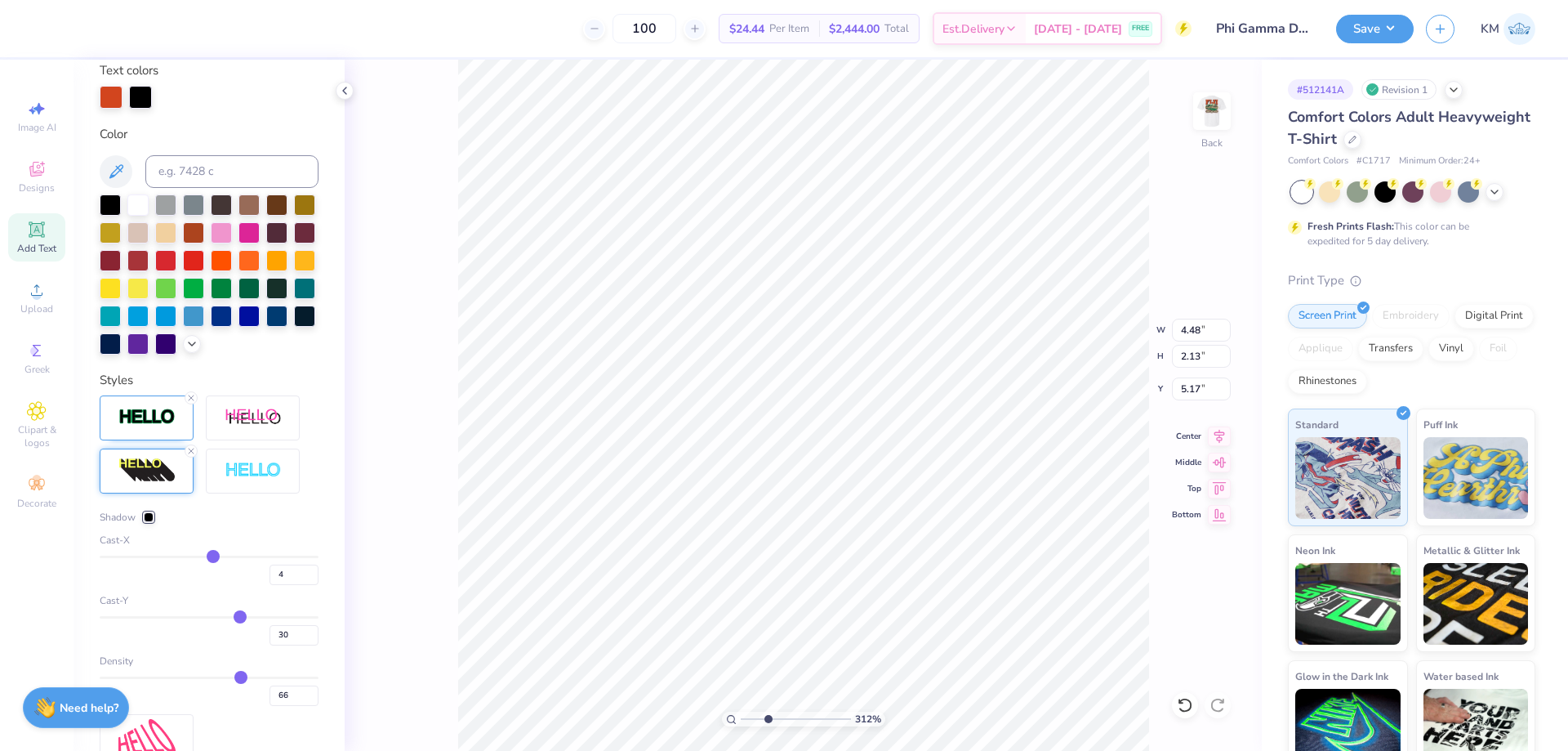
type input "5"
type input "6"
type input "7"
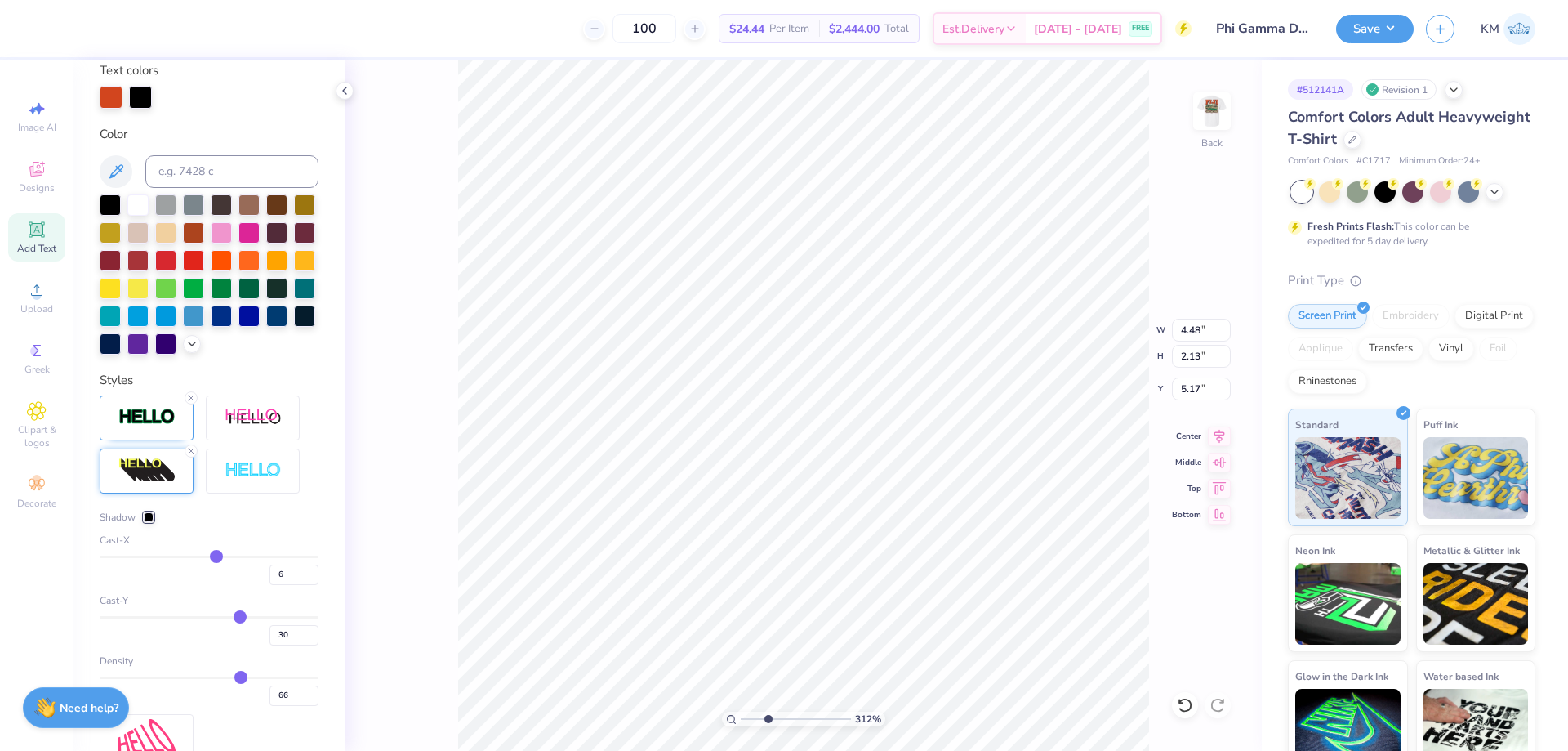
type input "7"
drag, startPoint x: 196, startPoint y: 586, endPoint x: 210, endPoint y: 585, distance: 14.0
type input "7"
click at [210, 558] on input "range" at bounding box center [209, 556] width 219 height 3
type input "4.32"
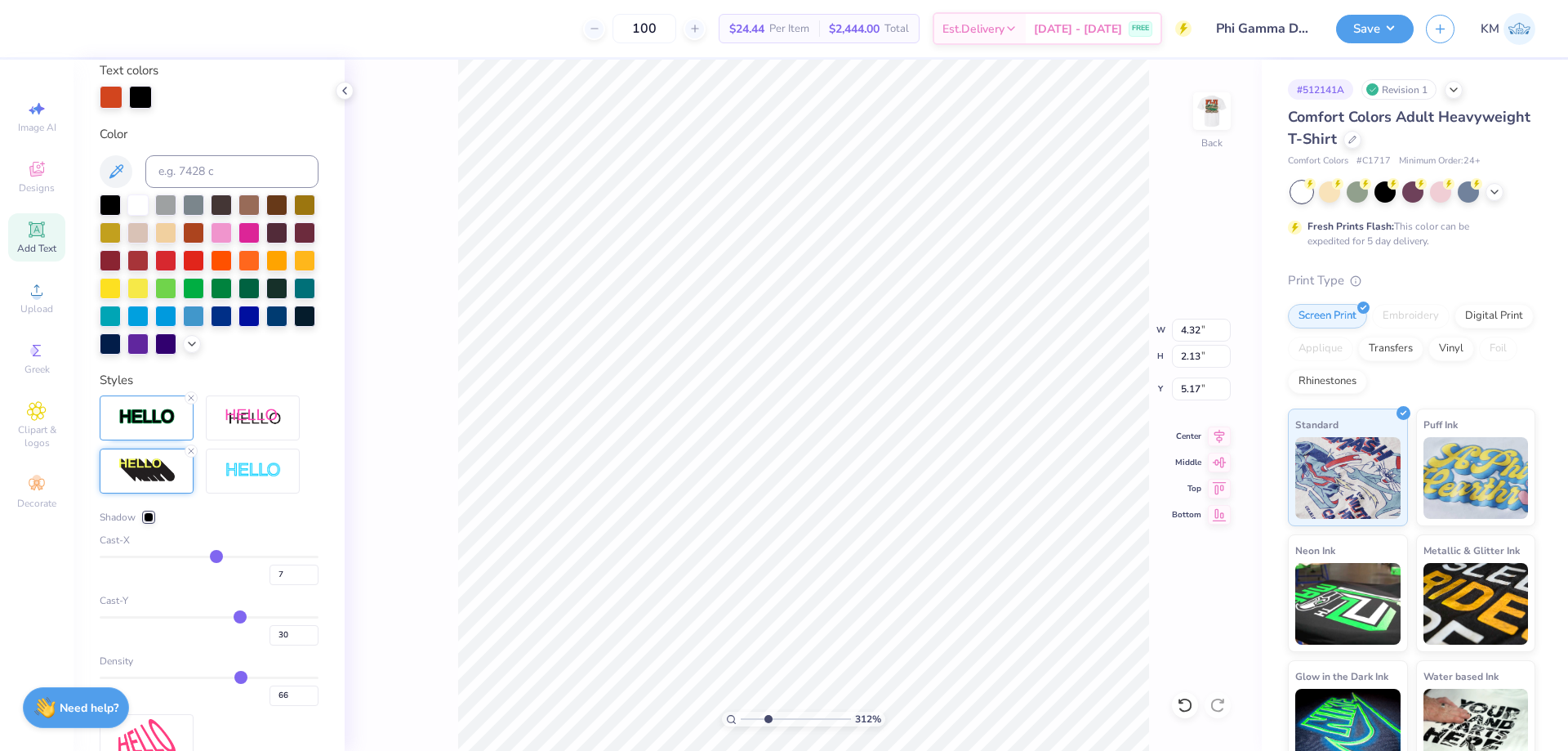
type input "22"
type input "19"
drag, startPoint x: 225, startPoint y: 643, endPoint x: 201, endPoint y: 643, distance: 24.0
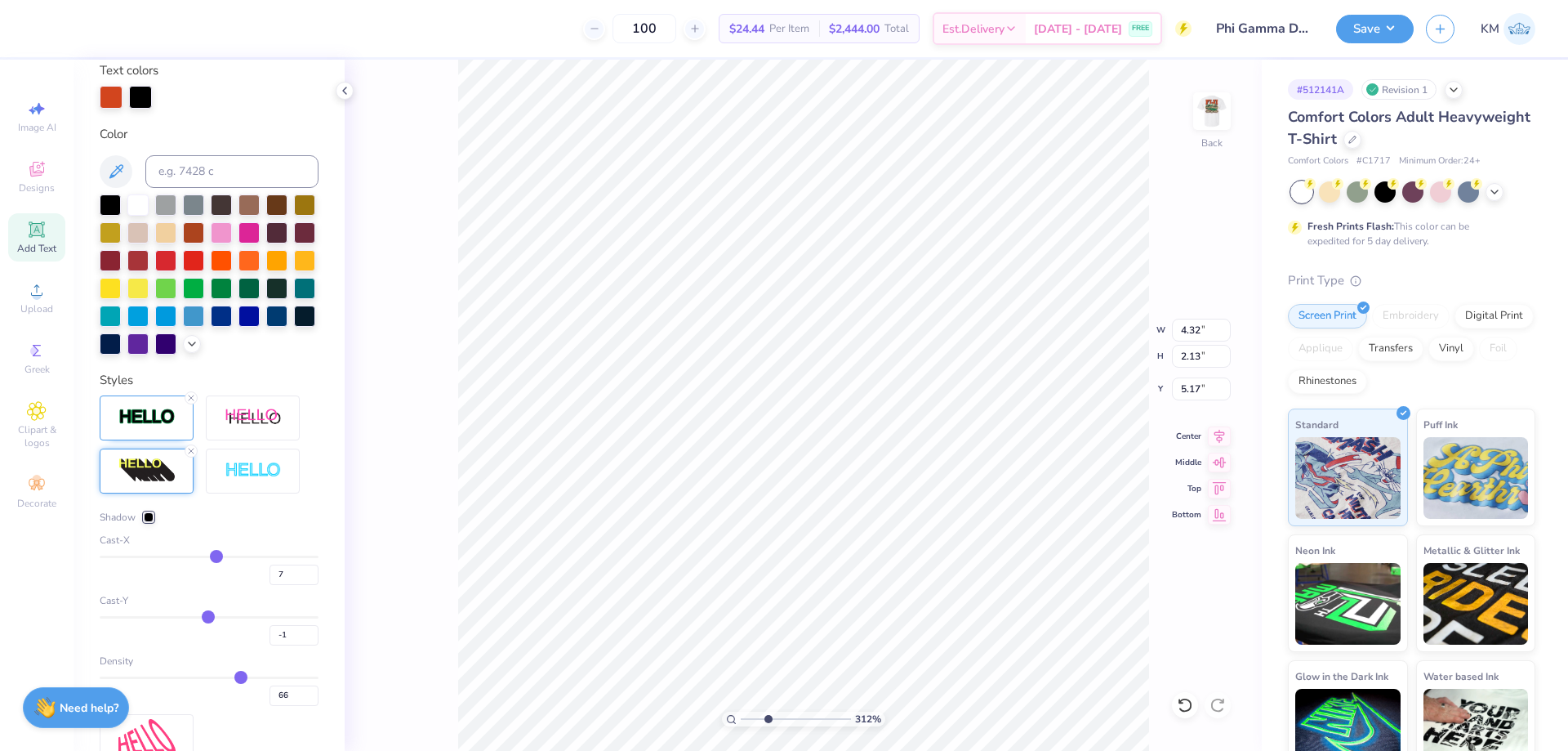
click at [201, 619] on input "range" at bounding box center [209, 617] width 219 height 3
click at [209, 619] on input "range" at bounding box center [209, 617] width 219 height 3
click at [212, 619] on input "range" at bounding box center [209, 617] width 219 height 3
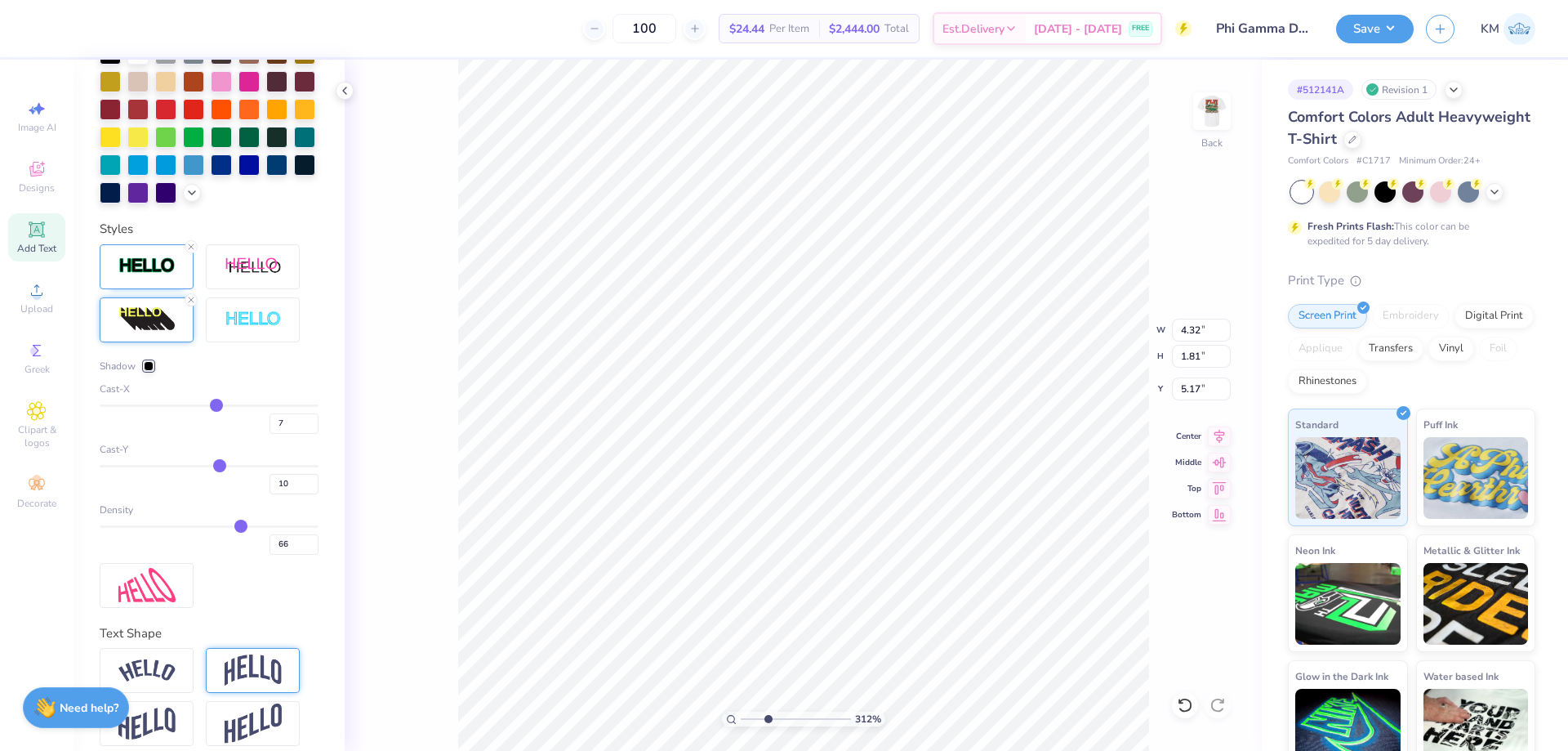
scroll to position [473, 0]
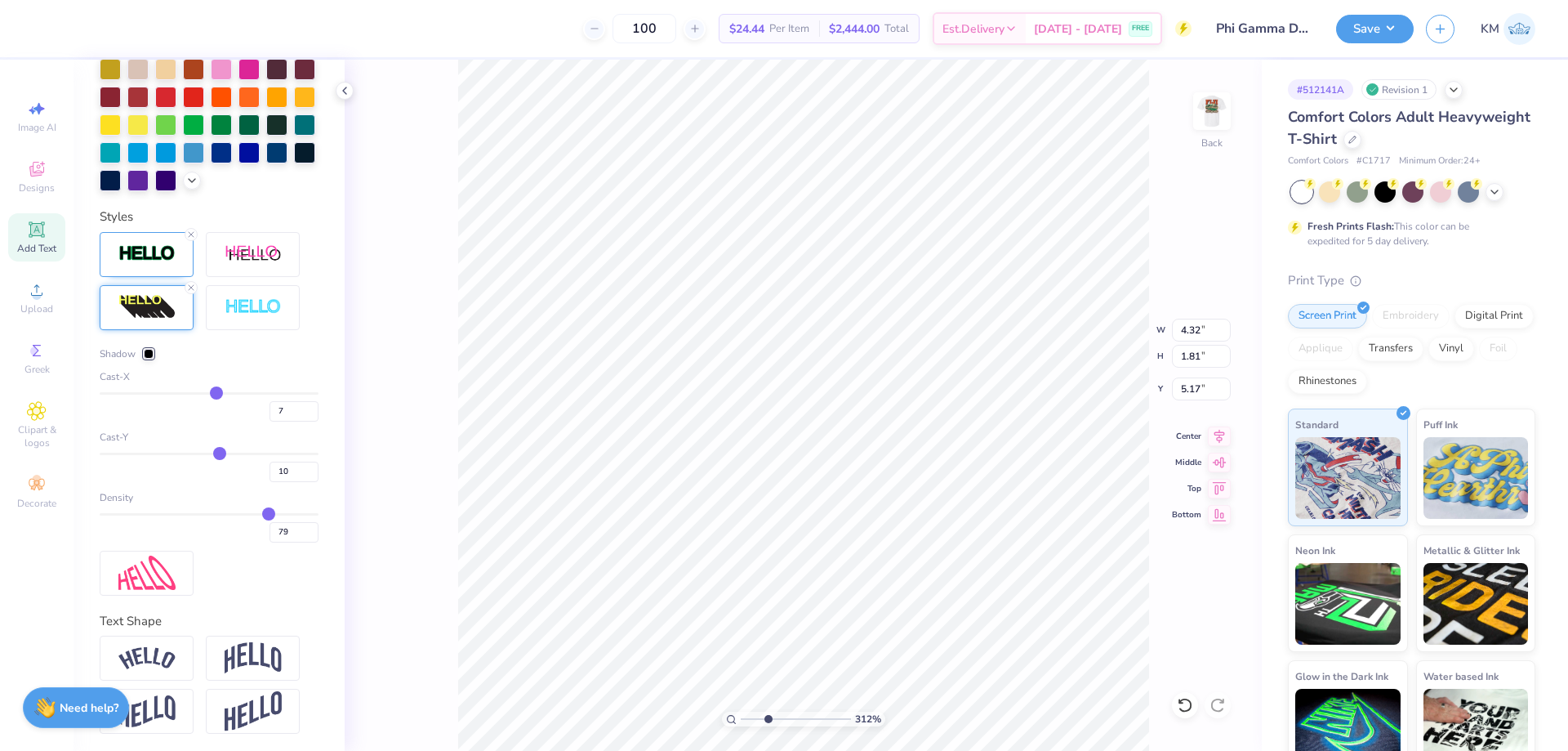
drag, startPoint x: 232, startPoint y: 541, endPoint x: 258, endPoint y: 540, distance: 26.0
click at [258, 516] on input "range" at bounding box center [209, 514] width 219 height 3
click at [251, 516] on input "range" at bounding box center [209, 514] width 219 height 3
drag, startPoint x: 251, startPoint y: 541, endPoint x: 189, endPoint y: 539, distance: 62.0
click at [140, 516] on input "range" at bounding box center [209, 514] width 219 height 3
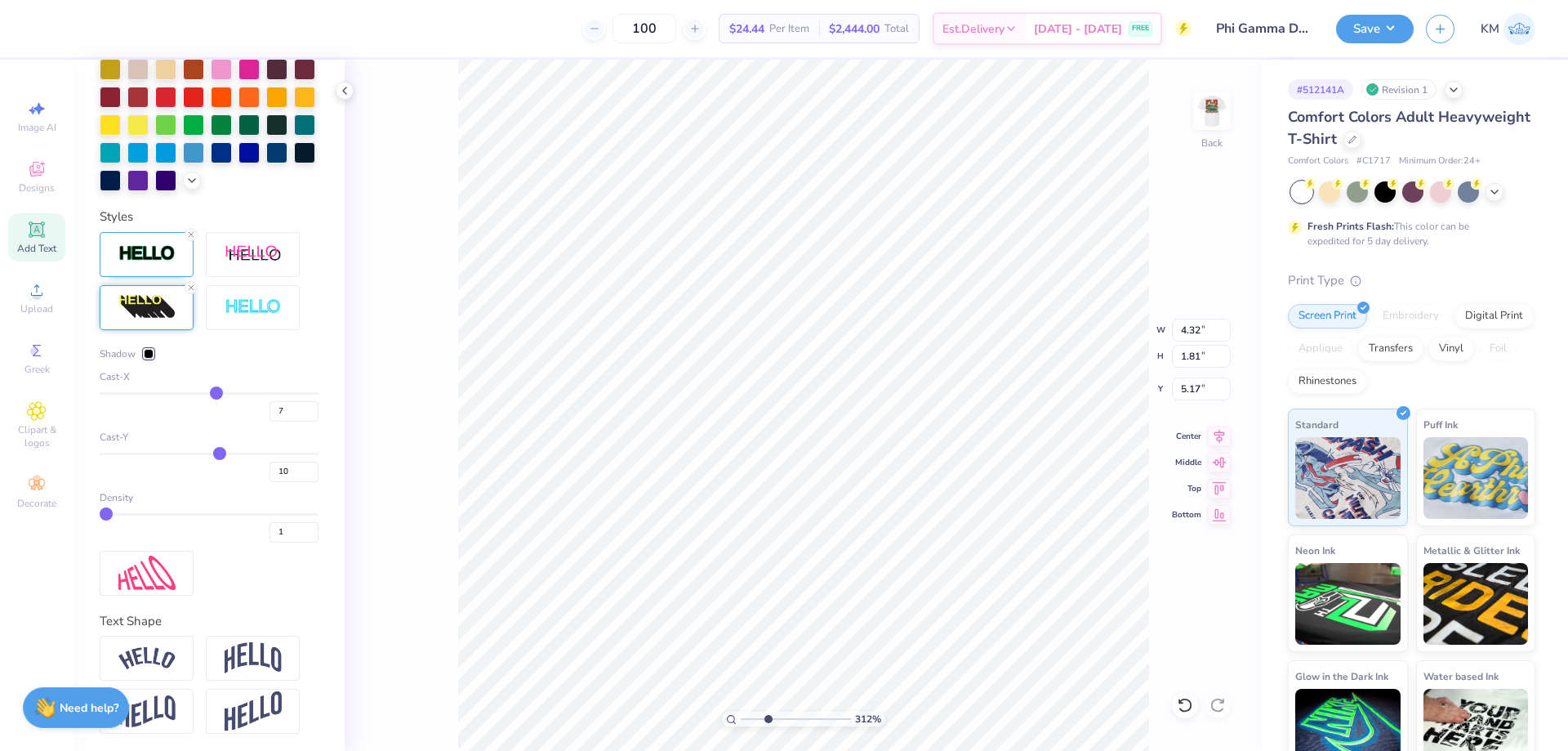
drag, startPoint x: 139, startPoint y: 543, endPoint x: 87, endPoint y: 546, distance: 52.1
click at [99, 516] on input "range" at bounding box center [209, 514] width 219 height 3
drag, startPoint x: 213, startPoint y: 480, endPoint x: 204, endPoint y: 482, distance: 9.2
click at [204, 455] on input "range" at bounding box center [209, 453] width 219 height 3
click at [211, 455] on input "range" at bounding box center [209, 453] width 219 height 3
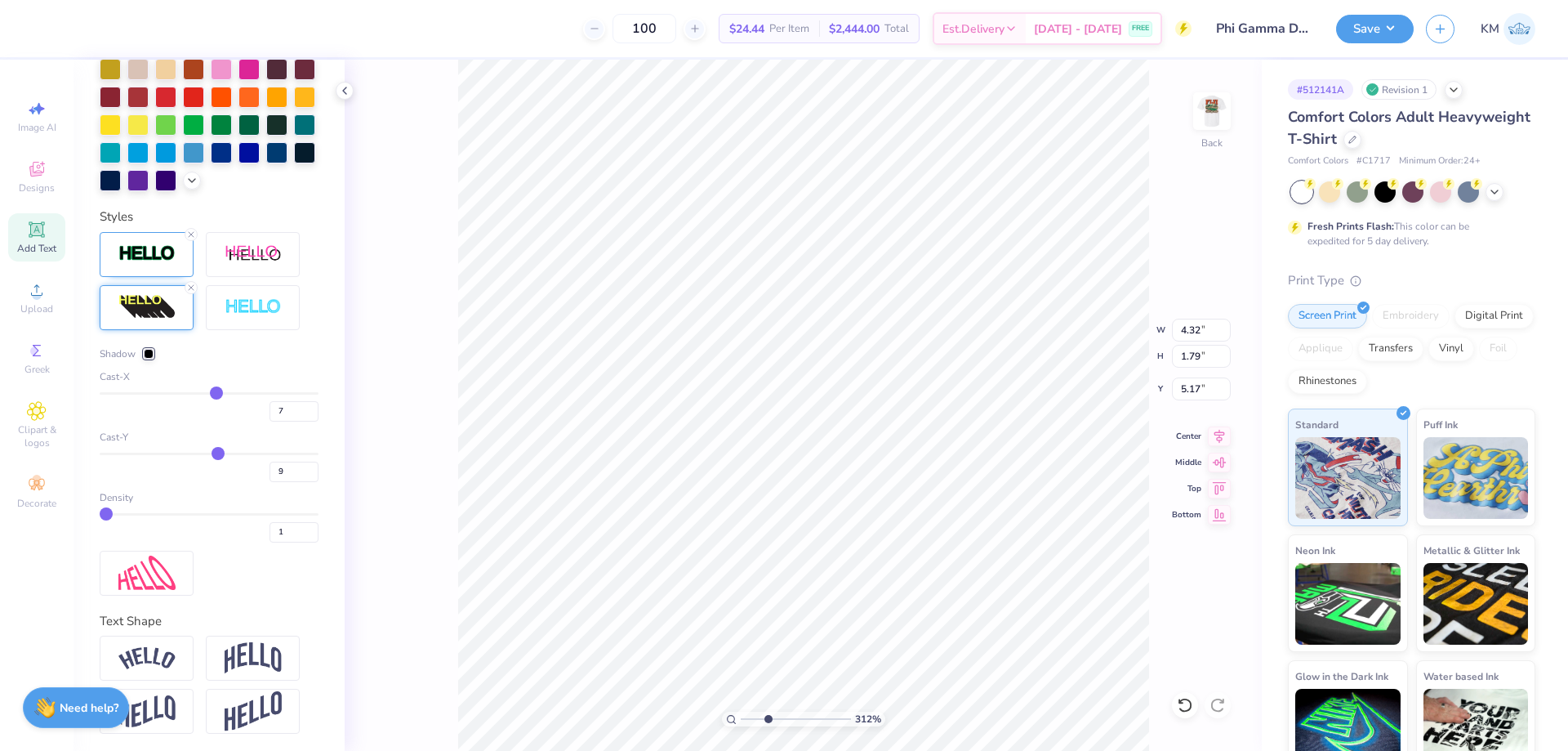
click at [196, 422] on div "7" at bounding box center [209, 407] width 219 height 29
drag, startPoint x: 206, startPoint y: 417, endPoint x: 197, endPoint y: 417, distance: 9.0
click at [197, 394] on input "range" at bounding box center [209, 394] width 219 height 3
click at [199, 394] on input "range" at bounding box center [209, 394] width 219 height 3
click at [205, 394] on input "range" at bounding box center [209, 394] width 219 height 3
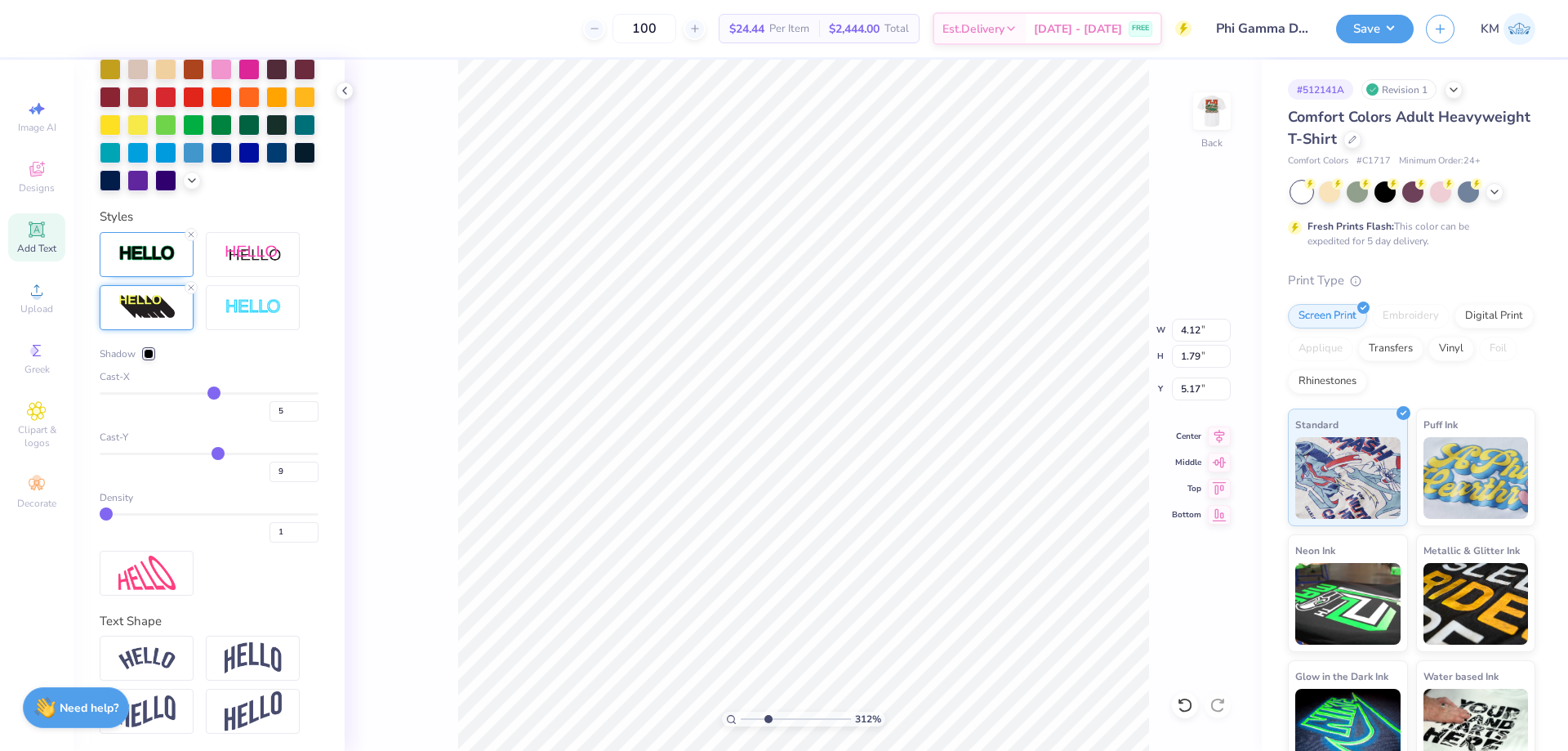
click at [209, 394] on input "range" at bounding box center [209, 394] width 219 height 3
drag, startPoint x: 274, startPoint y: 437, endPoint x: 256, endPoint y: 437, distance: 18.0
click at [256, 422] on div "5" at bounding box center [209, 407] width 219 height 29
drag, startPoint x: 768, startPoint y: 718, endPoint x: 752, endPoint y: 703, distance: 21.9
click at [752, 711] on input "range" at bounding box center [795, 718] width 110 height 15
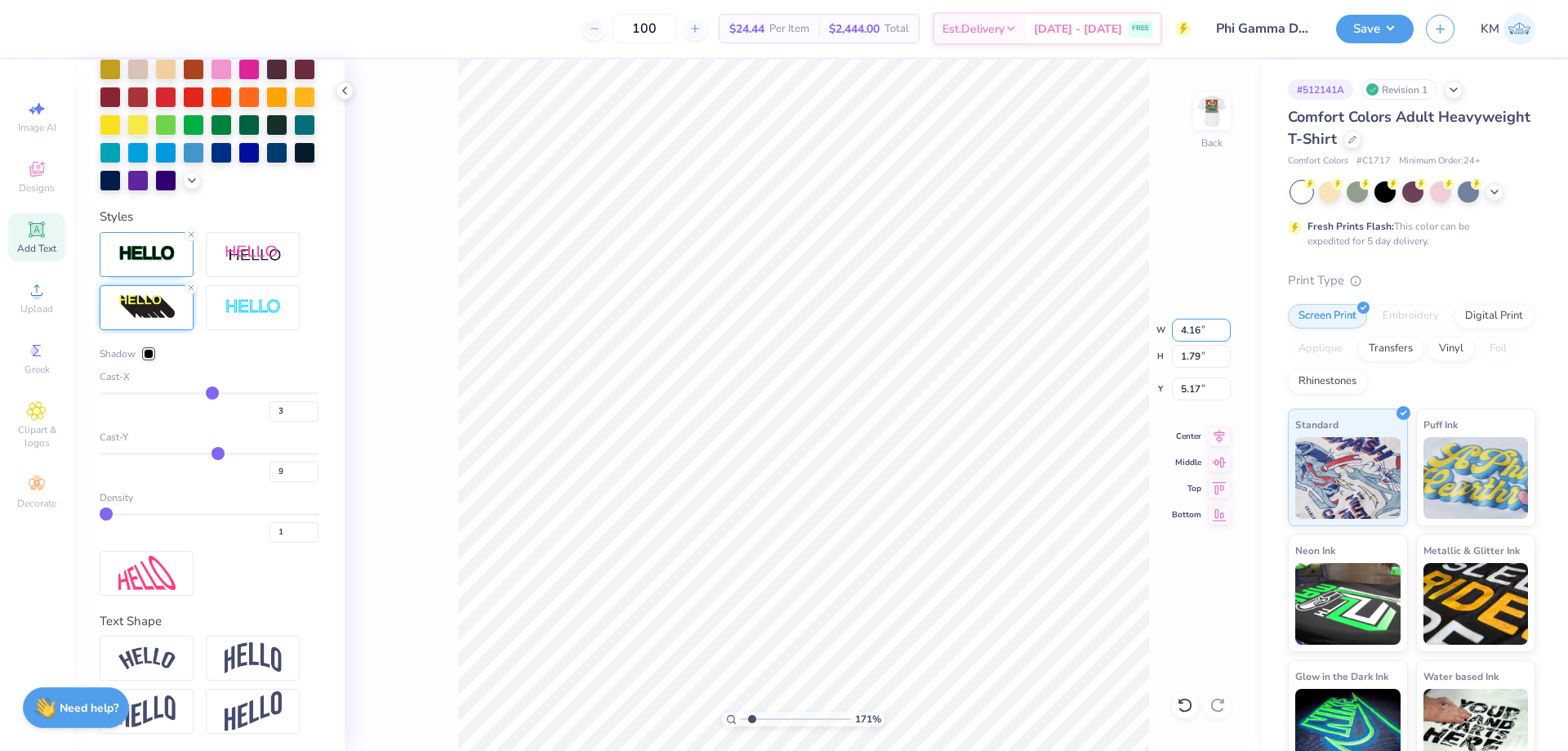
drag, startPoint x: 1201, startPoint y: 328, endPoint x: 1168, endPoint y: 326, distance: 33.1
click at [1169, 326] on div "171 % Back W 4.16 4.16 " H 1.79 1.79 " Y 5.17 5.17 " Center Middle Top Bottom" at bounding box center [803, 405] width 917 height 691
click at [1197, 328] on input "4.16" at bounding box center [1201, 330] width 59 height 23
click at [1200, 391] on input "5.31" at bounding box center [1201, 389] width 59 height 23
drag, startPoint x: 751, startPoint y: 716, endPoint x: 736, endPoint y: 717, distance: 15.0
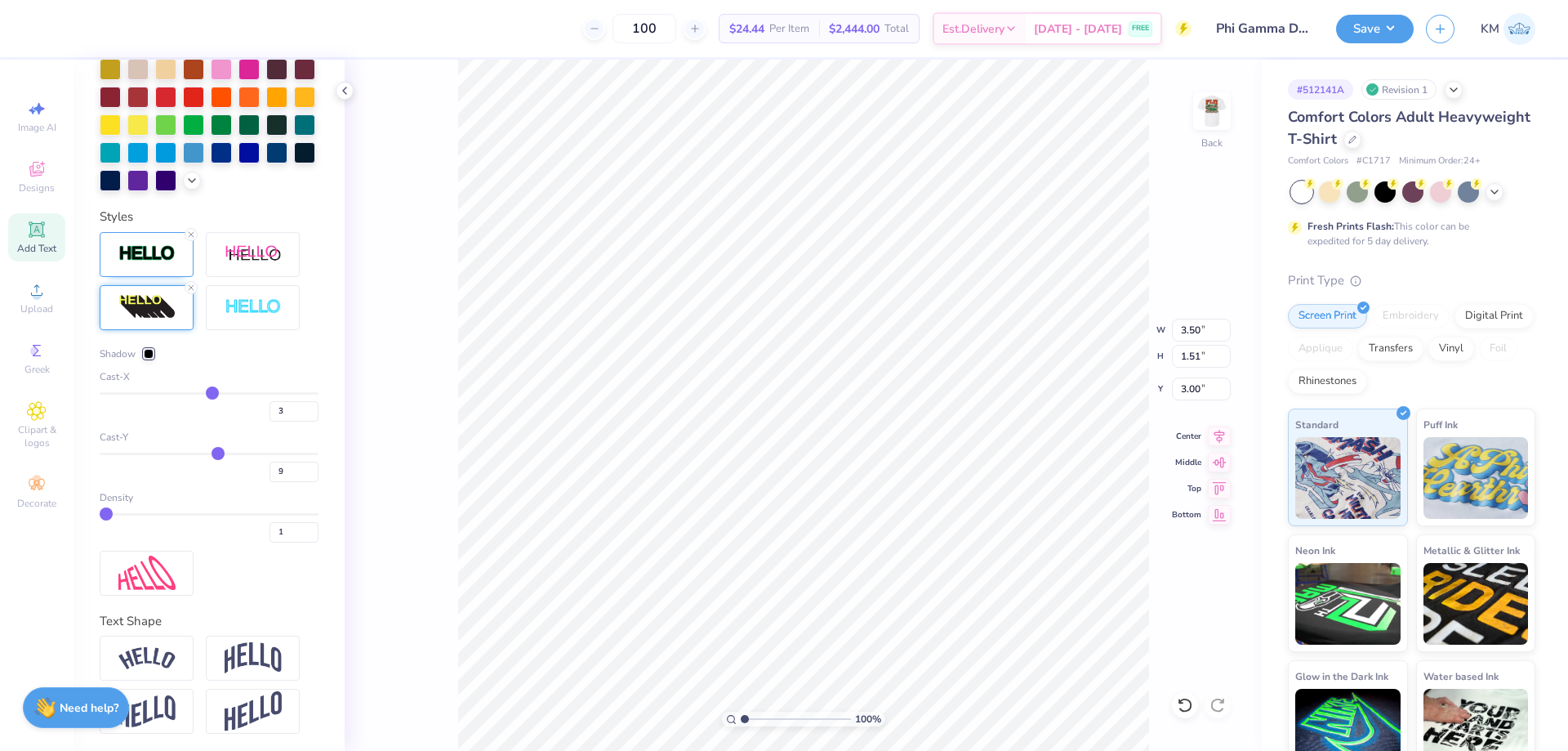
click at [741, 717] on input "range" at bounding box center [795, 718] width 110 height 15
click at [1212, 102] on img at bounding box center [1212, 111] width 65 height 65
click at [921, 519] on li "Ungroup" at bounding box center [927, 523] width 128 height 32
click at [1188, 701] on icon at bounding box center [1185, 705] width 17 height 17
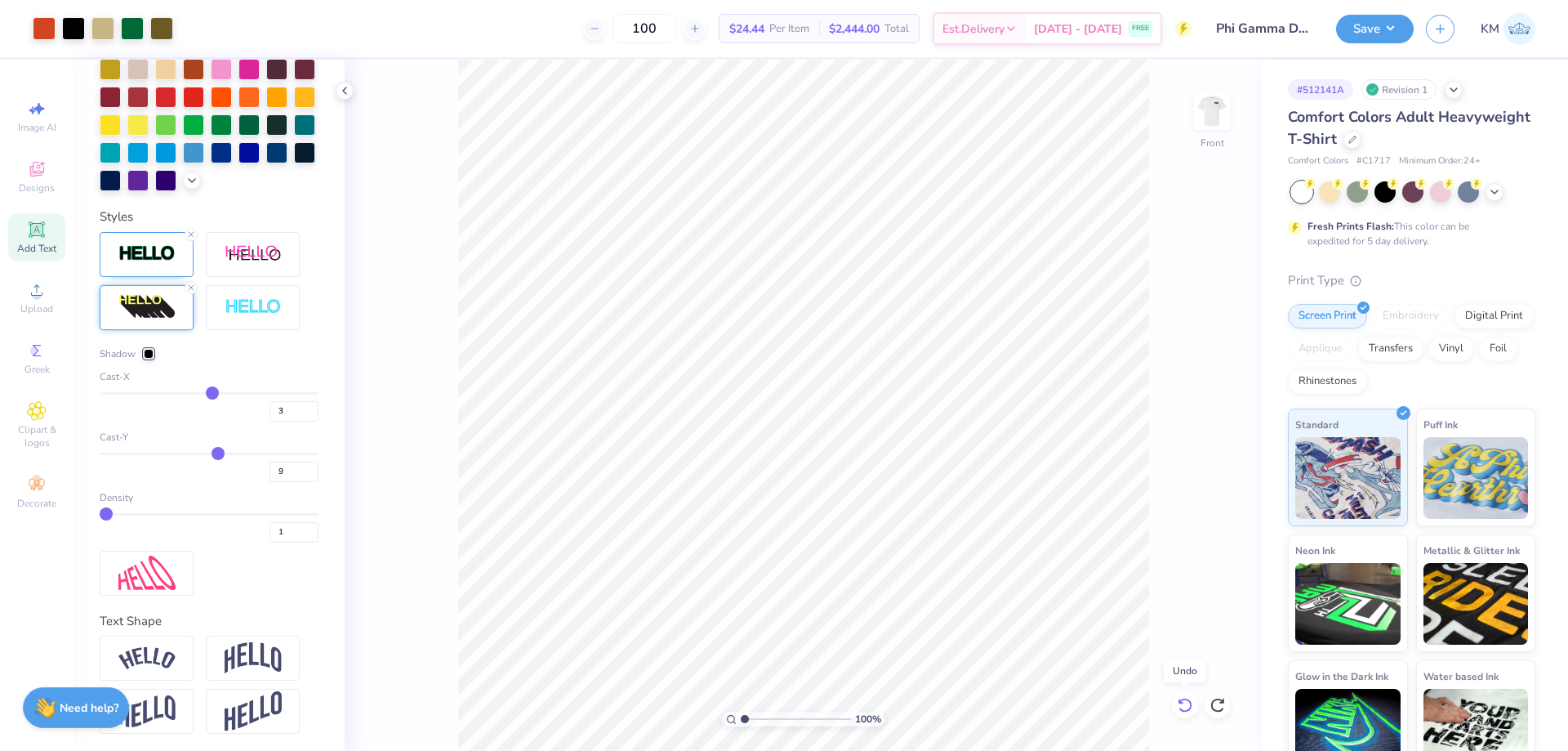
click at [1190, 694] on div at bounding box center [1185, 705] width 26 height 26
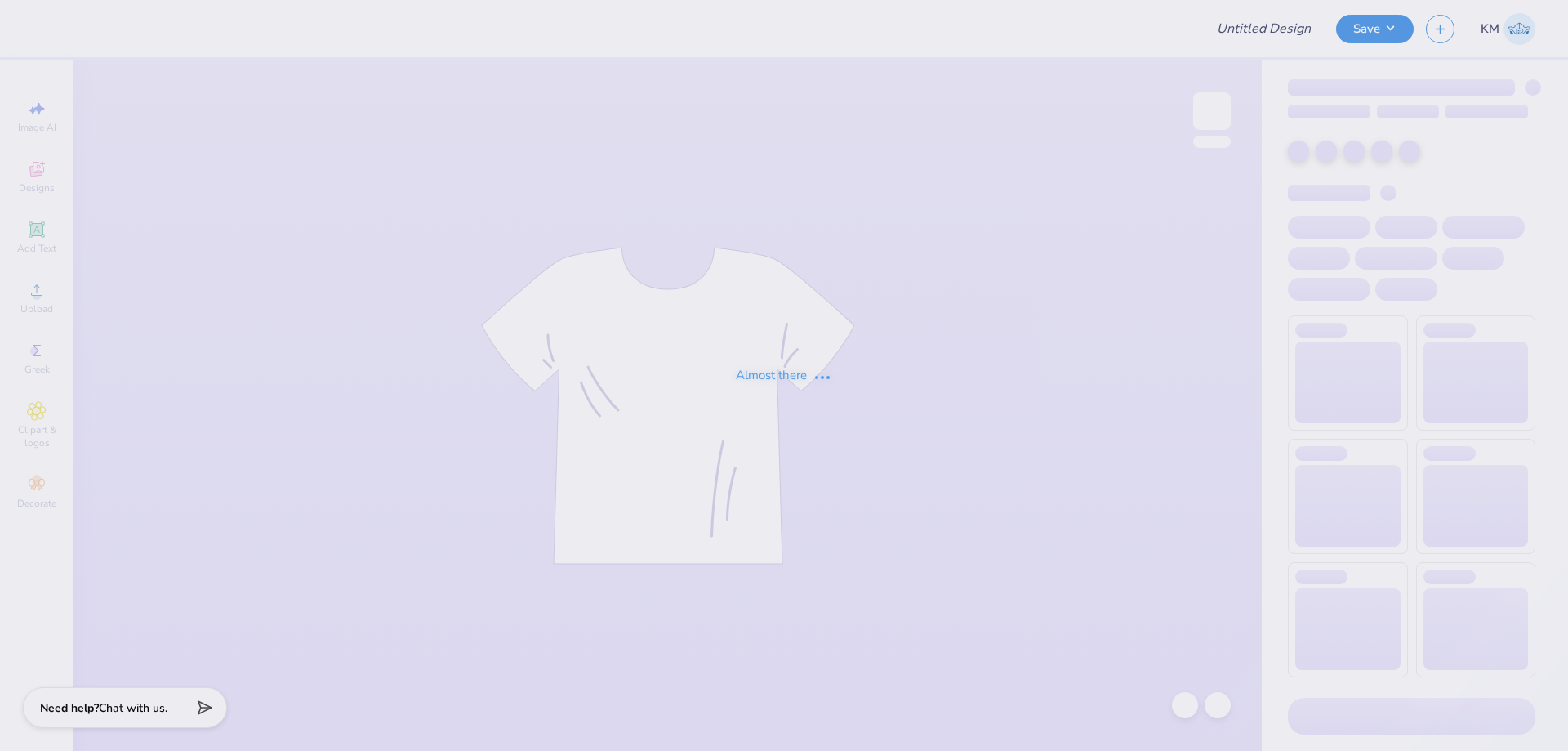
type input "RockTex Excavation, INC."
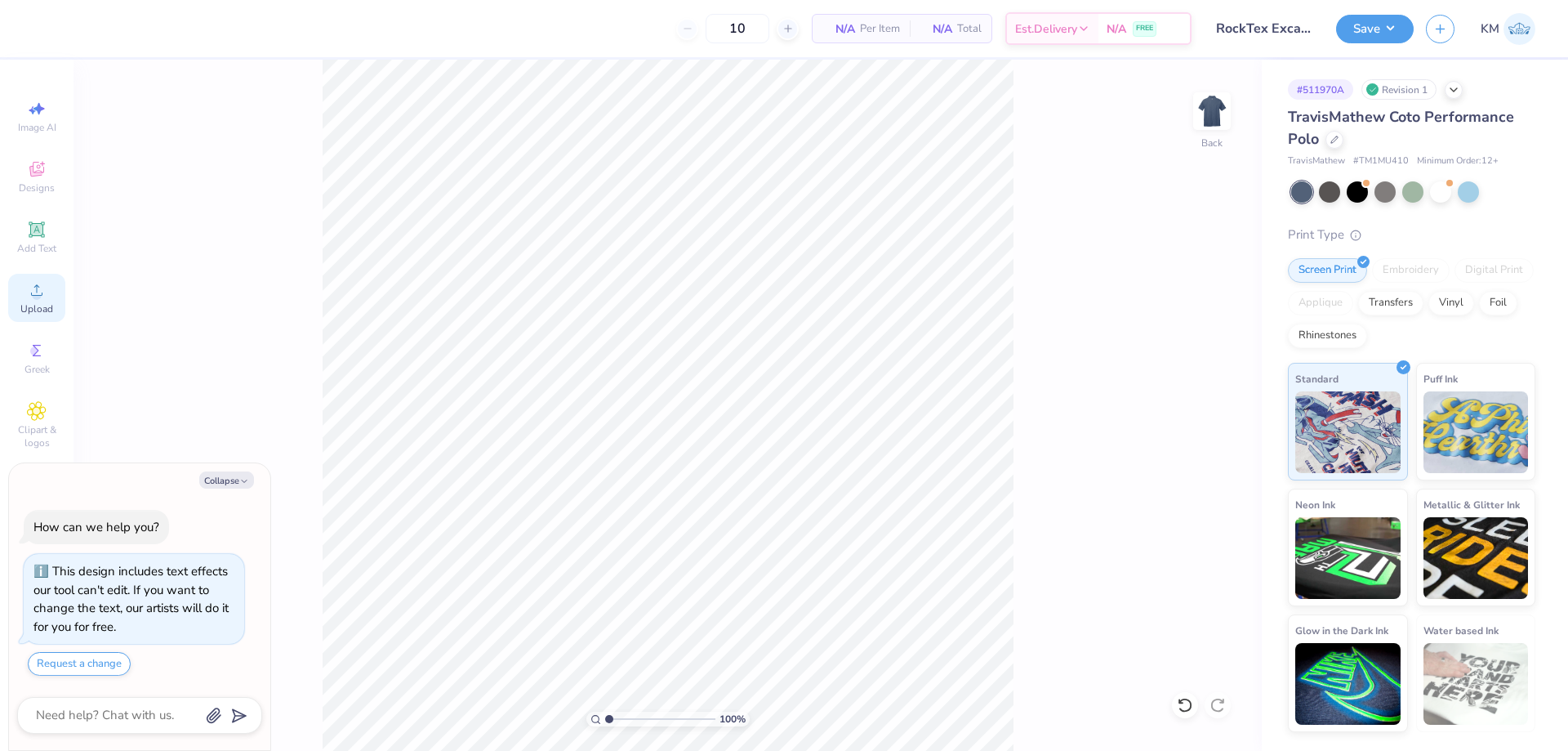
click at [40, 291] on icon at bounding box center [37, 290] width 19 height 19
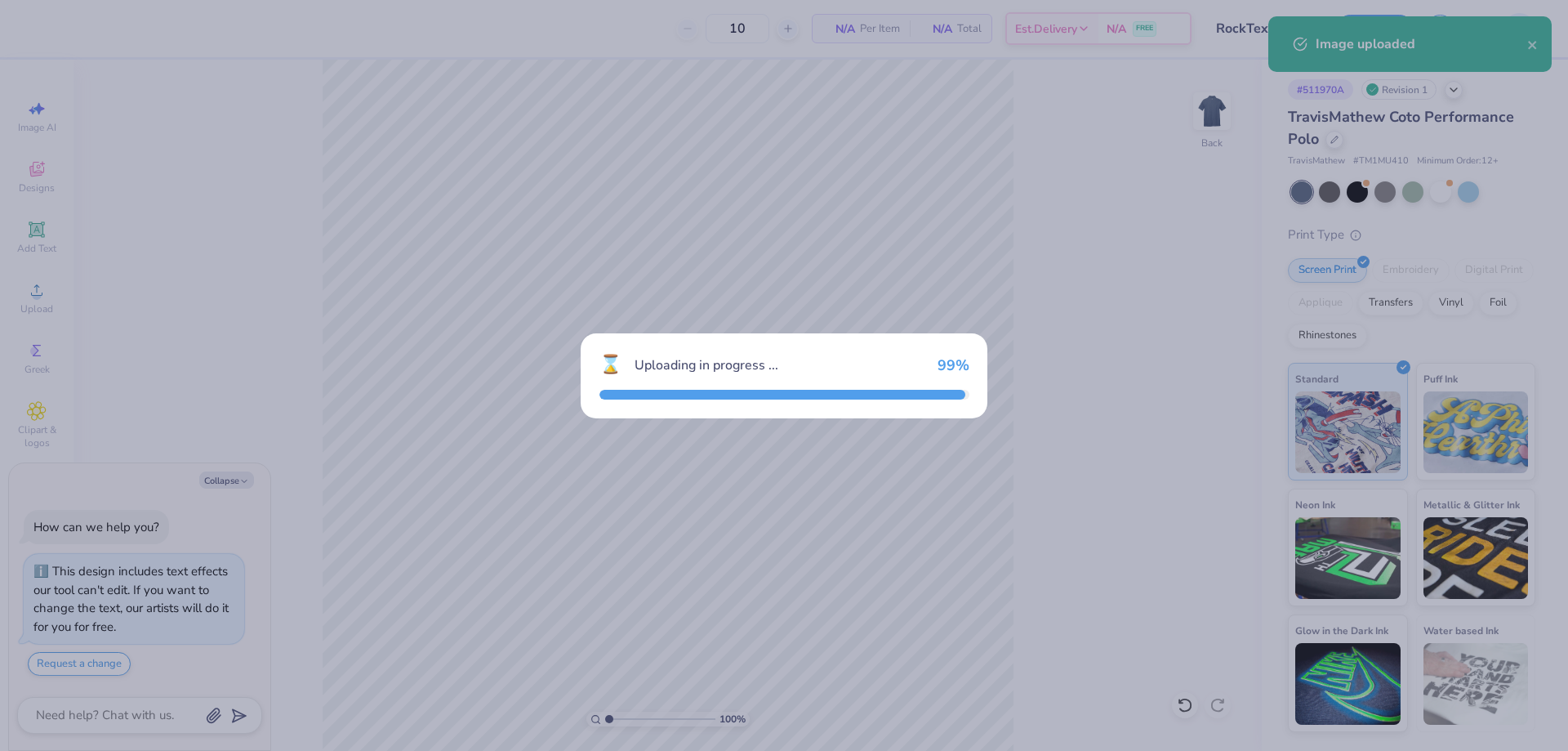
type textarea "x"
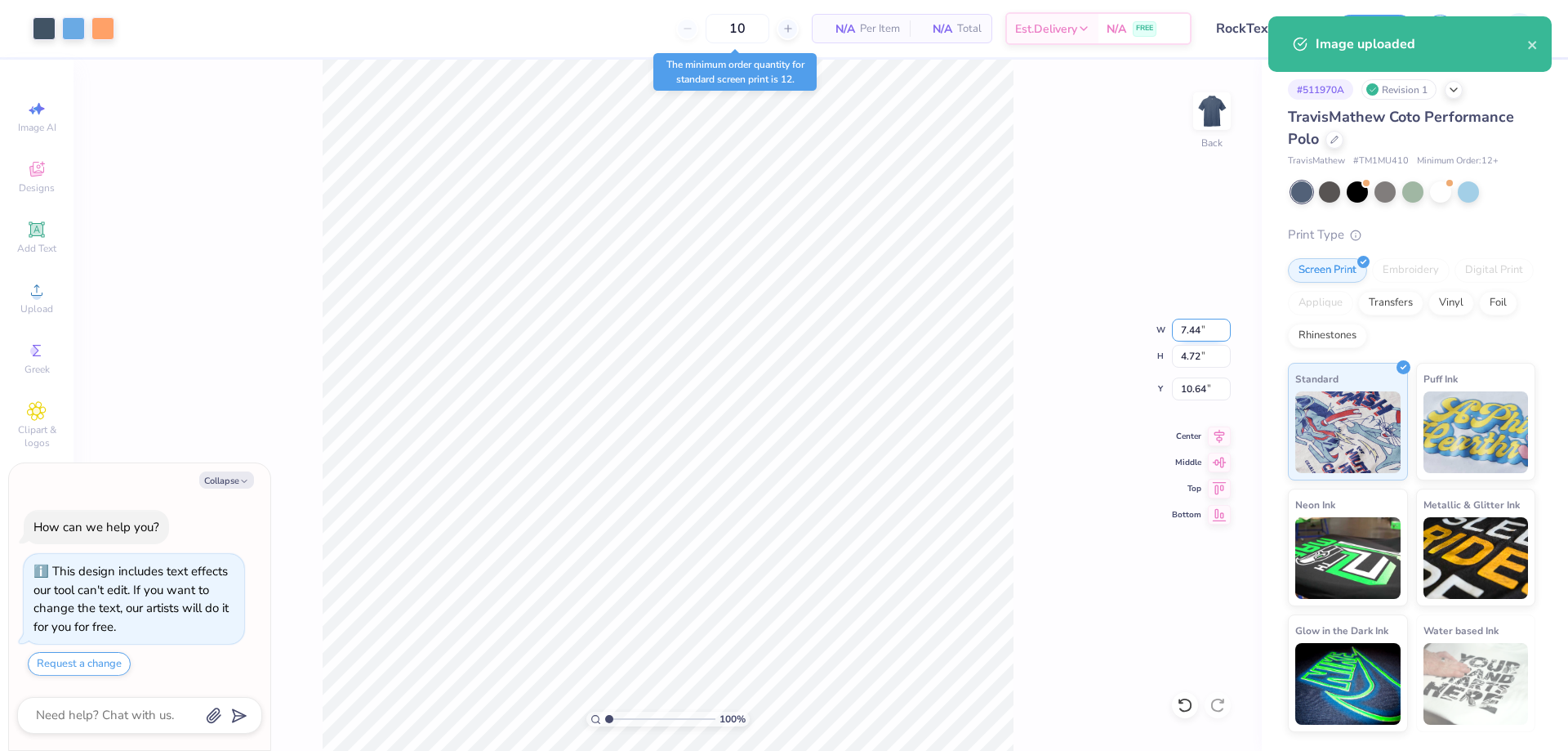
click at [1201, 338] on input "7.44" at bounding box center [1201, 330] width 59 height 23
type input "3.50"
type textarea "x"
type input "2.22"
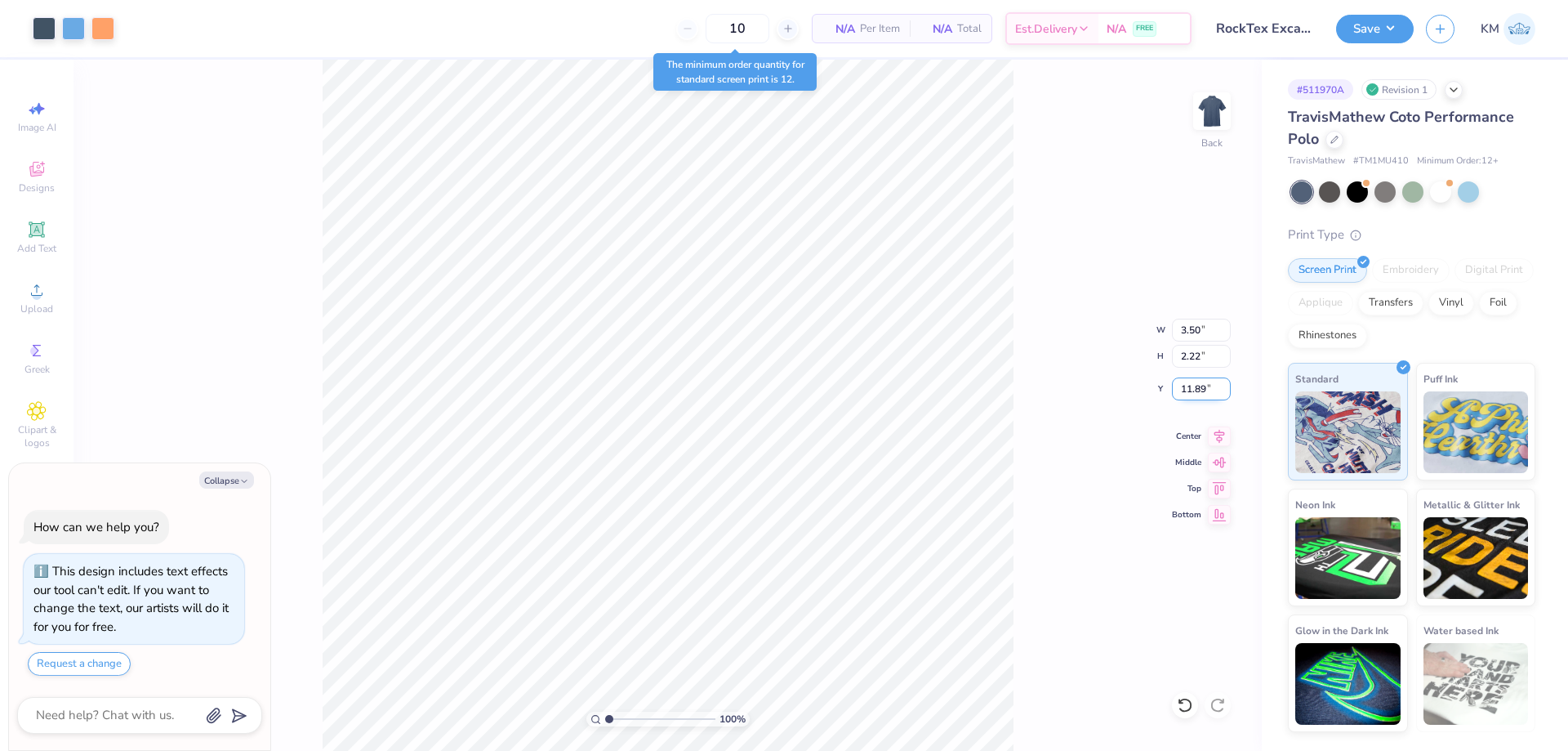
click at [1190, 387] on input "11.89" at bounding box center [1201, 389] width 59 height 23
type input "3"
type textarea "x"
type input "3.00"
click at [1218, 430] on icon at bounding box center [1220, 434] width 23 height 19
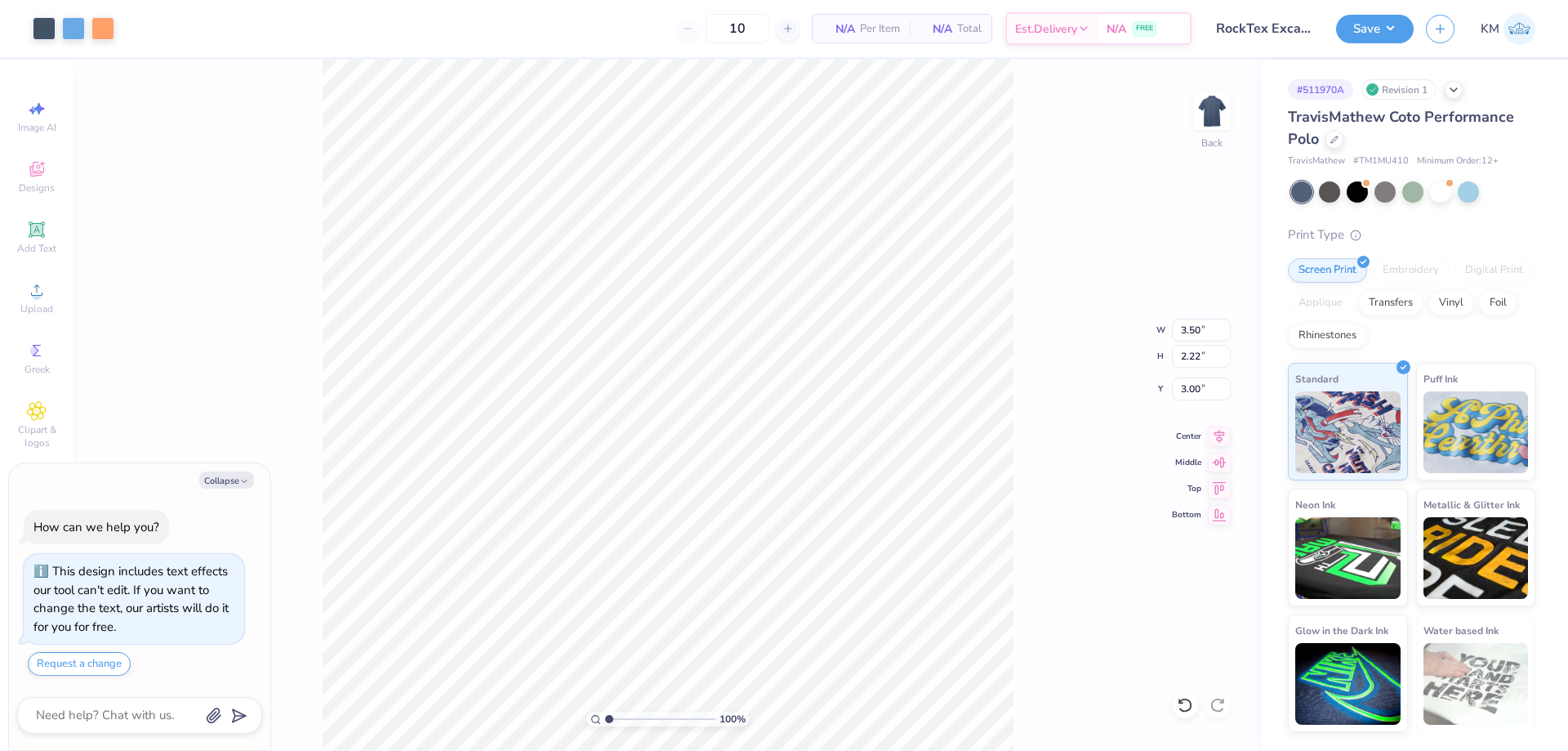
type textarea "x"
type input "1"
drag, startPoint x: 632, startPoint y: 722, endPoint x: 604, endPoint y: 718, distance: 28.3
click at [605, 718] on input "range" at bounding box center [660, 718] width 110 height 15
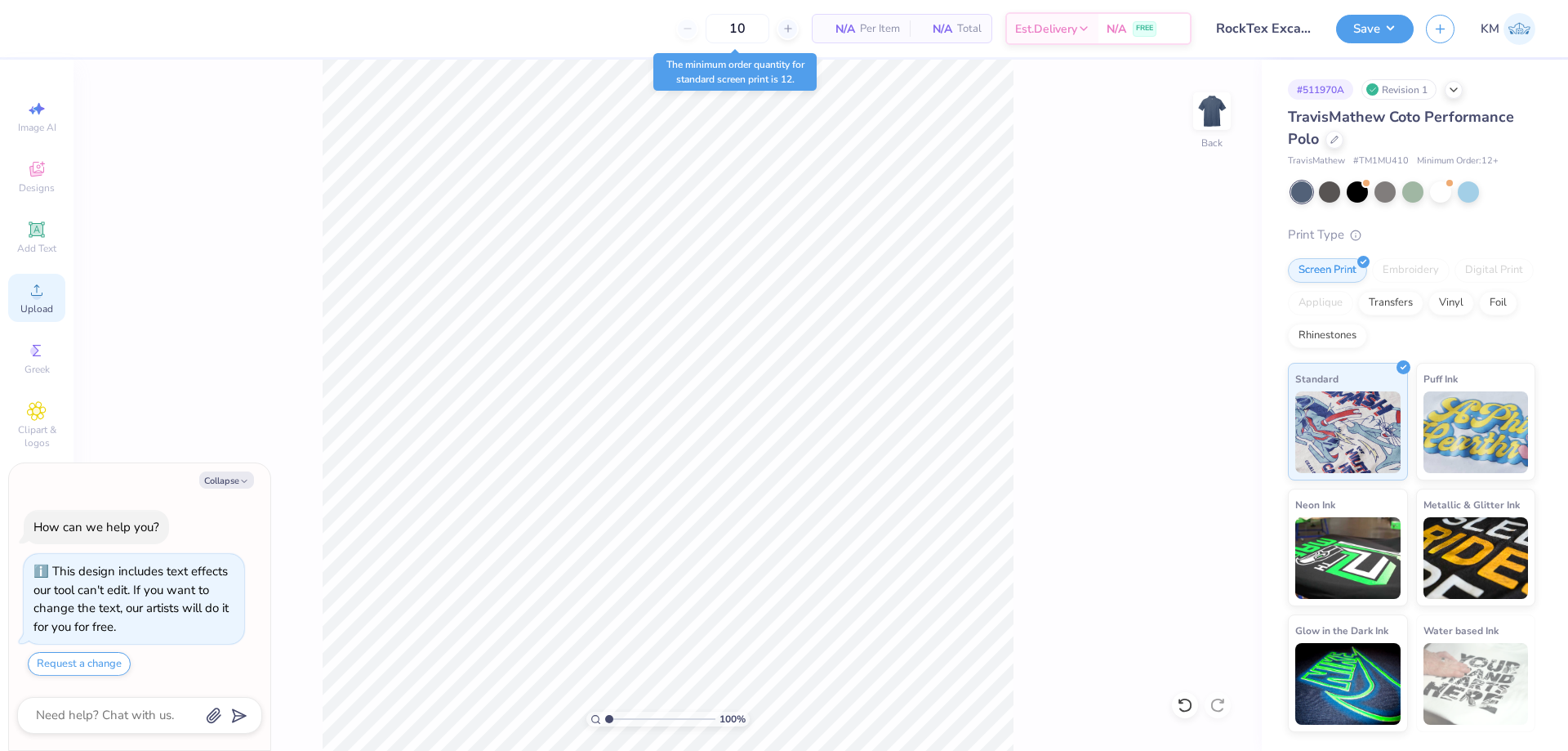
click at [45, 275] on div "Upload" at bounding box center [36, 298] width 57 height 48
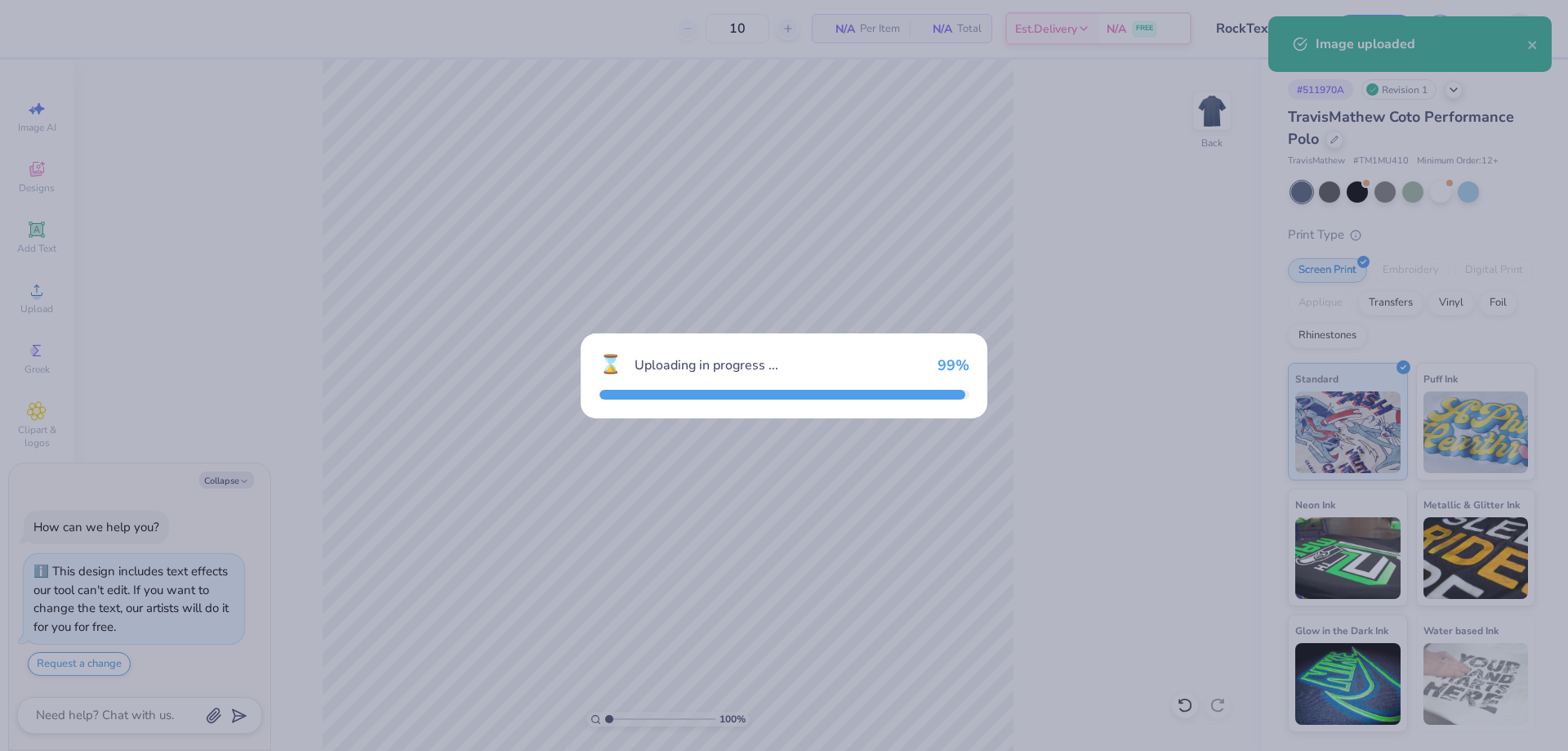
type textarea "x"
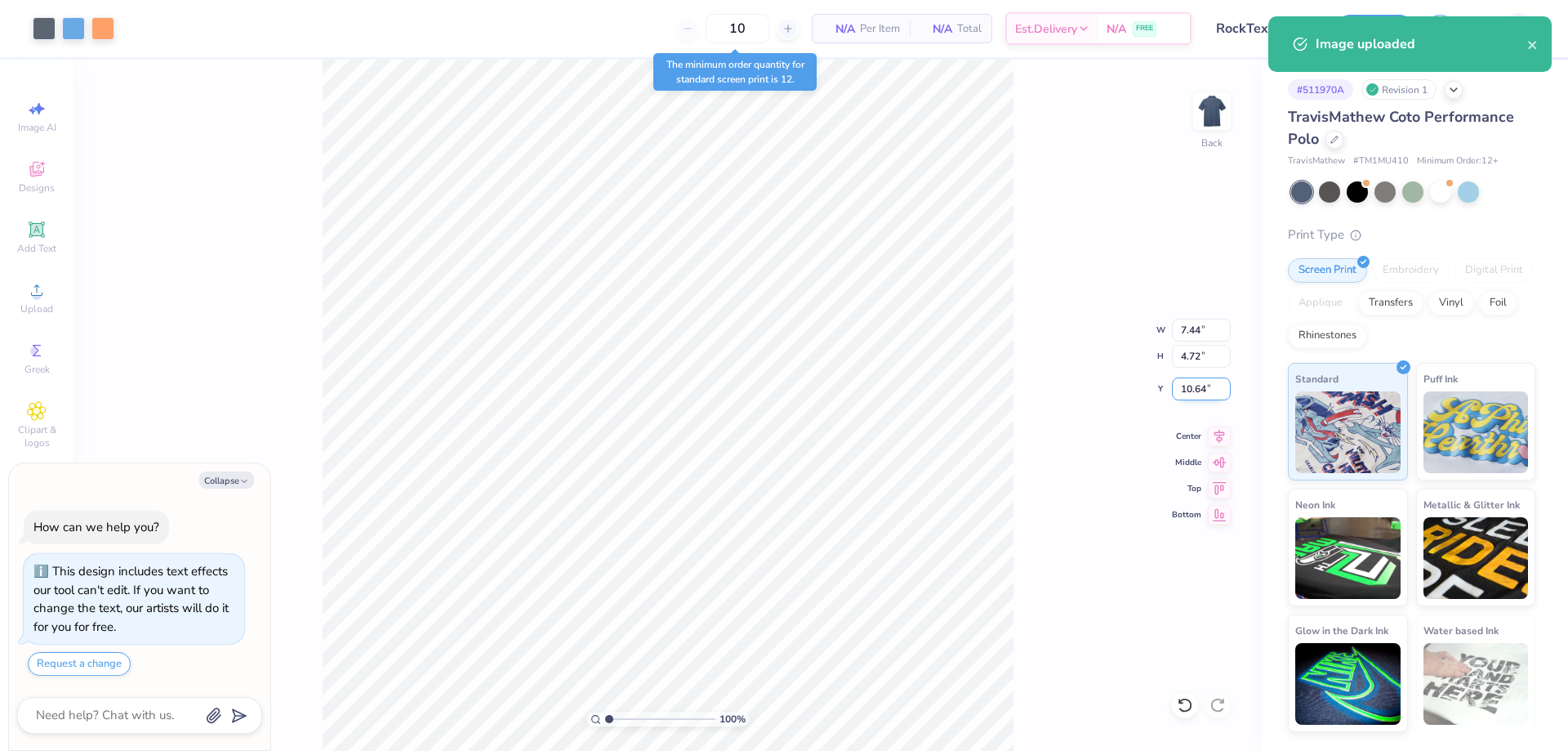
click at [1189, 387] on input "10.64" at bounding box center [1201, 389] width 59 height 23
type input "3"
type textarea "x"
type input "3.00"
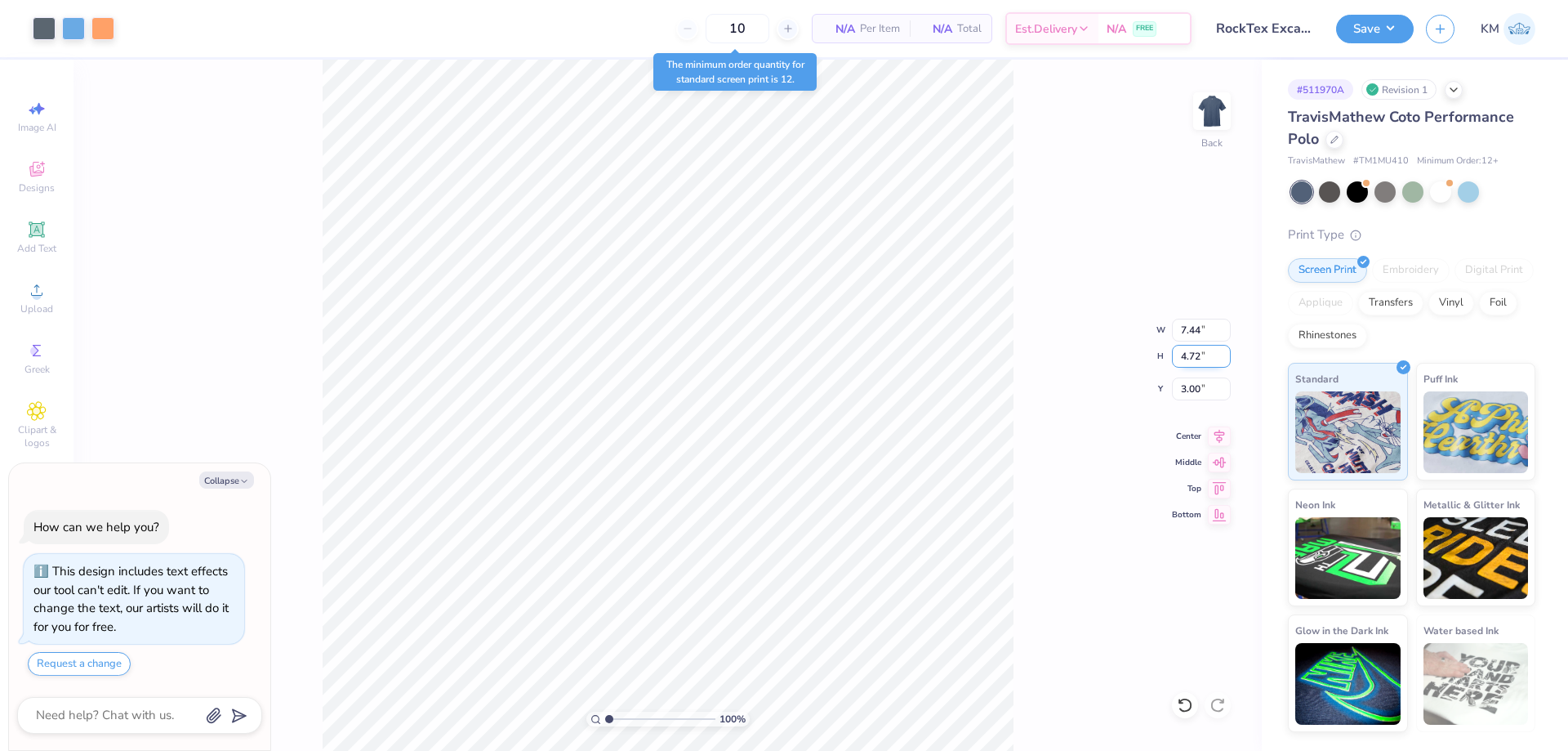
click at [1190, 350] on input "4.72" at bounding box center [1201, 357] width 59 height 23
click at [1191, 336] on input "7.44" at bounding box center [1201, 330] width 59 height 23
type input "3.5"
type textarea "x"
type input "3.50"
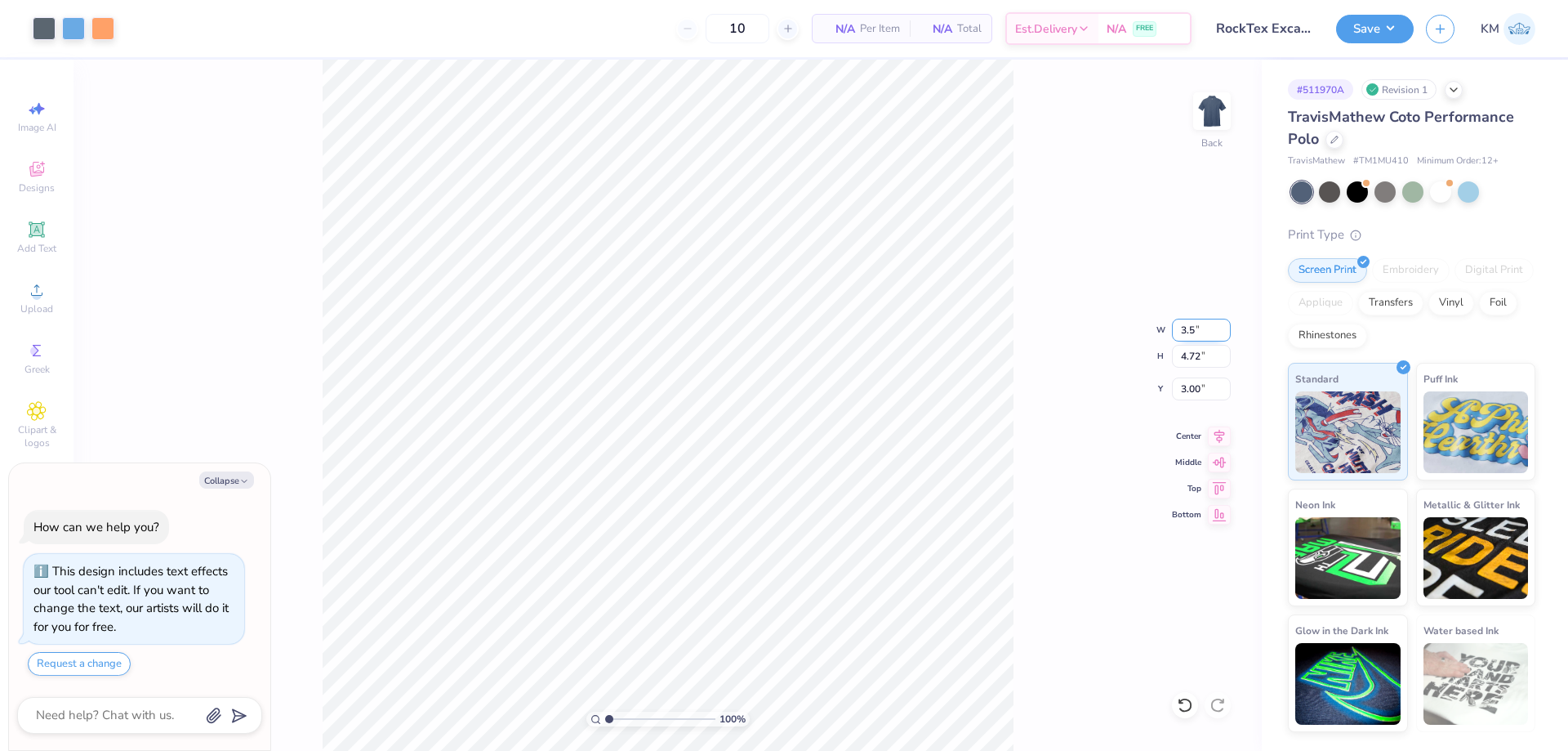
type input "2.22"
type input "4.25"
type textarea "x"
type input "3.00"
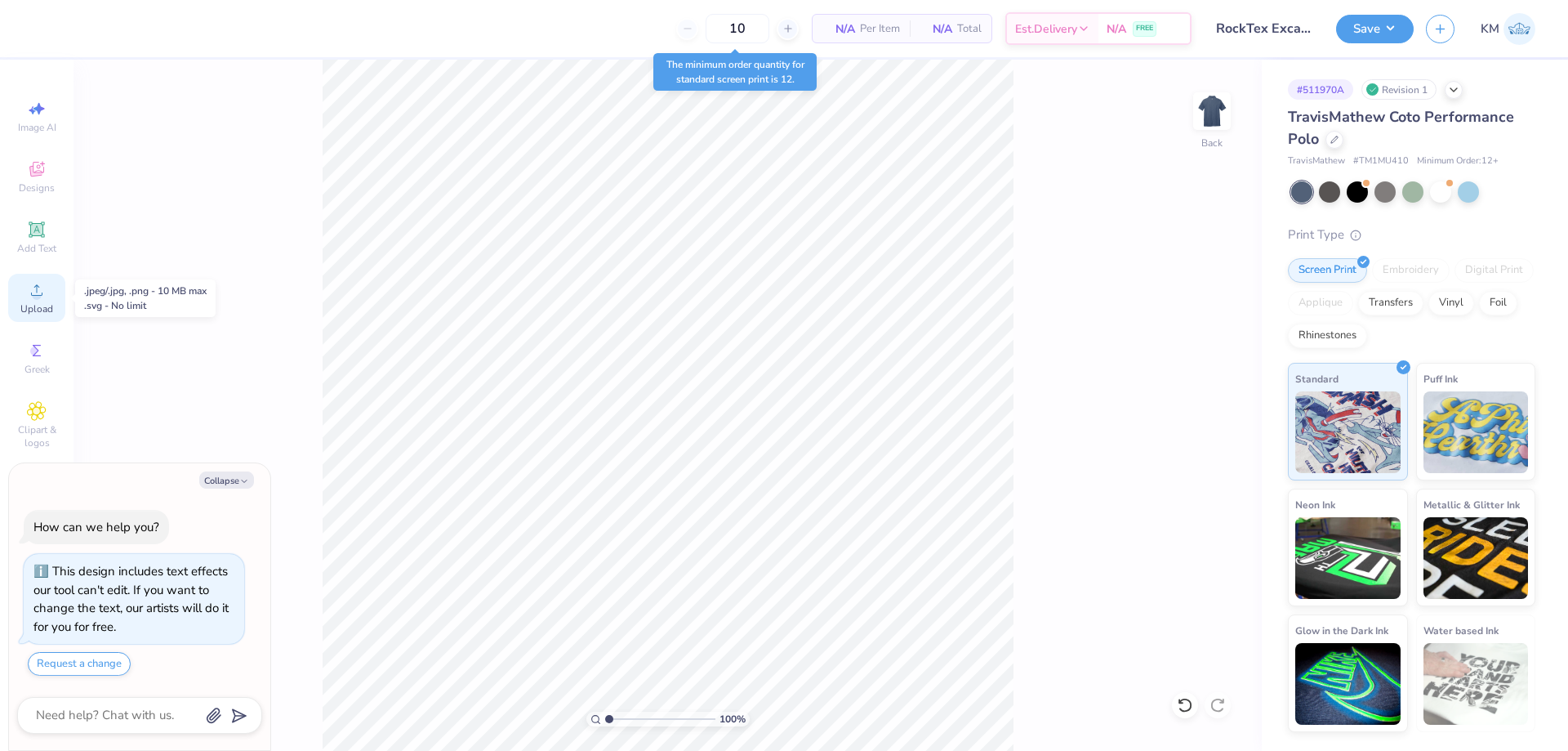
click at [51, 295] on div "Upload" at bounding box center [36, 298] width 57 height 48
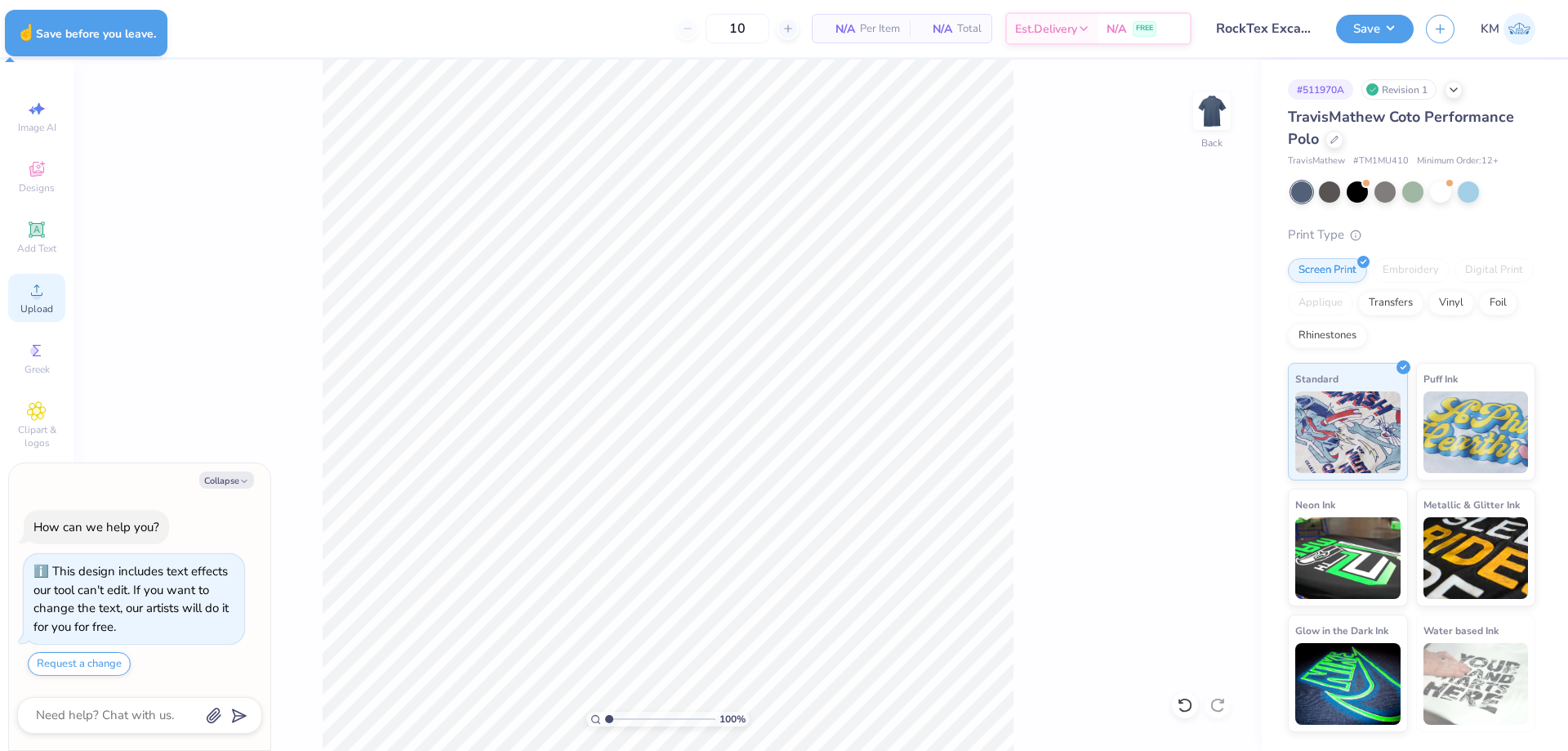
type textarea "x"
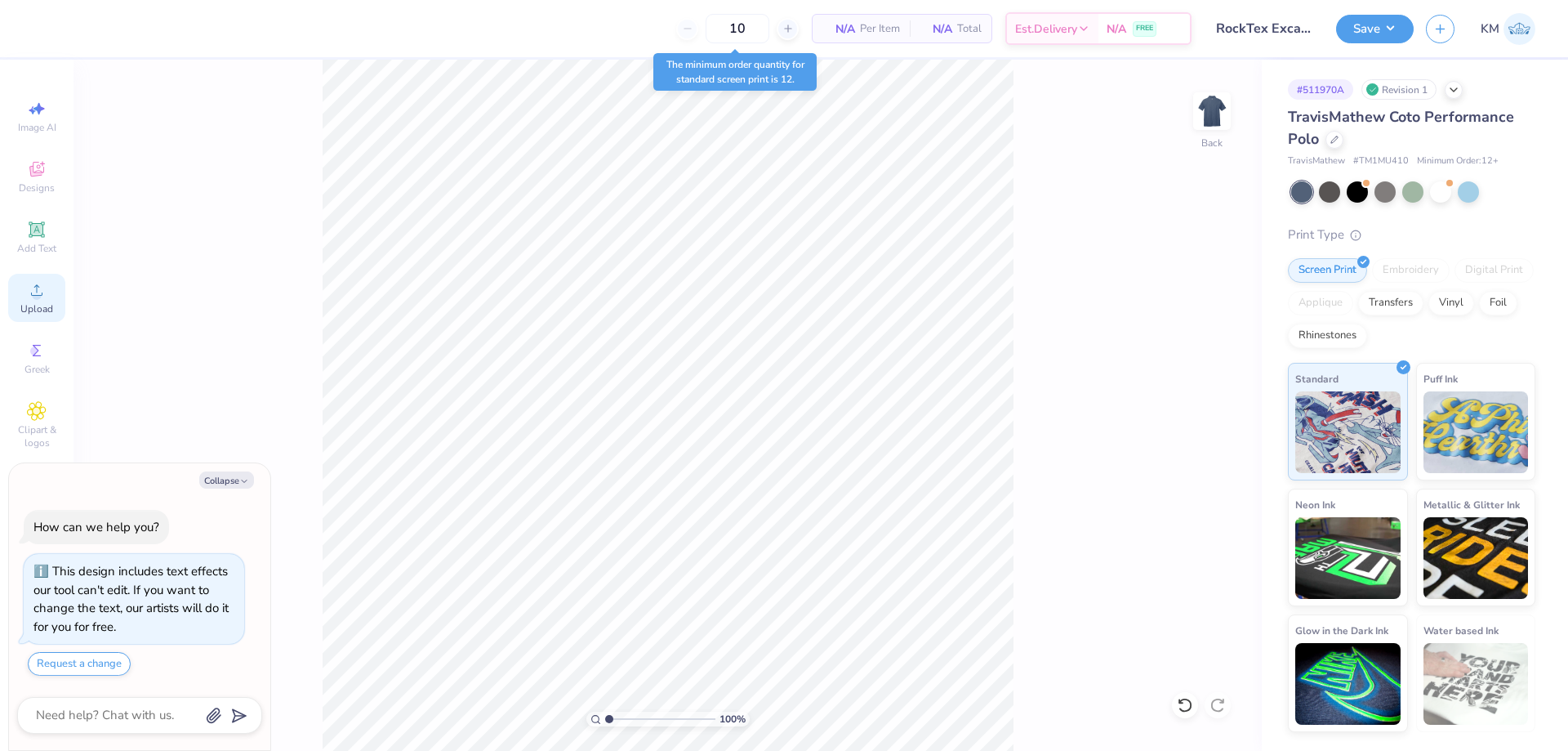
click at [48, 286] on div "Upload" at bounding box center [36, 298] width 57 height 48
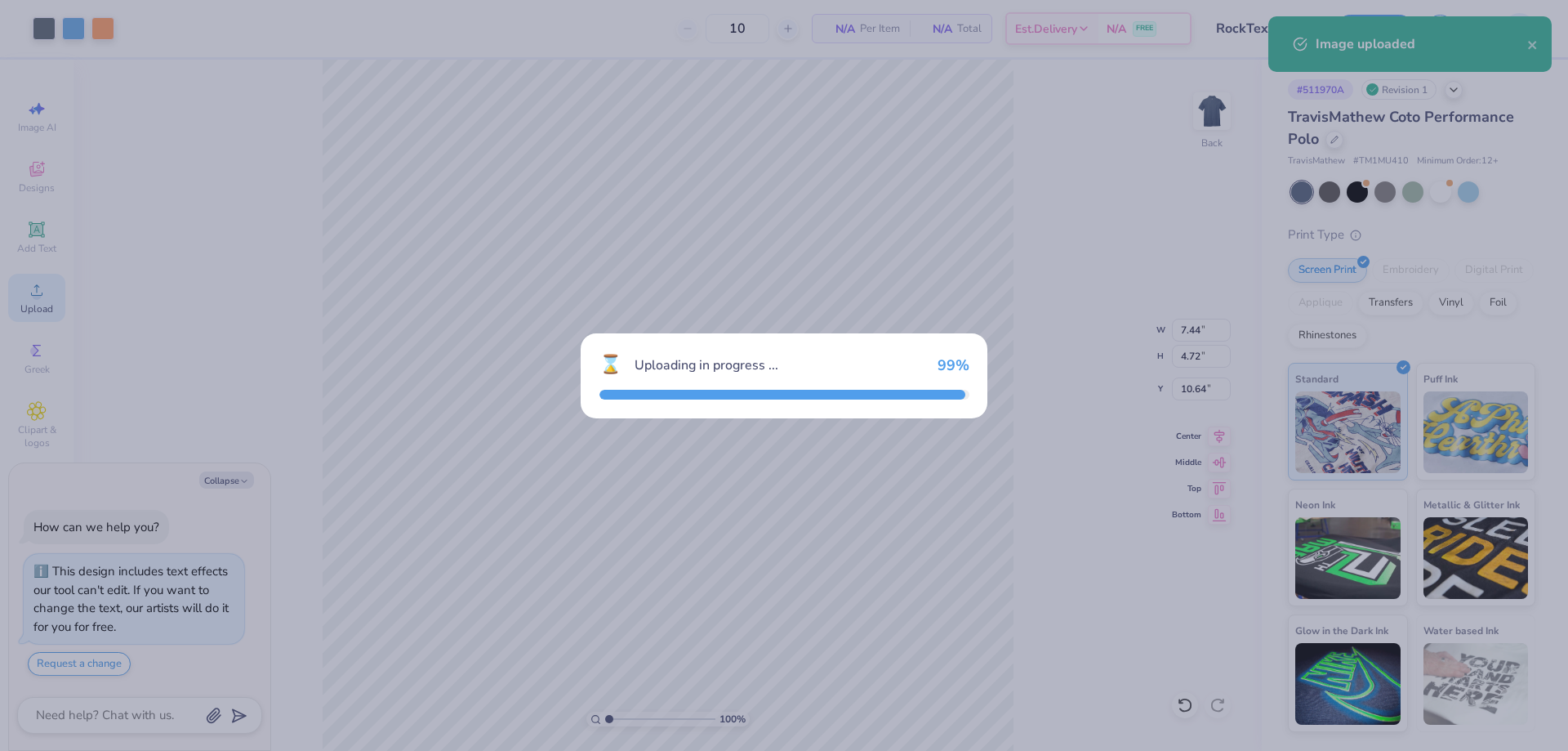
type textarea "x"
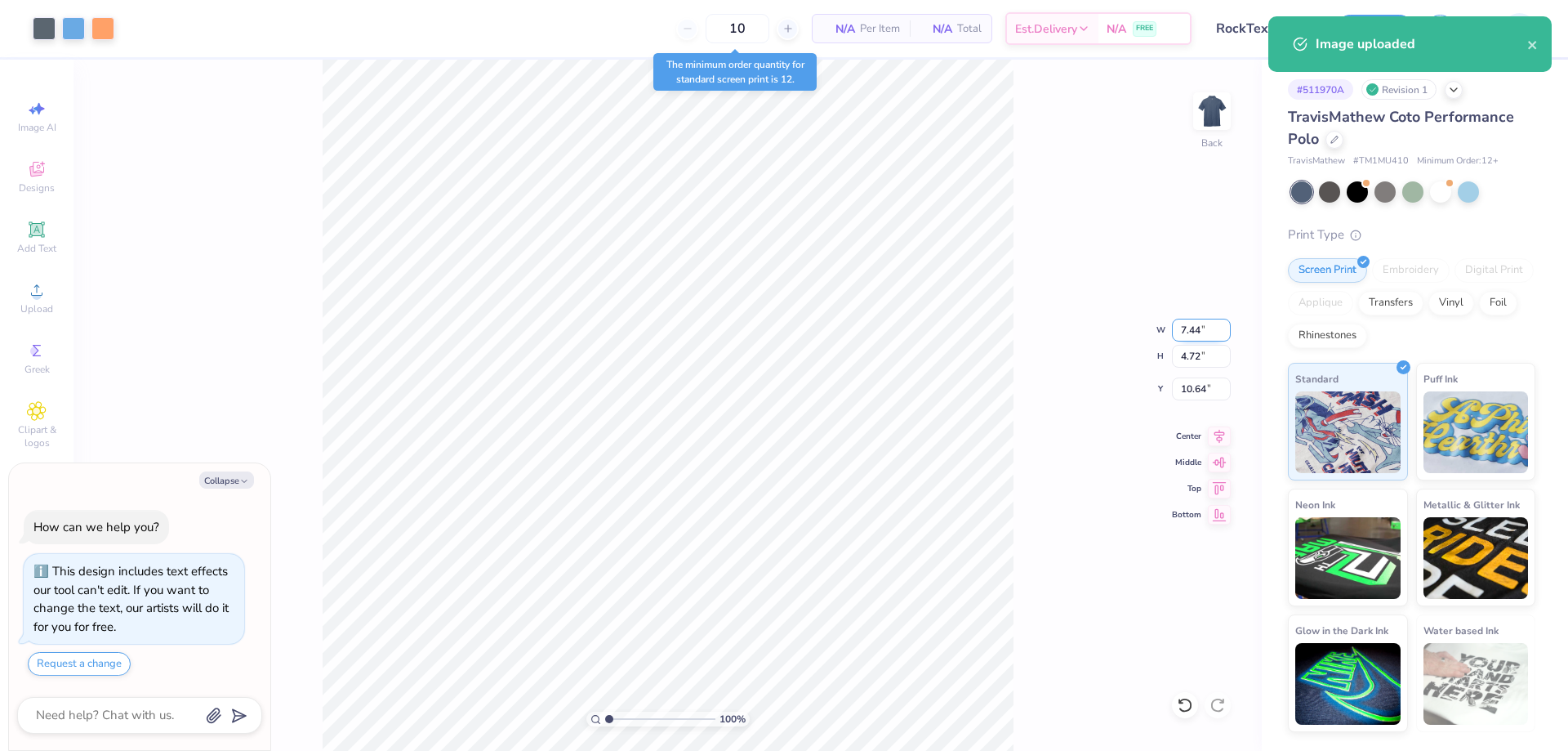
click at [1201, 330] on input "7.44" at bounding box center [1201, 330] width 59 height 23
type input "3.5"
type textarea "x"
type input "3.50"
type input "2.22"
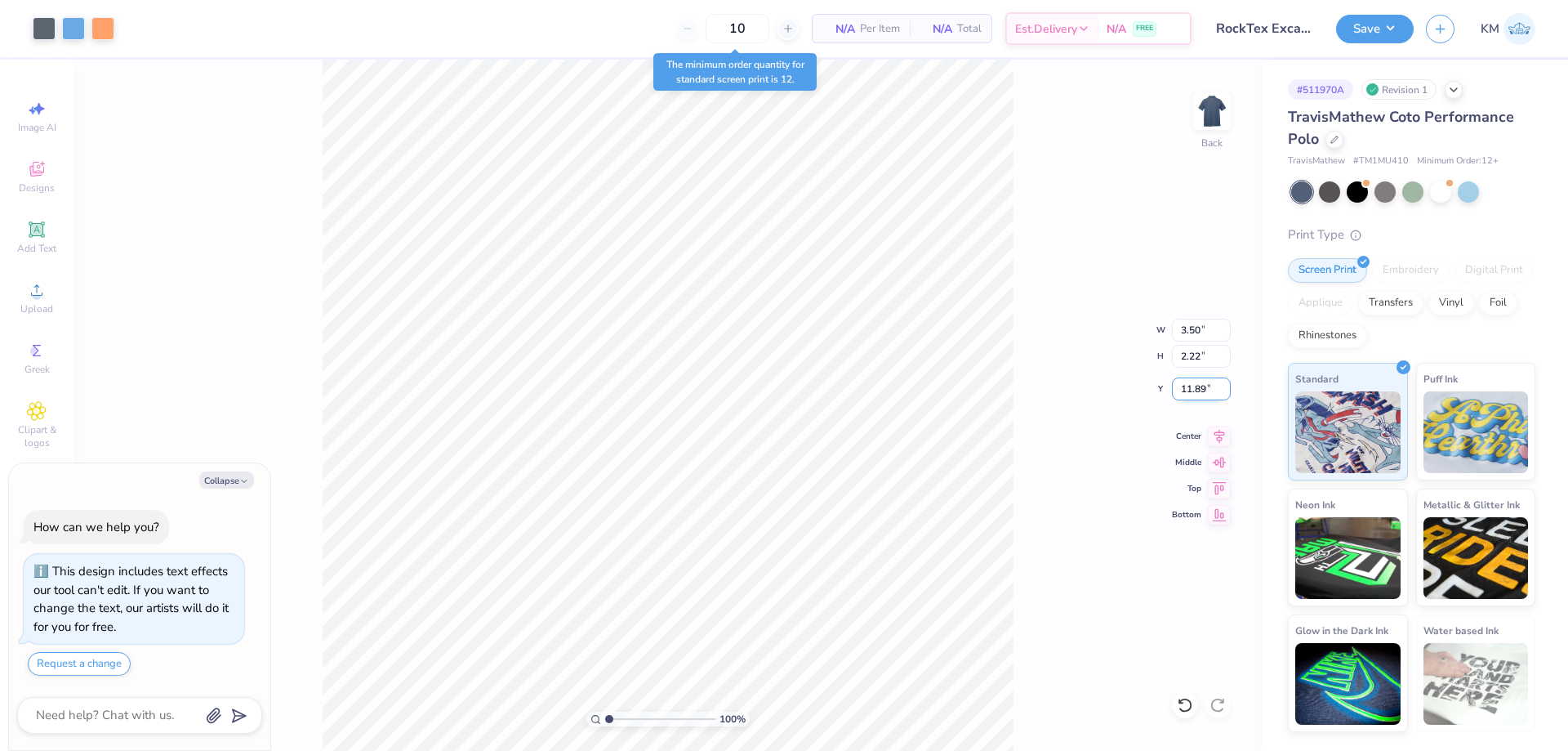
click at [1215, 385] on input "11.89" at bounding box center [1201, 389] width 59 height 23
type input "3"
type textarea "x"
type input "3.00"
click at [1361, 37] on button "Save" at bounding box center [1375, 26] width 77 height 28
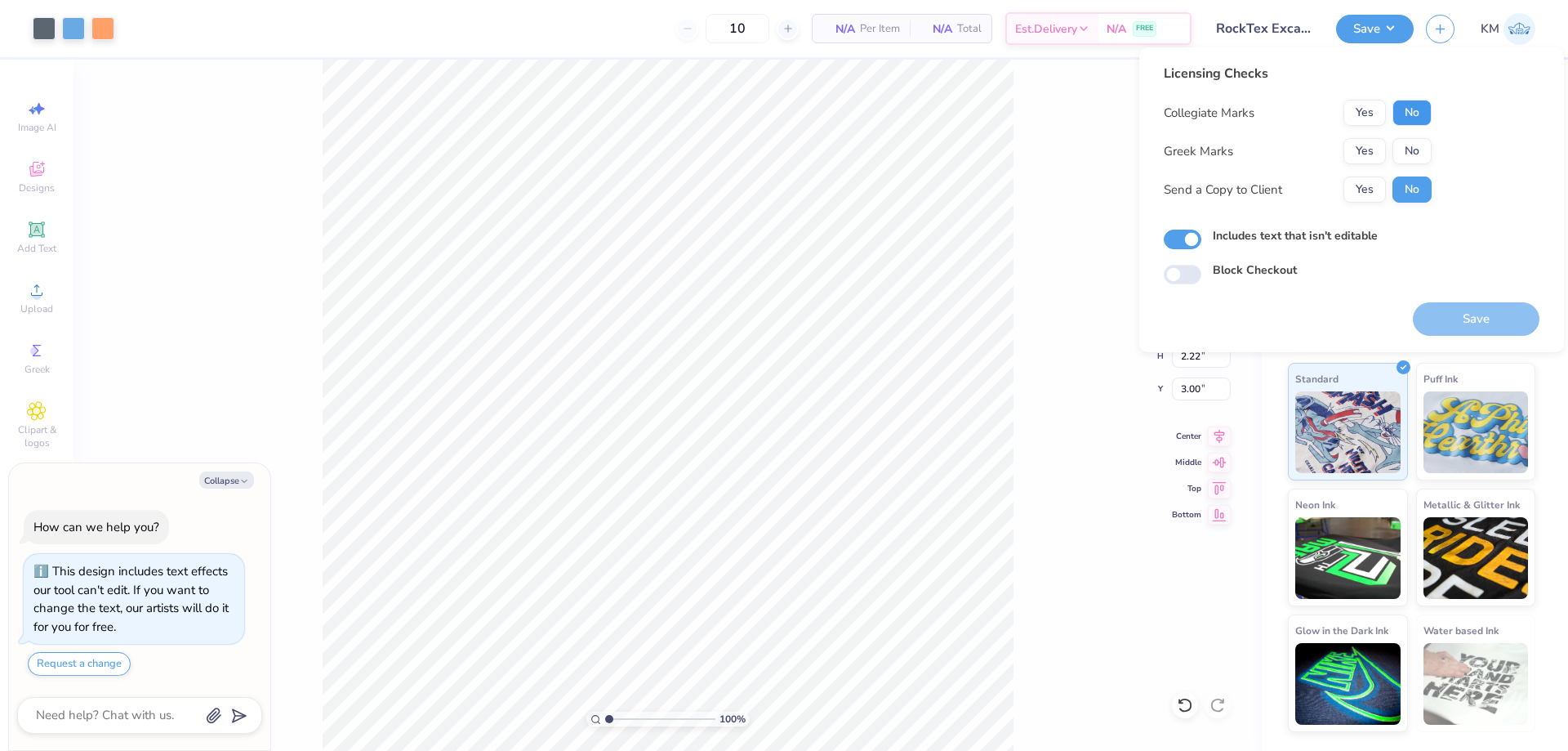
click at [1414, 108] on button "No" at bounding box center [1412, 113] width 40 height 26
click at [1401, 141] on button "No" at bounding box center [1412, 151] width 40 height 26
click at [1357, 187] on button "Yes" at bounding box center [1365, 189] width 42 height 26
click at [1464, 300] on div "Save" at bounding box center [1476, 310] width 127 height 51
click at [1465, 310] on button "Save" at bounding box center [1476, 319] width 127 height 33
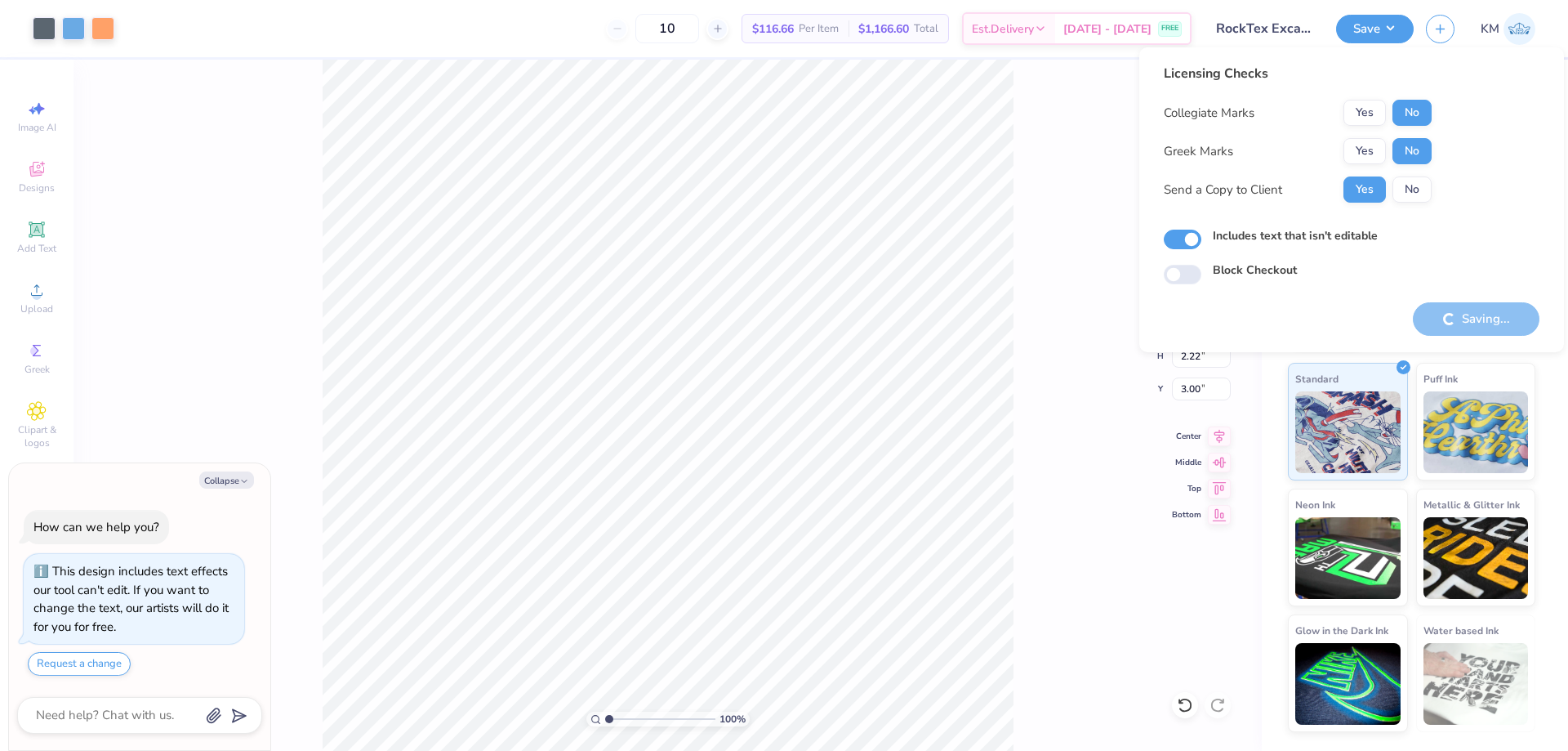
type textarea "x"
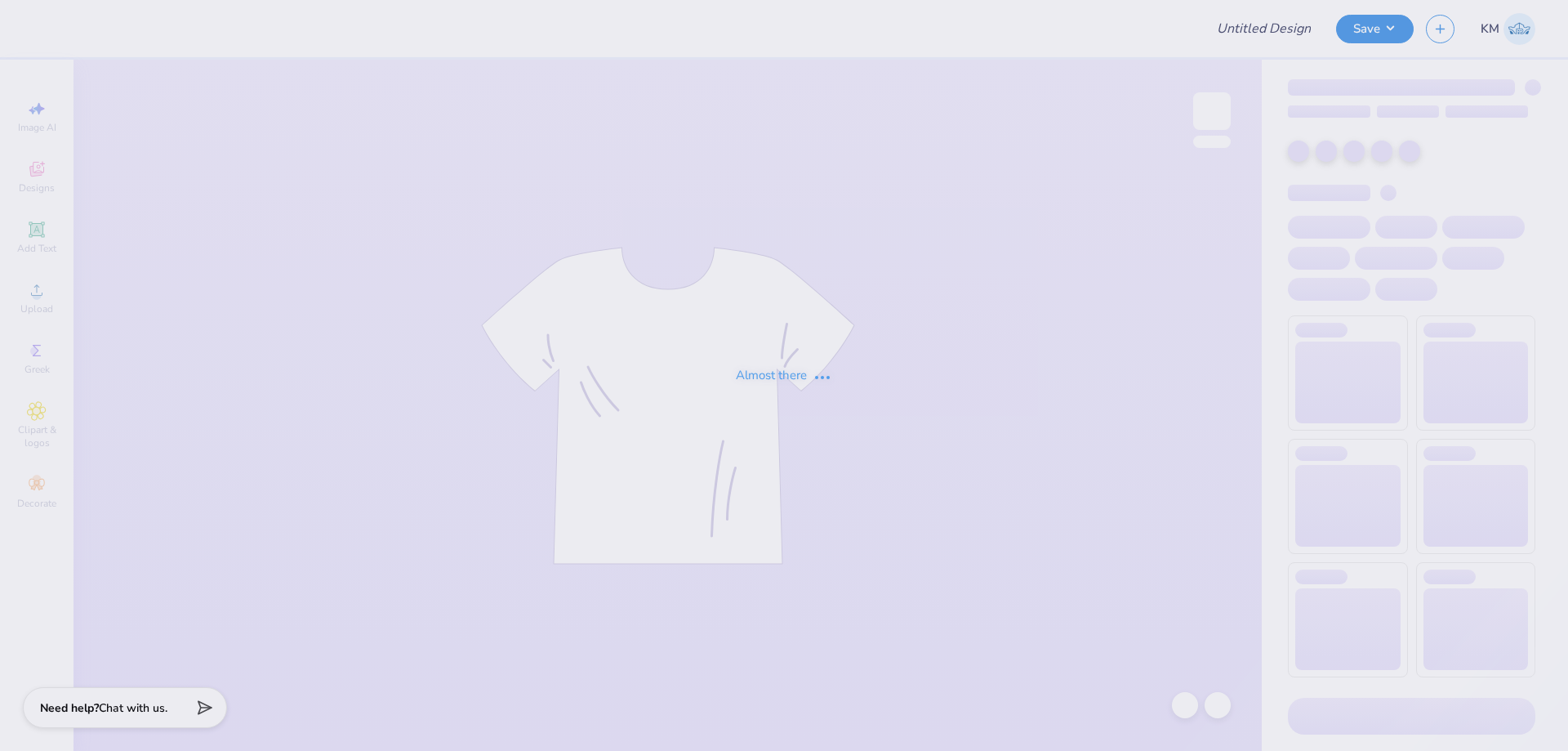
type input "VBC Team Sweatshirt Idea"
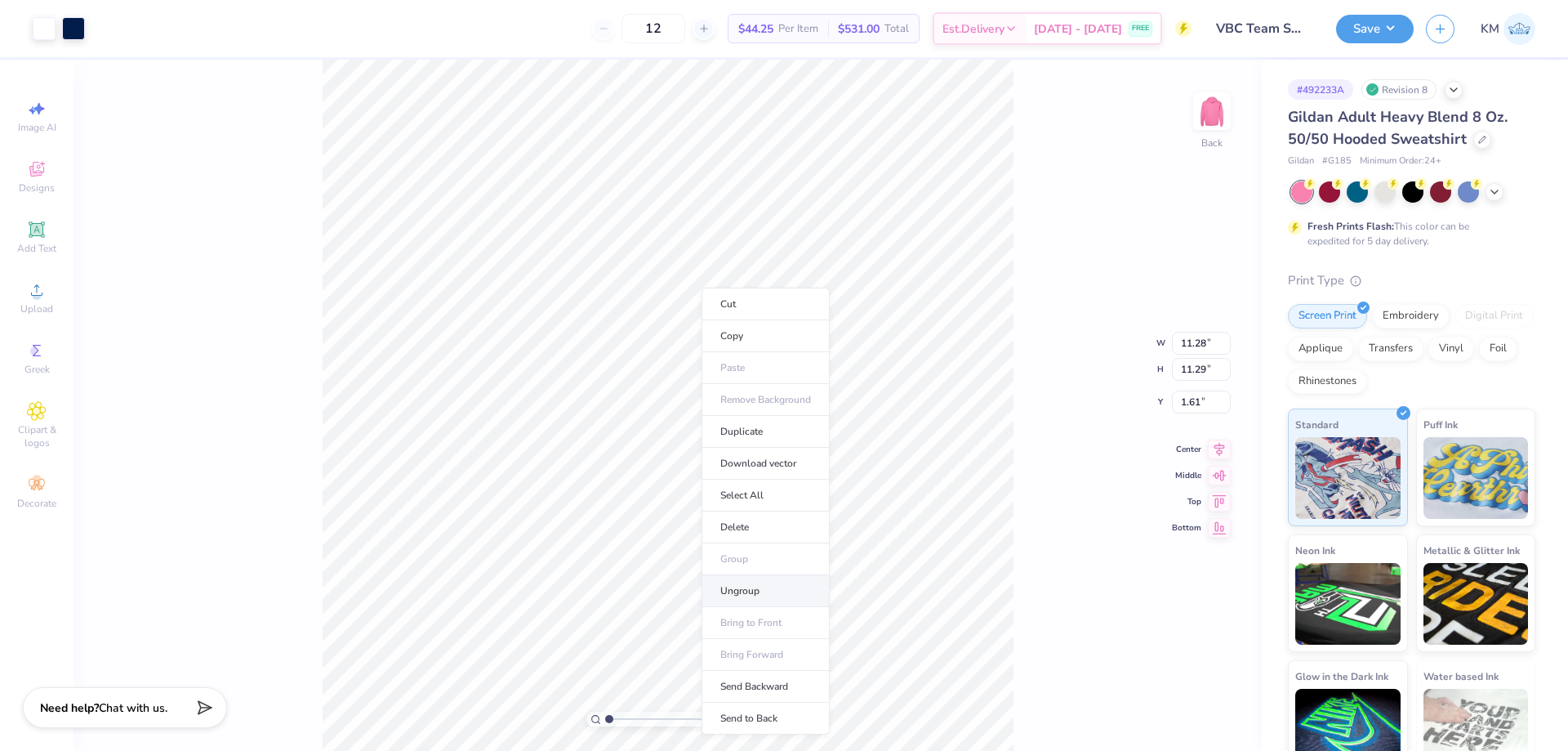
click at [762, 586] on li "Ungroup" at bounding box center [766, 591] width 128 height 32
type input "3.96"
